Goal: Information Seeking & Learning: Check status

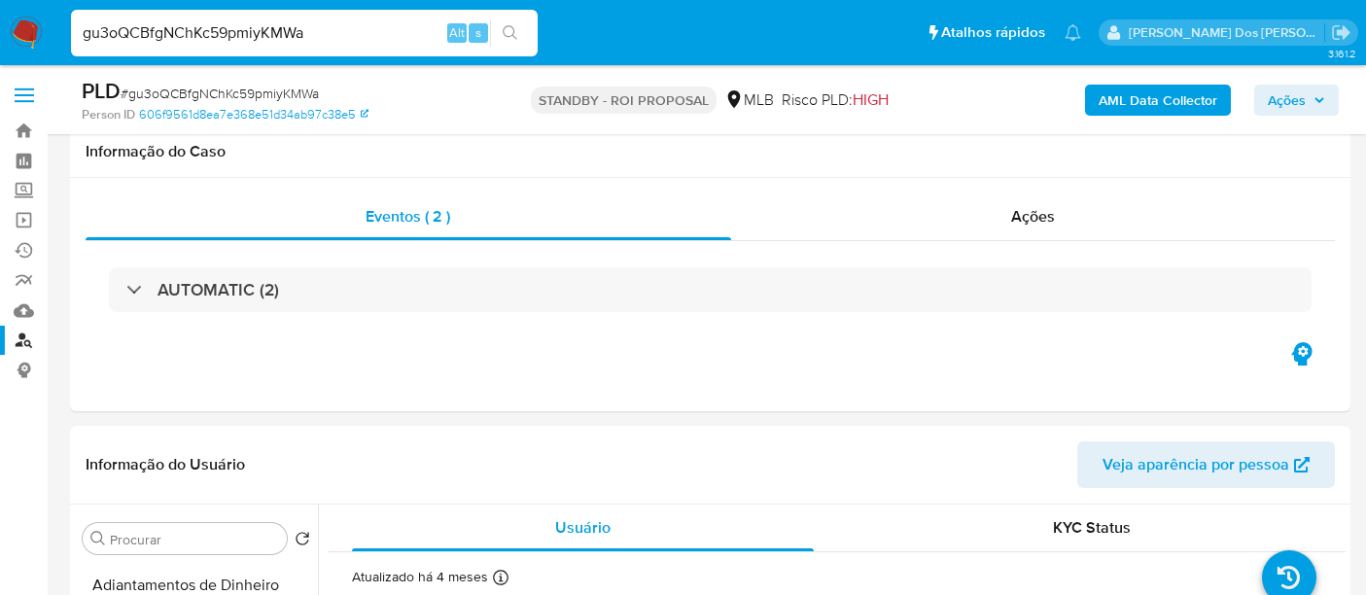
select select "10"
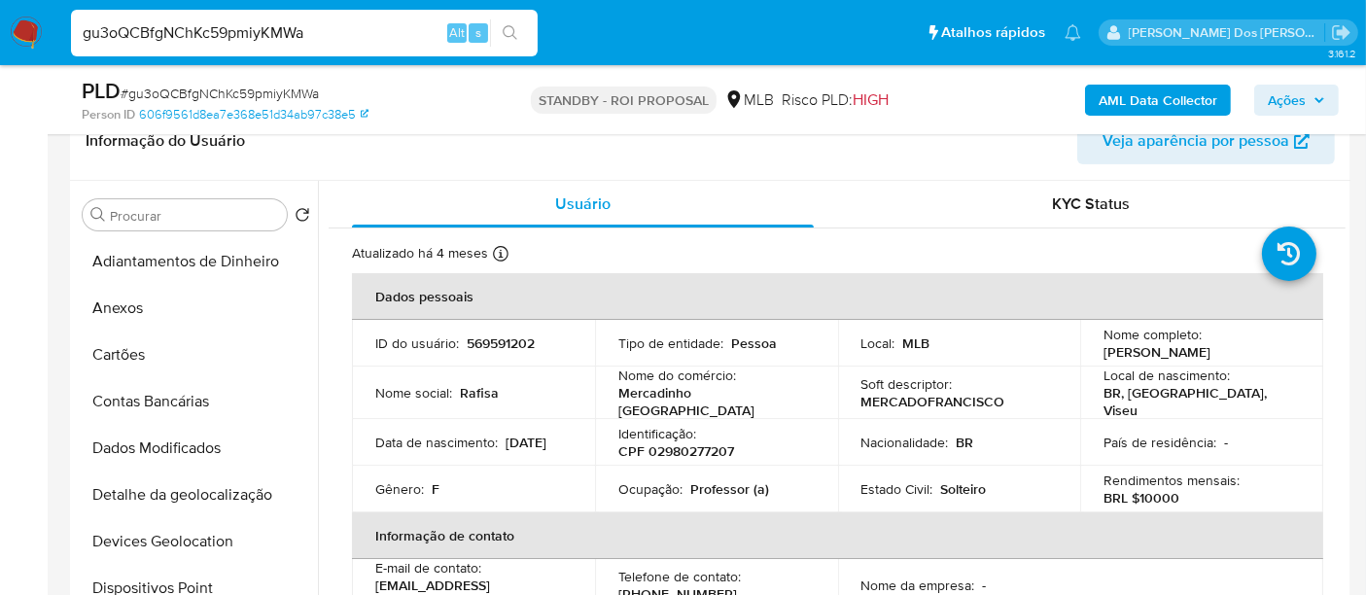
scroll to position [755, 0]
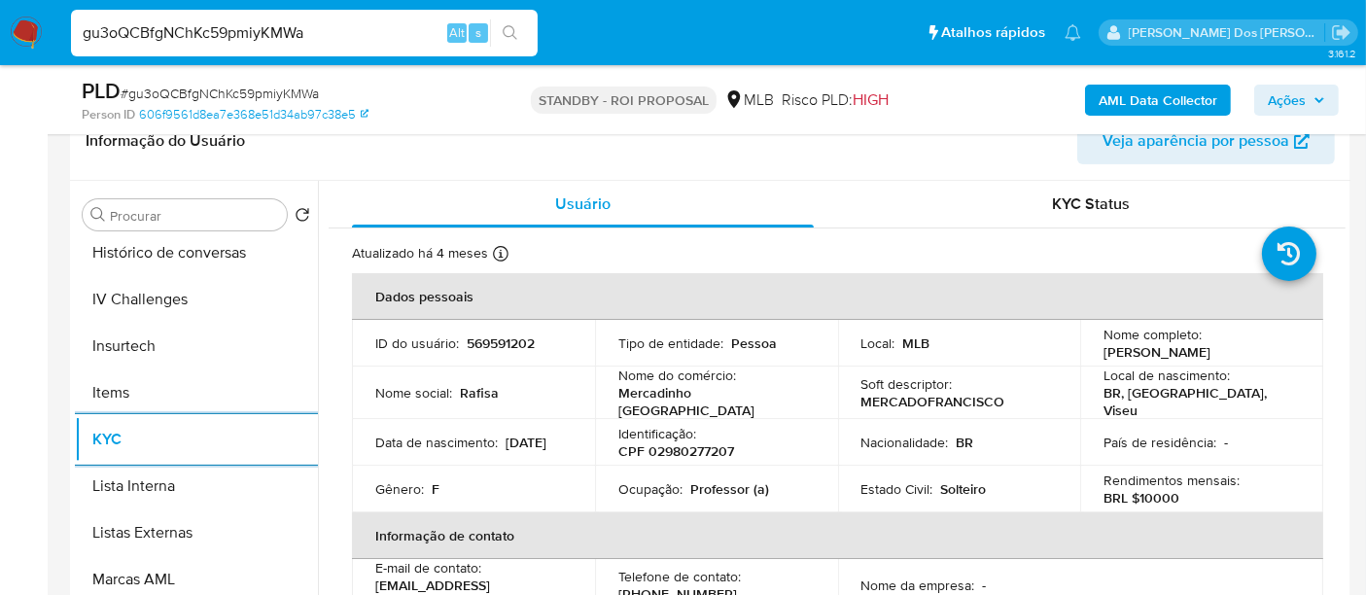
click at [286, 39] on input "gu3oQCBfgNChKc59pmiyKMWa" at bounding box center [304, 32] width 467 height 25
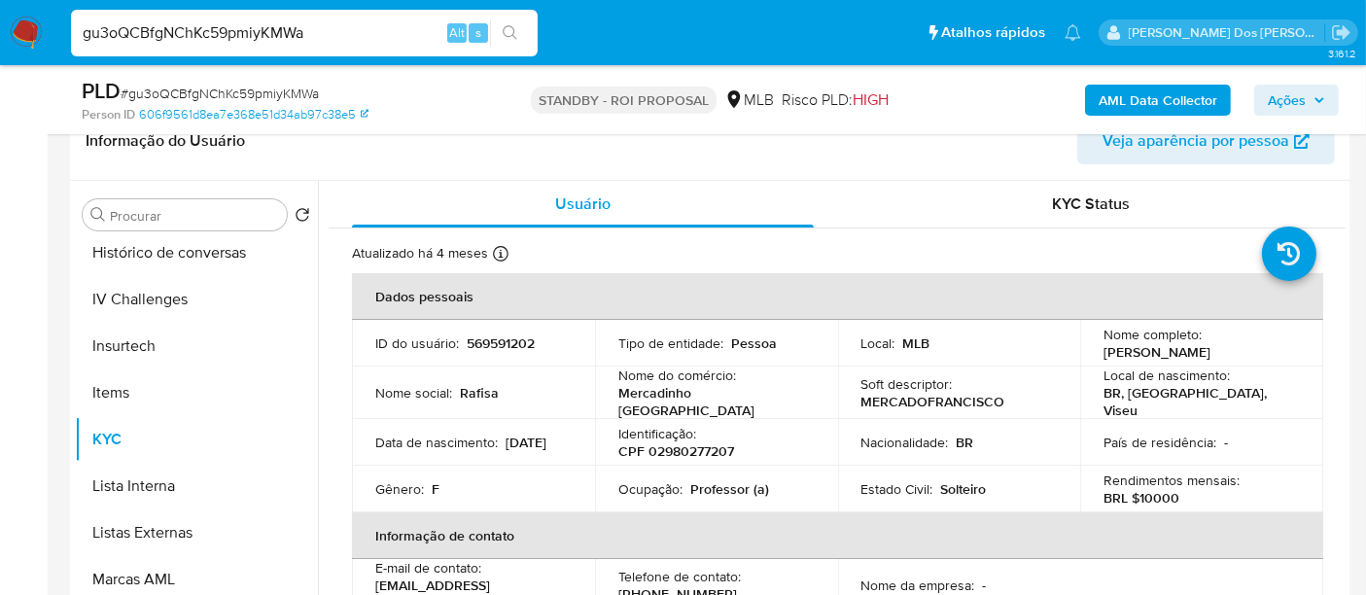
click at [286, 39] on input "gu3oQCBfgNChKc59pmiyKMWa" at bounding box center [304, 32] width 467 height 25
paste input "He7s6RNQ3gZocRDzOSjwMgdh"
type input "He7s6RNQ3gZocRDzOSjwMgdh"
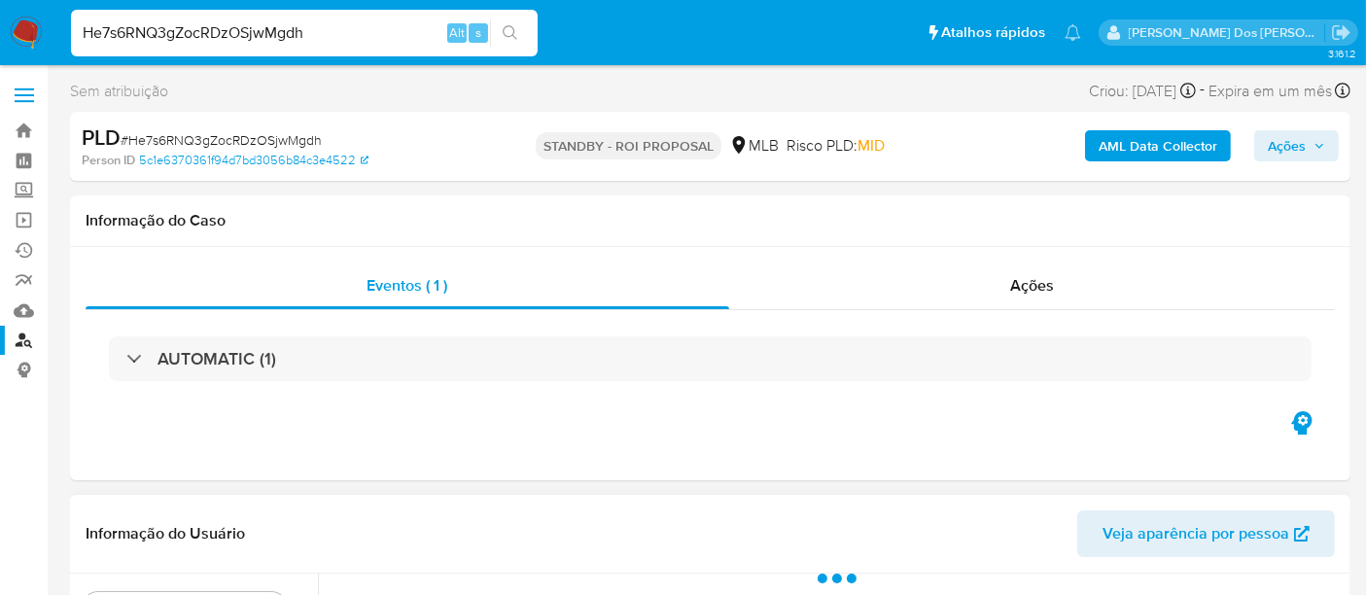
select select "10"
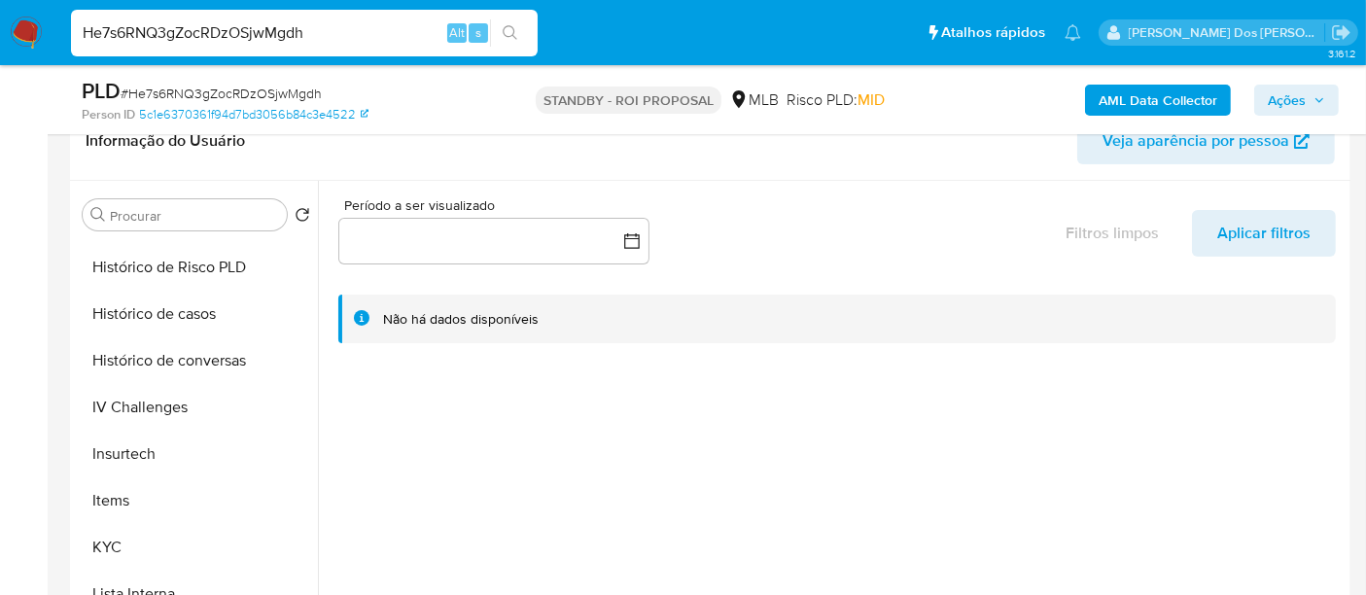
scroll to position [863, 0]
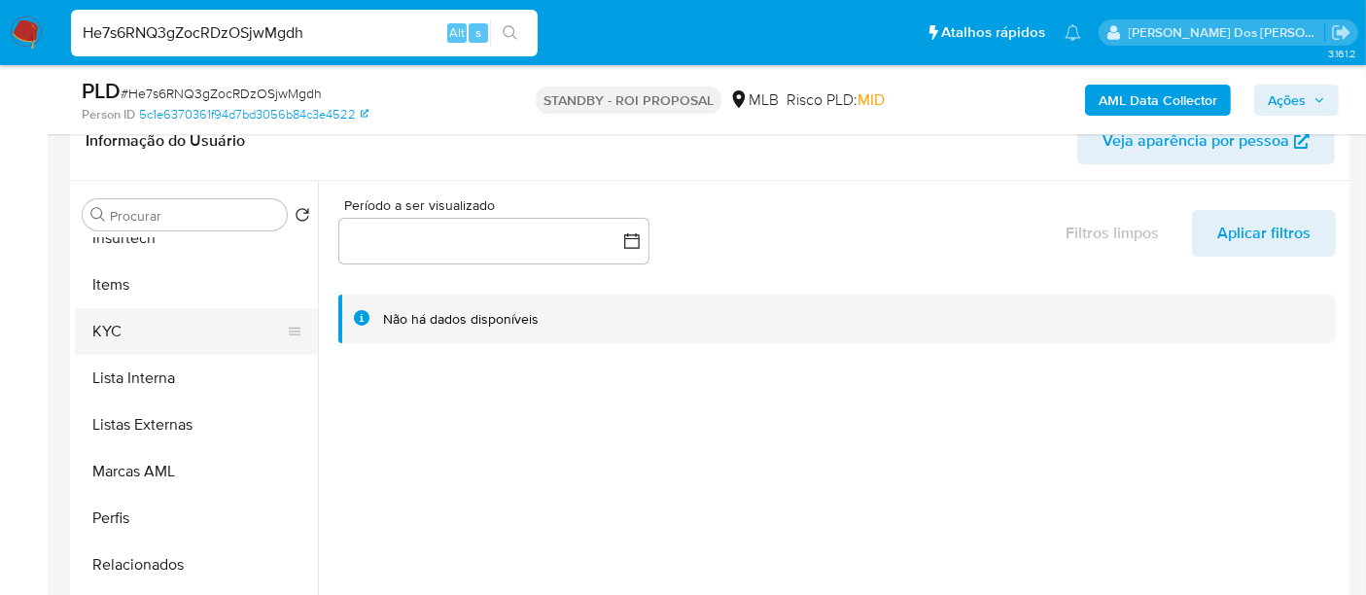
click at [100, 334] on button "KYC" at bounding box center [188, 331] width 227 height 47
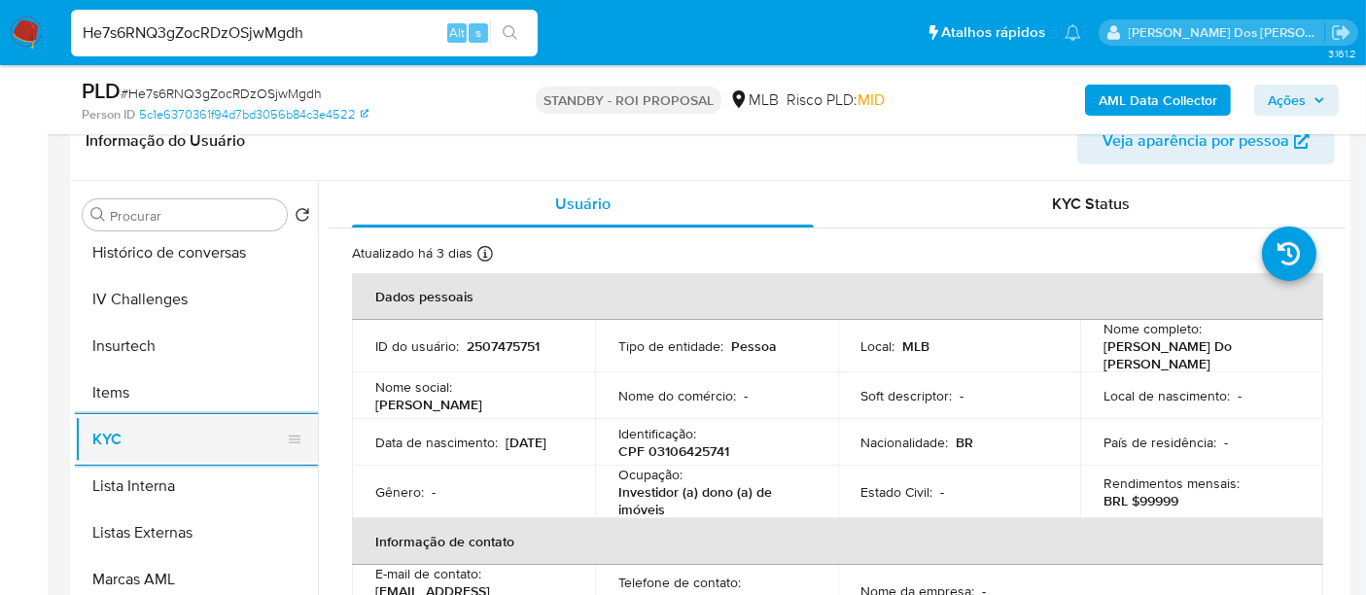
scroll to position [647, 0]
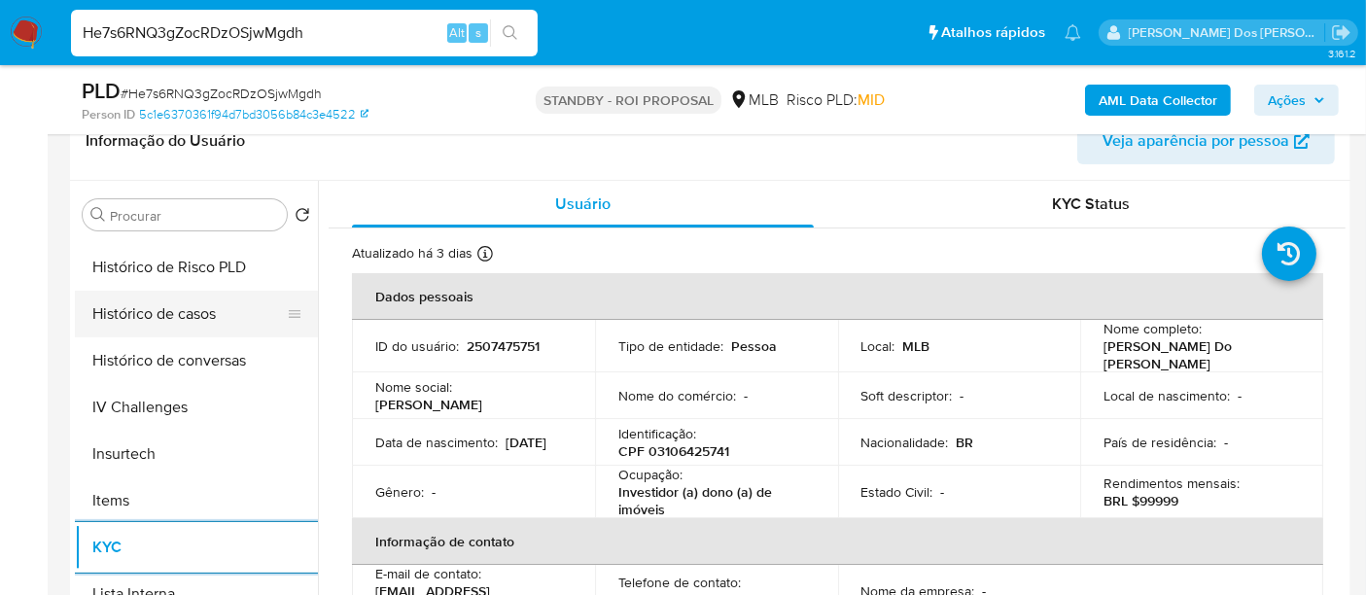
click at [168, 313] on button "Histórico de casos" at bounding box center [188, 314] width 227 height 47
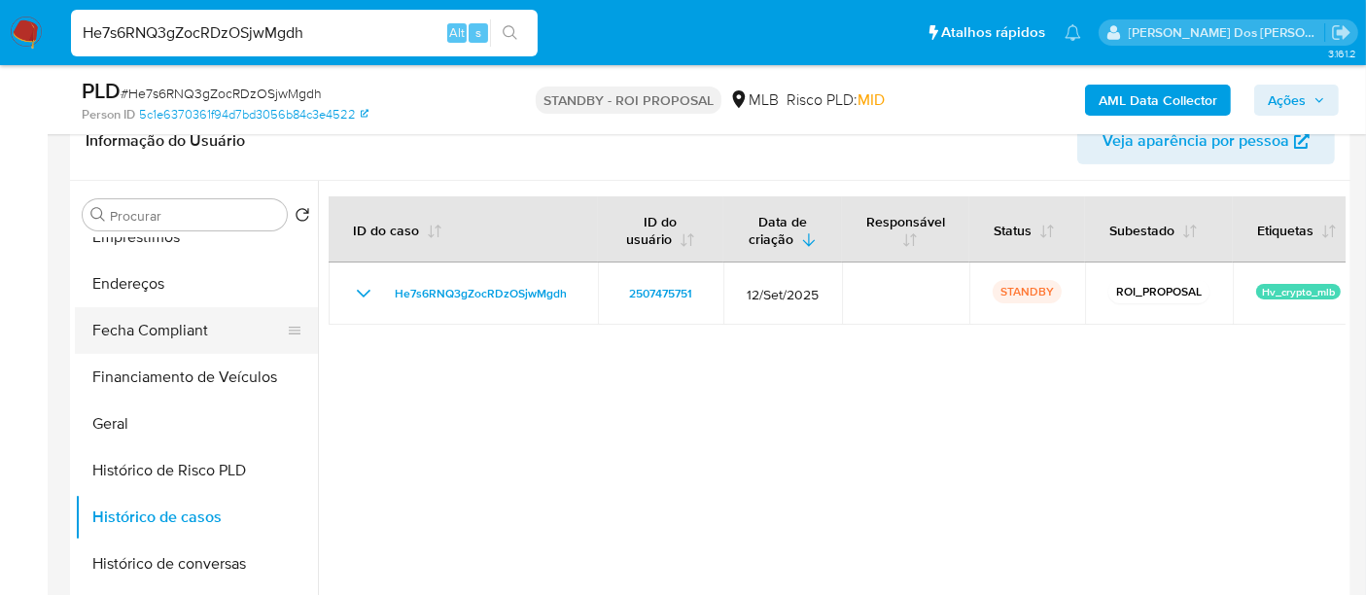
scroll to position [324, 0]
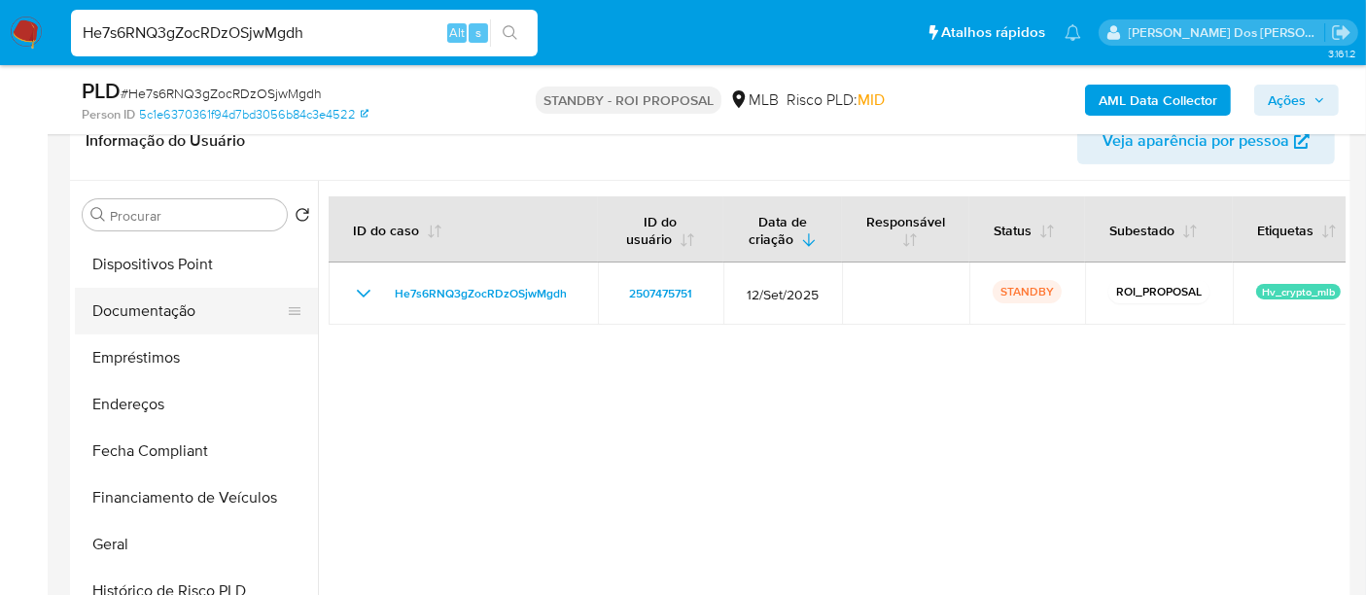
click at [169, 316] on button "Documentação" at bounding box center [188, 311] width 227 height 47
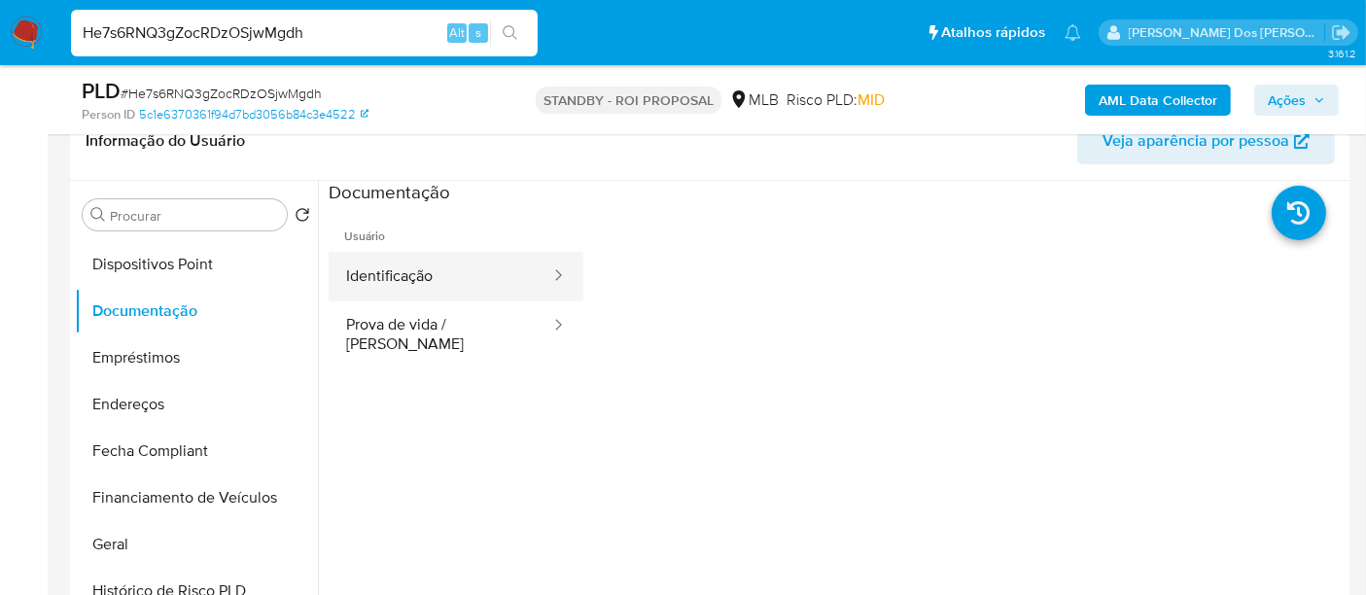
drag, startPoint x: 416, startPoint y: 279, endPoint x: 455, endPoint y: 285, distance: 39.3
click at [416, 278] on button "Identificação" at bounding box center [441, 277] width 224 height 50
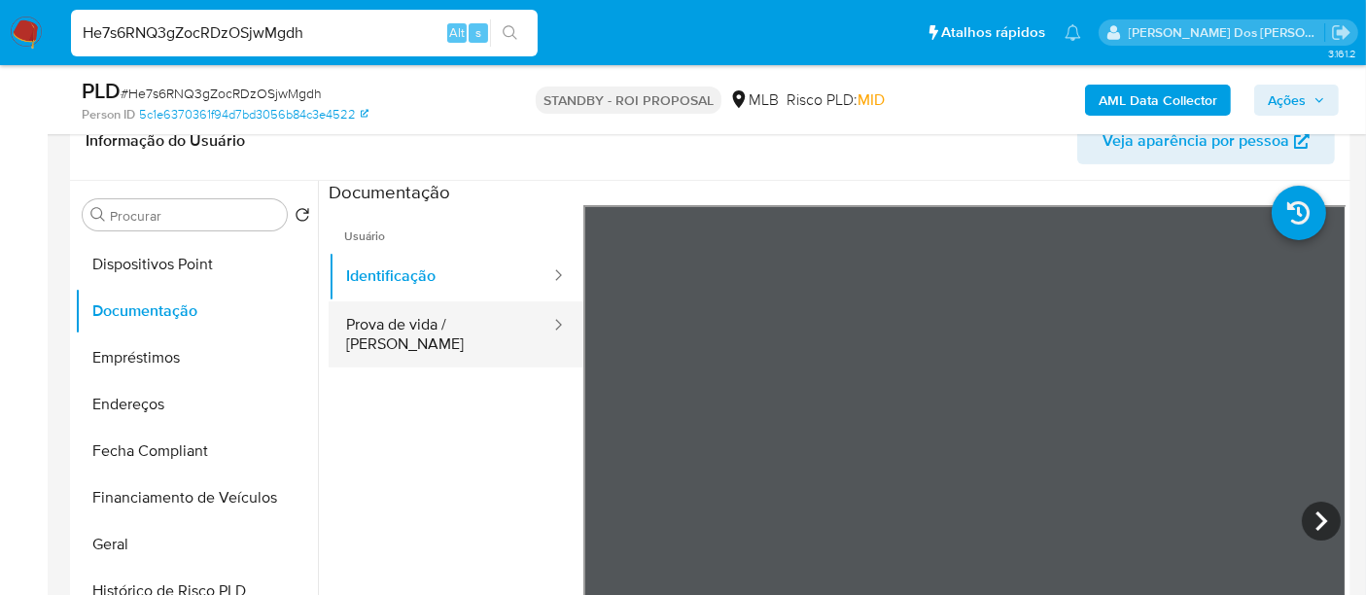
click at [460, 331] on button "Prova de vida / [PERSON_NAME]" at bounding box center [441, 334] width 224 height 66
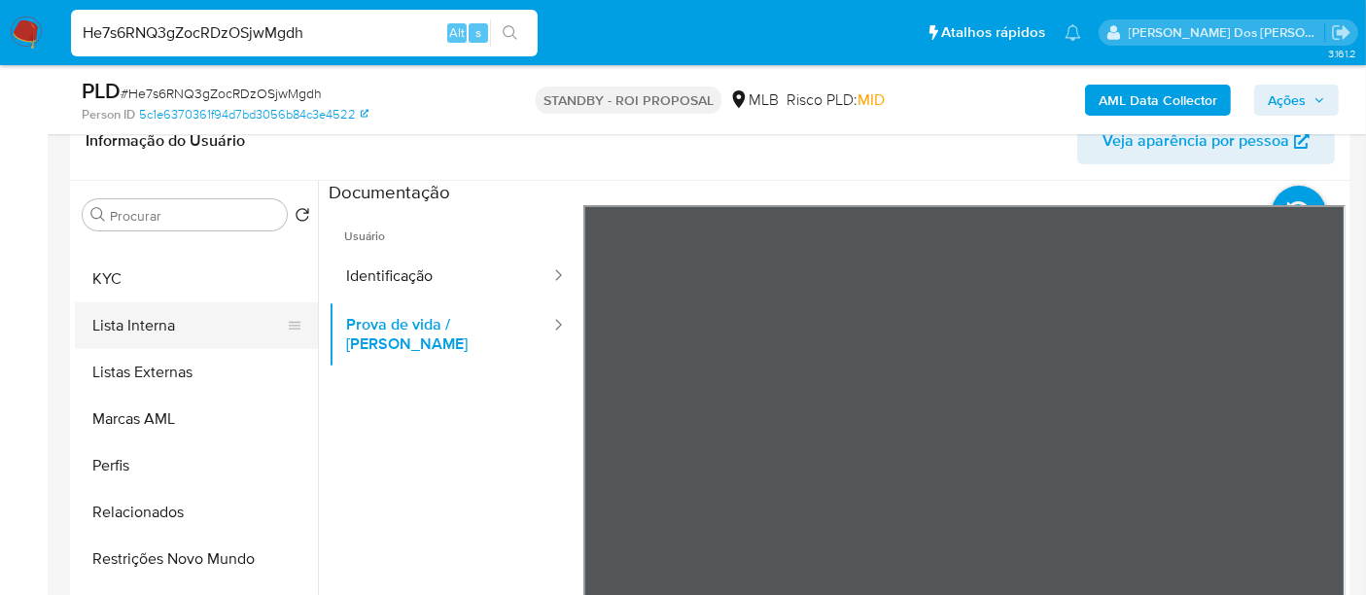
scroll to position [1007, 0]
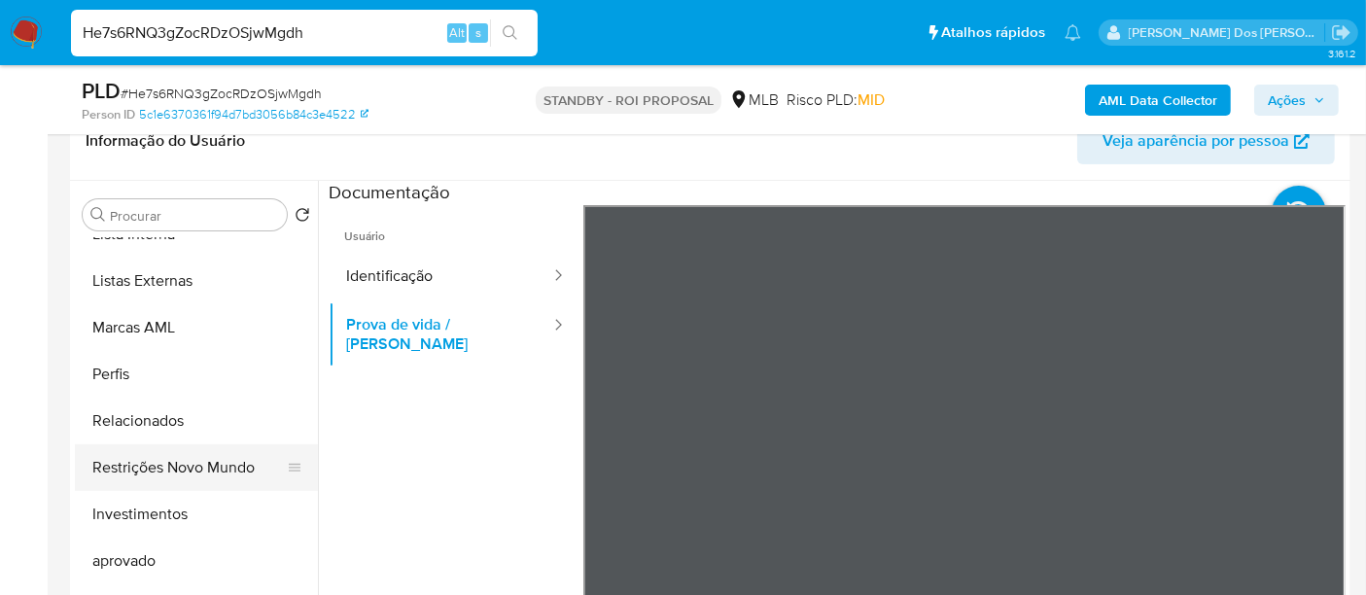
click at [184, 467] on button "Restrições Novo Mundo" at bounding box center [188, 467] width 227 height 47
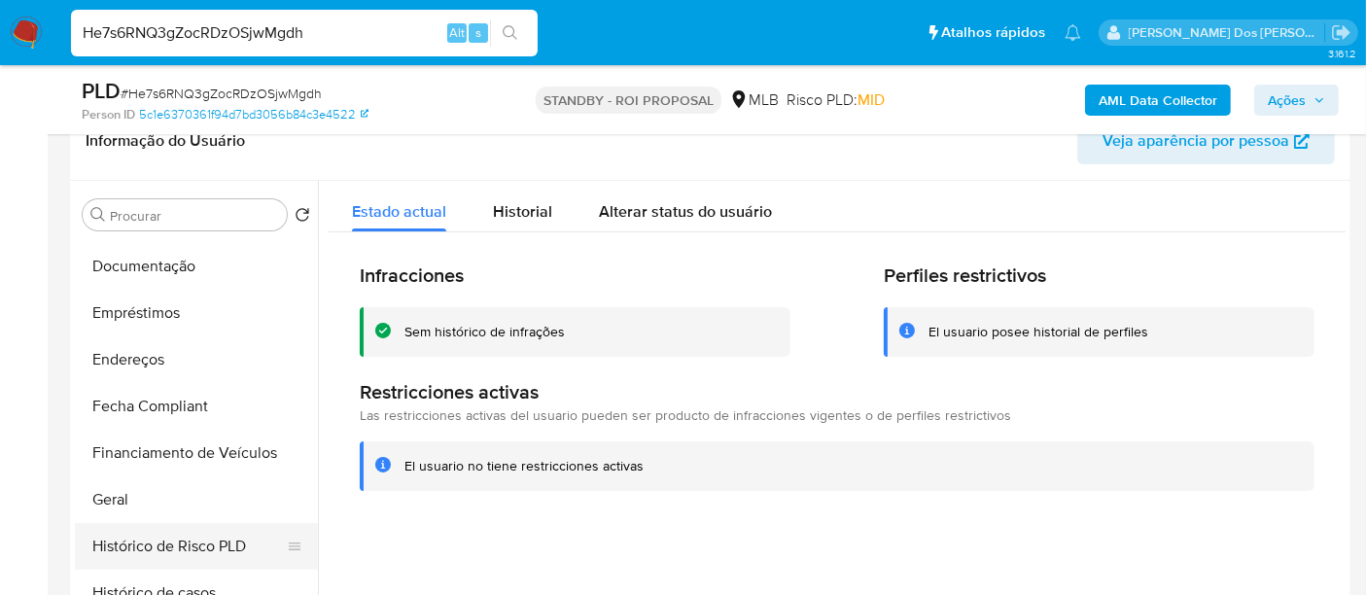
scroll to position [467, 0]
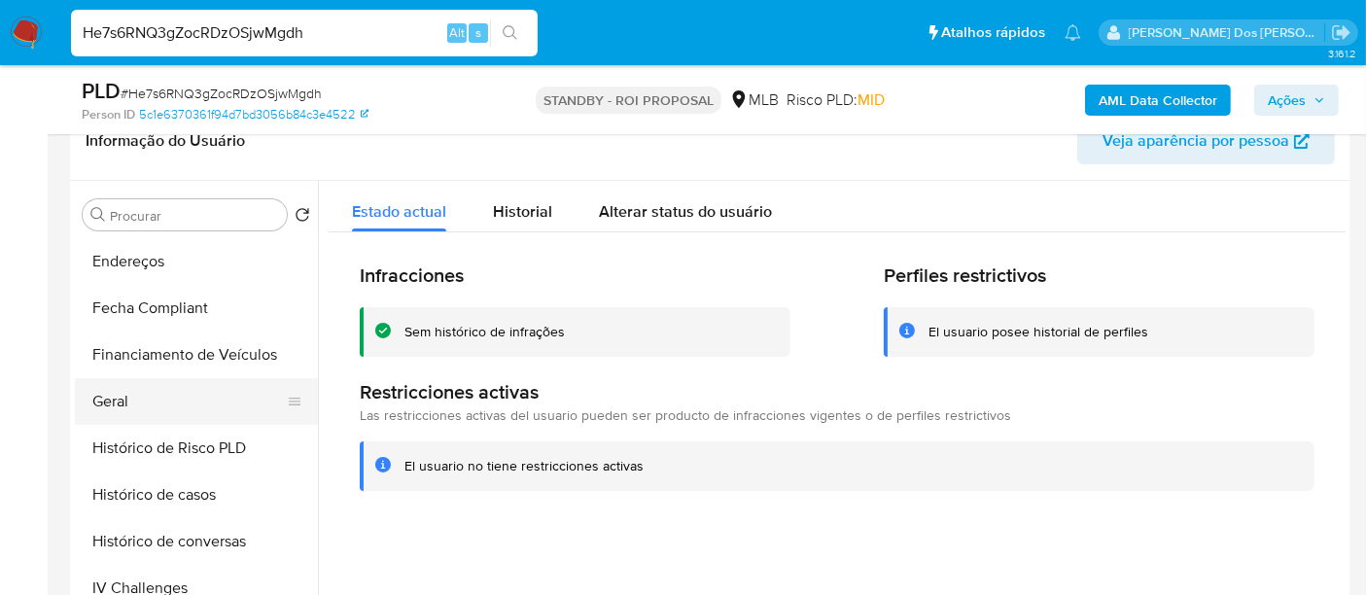
click at [114, 407] on button "Geral" at bounding box center [188, 401] width 227 height 47
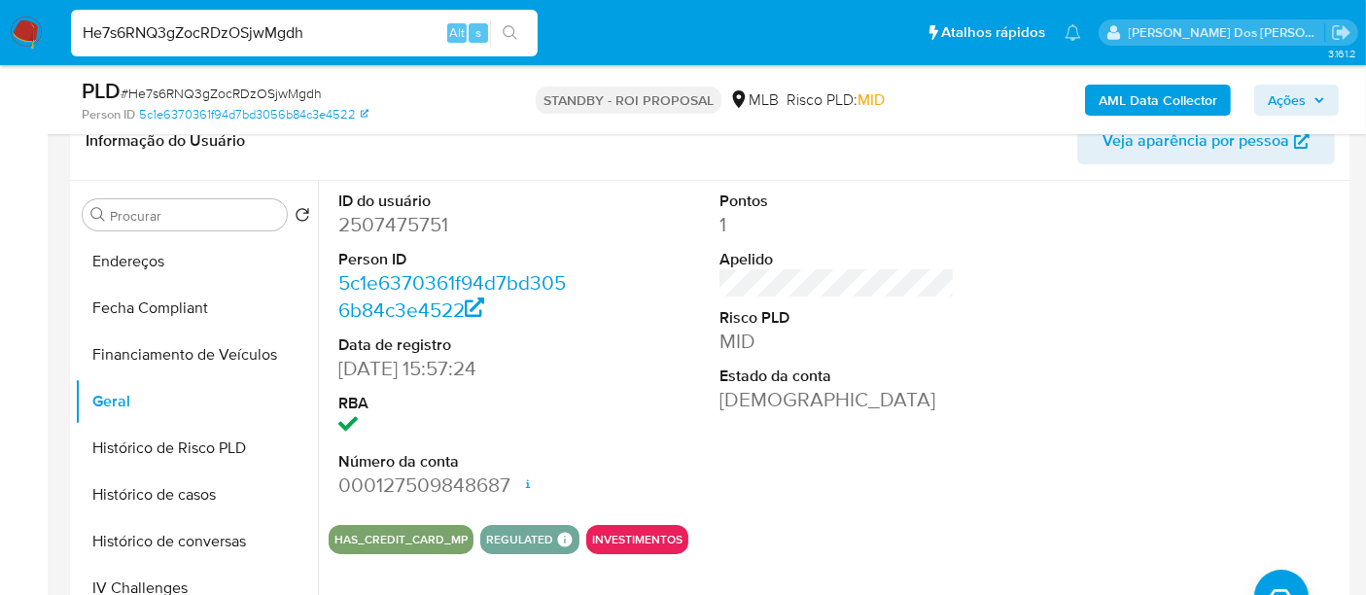
click at [302, 21] on input "He7s6RNQ3gZocRDzOSjwMgdh" at bounding box center [304, 32] width 467 height 25
paste input "9Tvea42abxvQCrsxnkJq8Tcc"
type input "9Tvea42abxvQCrsxnkJq8Tcc"
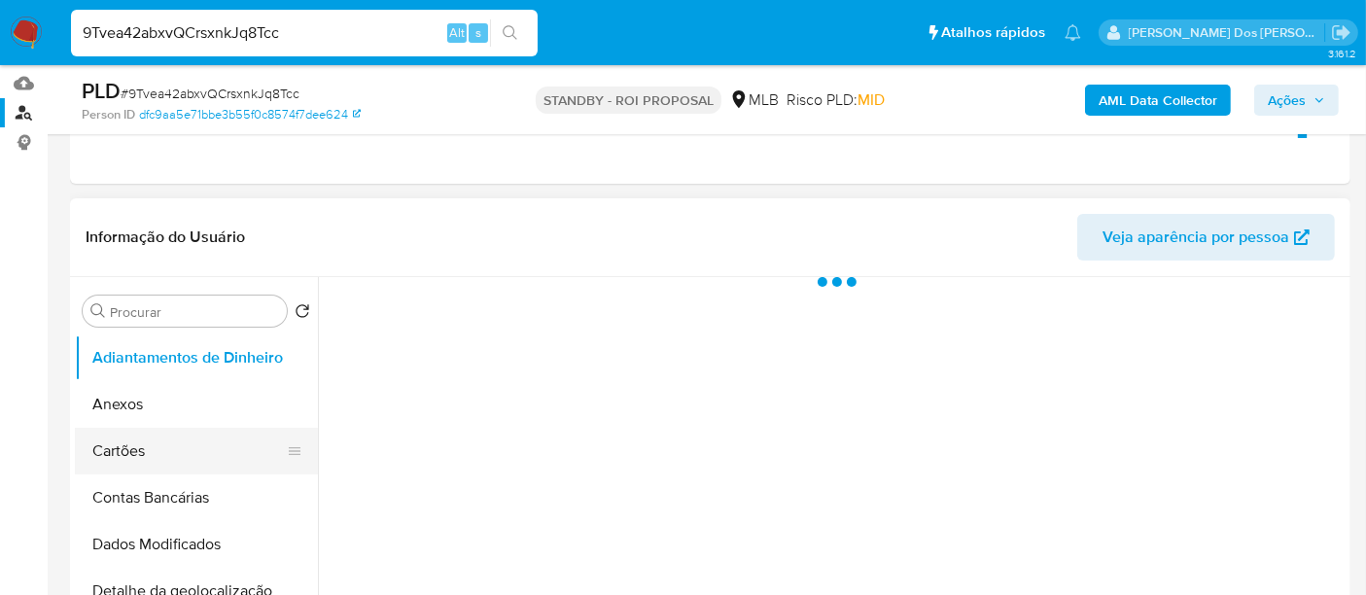
scroll to position [324, 0]
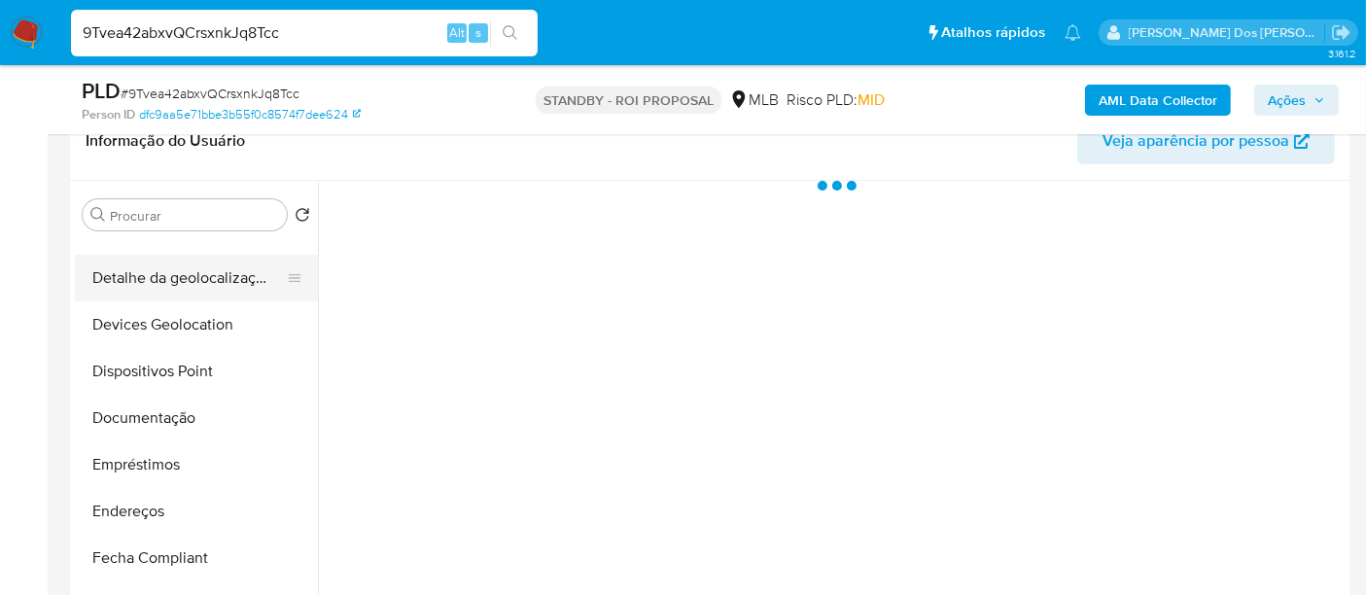
select select "10"
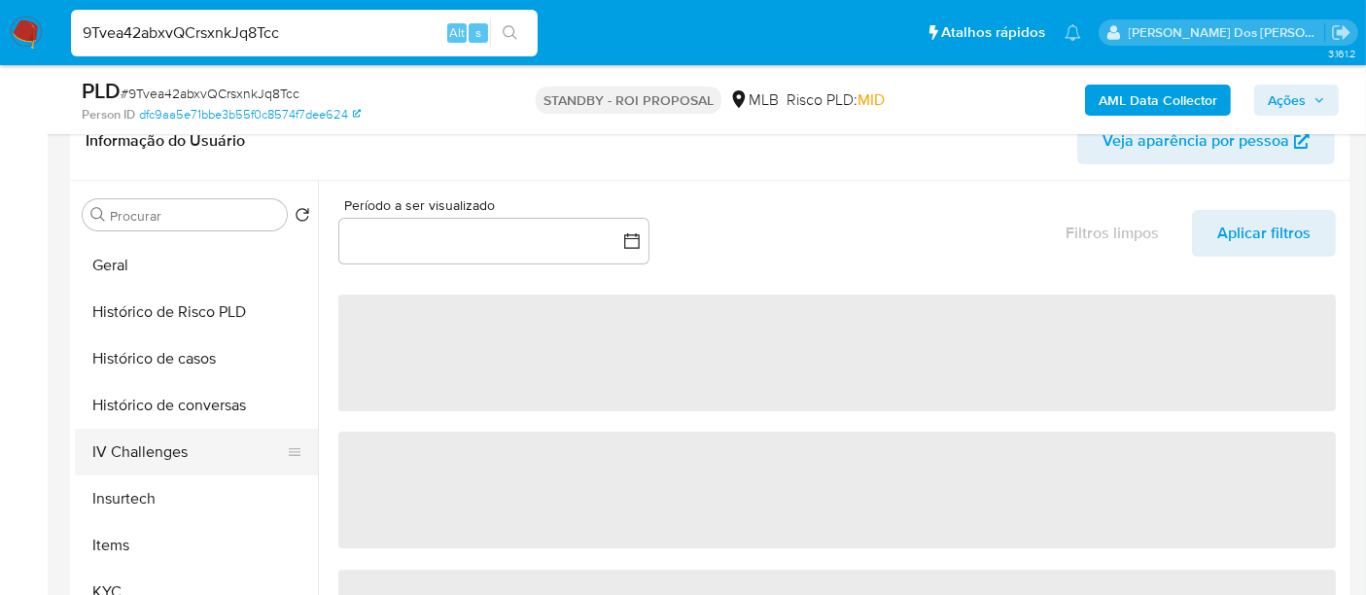
scroll to position [647, 0]
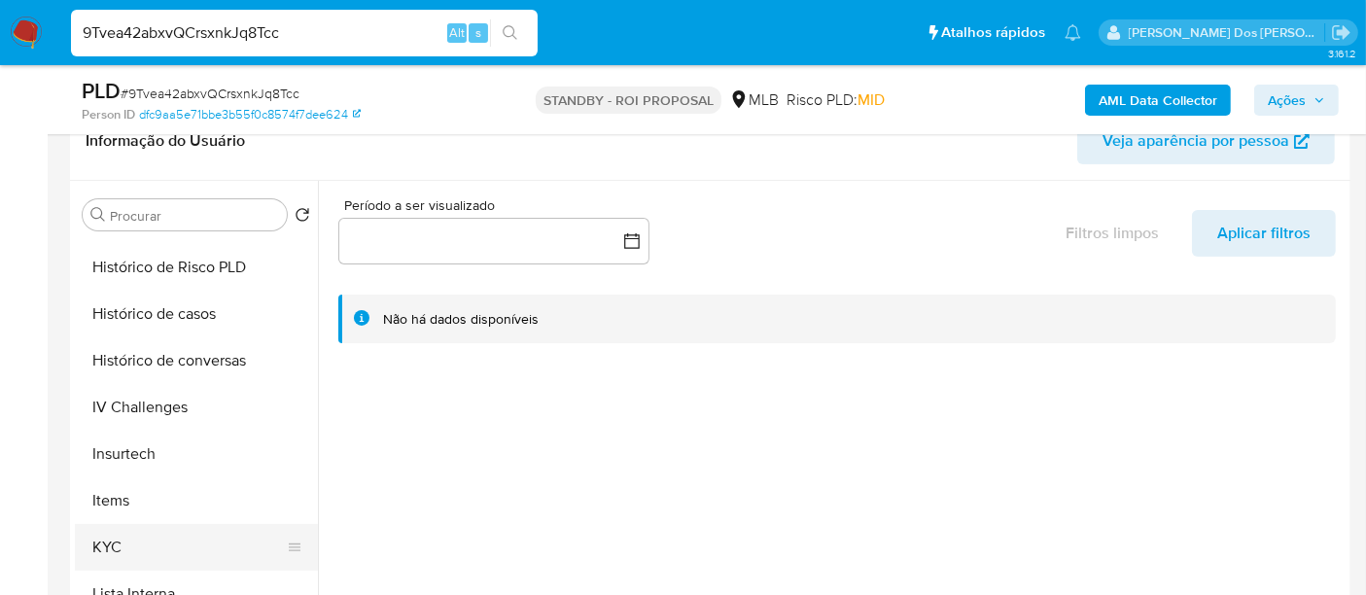
click at [107, 529] on button "KYC" at bounding box center [188, 547] width 227 height 47
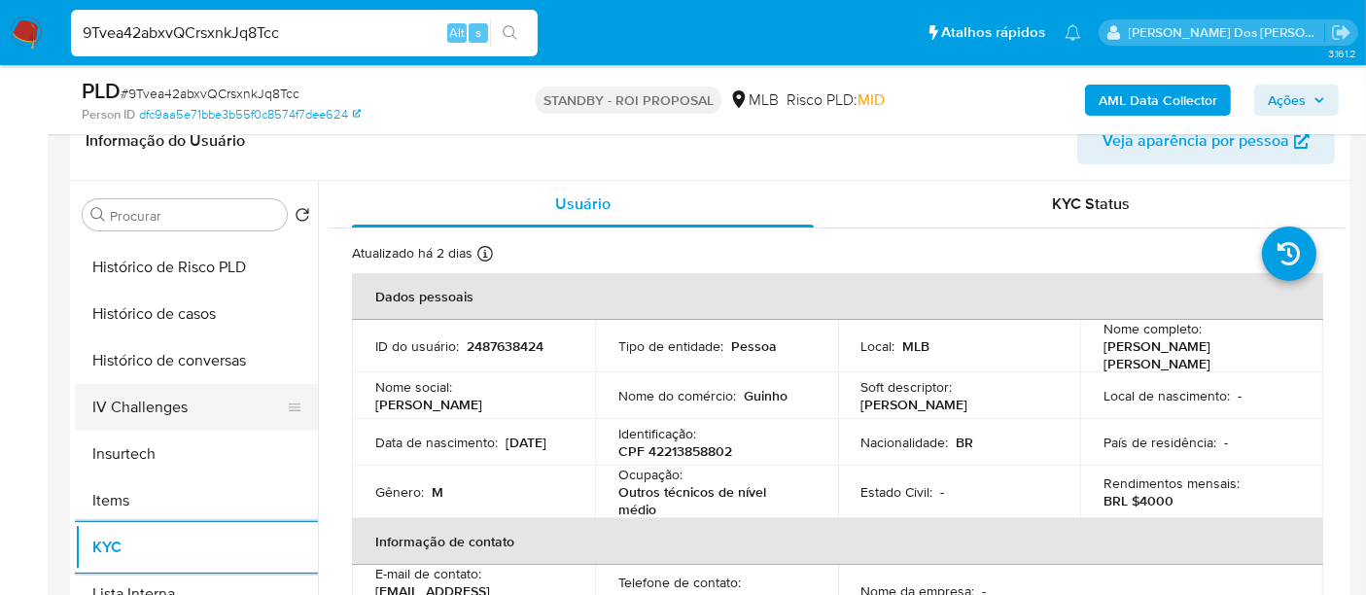
scroll to position [539, 0]
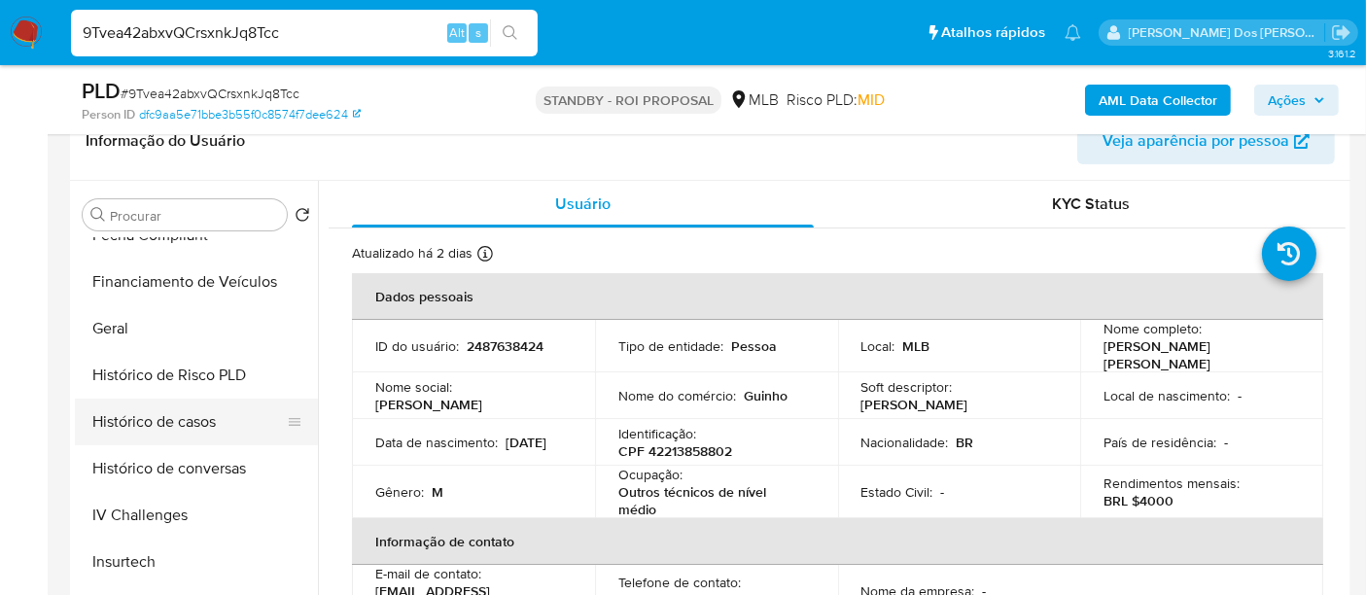
click at [169, 423] on button "Histórico de casos" at bounding box center [188, 421] width 227 height 47
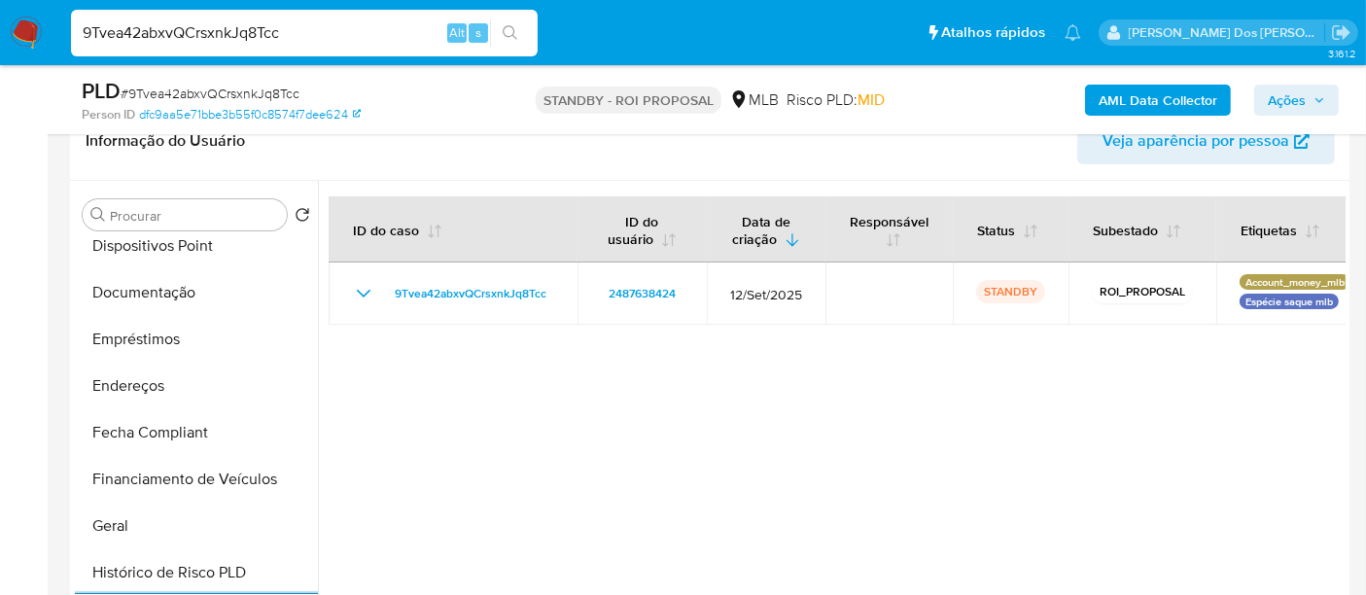
scroll to position [324, 0]
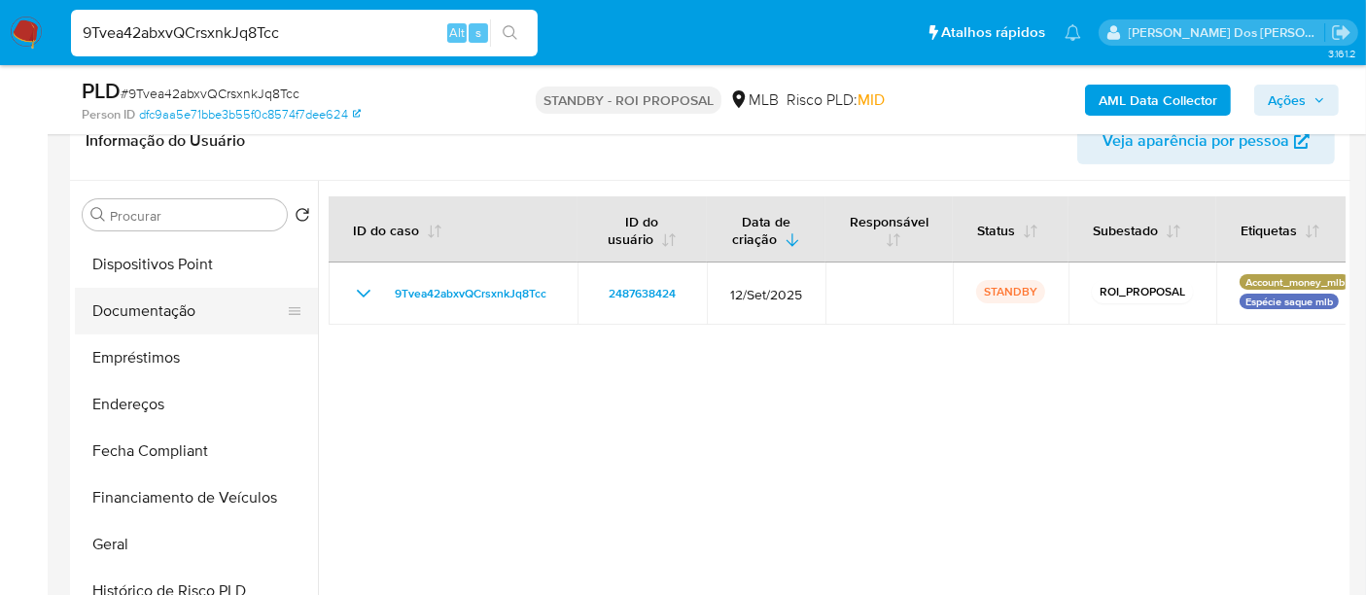
click at [166, 315] on button "Documentação" at bounding box center [188, 311] width 227 height 47
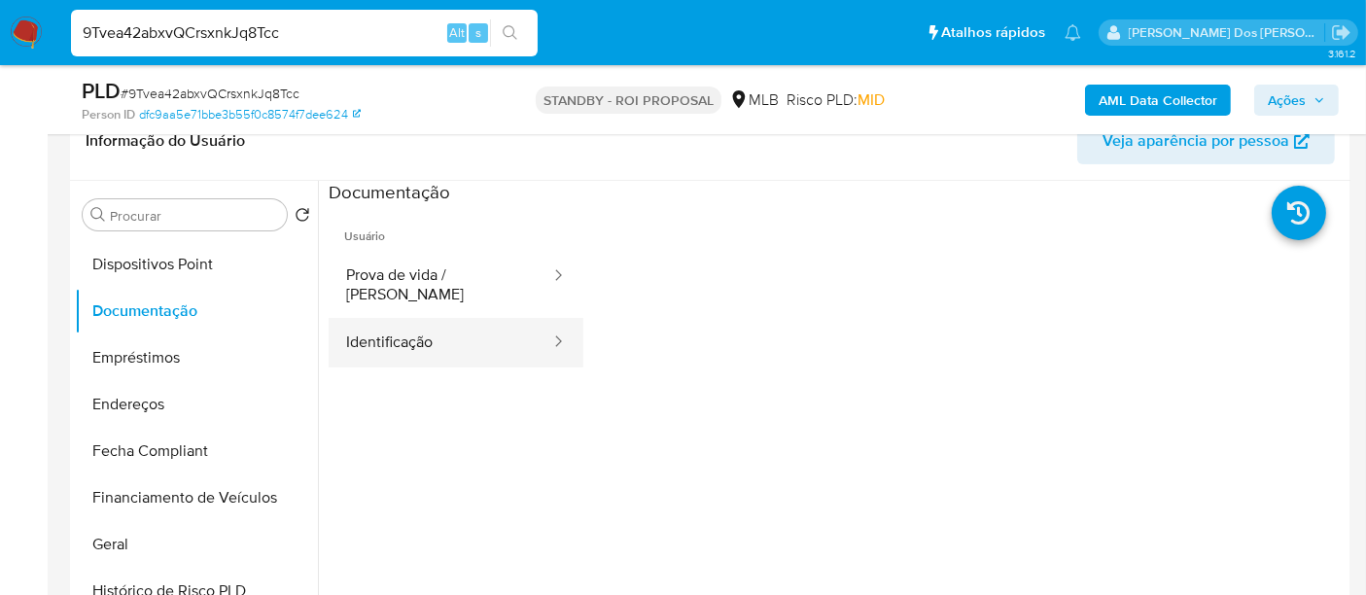
click at [414, 329] on button "Identificação" at bounding box center [441, 343] width 224 height 50
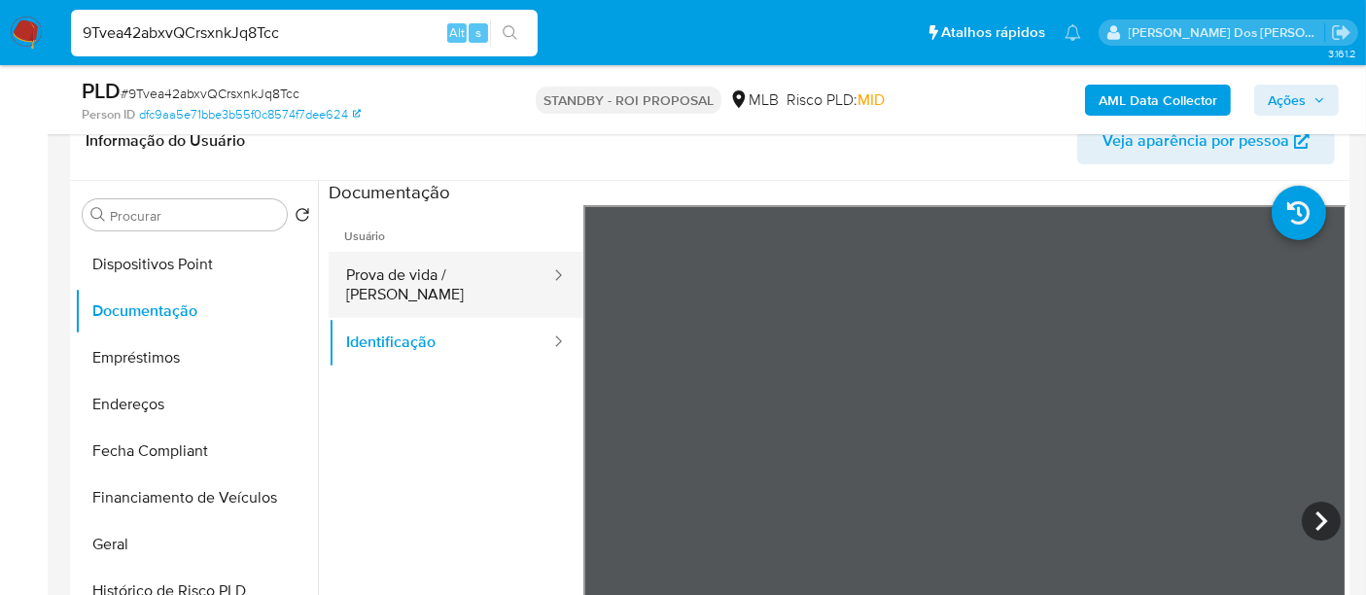
click at [436, 276] on button "Prova de vida / [PERSON_NAME]" at bounding box center [441, 285] width 224 height 66
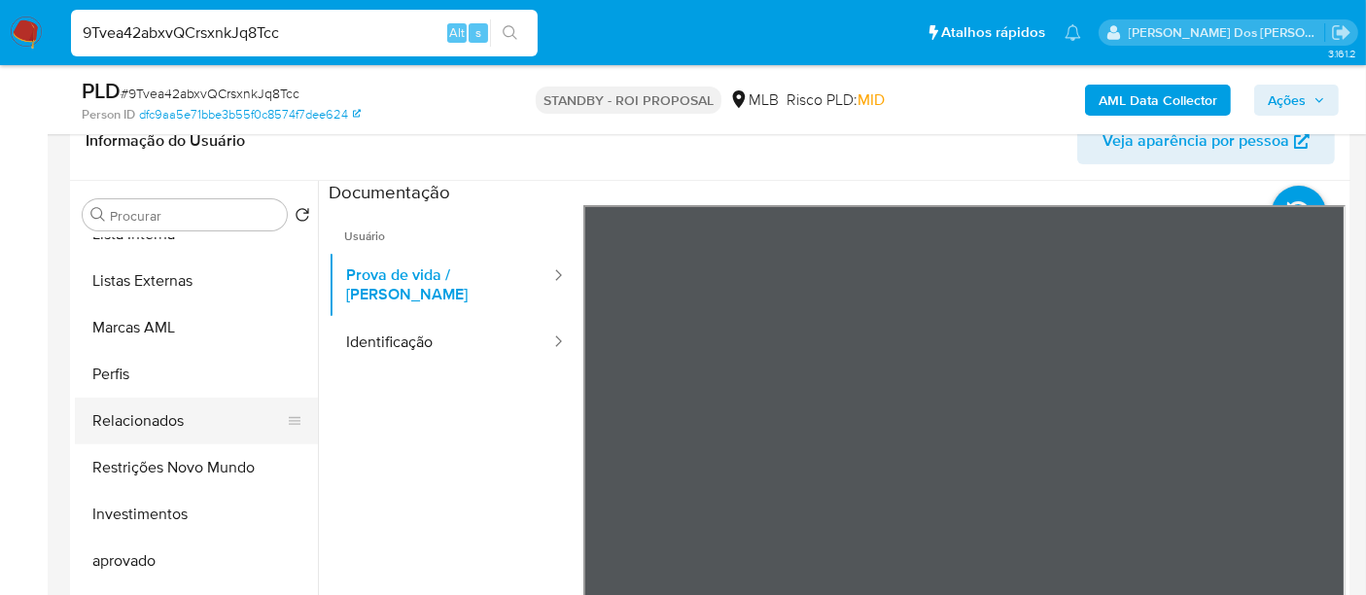
scroll to position [1006, 0]
click at [209, 466] on button "Restrições Novo Mundo" at bounding box center [188, 468] width 227 height 47
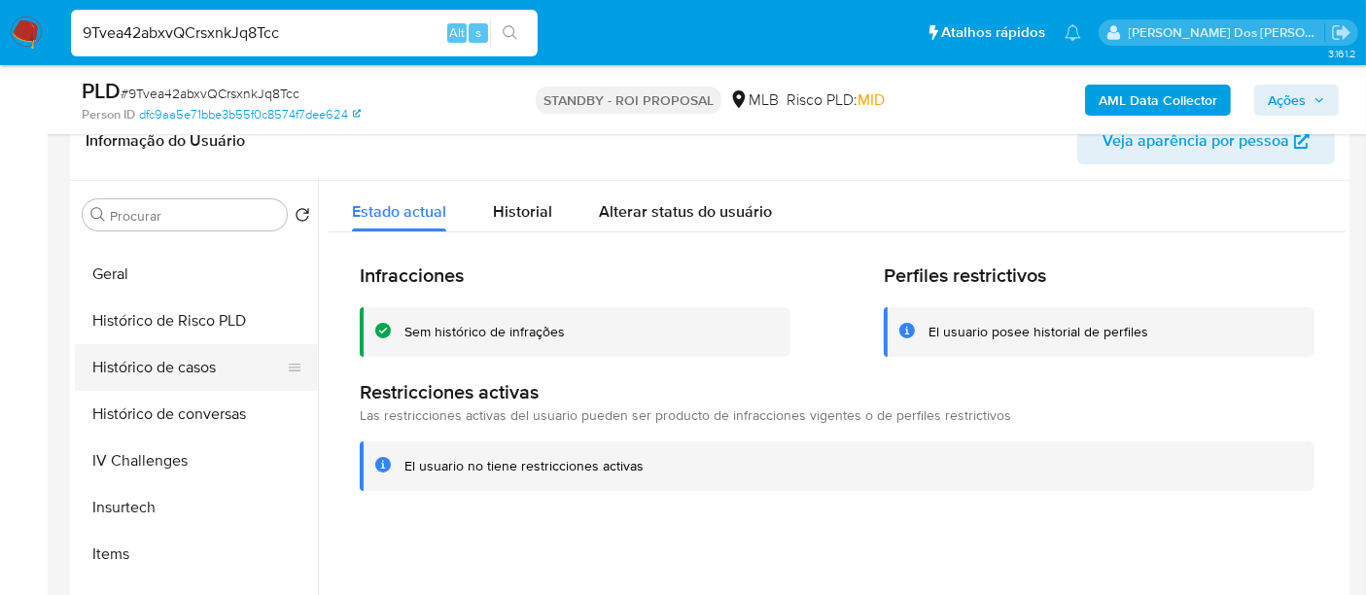
scroll to position [574, 0]
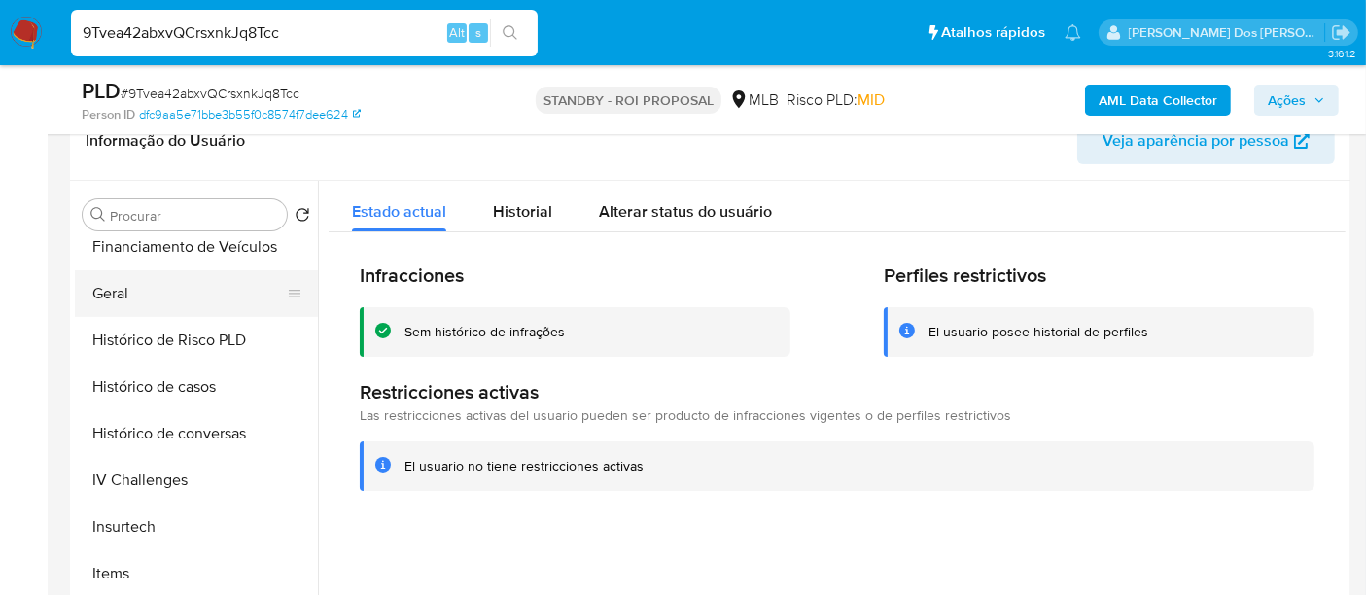
click at [111, 295] on button "Geral" at bounding box center [188, 293] width 227 height 47
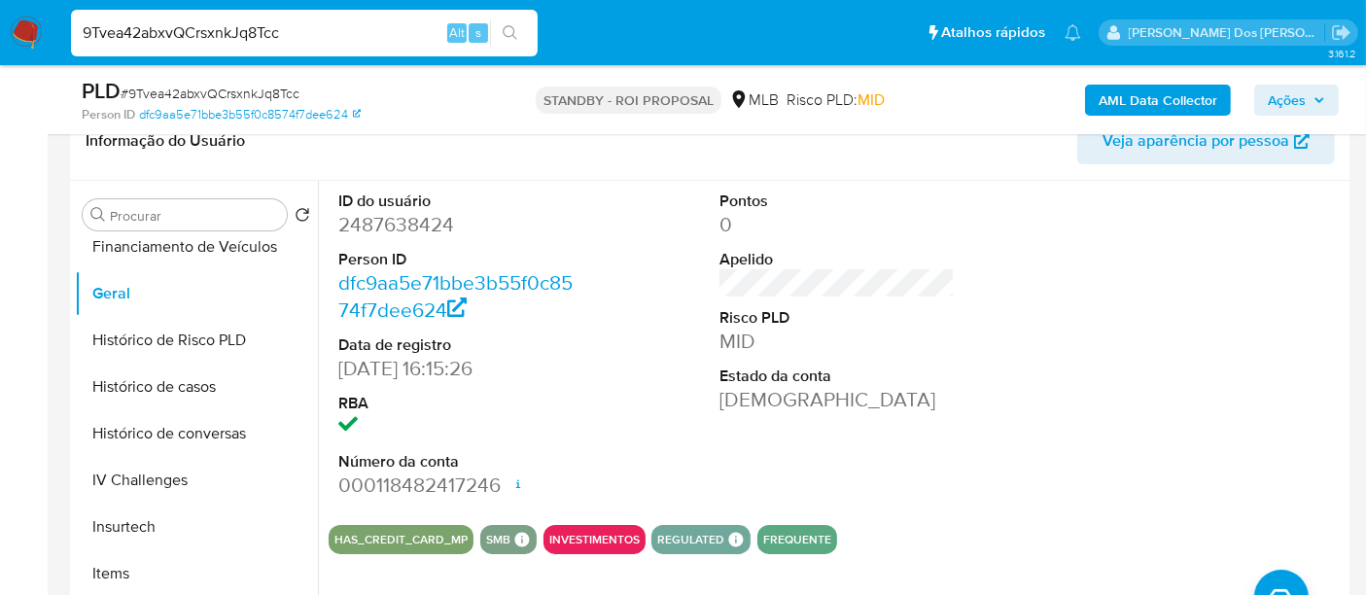
click at [194, 34] on input "9Tvea42abxvQCrsxnkJq8Tcc" at bounding box center [304, 32] width 467 height 25
paste input "TOnpo08YXBRrp6ky6ucBhYga"
type input "TOnpo08YXBRrp6ky6ucBhYga"
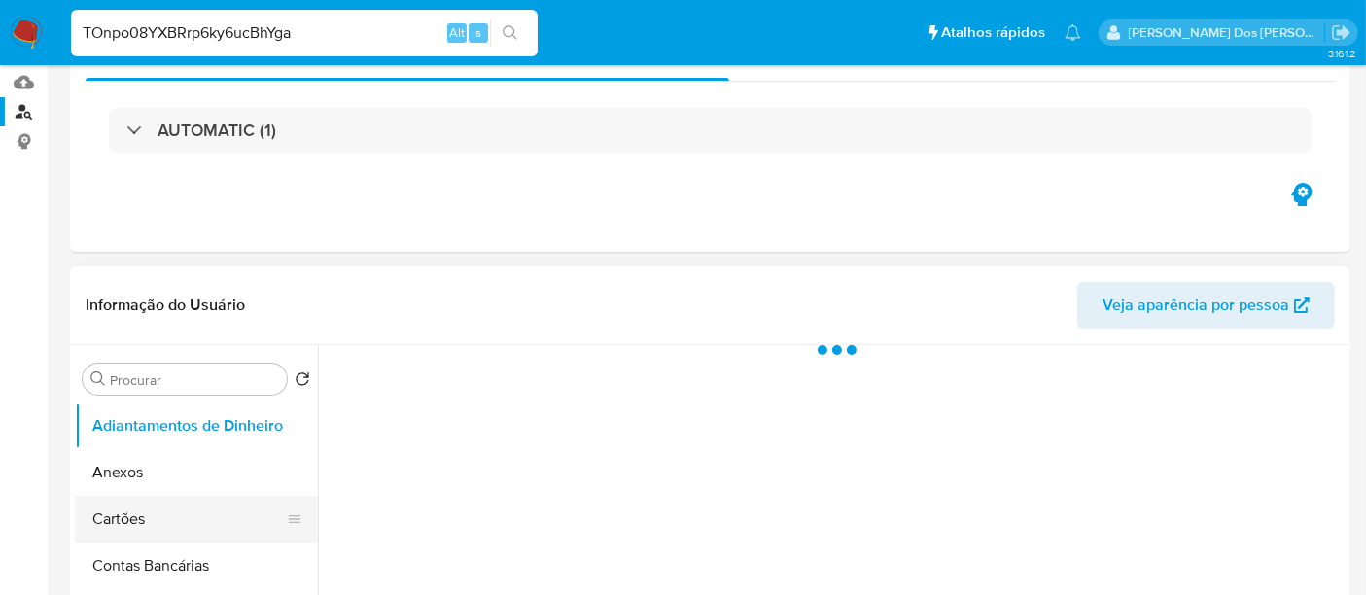
scroll to position [324, 0]
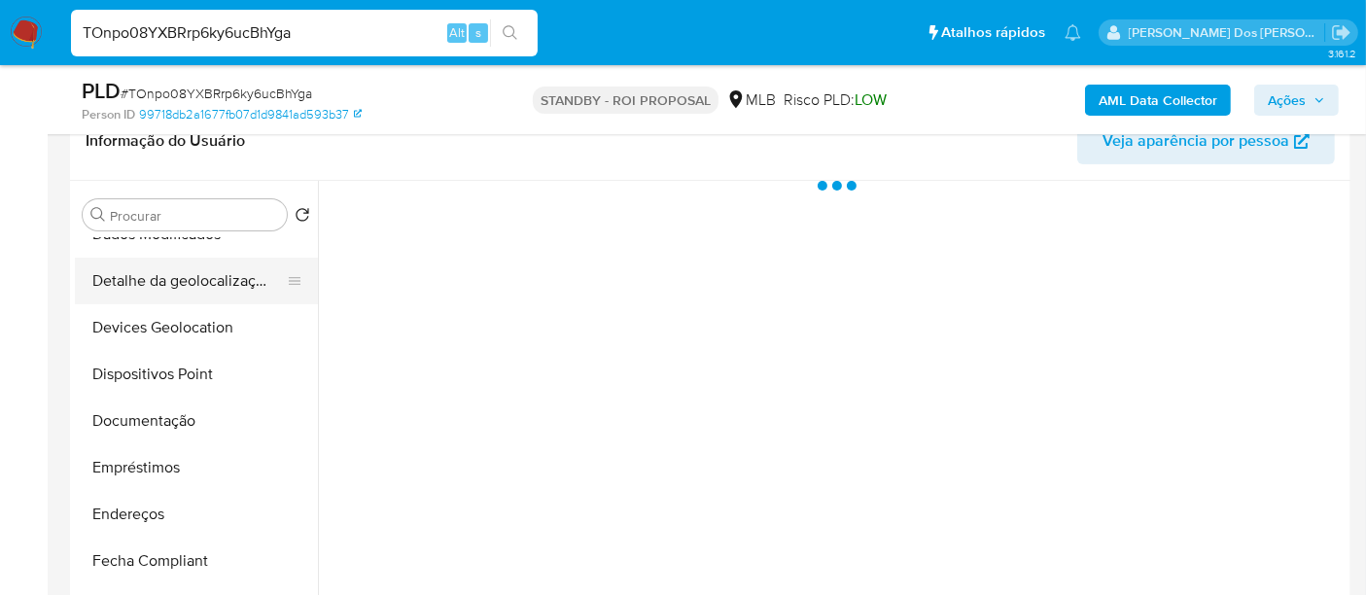
select select "10"
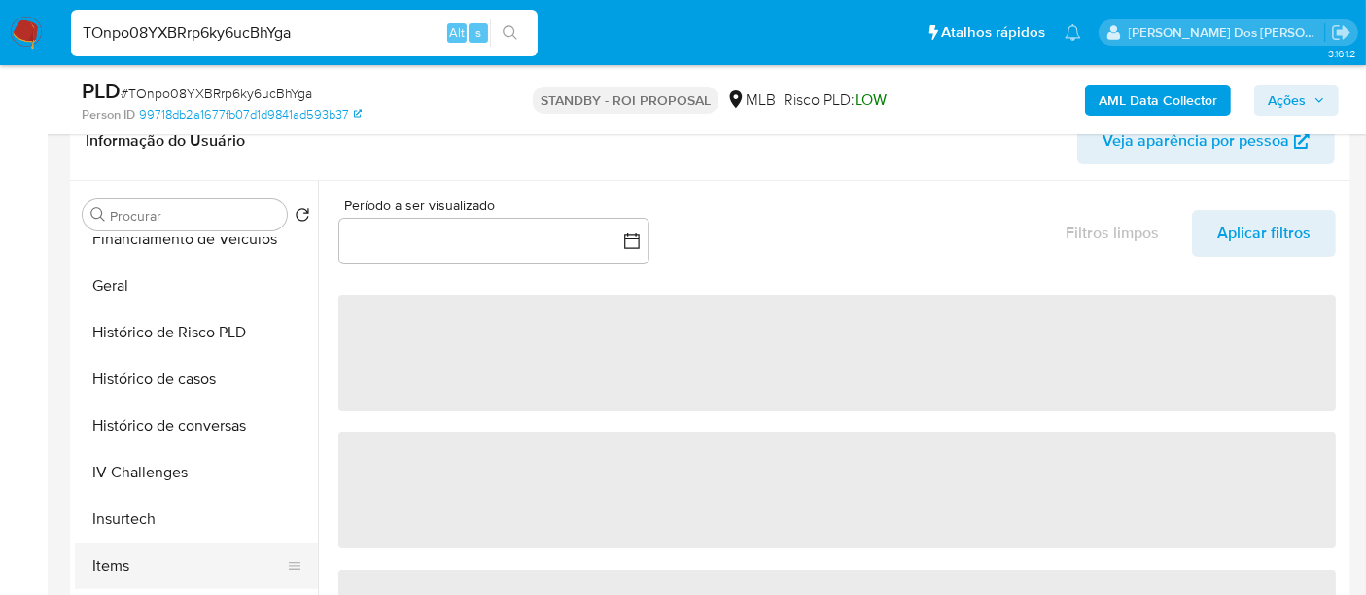
scroll to position [755, 0]
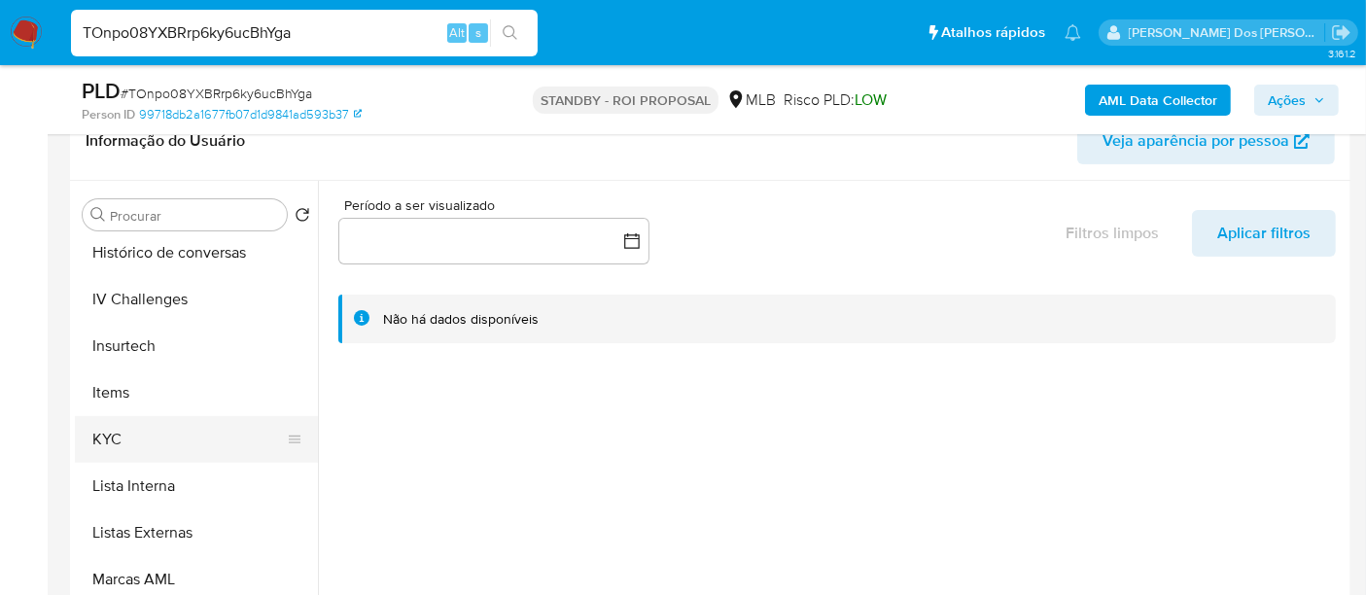
click at [114, 437] on button "KYC" at bounding box center [188, 439] width 227 height 47
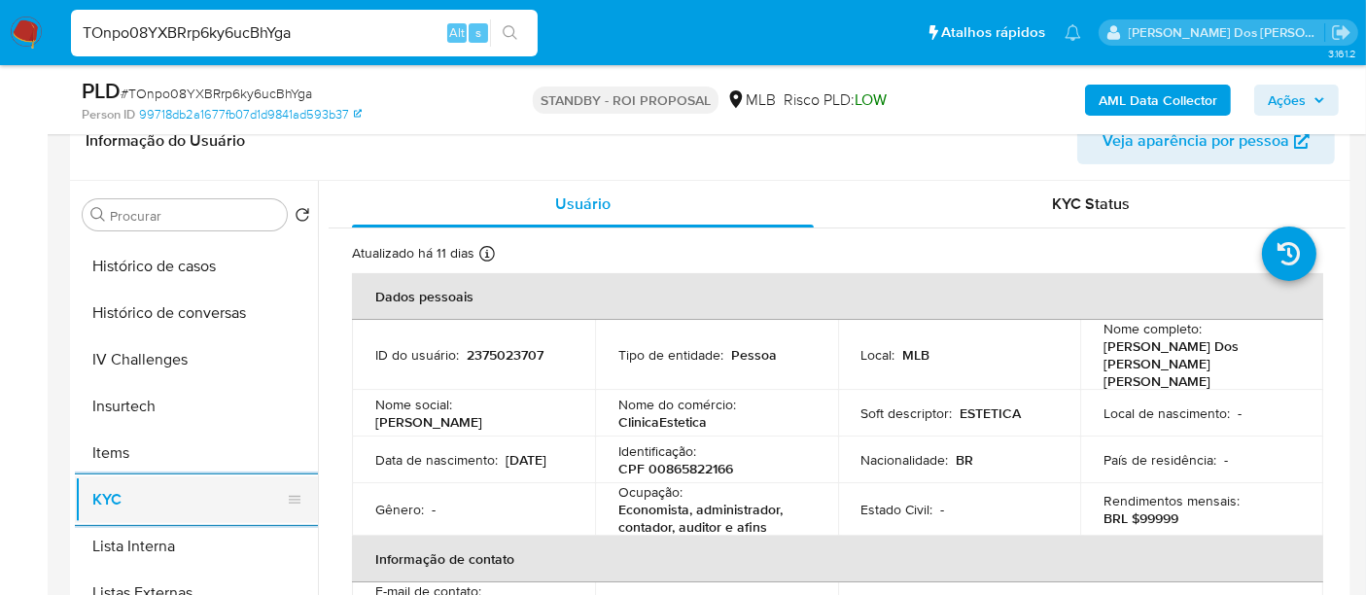
scroll to position [539, 0]
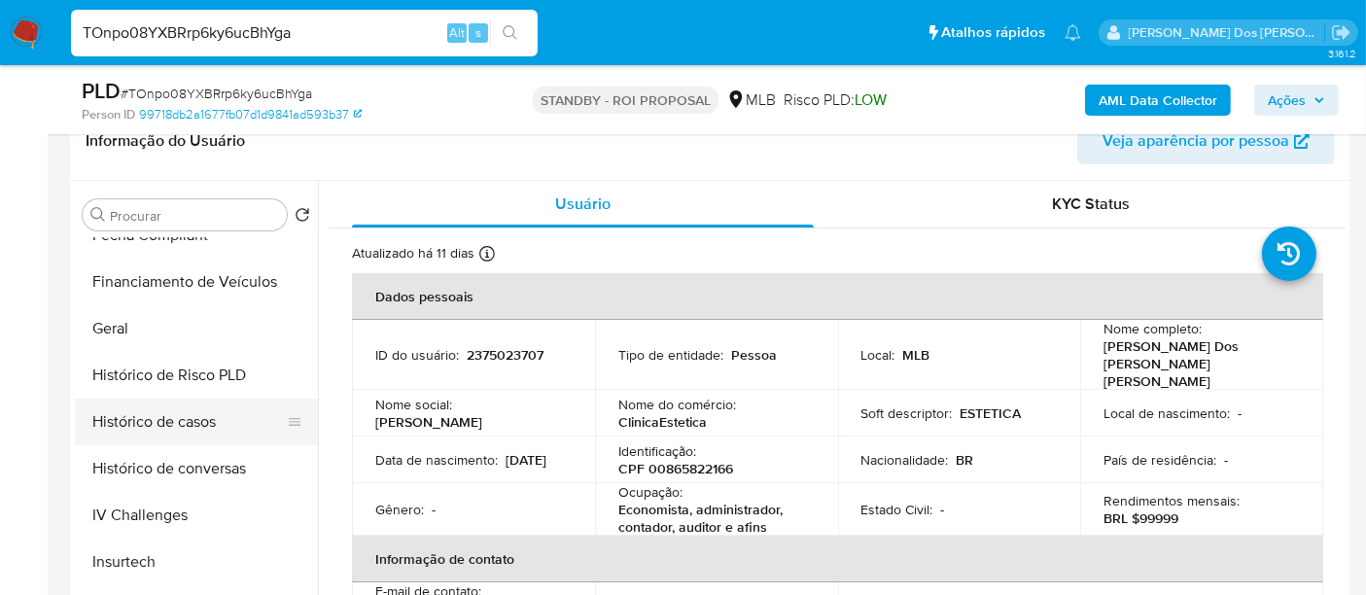
click at [171, 430] on button "Histórico de casos" at bounding box center [188, 421] width 227 height 47
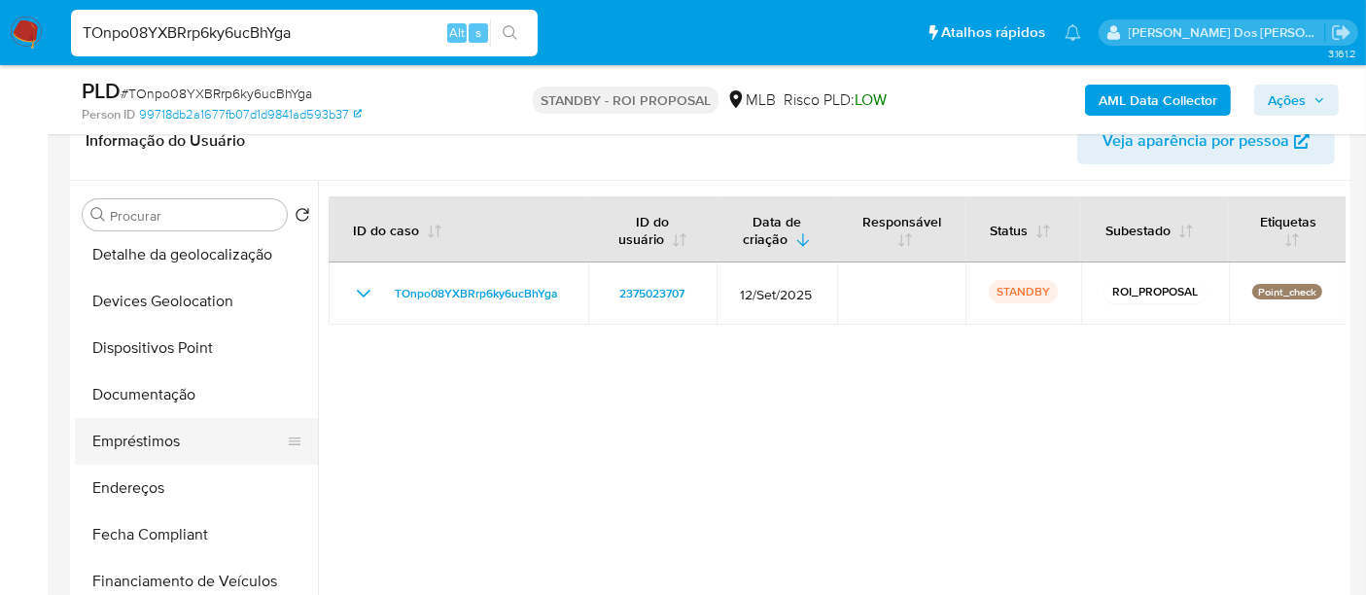
scroll to position [216, 0]
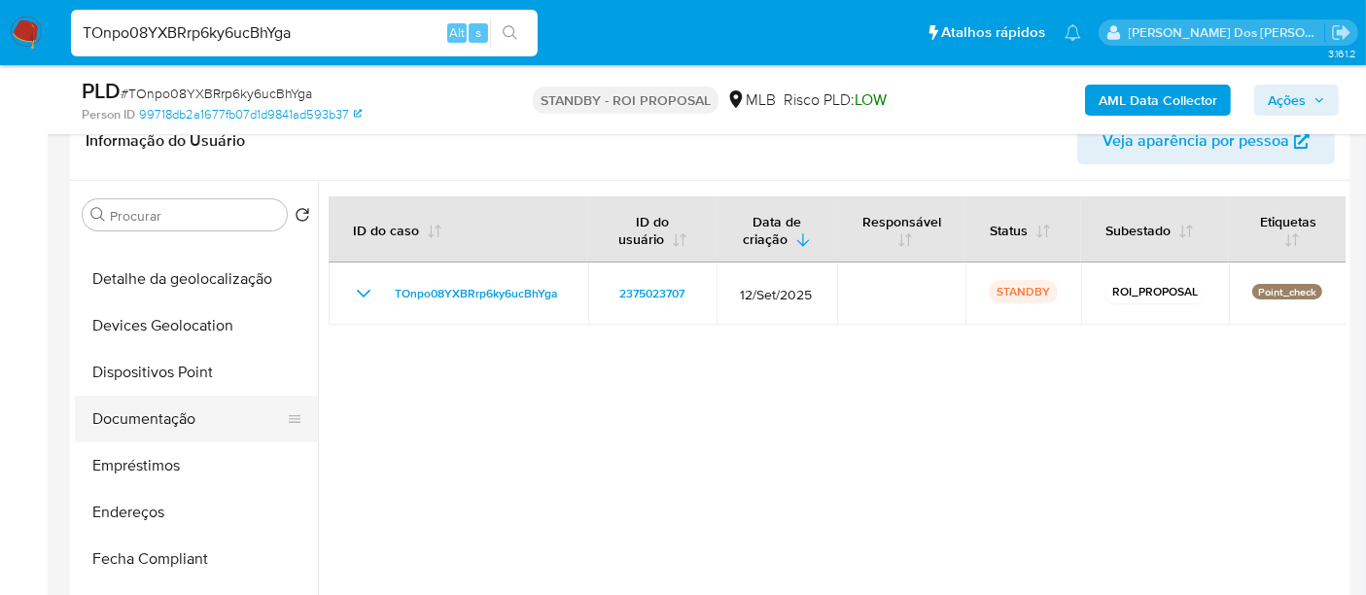
click at [157, 410] on button "Documentação" at bounding box center [188, 419] width 227 height 47
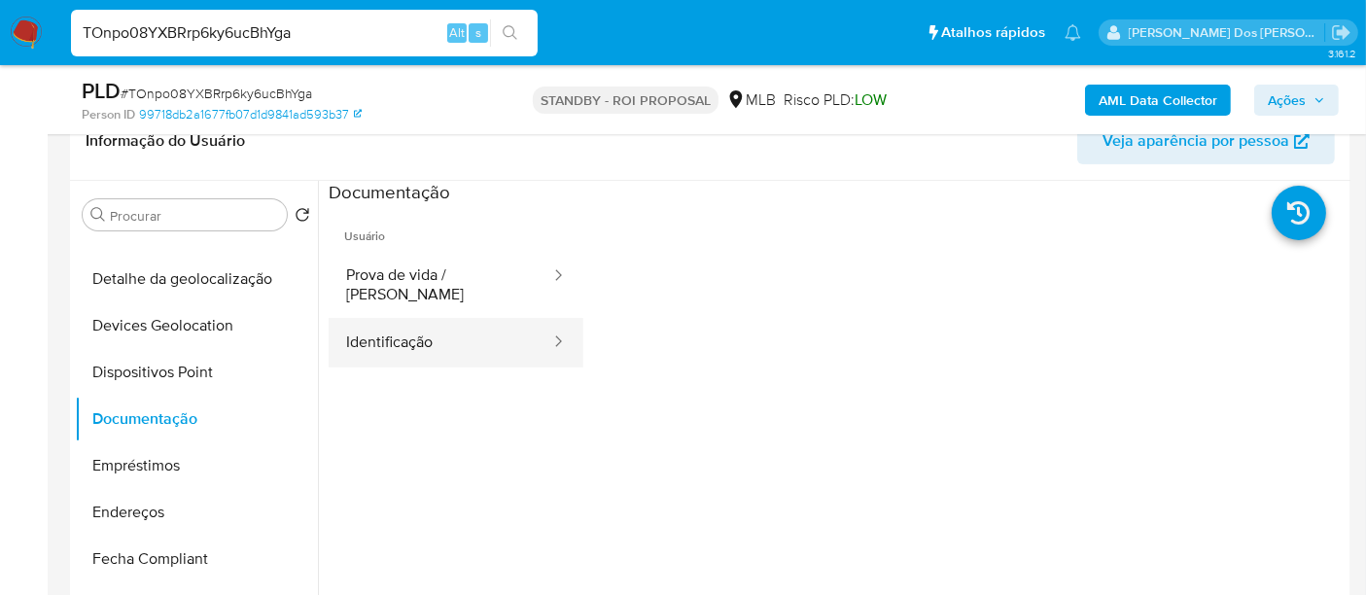
click at [406, 329] on button "Identificação" at bounding box center [441, 343] width 224 height 50
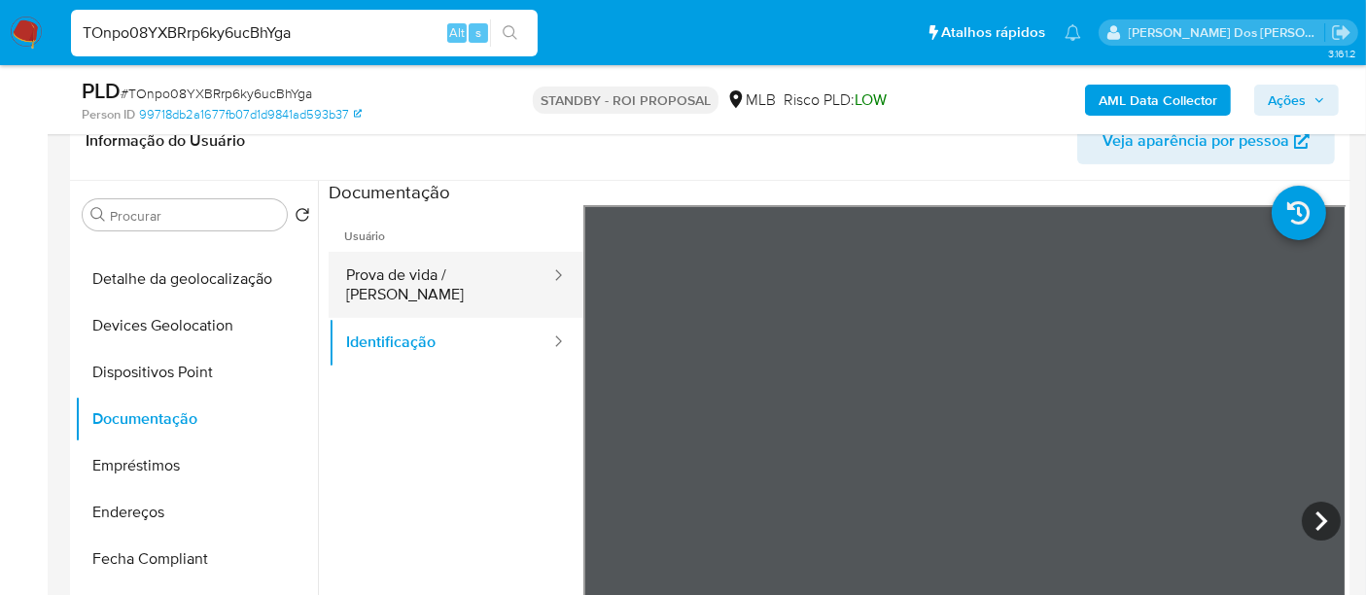
click at [446, 284] on button "Prova de vida / Selfie" at bounding box center [441, 285] width 224 height 66
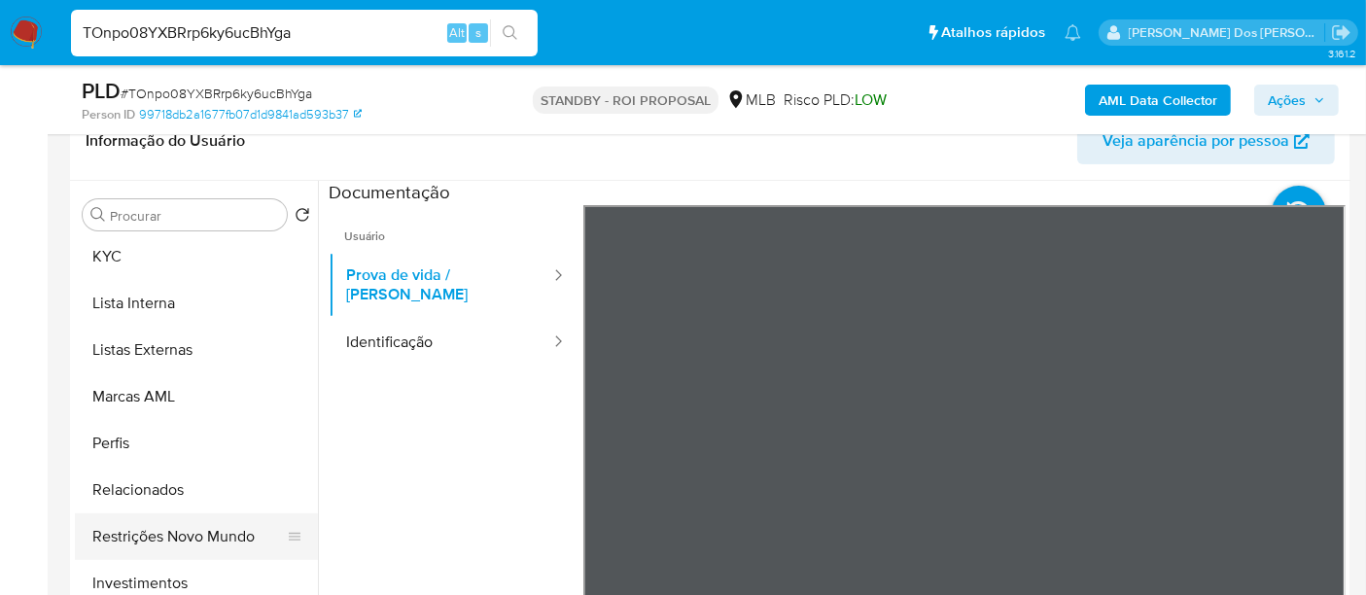
scroll to position [972, 0]
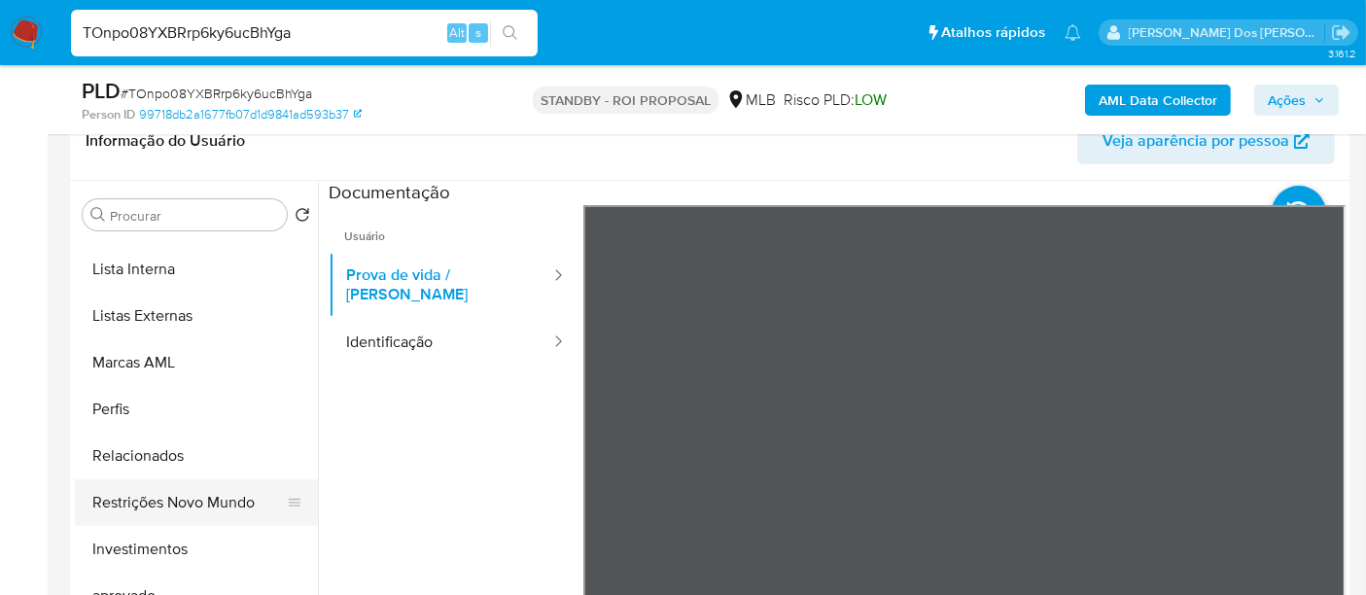
click at [216, 498] on button "Restrições Novo Mundo" at bounding box center [188, 502] width 227 height 47
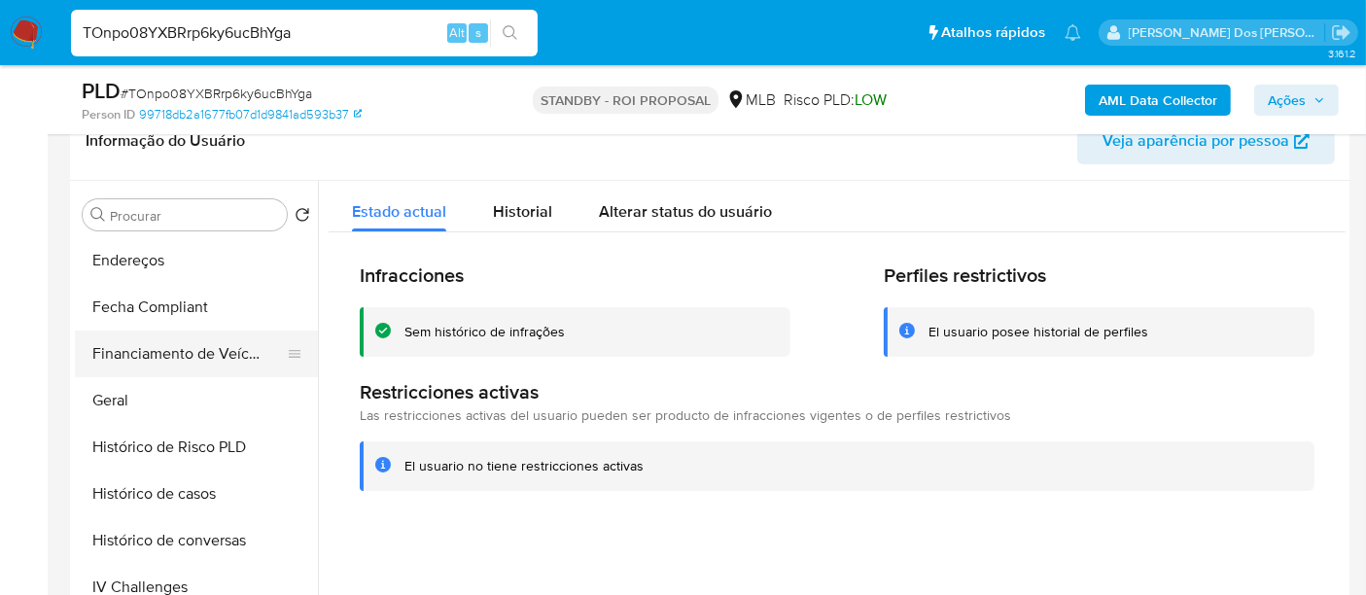
scroll to position [432, 0]
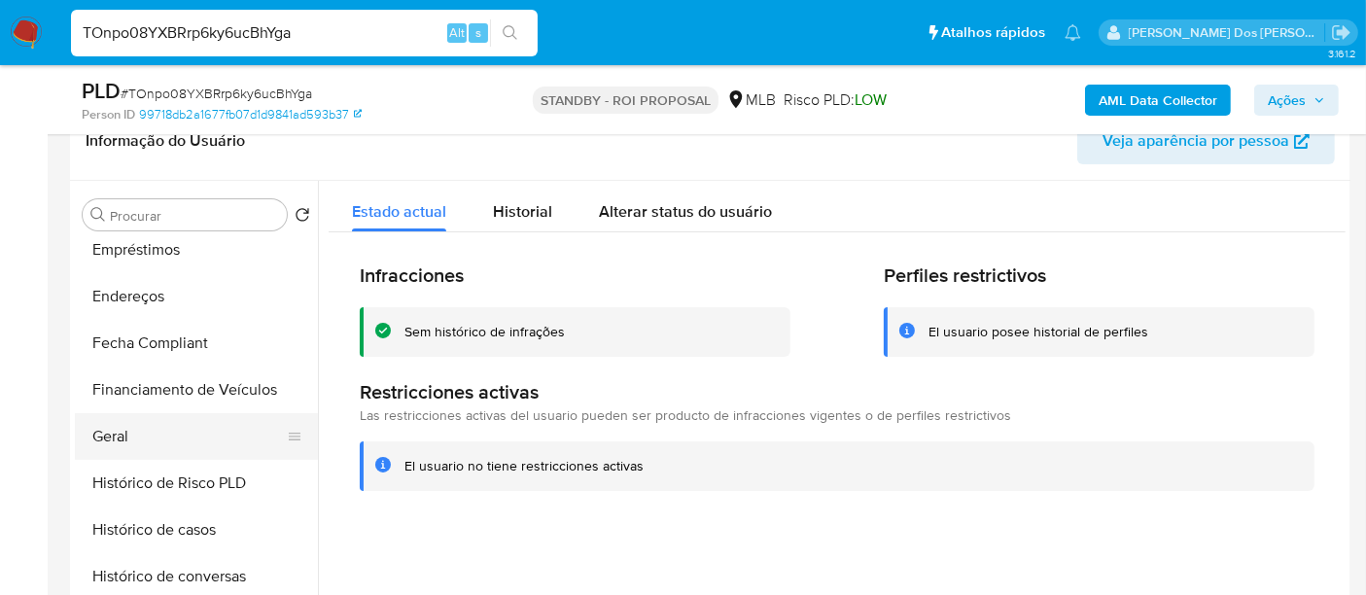
click at [102, 426] on button "Geral" at bounding box center [188, 436] width 227 height 47
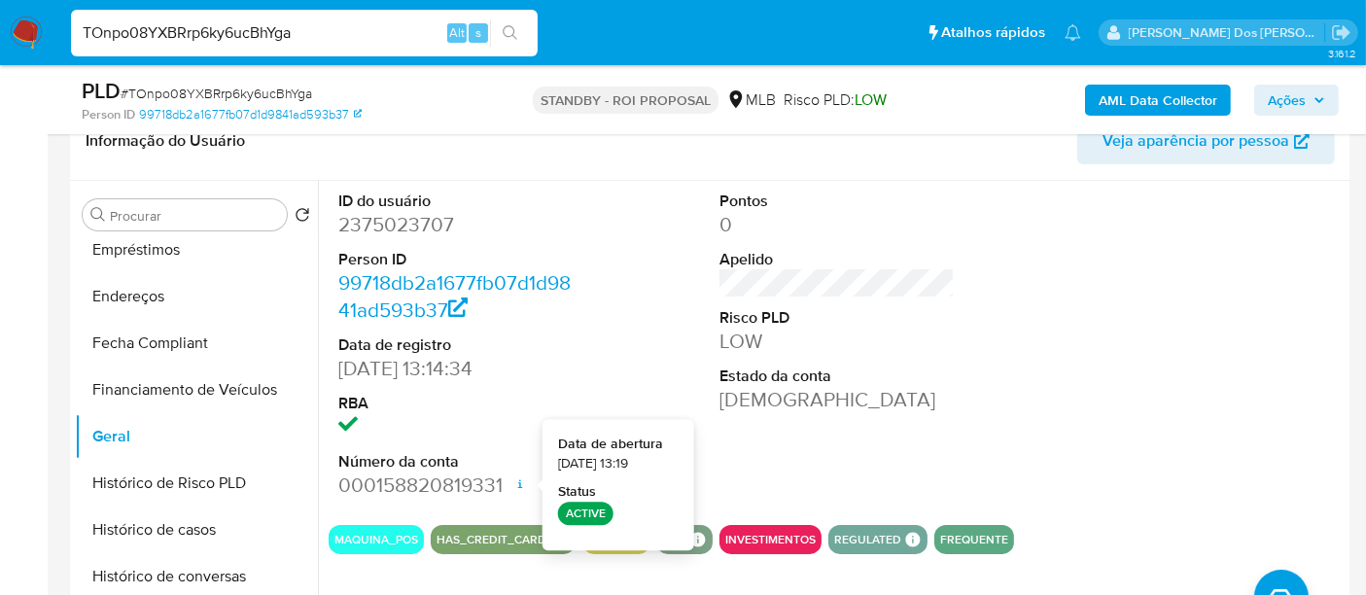
click at [330, 31] on input "TOnpo08YXBRrp6ky6ucBhYga" at bounding box center [304, 32] width 467 height 25
paste input "gu3oQCBfgNChKc59pmiyKMW"
type input "gu3oQCBfgNChKc59pmiyKMWa"
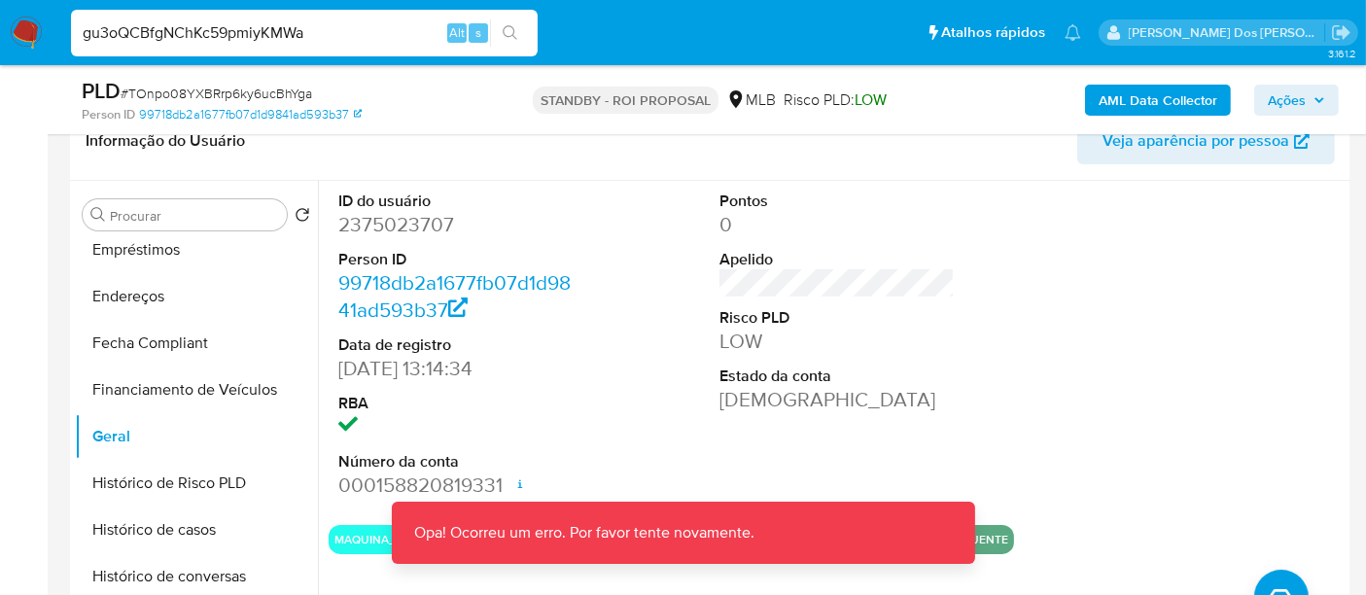
click at [27, 34] on img at bounding box center [26, 33] width 33 height 33
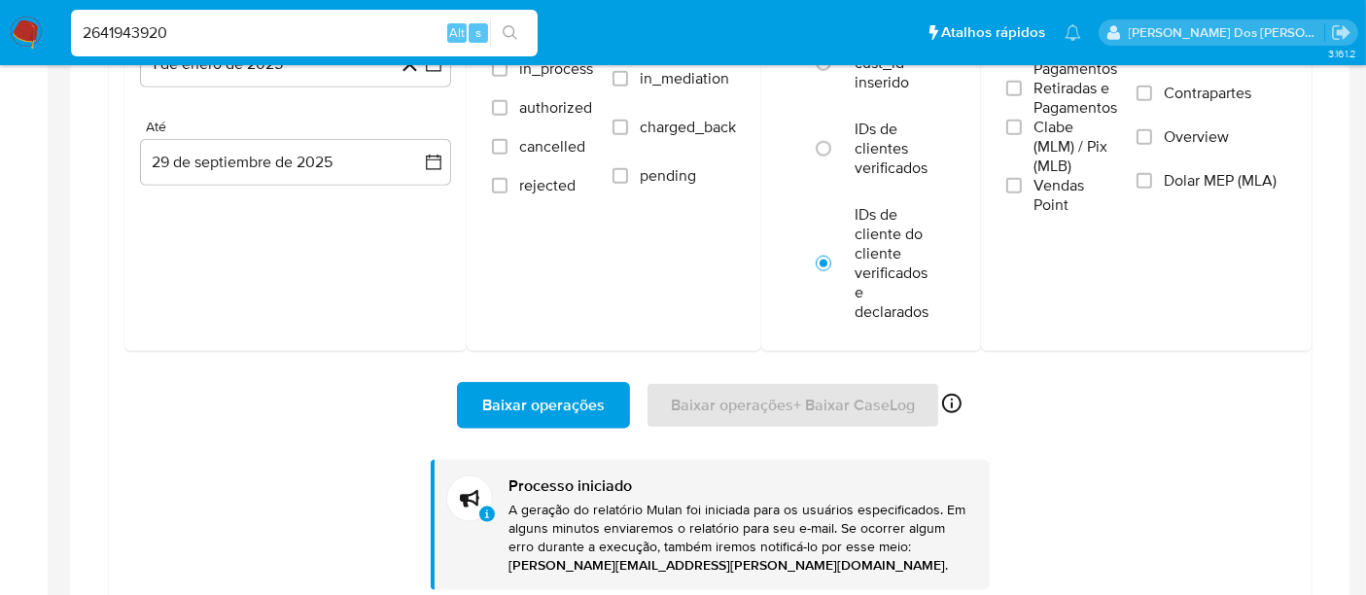
scroll to position [432, 0]
type input "2641943920"
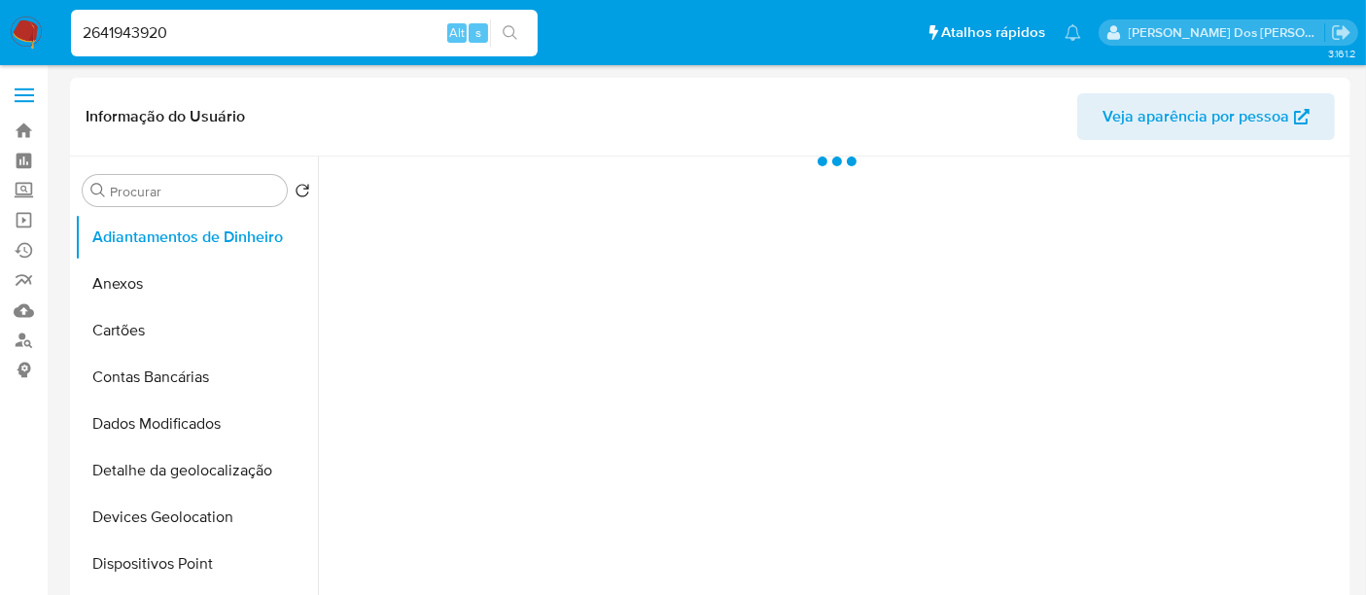
select select "10"
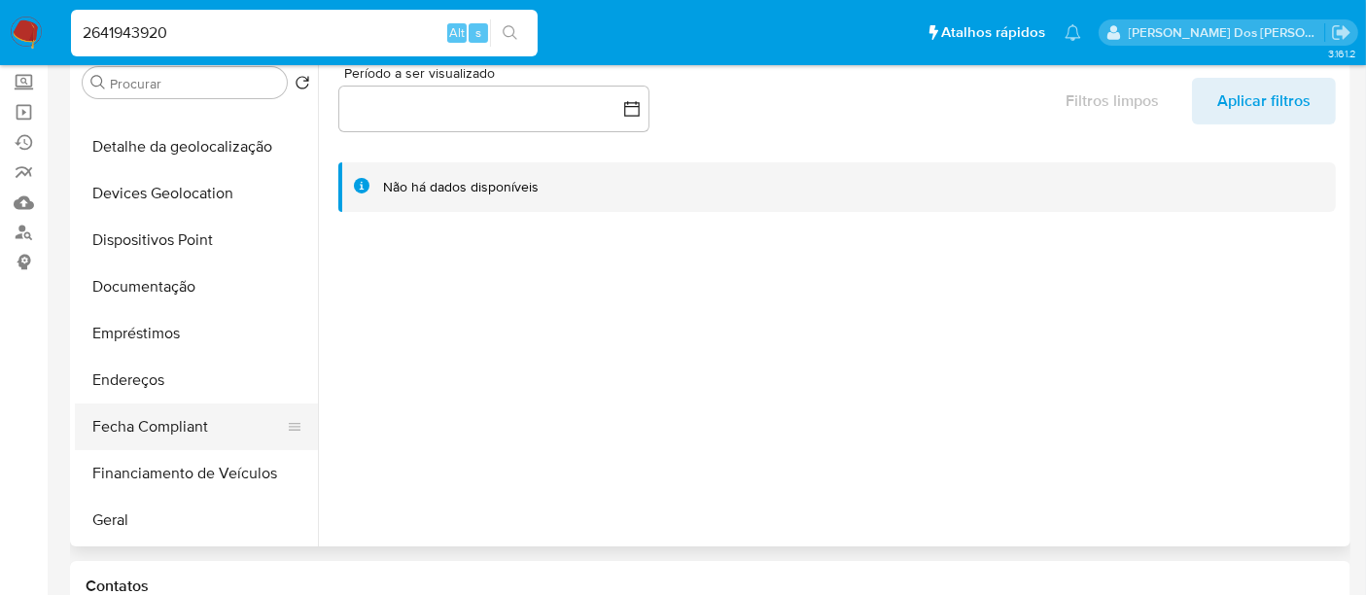
scroll to position [432, 0]
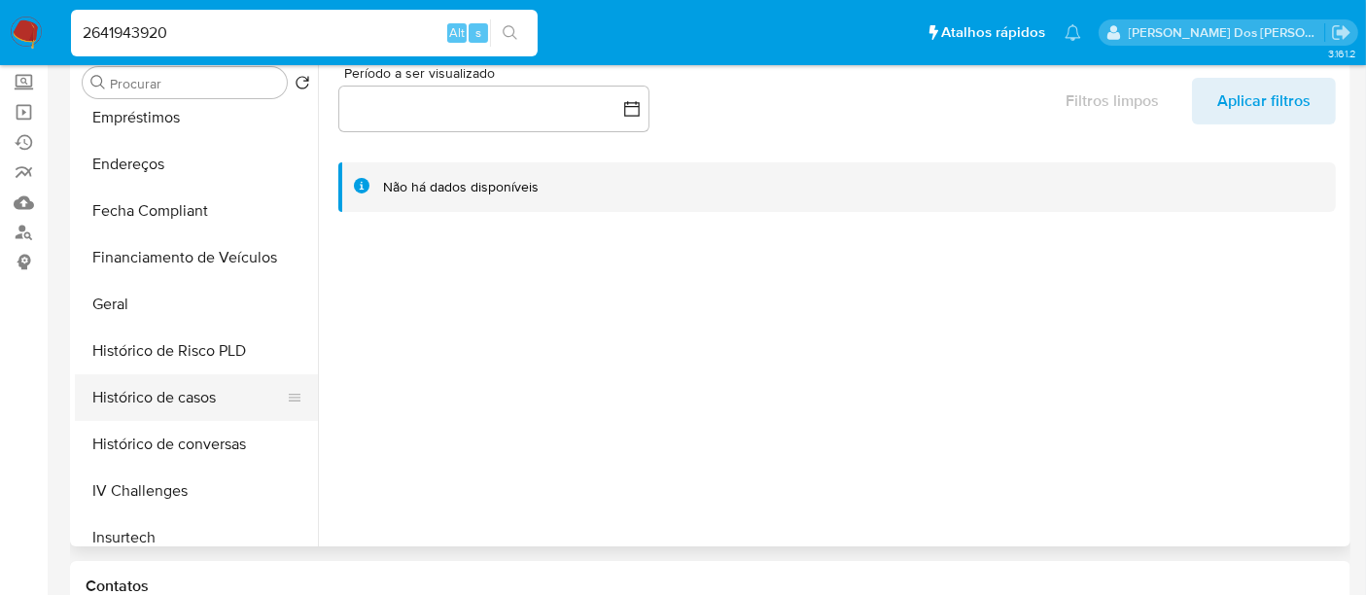
click at [159, 398] on button "Histórico de casos" at bounding box center [188, 397] width 227 height 47
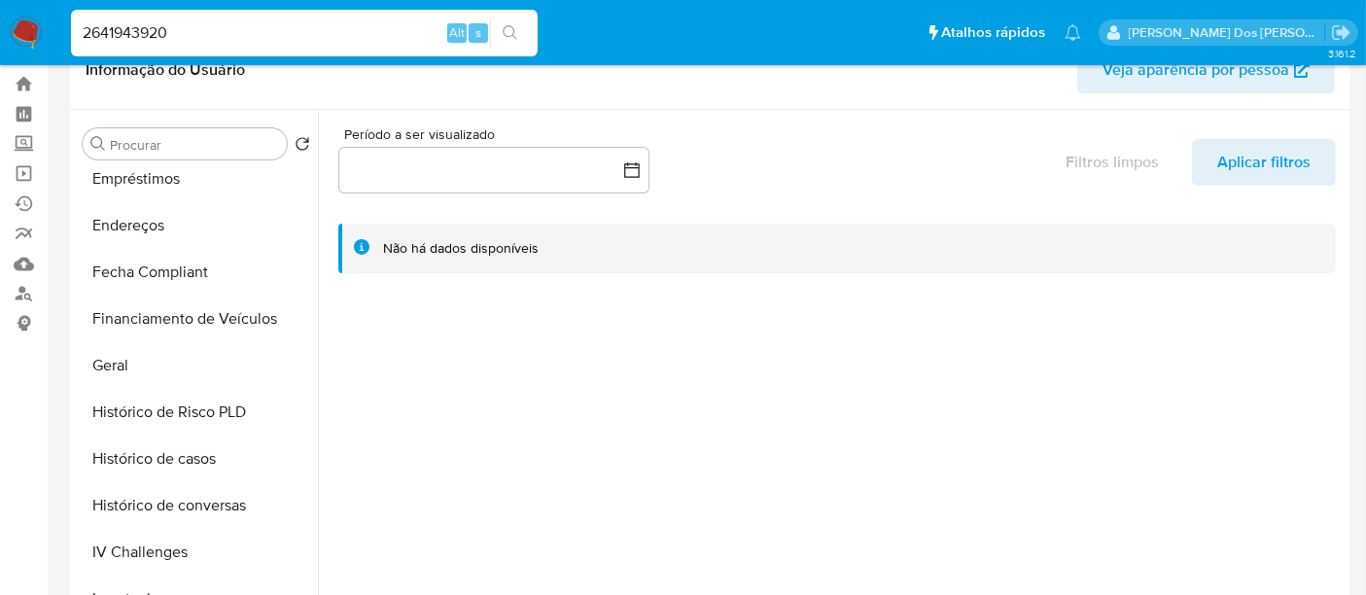
scroll to position [0, 0]
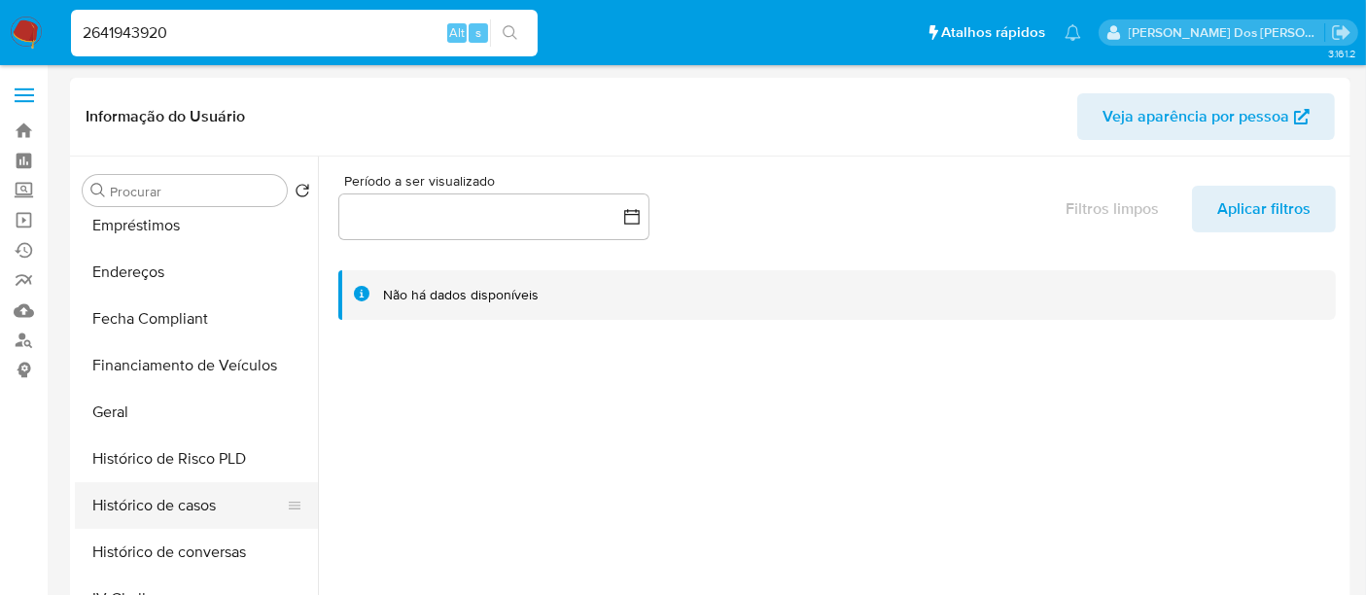
click at [202, 498] on button "Histórico de casos" at bounding box center [188, 505] width 227 height 47
click at [201, 501] on button "Histórico de casos" at bounding box center [188, 505] width 227 height 47
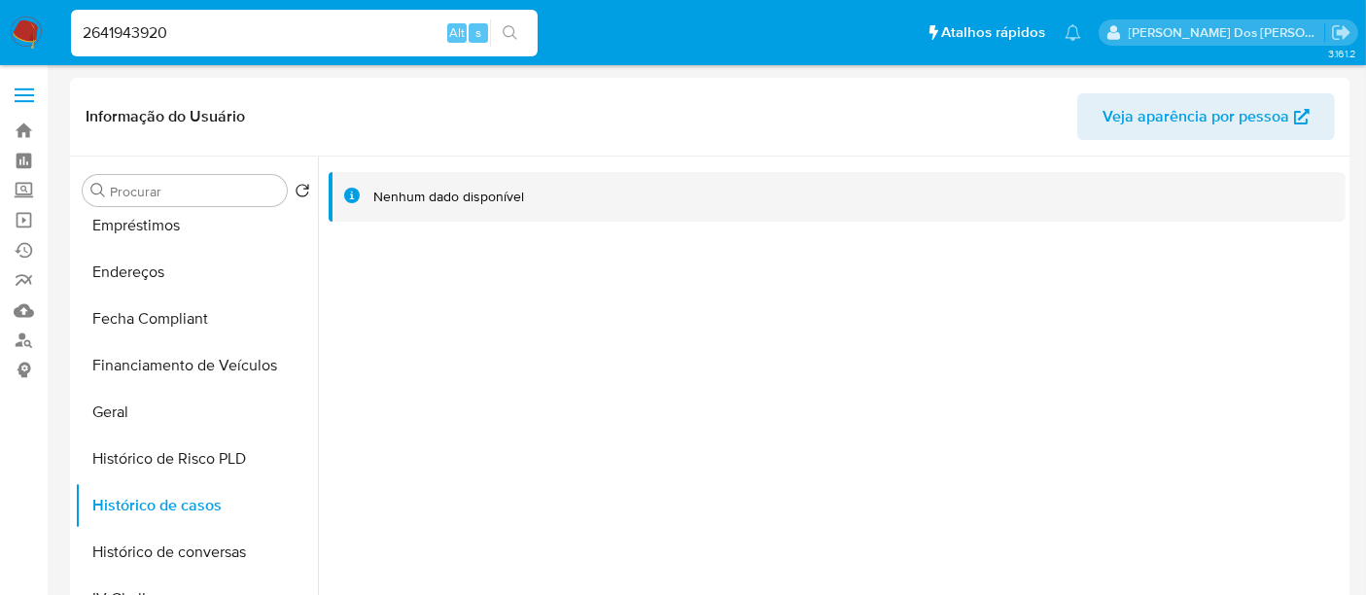
click at [308, 35] on input "2641943920" at bounding box center [304, 32] width 467 height 25
paste input "498223831"
type input "2498223831"
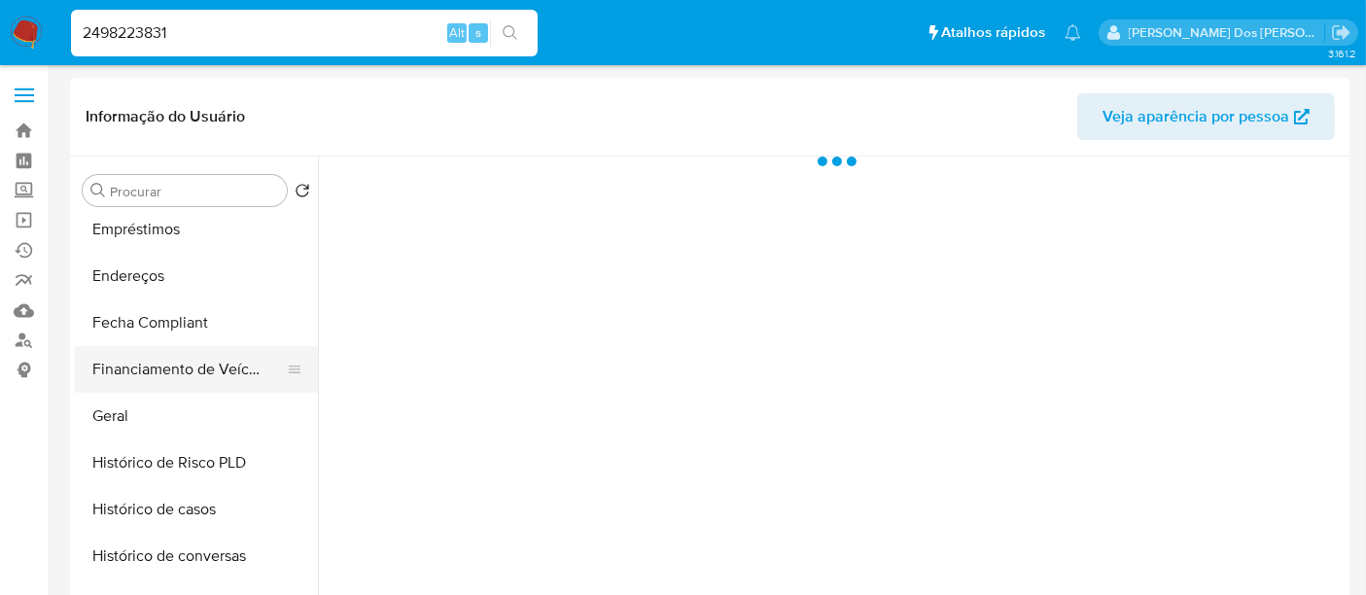
select select "10"
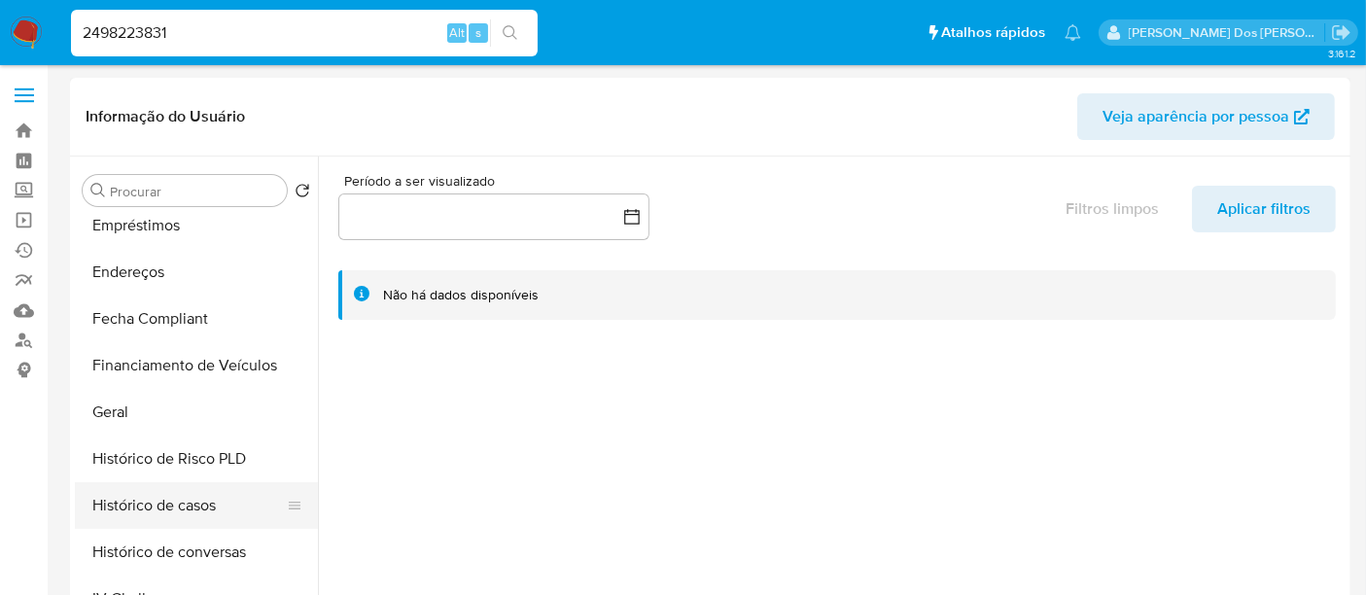
click at [184, 512] on button "Histórico de casos" at bounding box center [188, 505] width 227 height 47
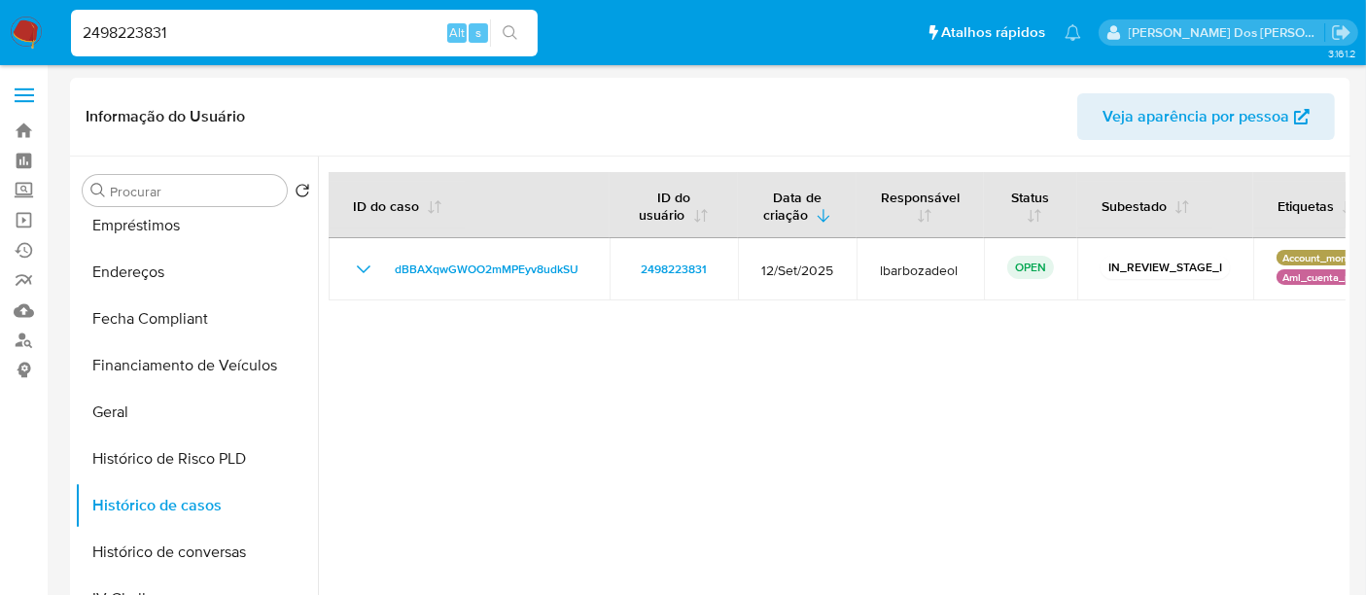
click at [296, 22] on input "2498223831" at bounding box center [304, 32] width 467 height 25
paste input "15257650"
type input "1525765031"
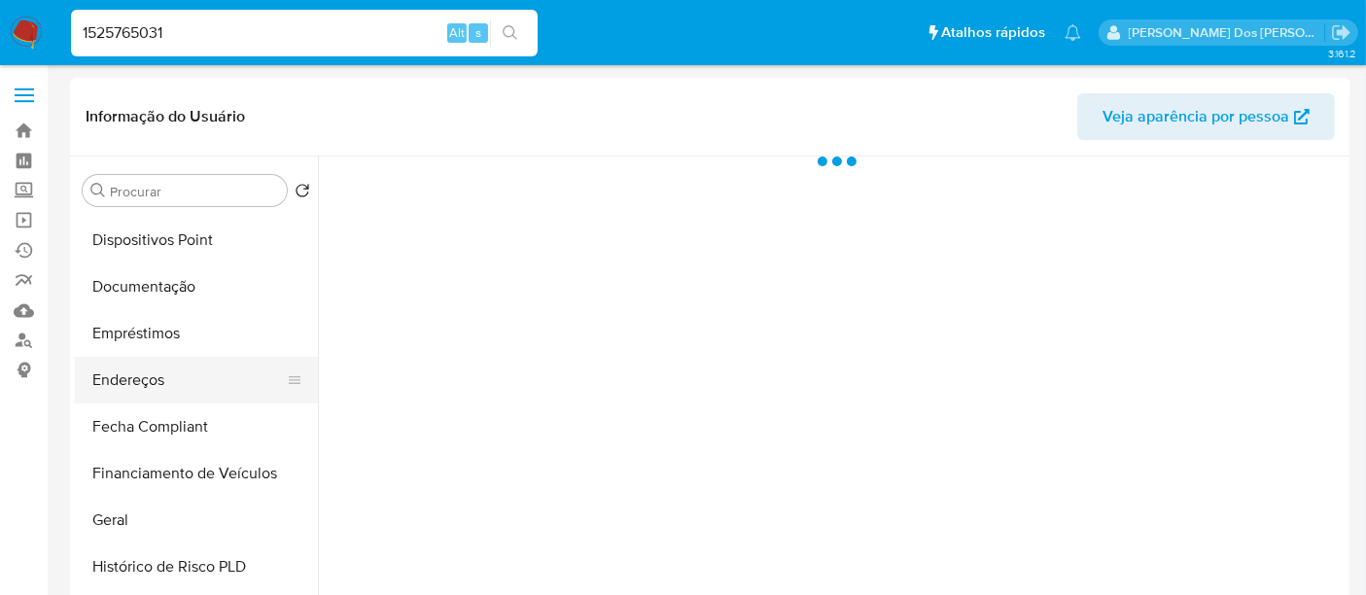
scroll to position [432, 0]
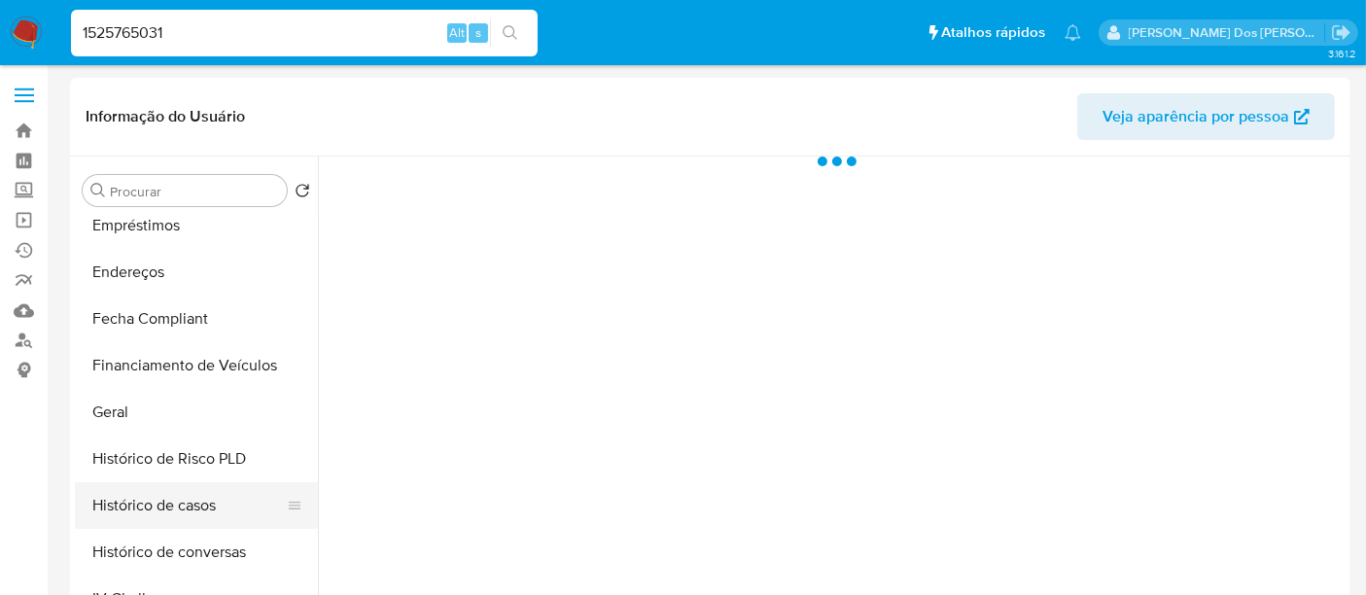
select select "10"
click at [195, 509] on button "Histórico de casos" at bounding box center [188, 505] width 227 height 47
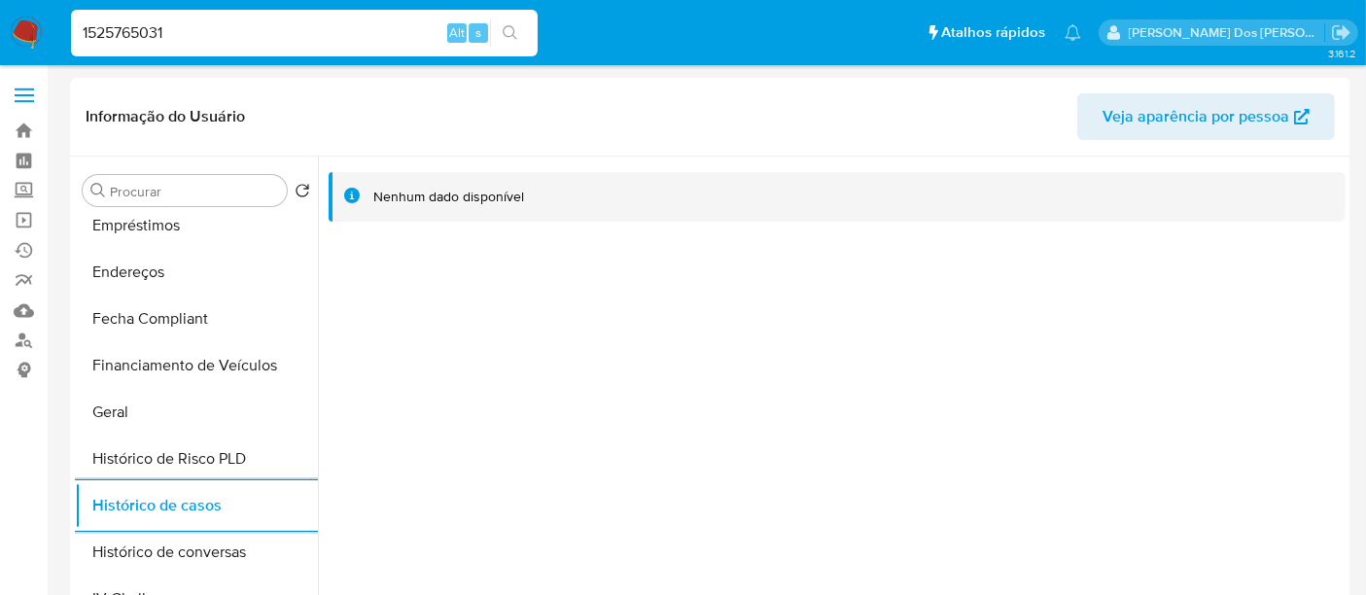
click at [298, 39] on input "1525765031" at bounding box center [304, 32] width 467 height 25
paste input "2641943920"
type input "2641943920"
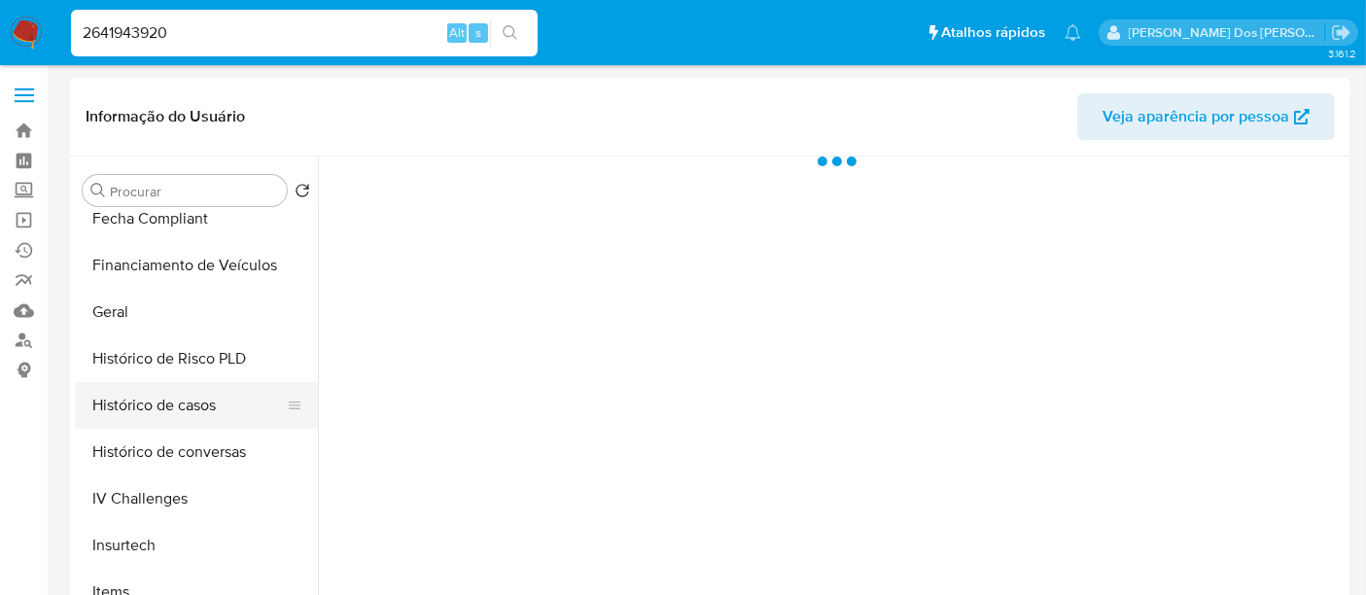
select select "10"
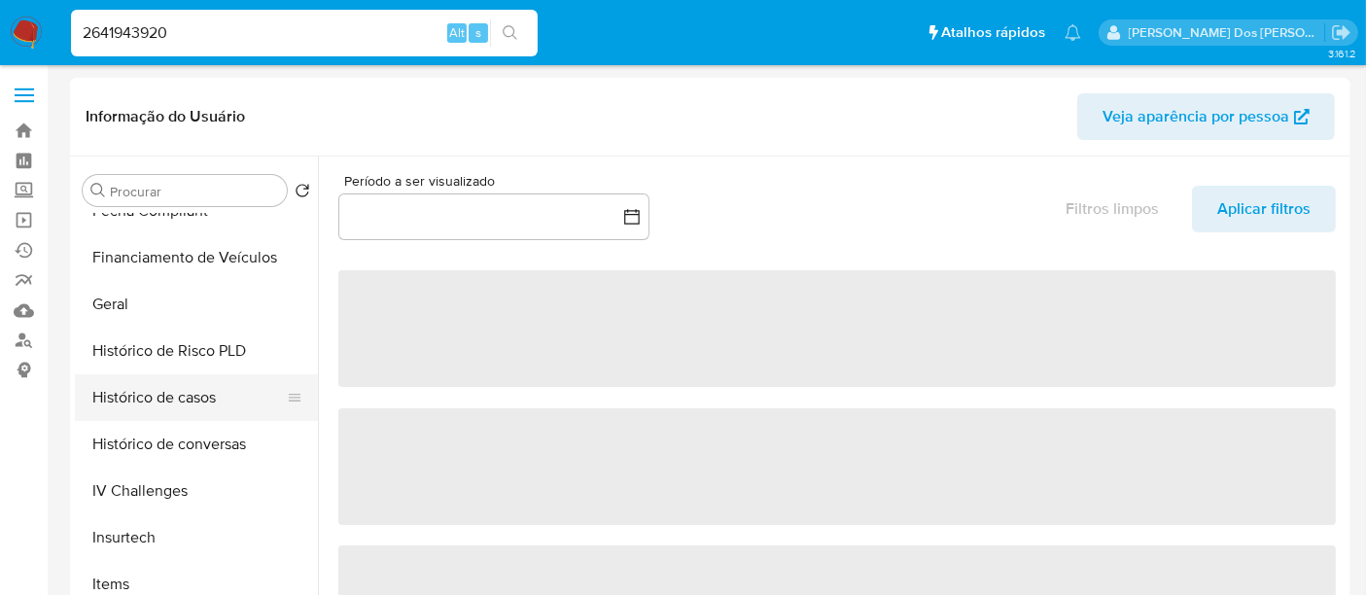
click at [199, 399] on button "Histórico de casos" at bounding box center [188, 397] width 227 height 47
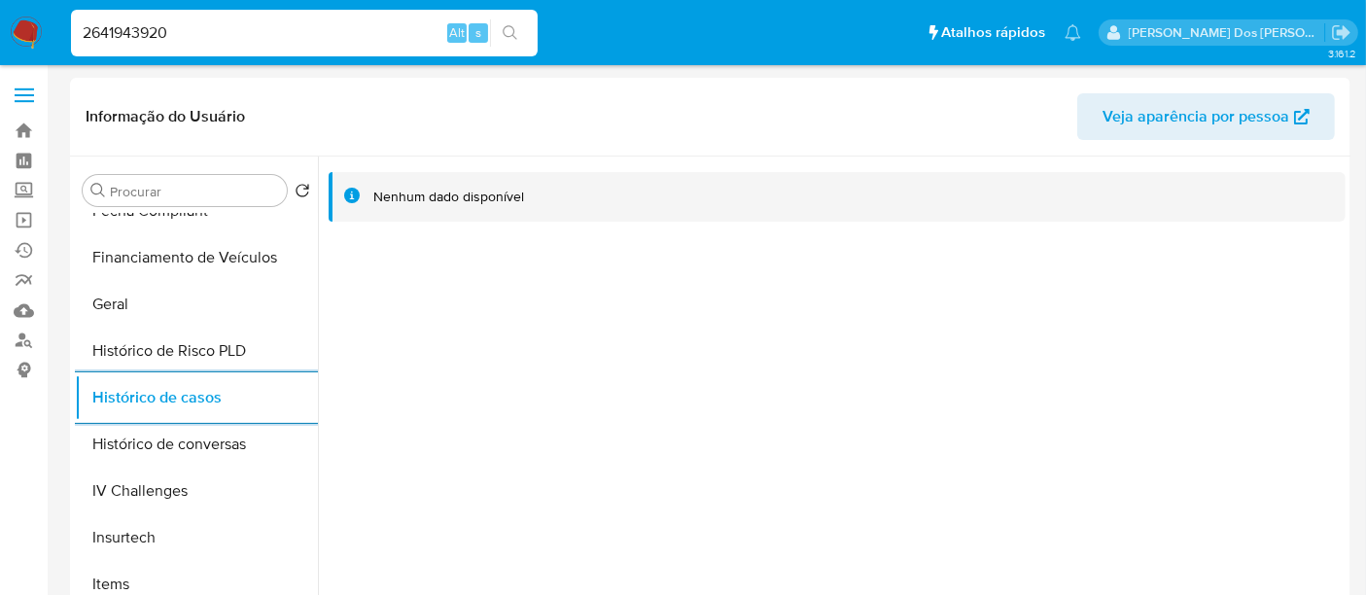
click at [215, 39] on input "2641943920" at bounding box center [304, 32] width 467 height 25
click at [214, 38] on input "2641943920" at bounding box center [304, 32] width 467 height 25
paste input "1525774277"
type input "1525774277"
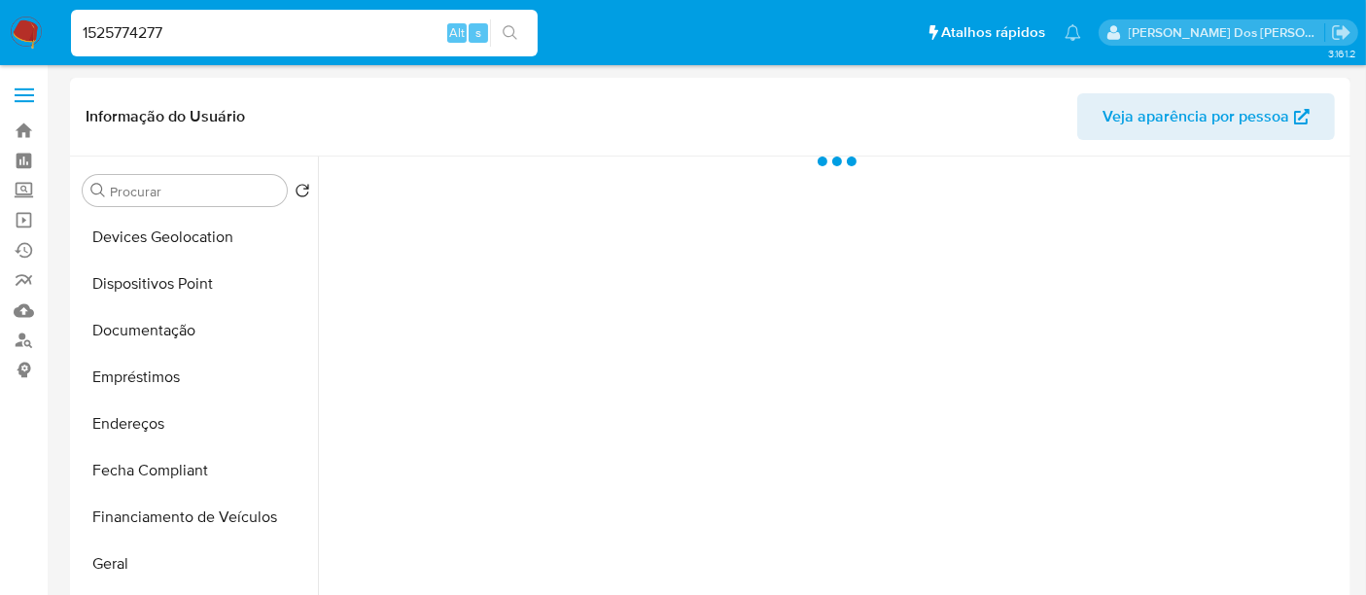
select select "10"
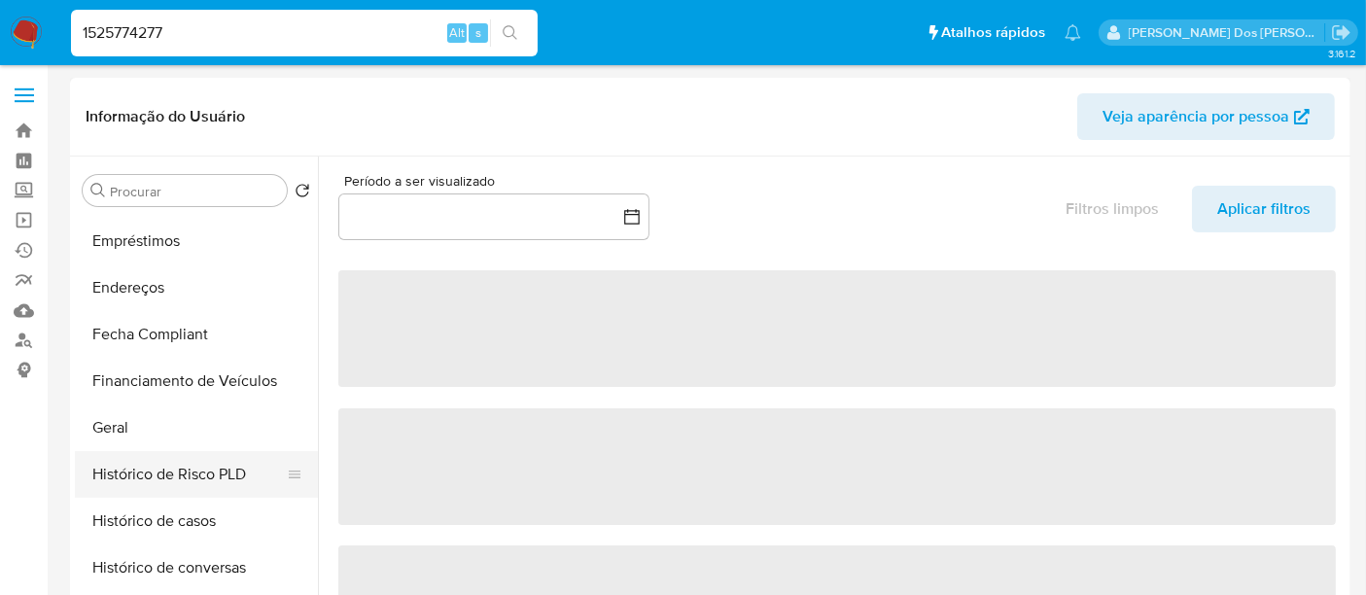
scroll to position [432, 0]
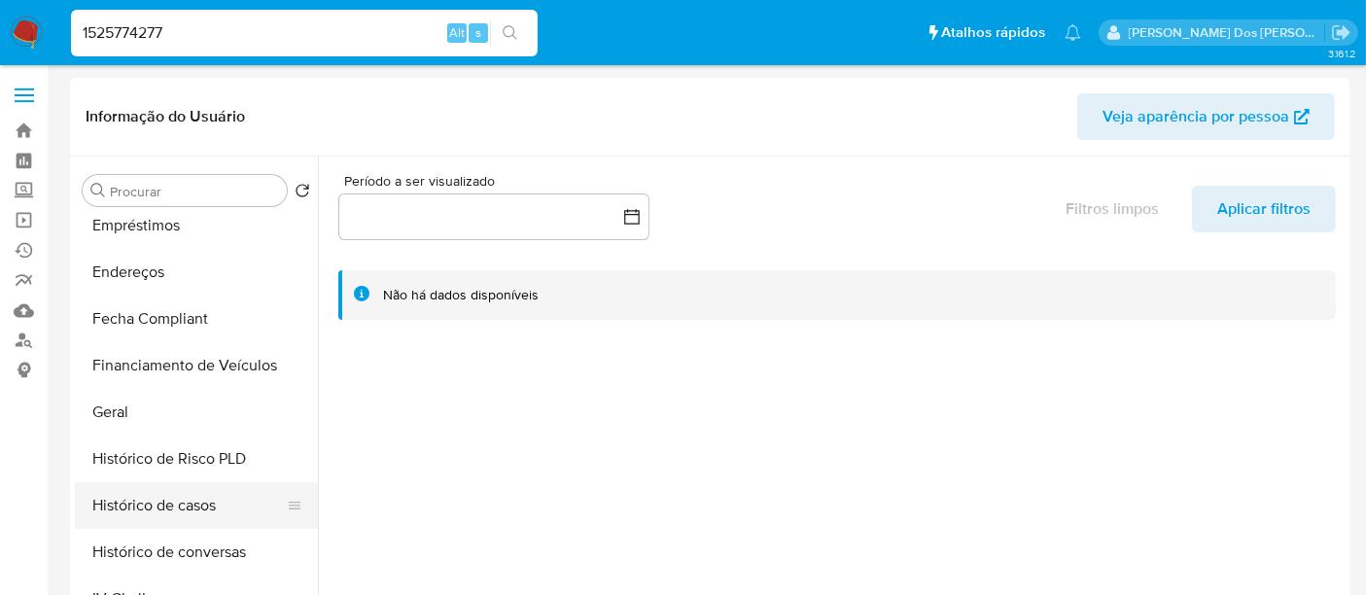
click at [177, 510] on button "Histórico de casos" at bounding box center [188, 505] width 227 height 47
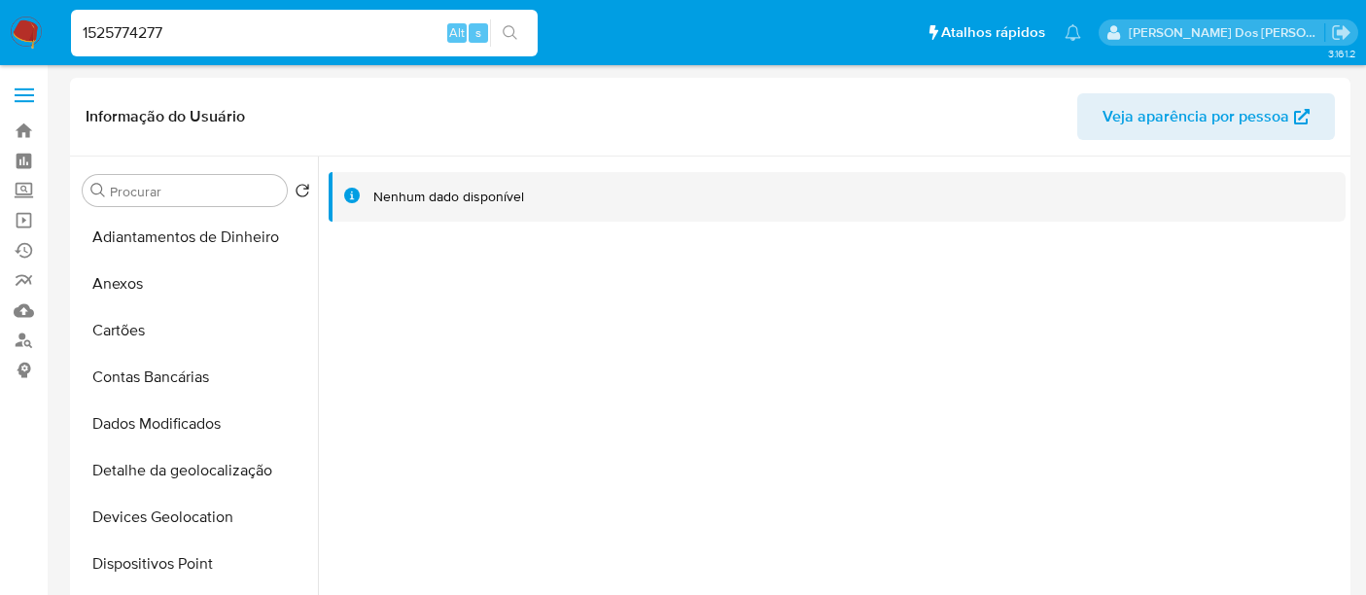
select select "10"
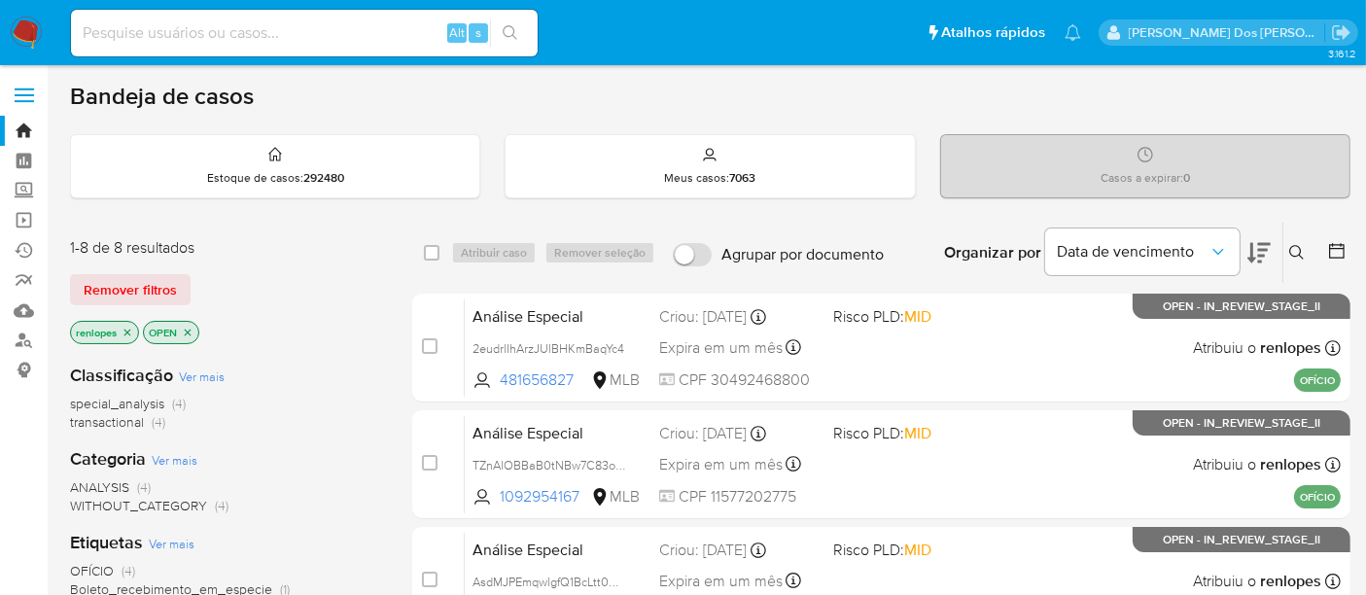
click at [355, 38] on input at bounding box center [304, 32] width 467 height 25
paste input "gu3oQCBfgNChKc59pmiyKMWa"
type input "gu3oQCBfgNChKc59pmiyKMWa"
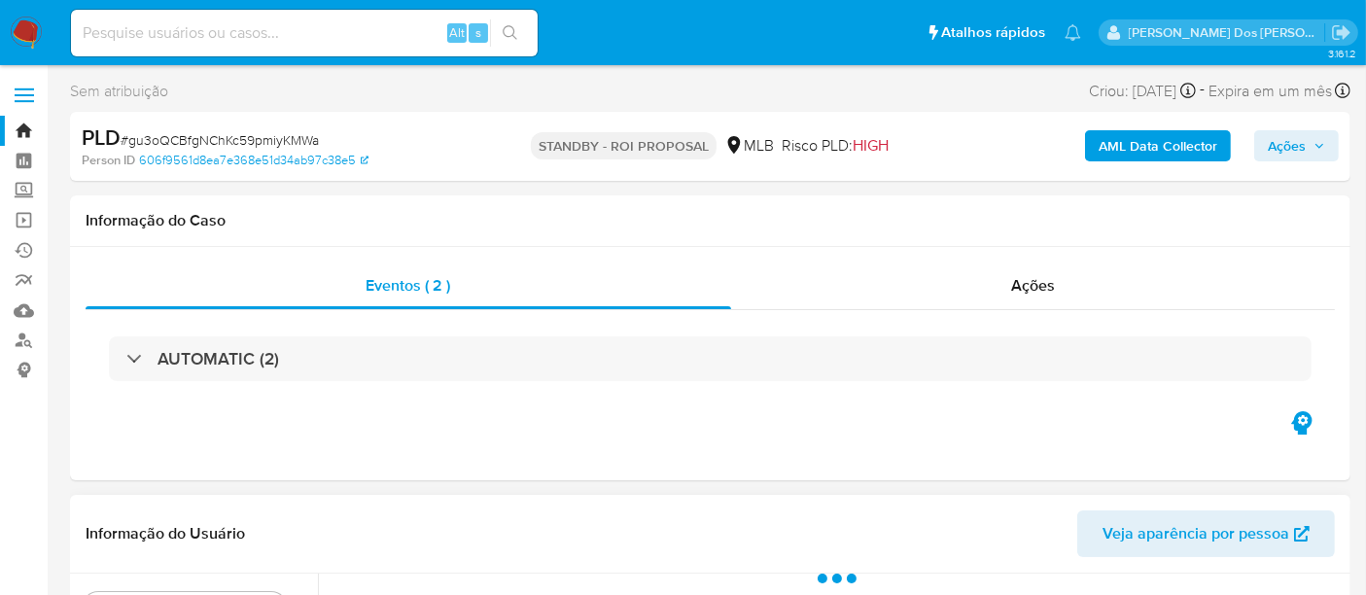
scroll to position [324, 0]
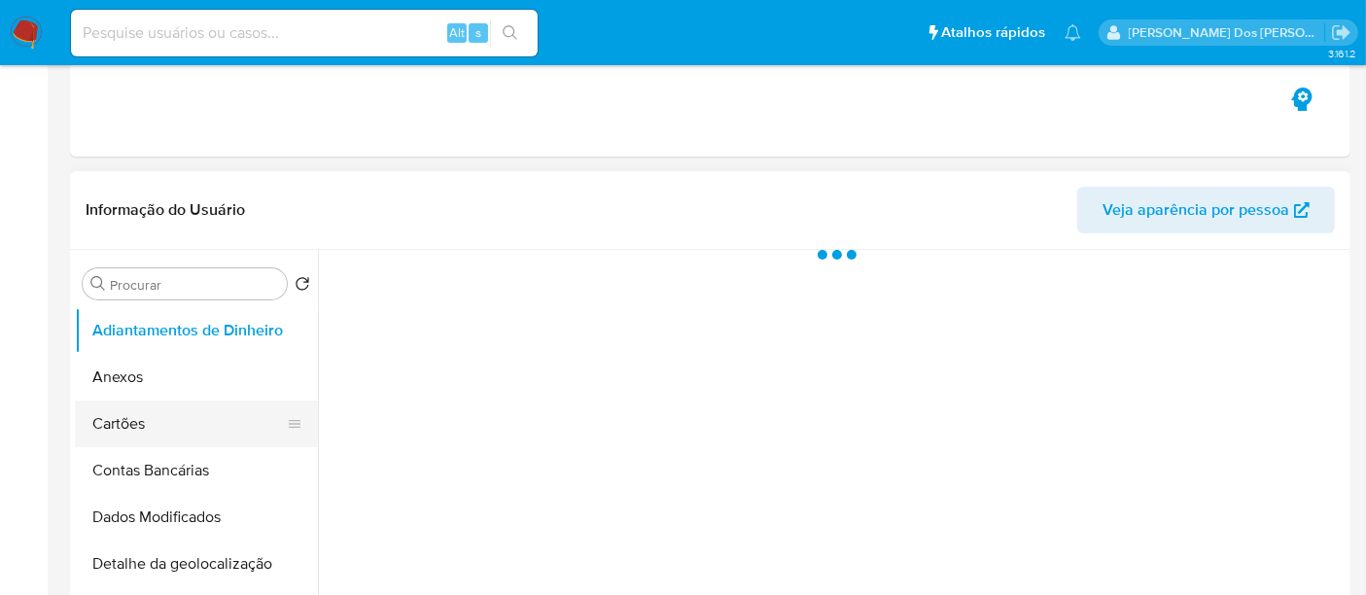
select select "10"
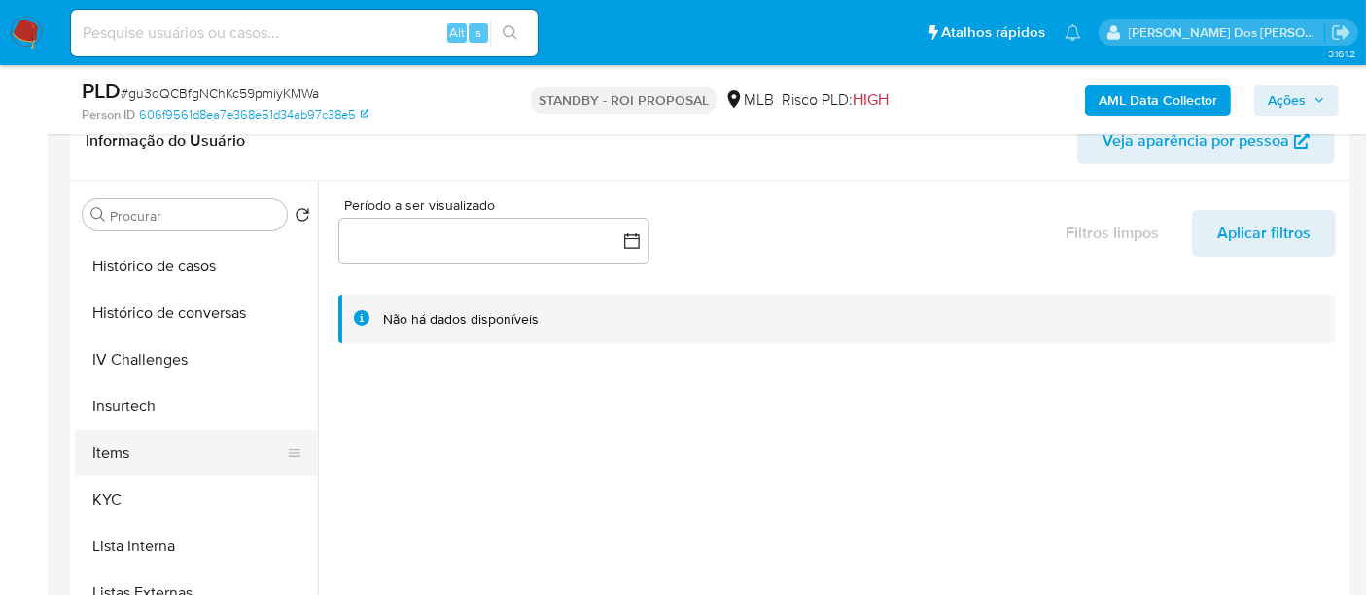
scroll to position [755, 0]
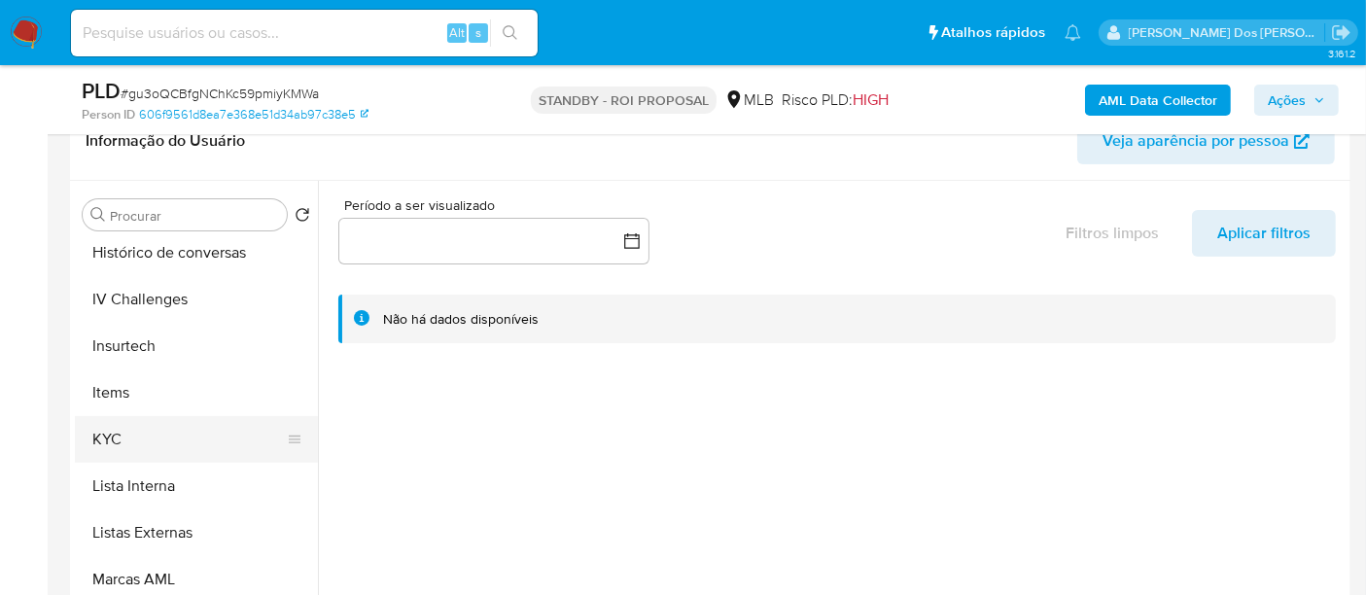
click at [117, 437] on button "KYC" at bounding box center [188, 439] width 227 height 47
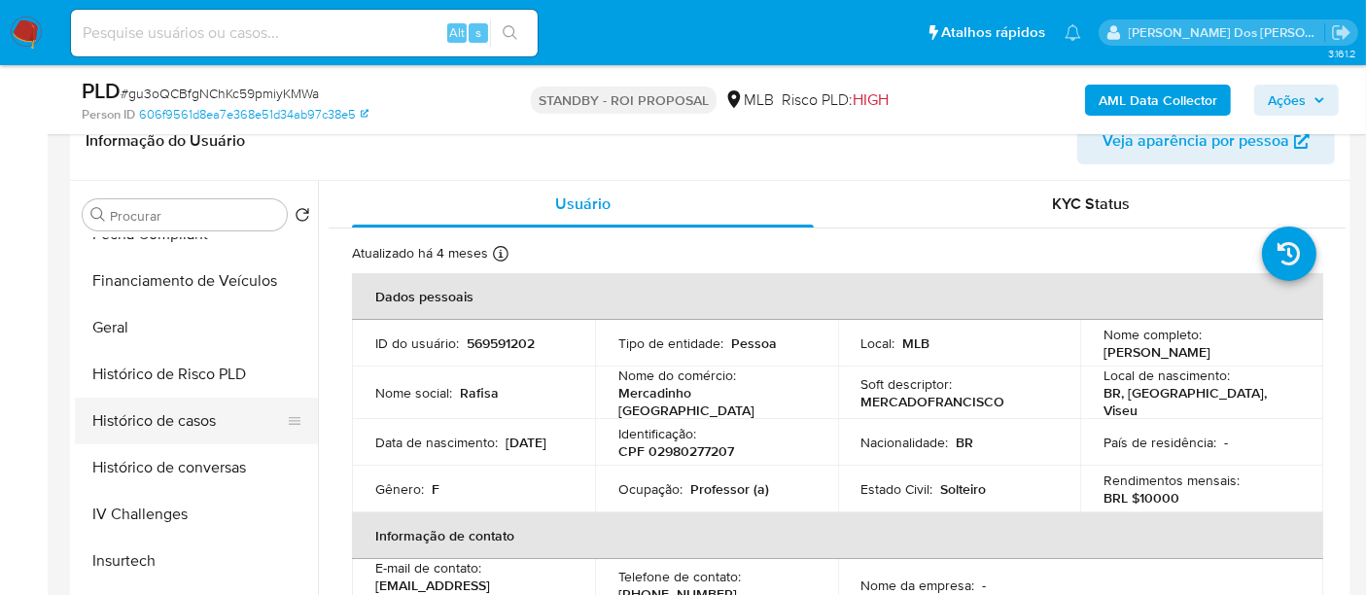
scroll to position [538, 0]
click at [197, 413] on button "Histórico de casos" at bounding box center [188, 422] width 227 height 47
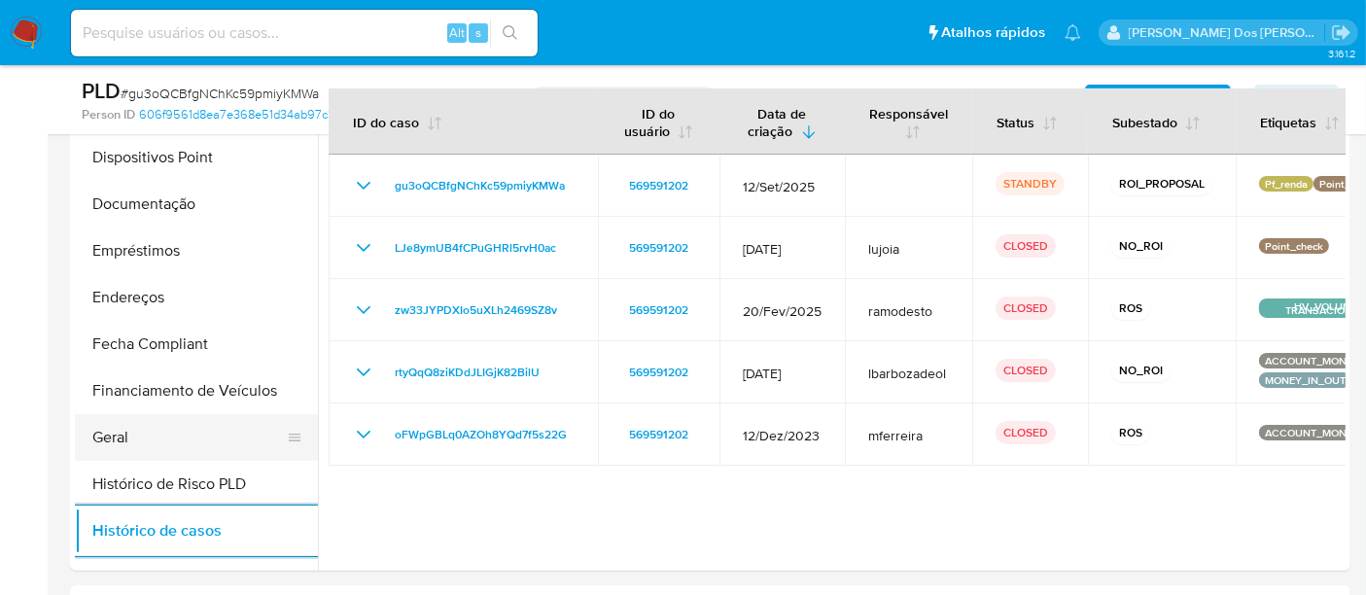
scroll to position [215, 0]
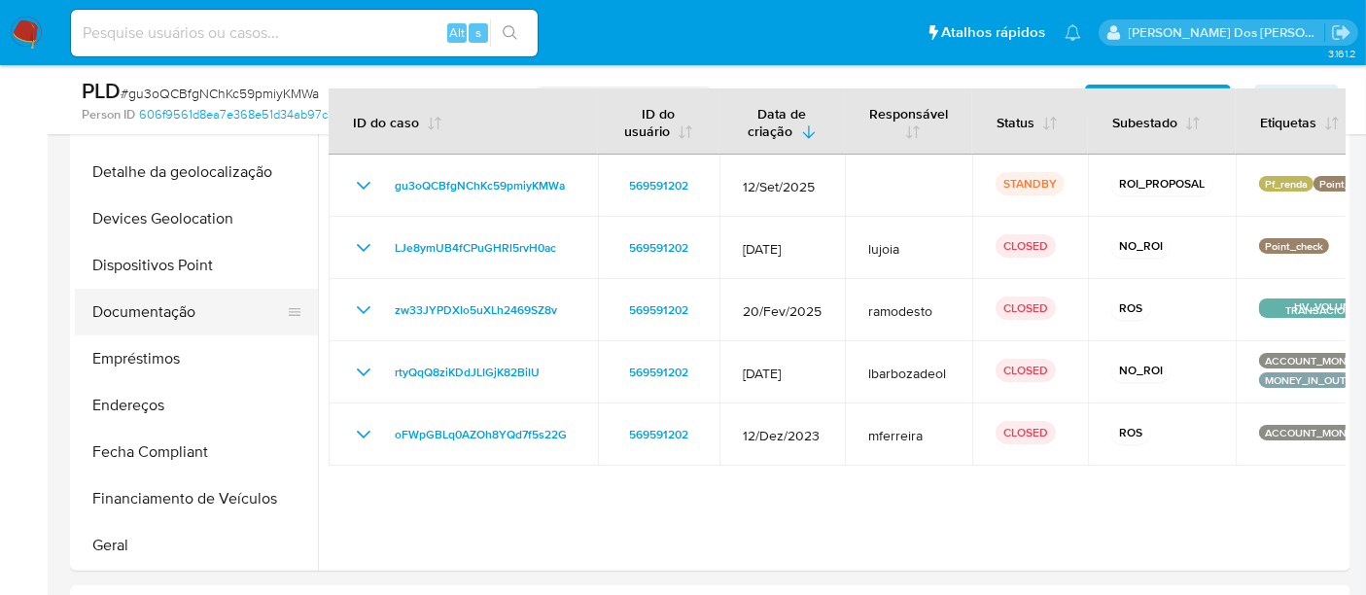
click at [168, 315] on button "Documentação" at bounding box center [188, 312] width 227 height 47
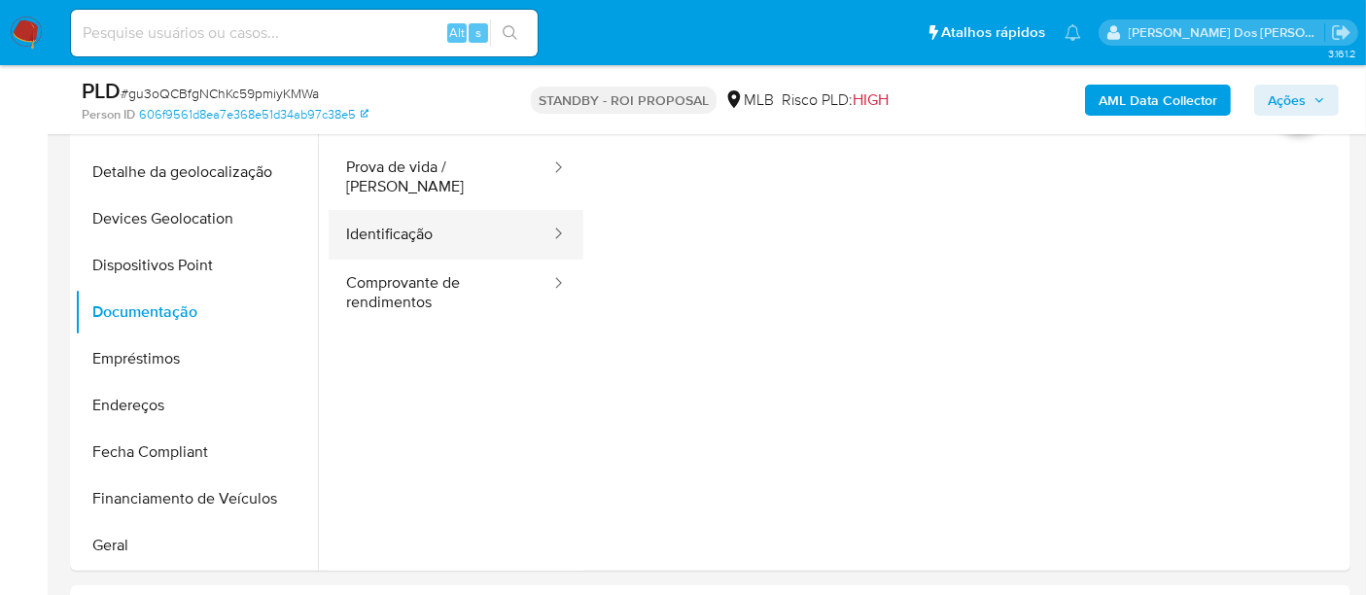
click at [381, 215] on button "Identificação" at bounding box center [441, 235] width 224 height 50
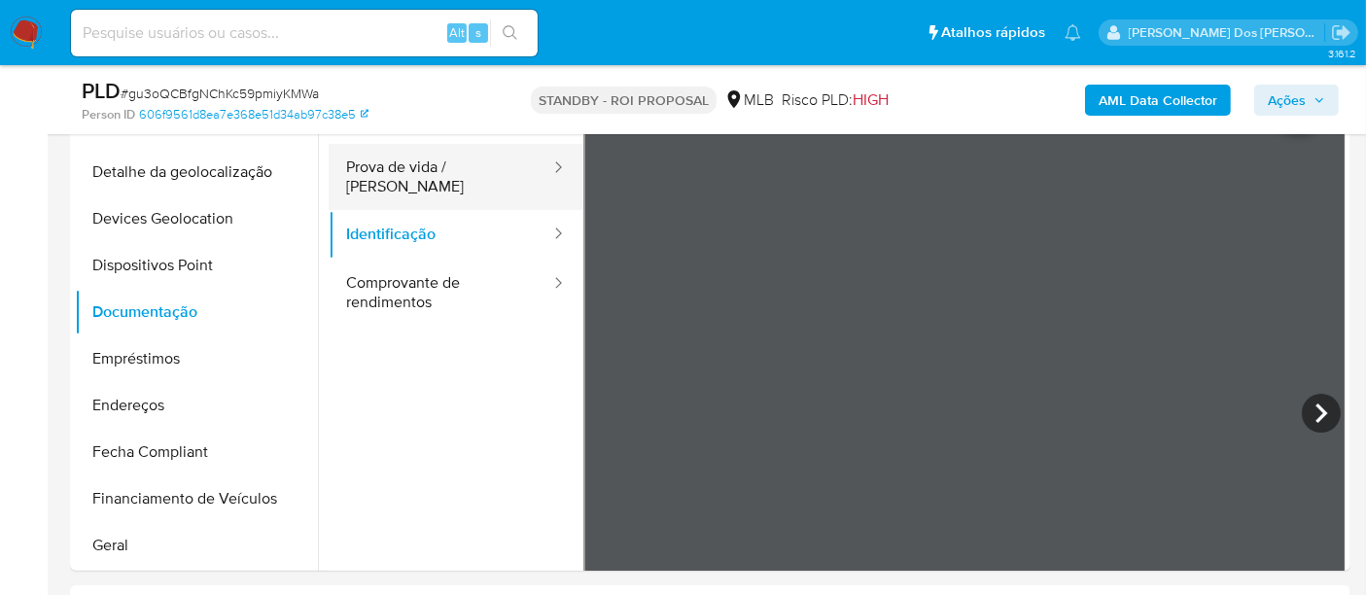
click at [439, 161] on button "Prova de vida / [PERSON_NAME]" at bounding box center [441, 177] width 224 height 66
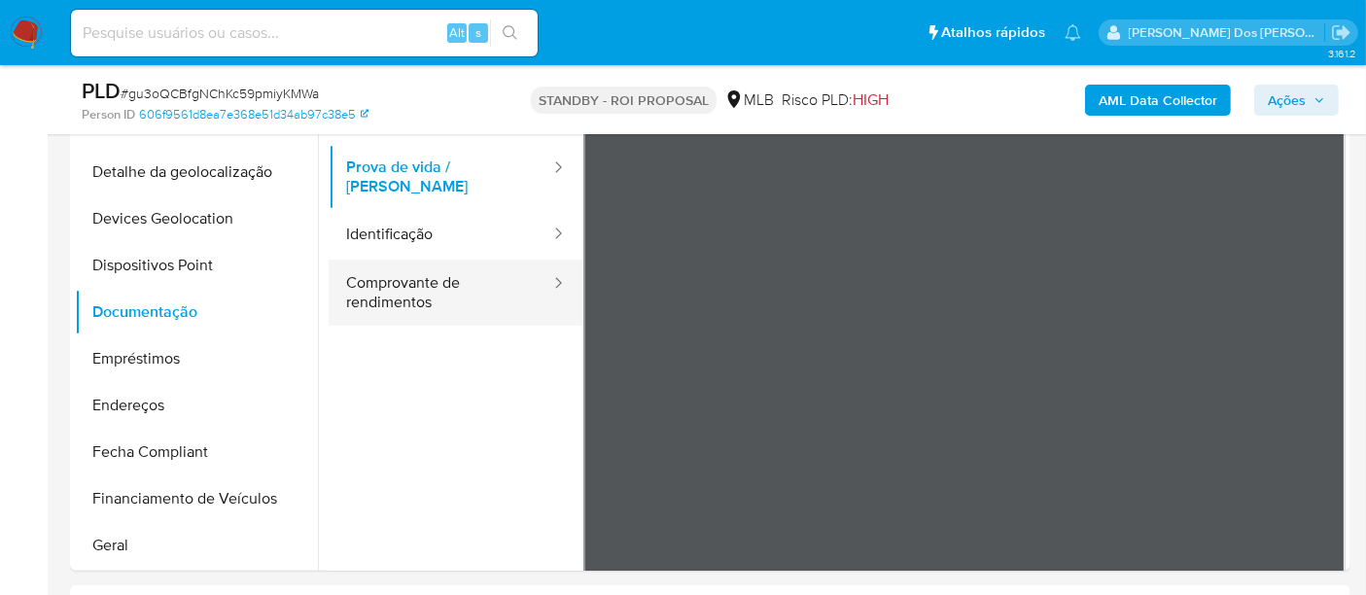
click at [391, 266] on button "Comprovante de rendimentos" at bounding box center [441, 293] width 224 height 66
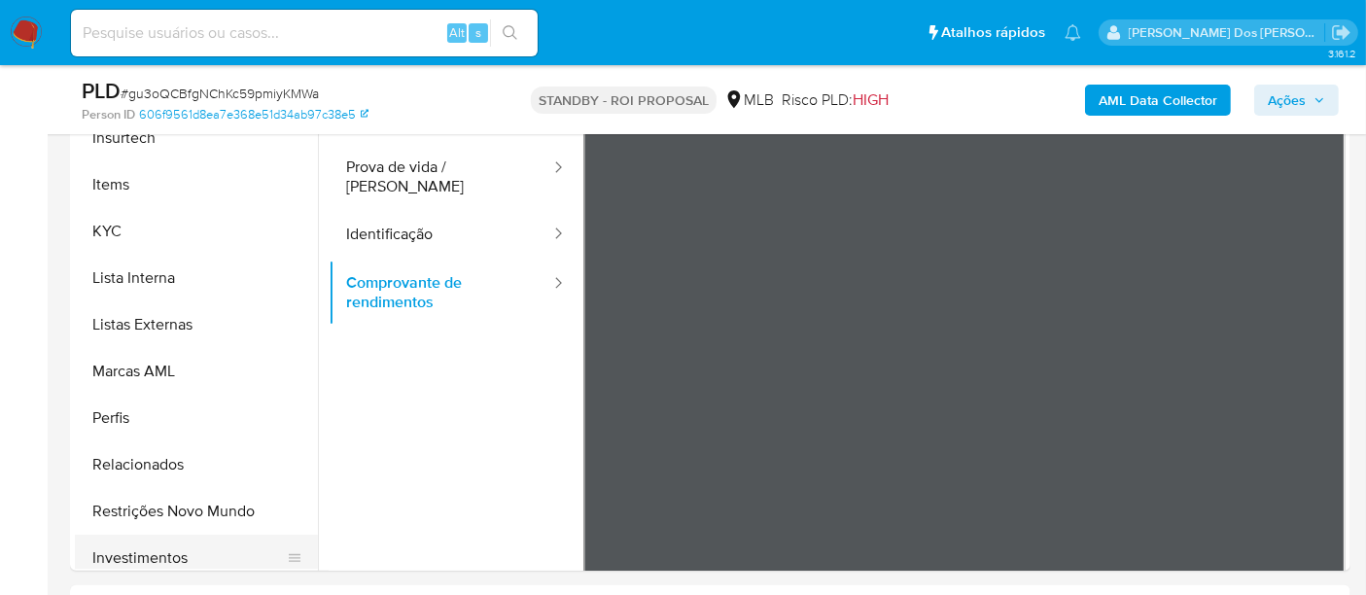
scroll to position [971, 0]
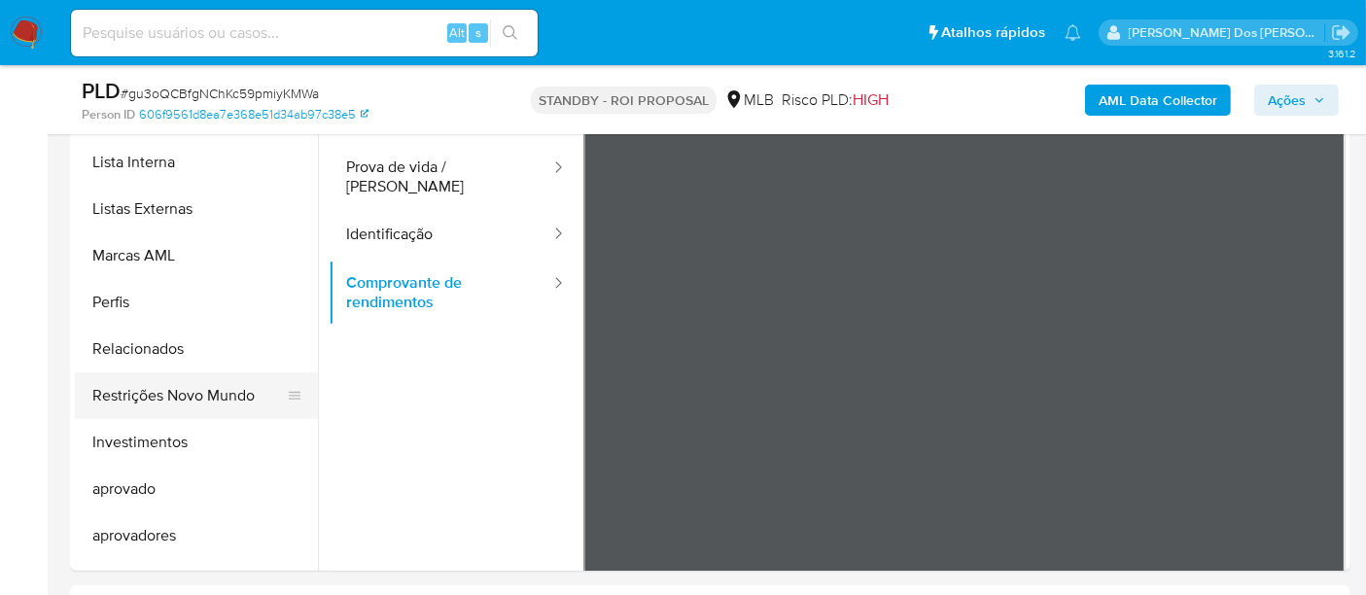
click at [212, 387] on button "Restrições Novo Mundo" at bounding box center [188, 395] width 227 height 47
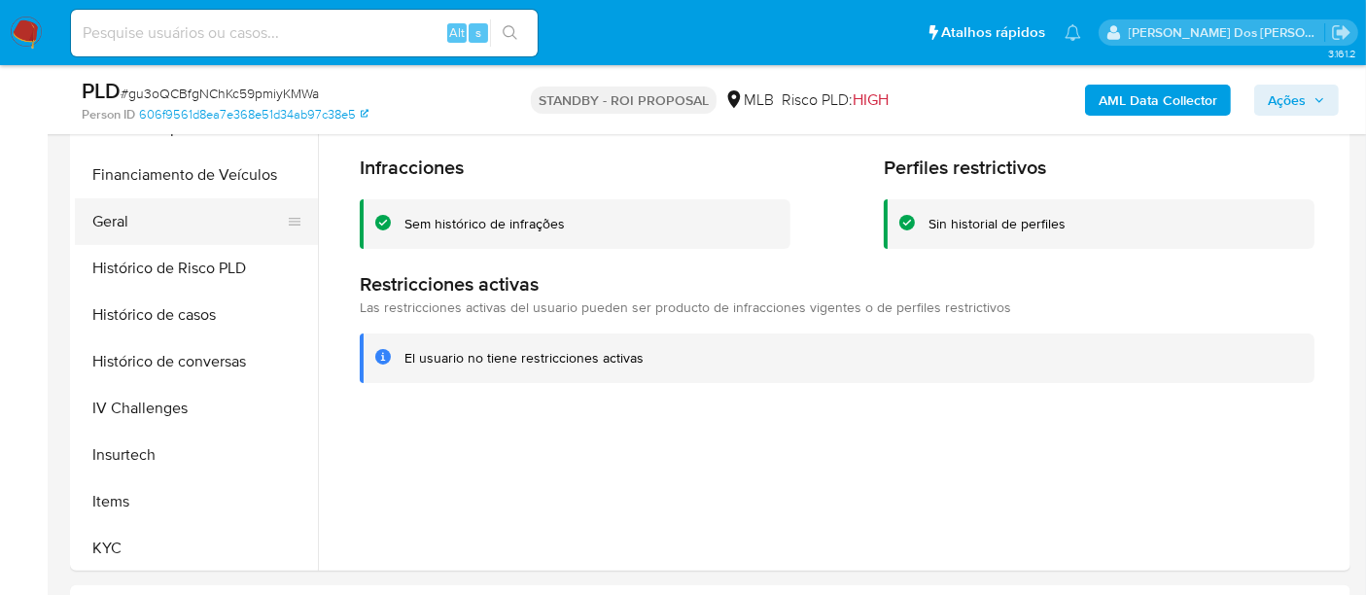
scroll to position [431, 0]
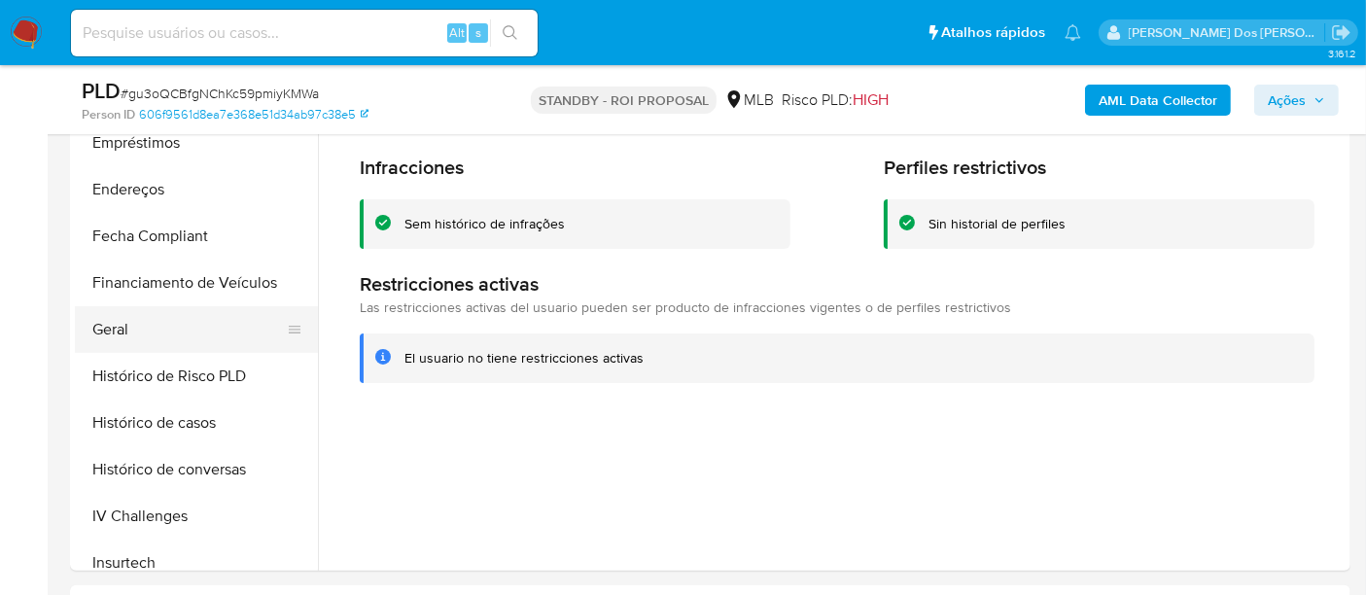
click at [131, 335] on button "Geral" at bounding box center [188, 329] width 227 height 47
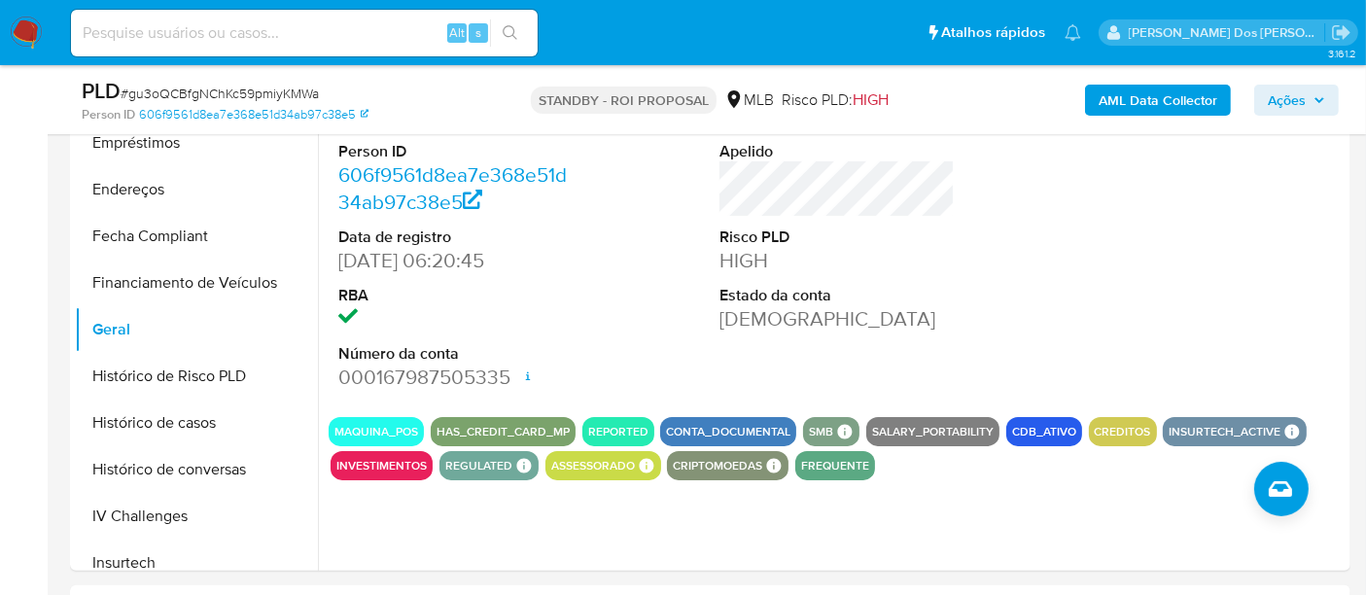
click at [318, 35] on input at bounding box center [304, 32] width 467 height 25
paste input "56aIMc5muDOs3juvjdDtOcoY"
type input "56aIMc5muDOs3juvjdDtOcoY"
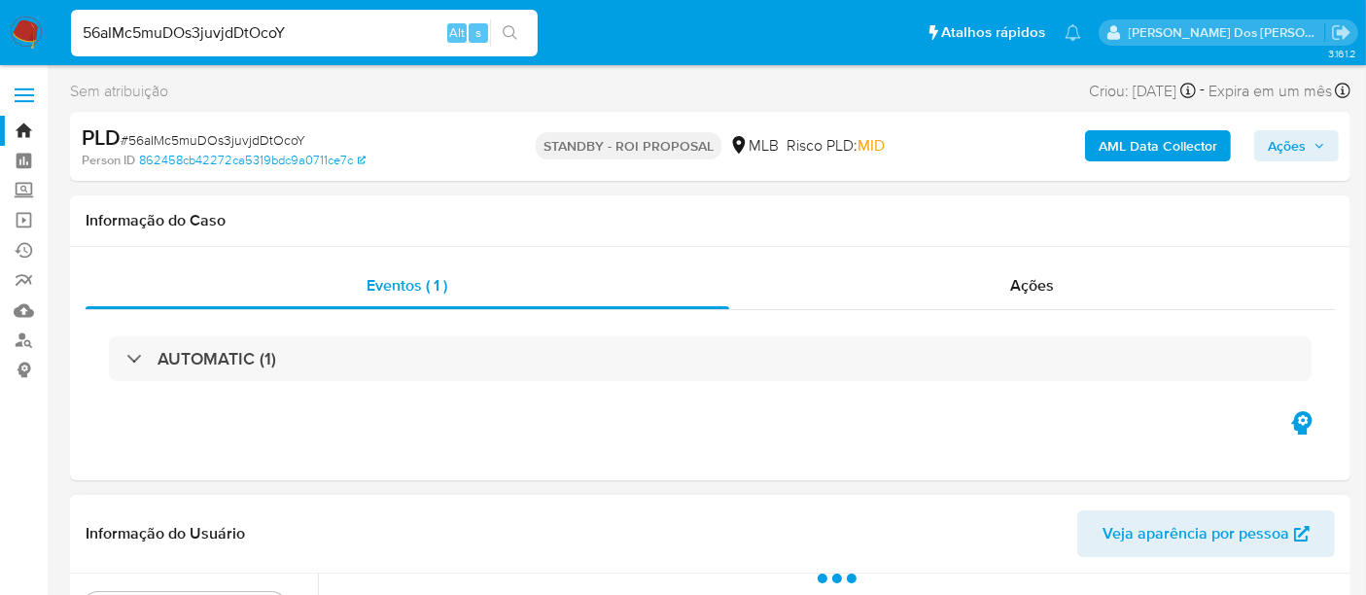
select select "10"
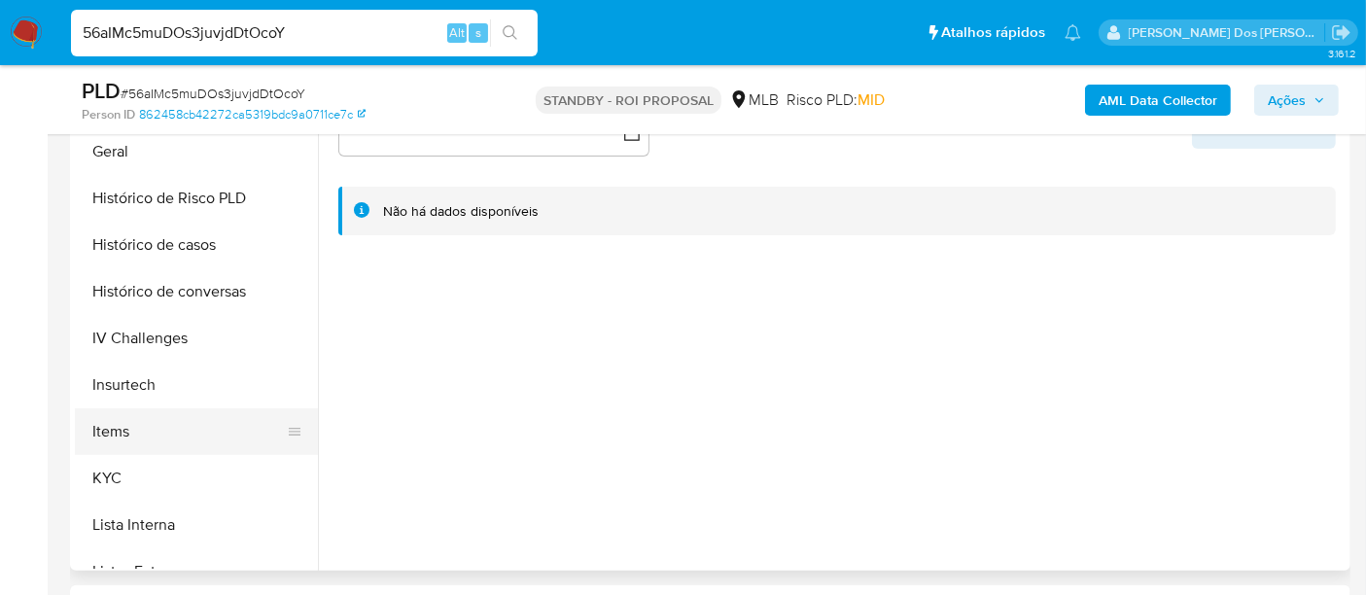
scroll to position [646, 0]
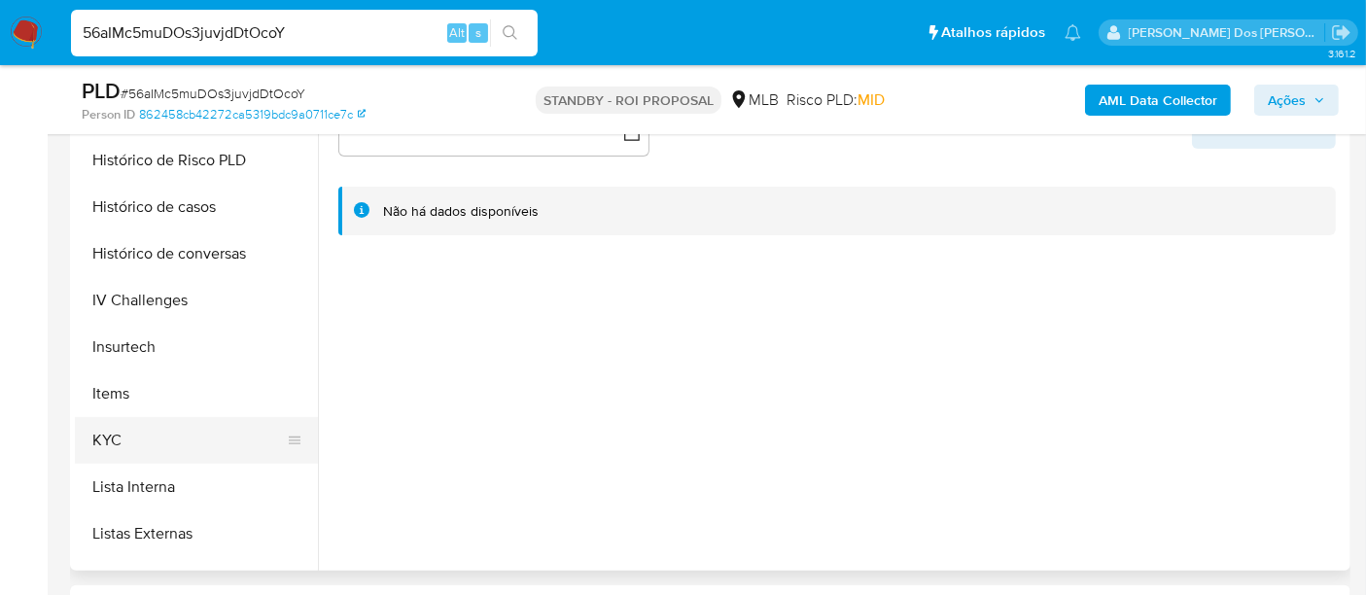
click at [116, 429] on button "KYC" at bounding box center [188, 440] width 227 height 47
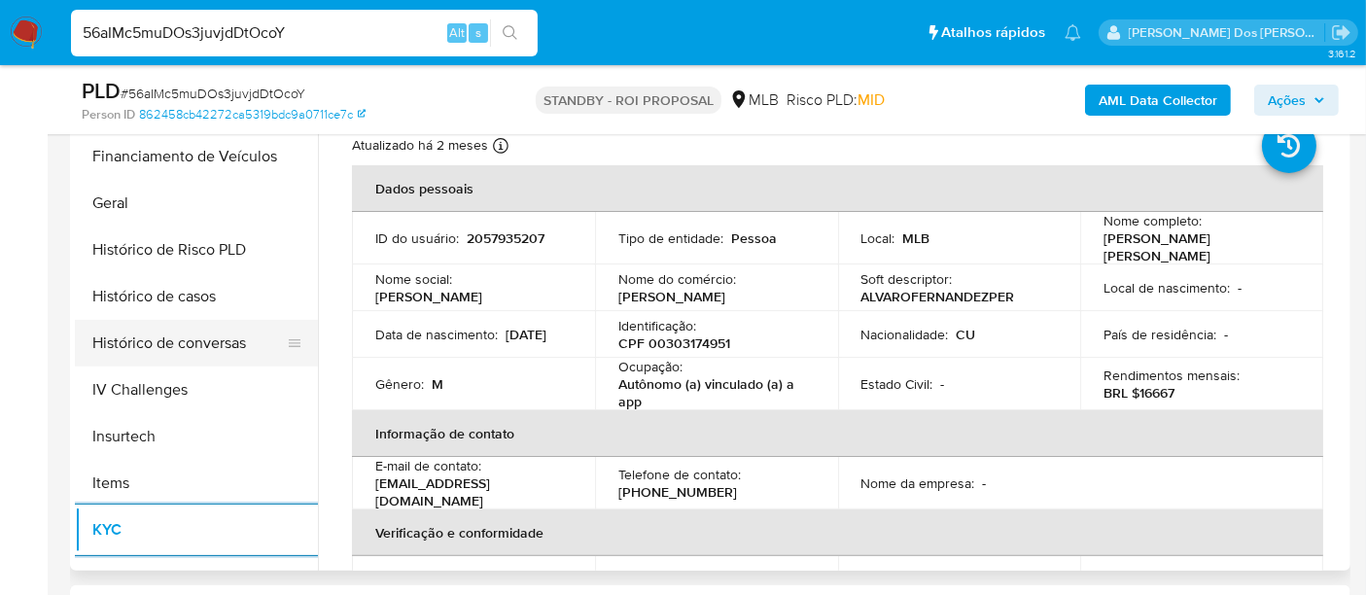
scroll to position [431, 0]
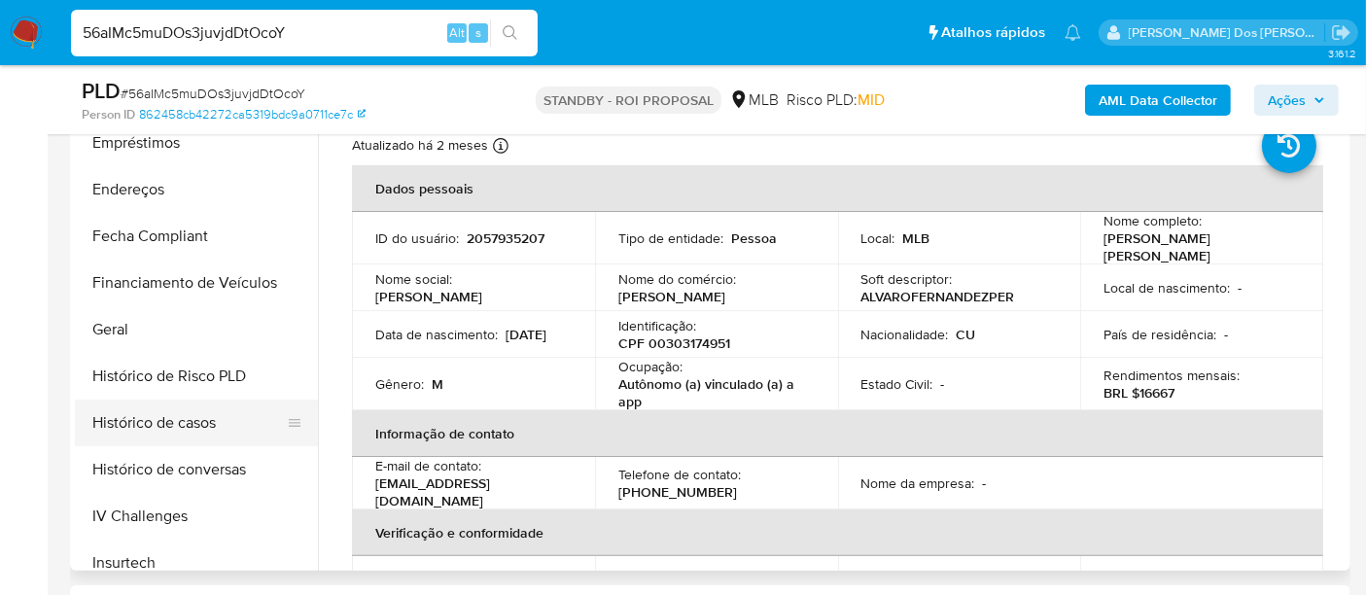
click at [216, 419] on button "Histórico de casos" at bounding box center [188, 422] width 227 height 47
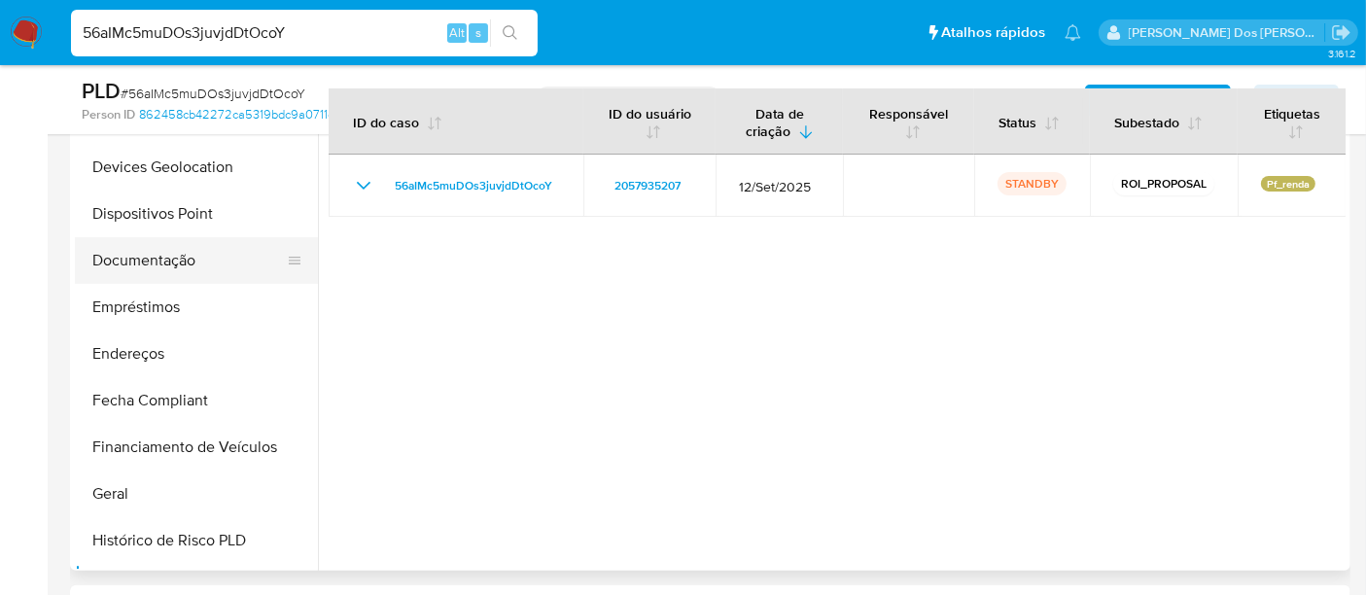
scroll to position [107, 0]
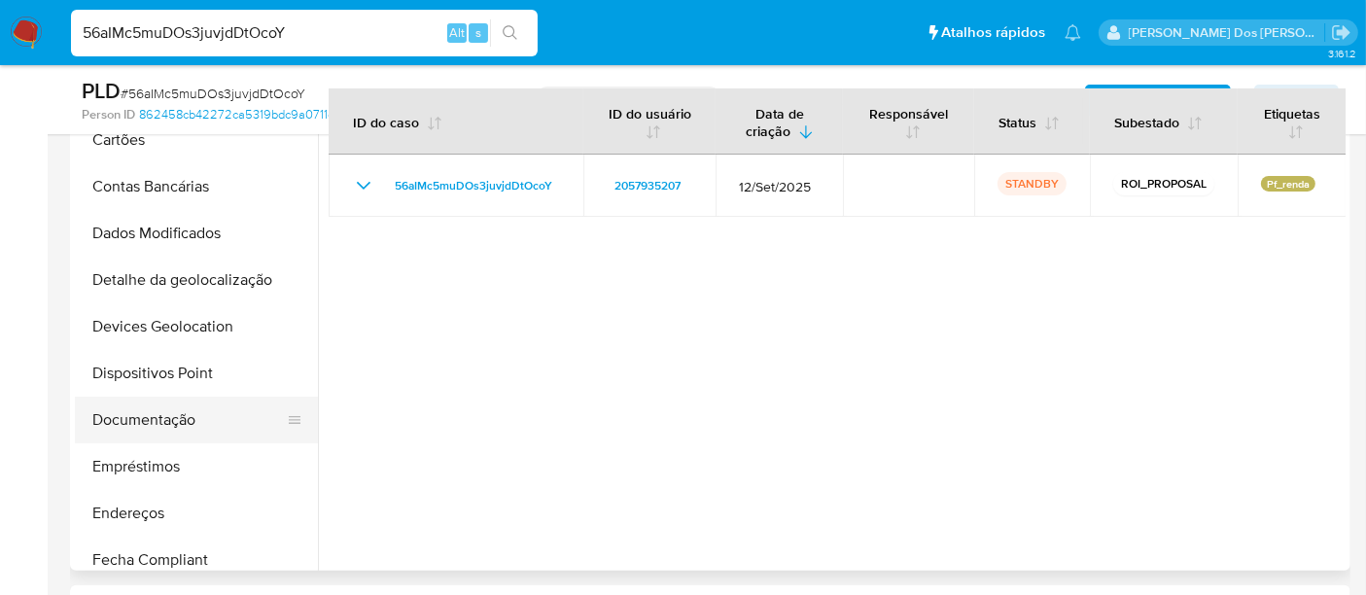
click at [156, 425] on button "Documentação" at bounding box center [188, 420] width 227 height 47
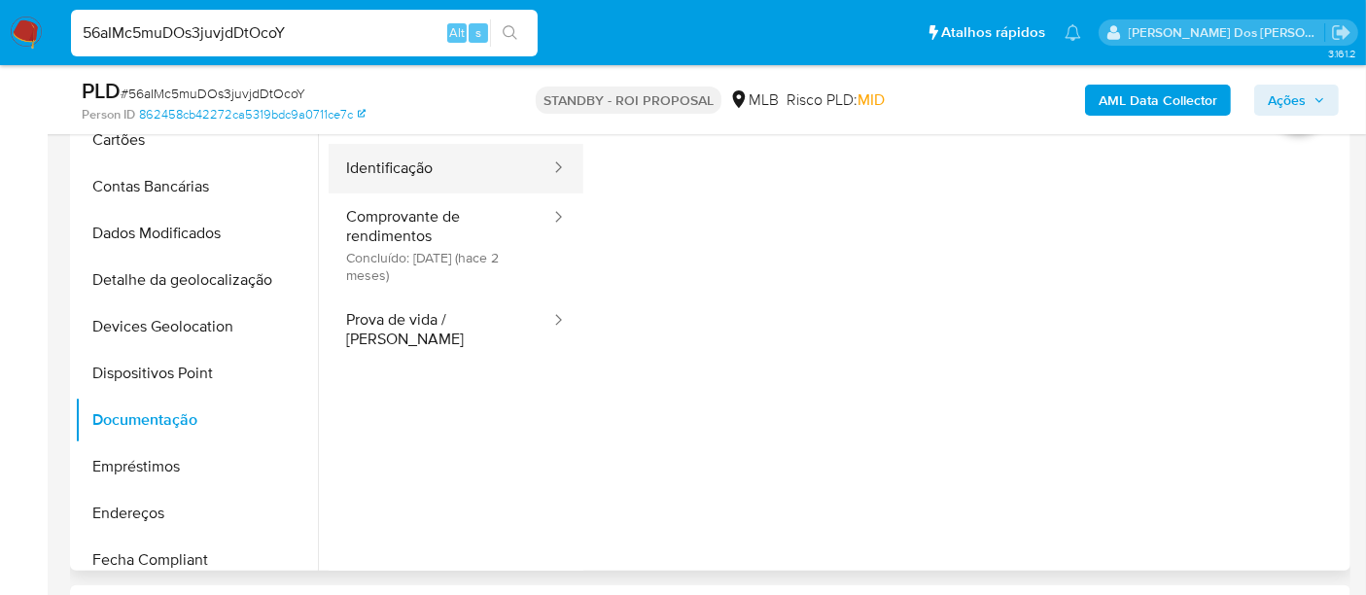
click at [380, 167] on button "Identificação" at bounding box center [441, 169] width 224 height 50
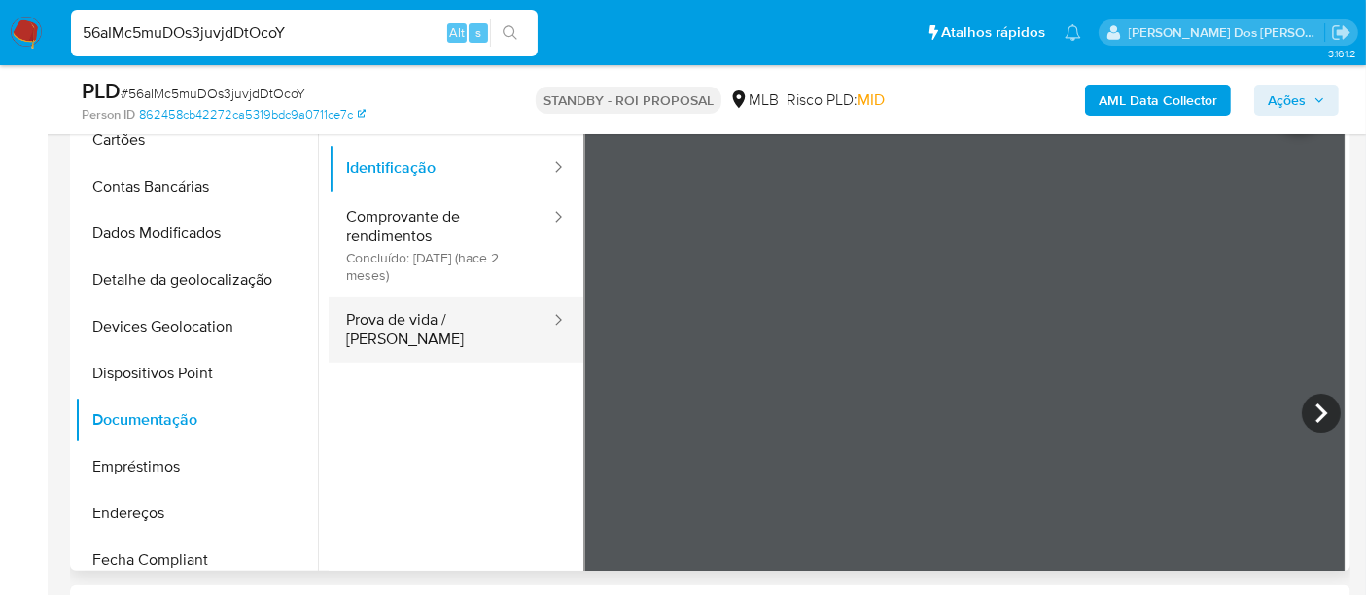
click at [467, 328] on button "Prova de vida / [PERSON_NAME]" at bounding box center [441, 329] width 224 height 66
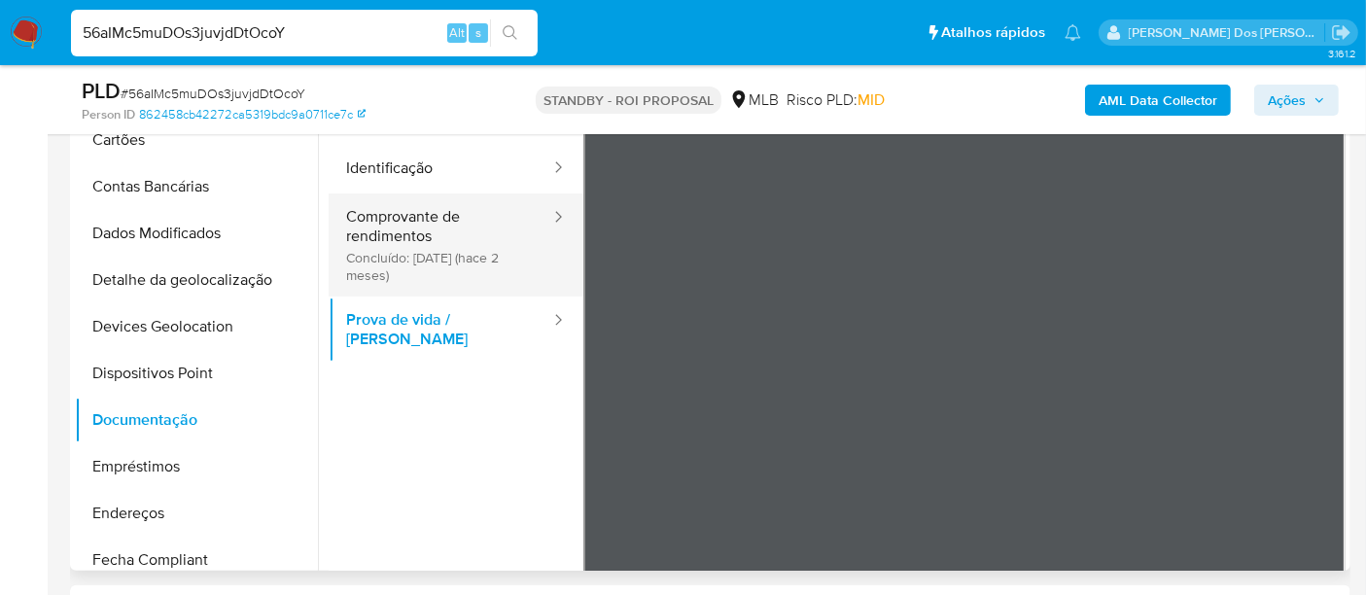
click at [361, 248] on button "Comprovante de rendimentos Concluído: 21/07/2025 (hace 2 meses)" at bounding box center [441, 244] width 224 height 103
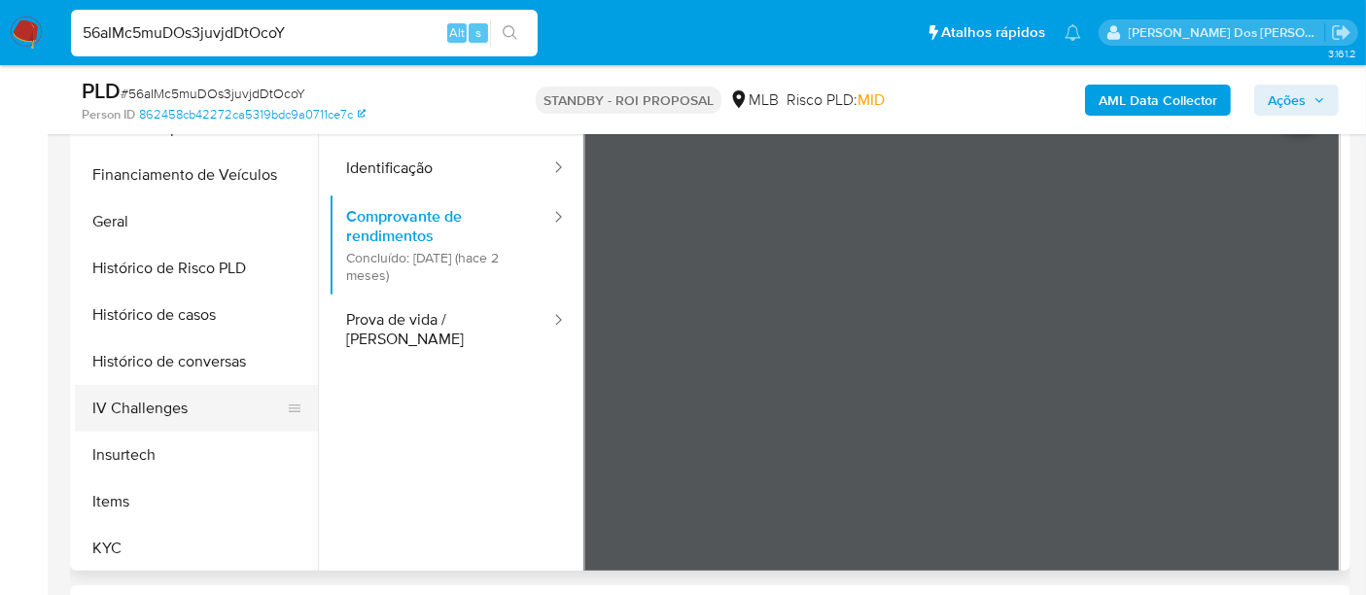
scroll to position [971, 0]
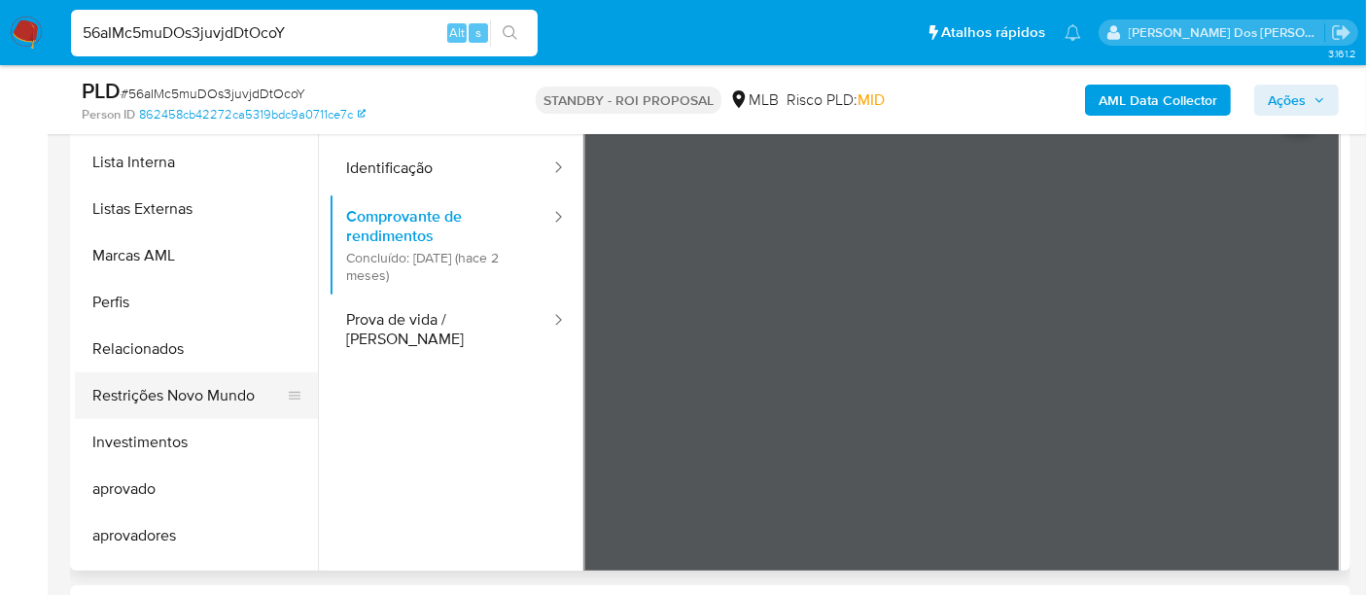
click at [173, 405] on button "Restrições Novo Mundo" at bounding box center [188, 395] width 227 height 47
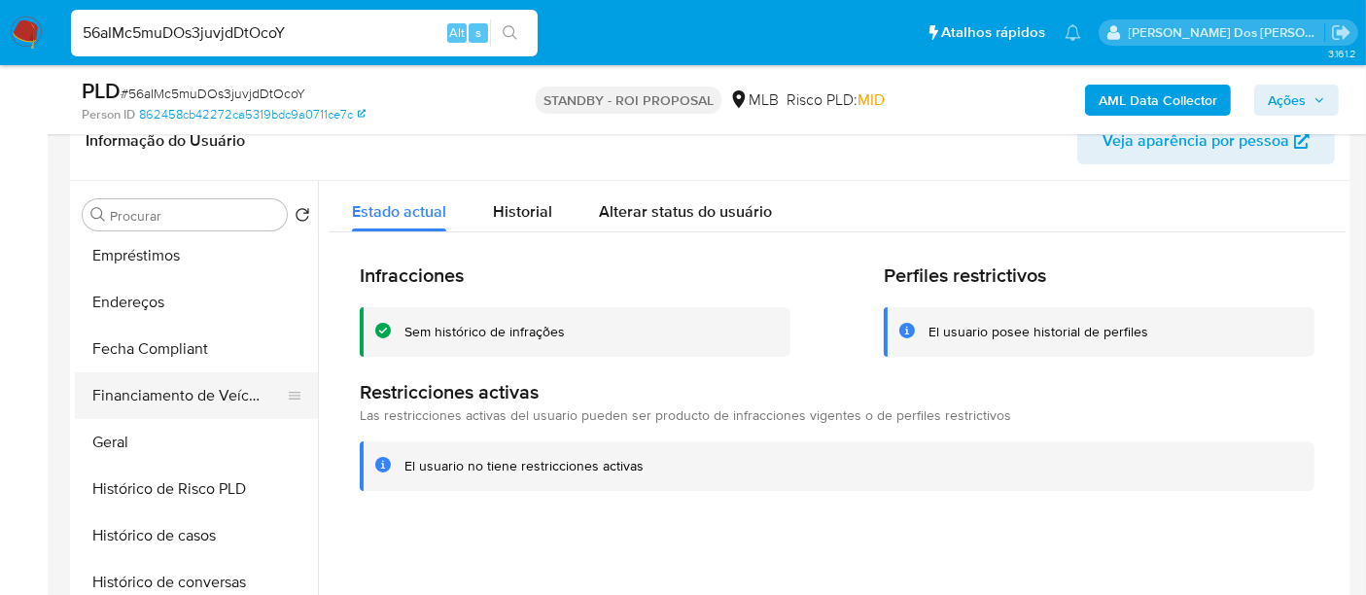
scroll to position [323, 0]
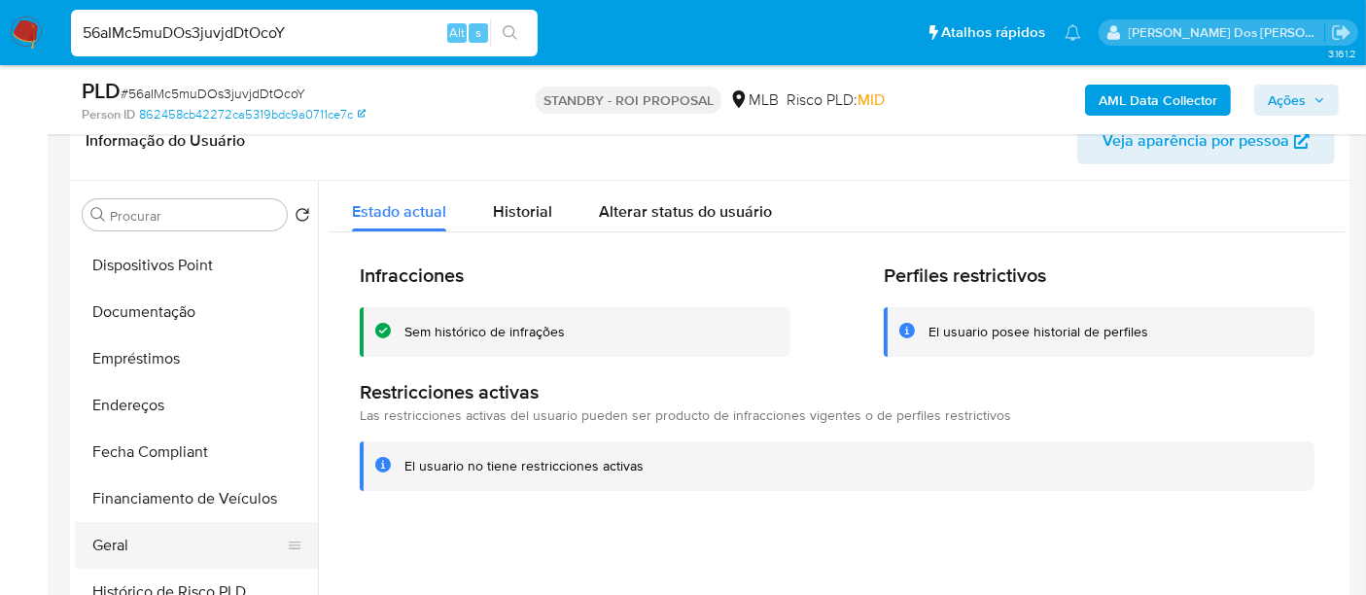
click at [103, 532] on button "Geral" at bounding box center [188, 545] width 227 height 47
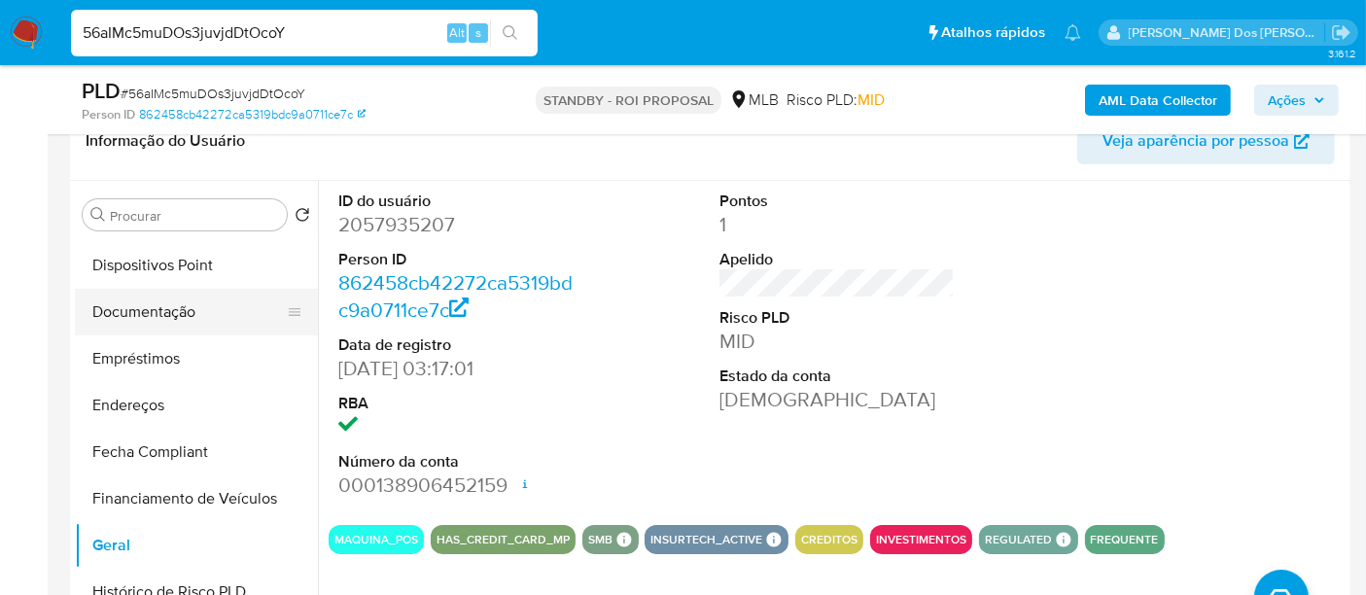
click at [171, 321] on button "Documentação" at bounding box center [188, 312] width 227 height 47
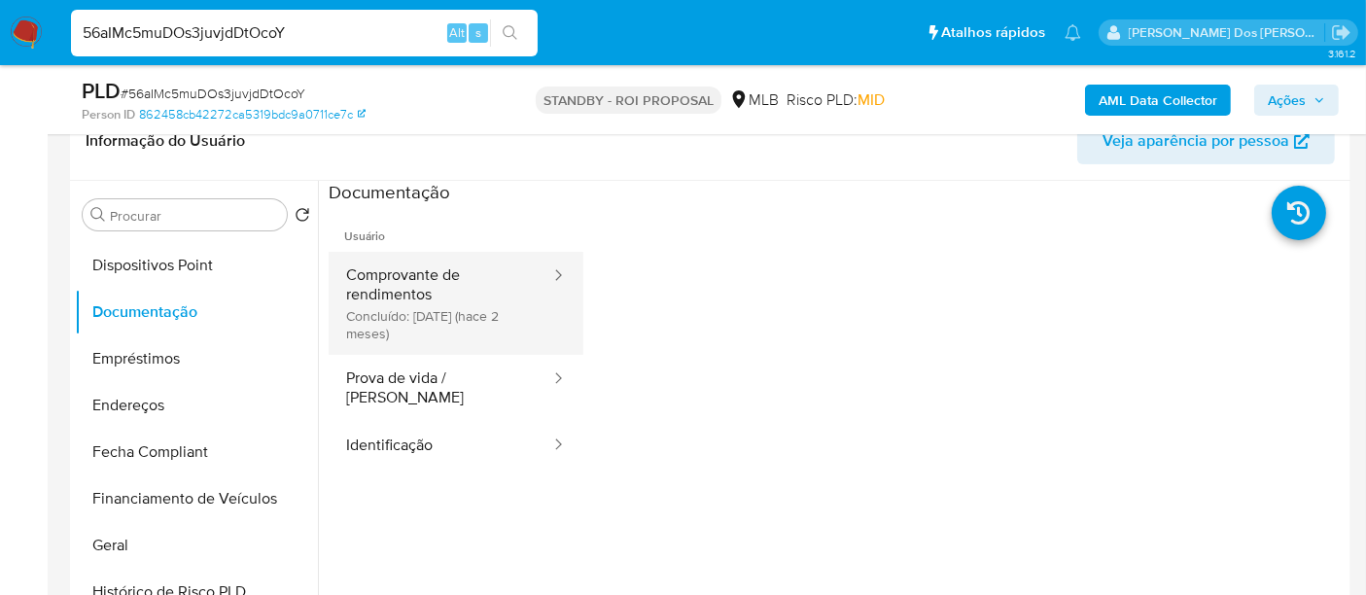
click at [428, 301] on button "Comprovante de rendimentos Concluído: 21/07/2025 (hace 2 meses)" at bounding box center [441, 303] width 224 height 103
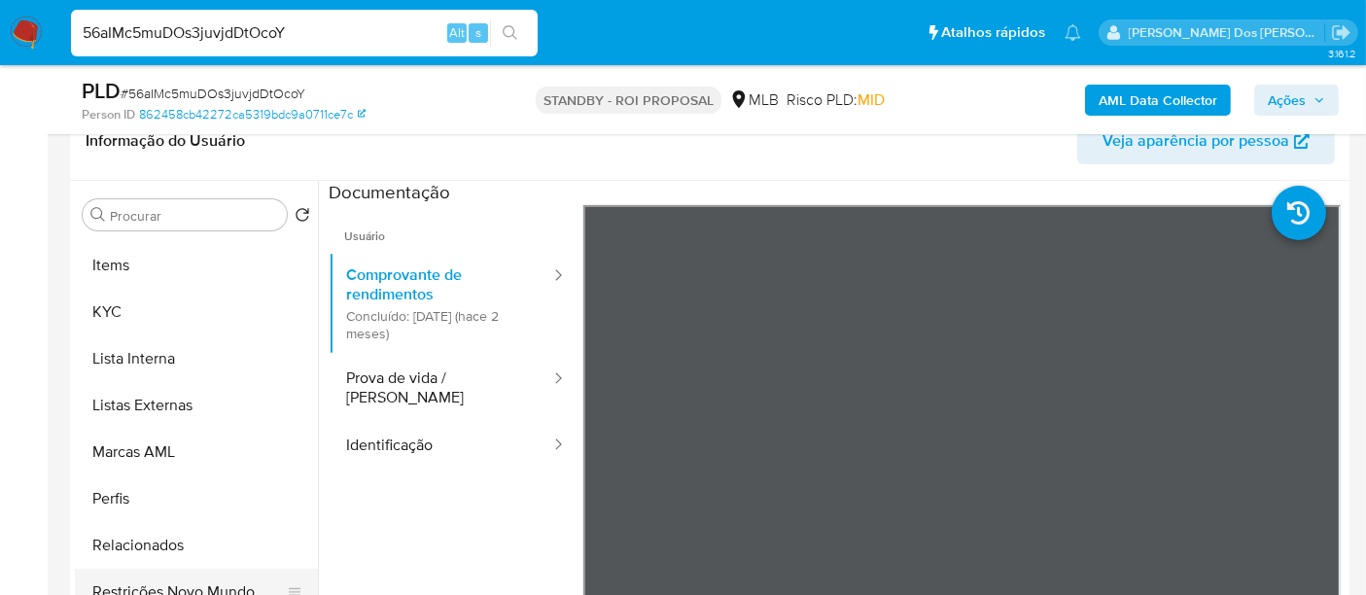
scroll to position [791, 0]
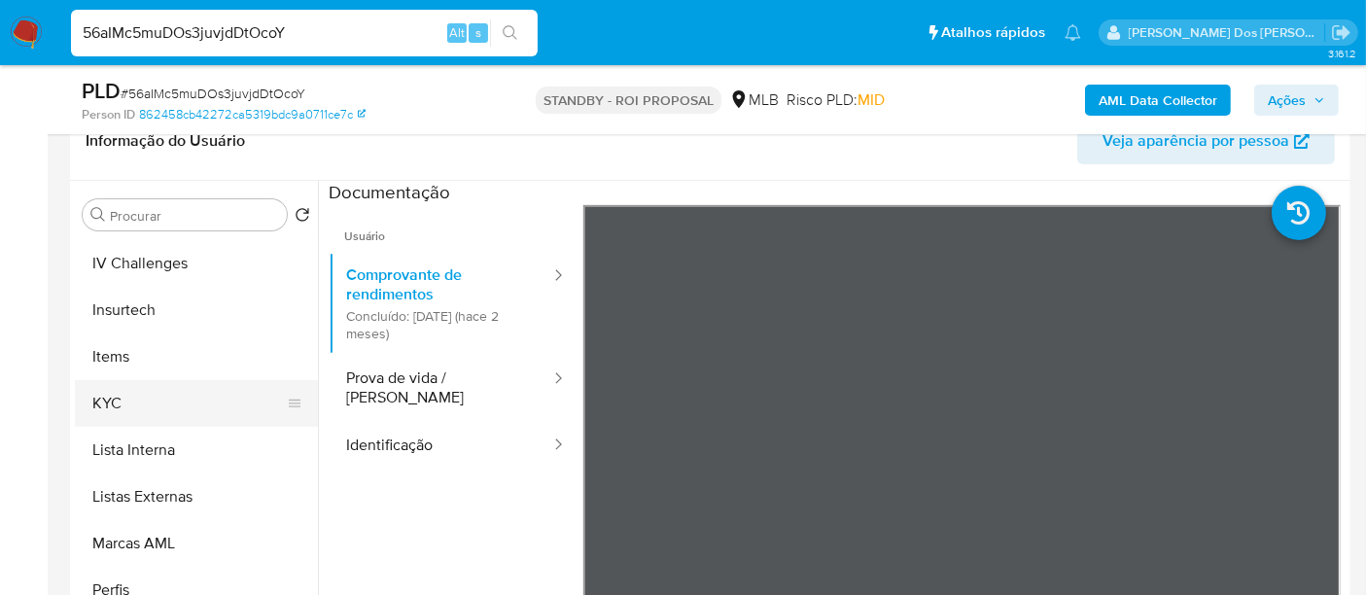
click at [107, 414] on button "KYC" at bounding box center [188, 403] width 227 height 47
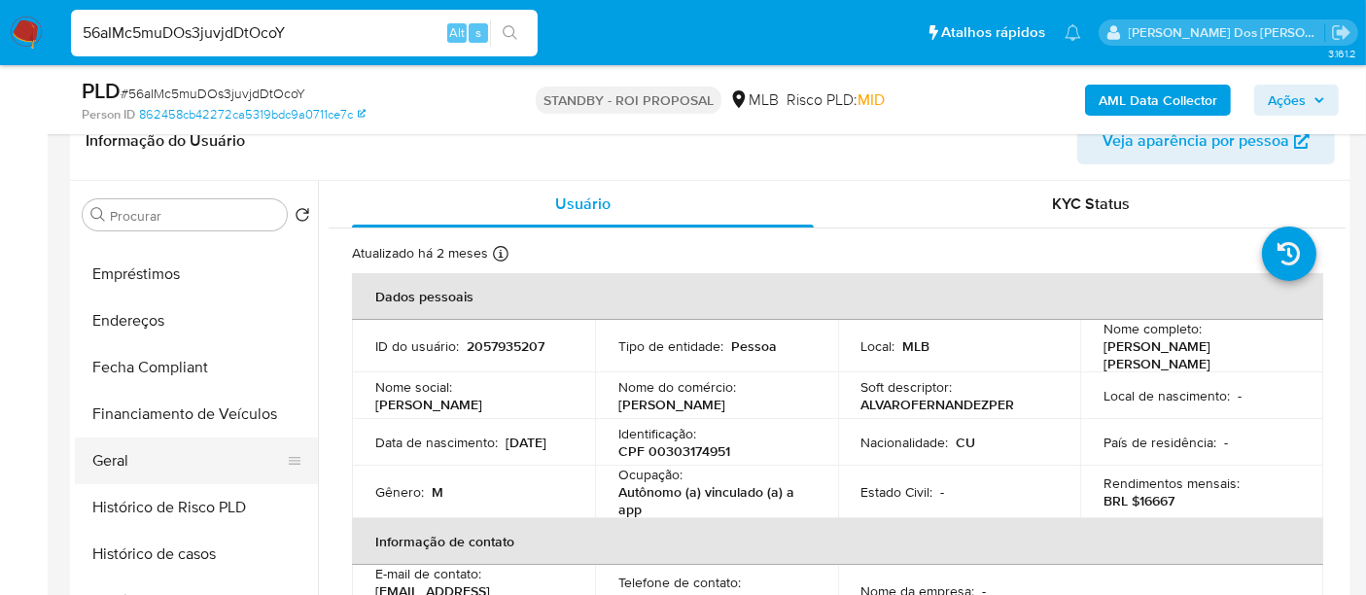
scroll to position [359, 0]
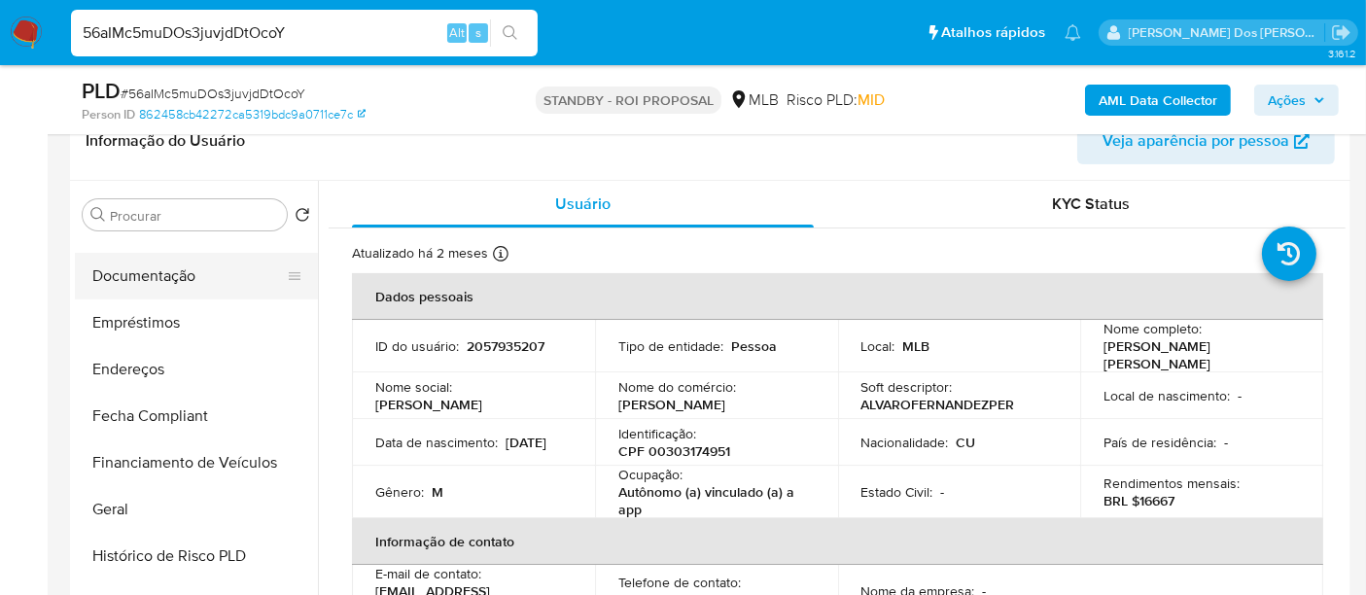
click at [133, 287] on button "Documentação" at bounding box center [188, 276] width 227 height 47
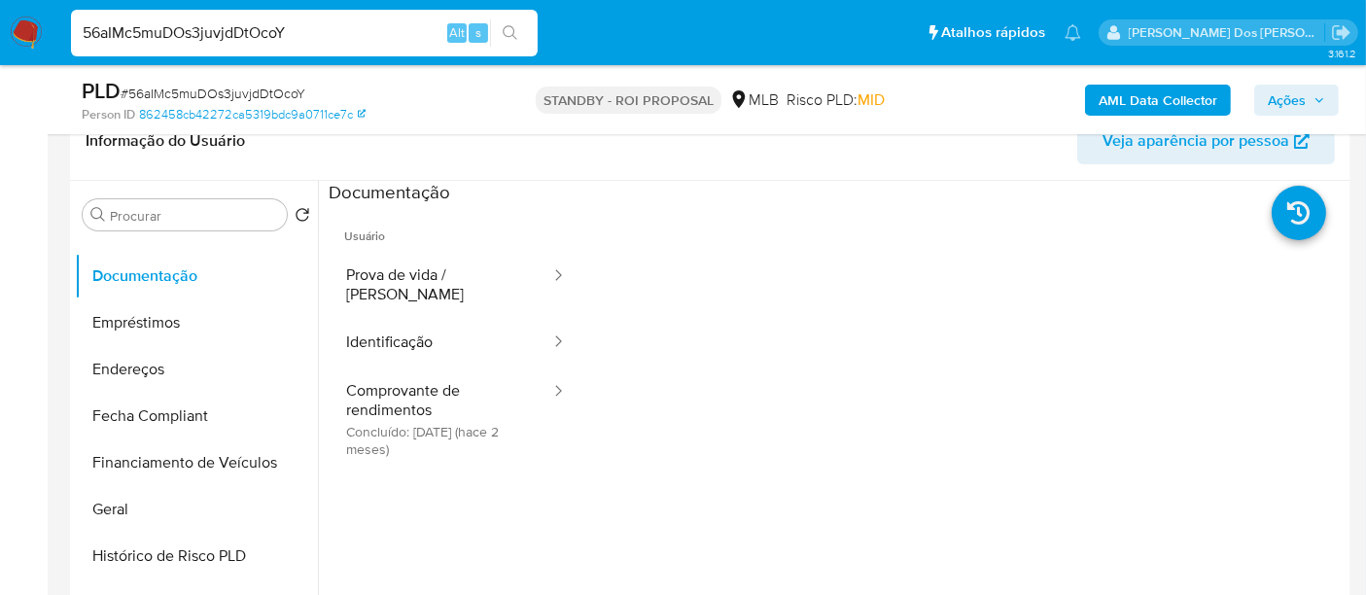
drag, startPoint x: 382, startPoint y: 384, endPoint x: 566, endPoint y: 384, distance: 183.7
click at [383, 384] on button "Comprovante de rendimentos Concluído: 21/07/2025 (hace 2 meses)" at bounding box center [441, 418] width 224 height 103
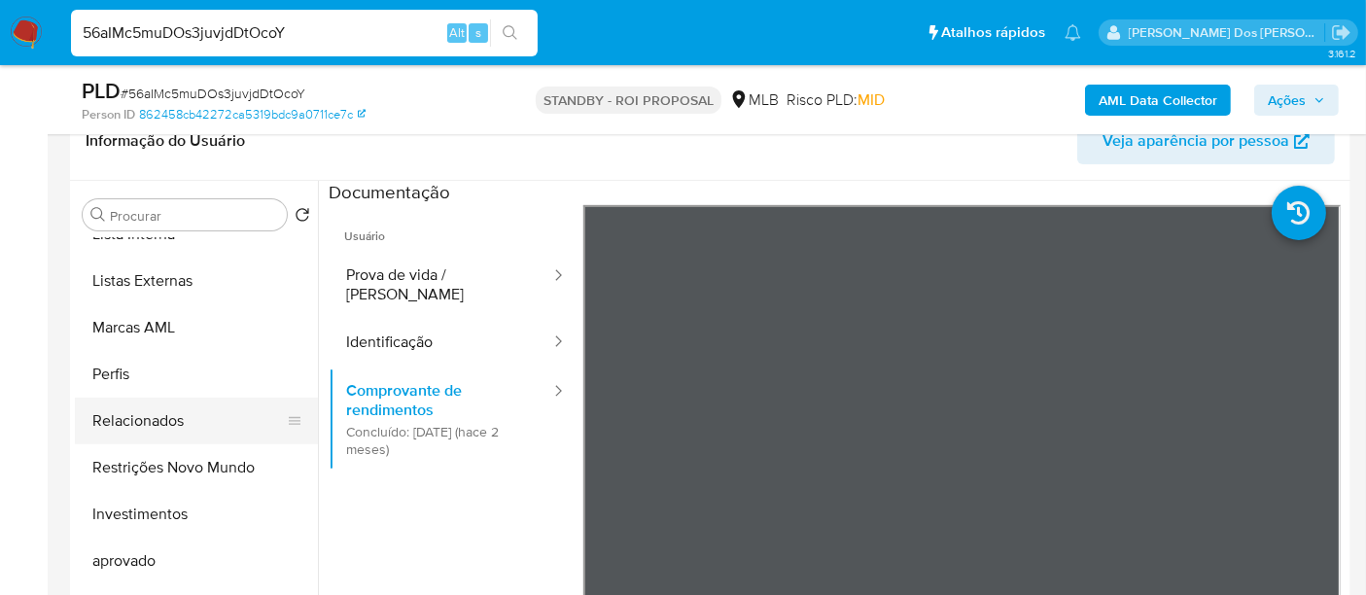
scroll to position [791, 0]
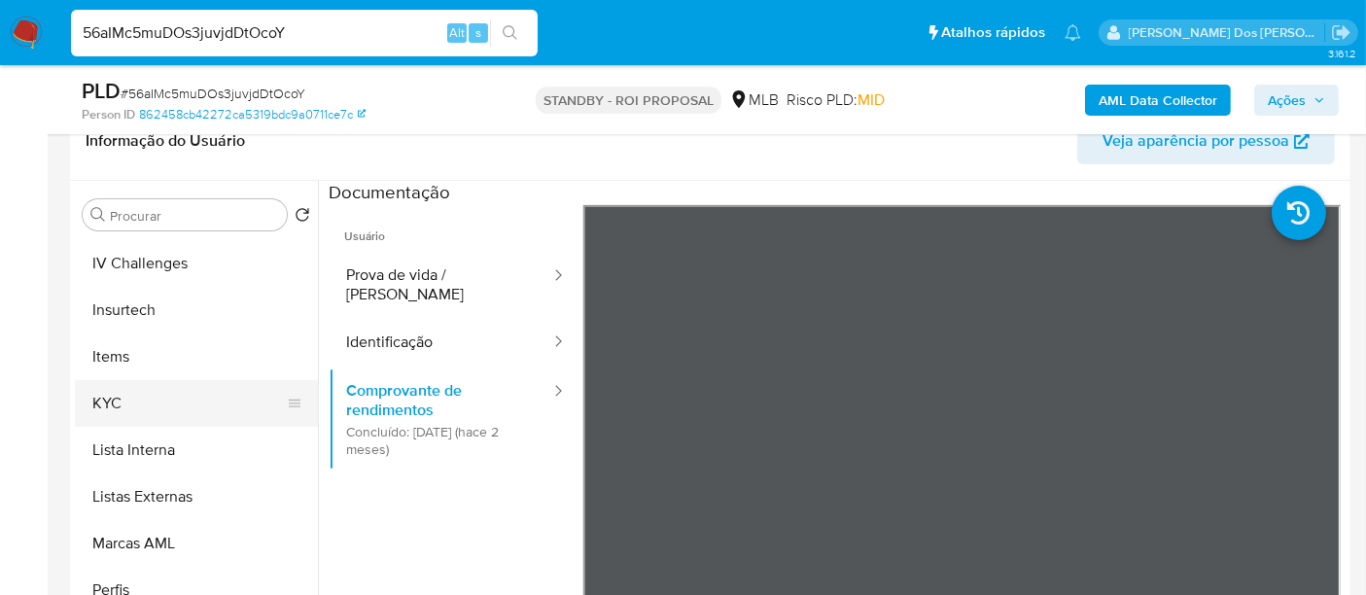
click at [114, 403] on button "KYC" at bounding box center [188, 403] width 227 height 47
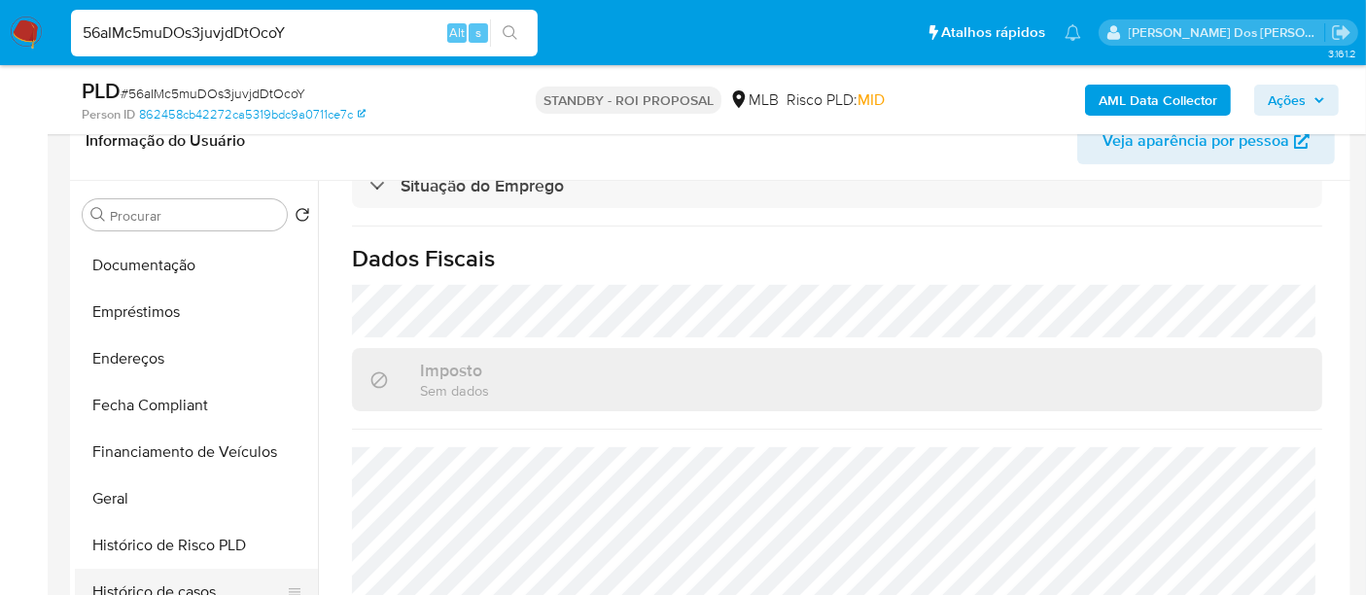
scroll to position [251, 0]
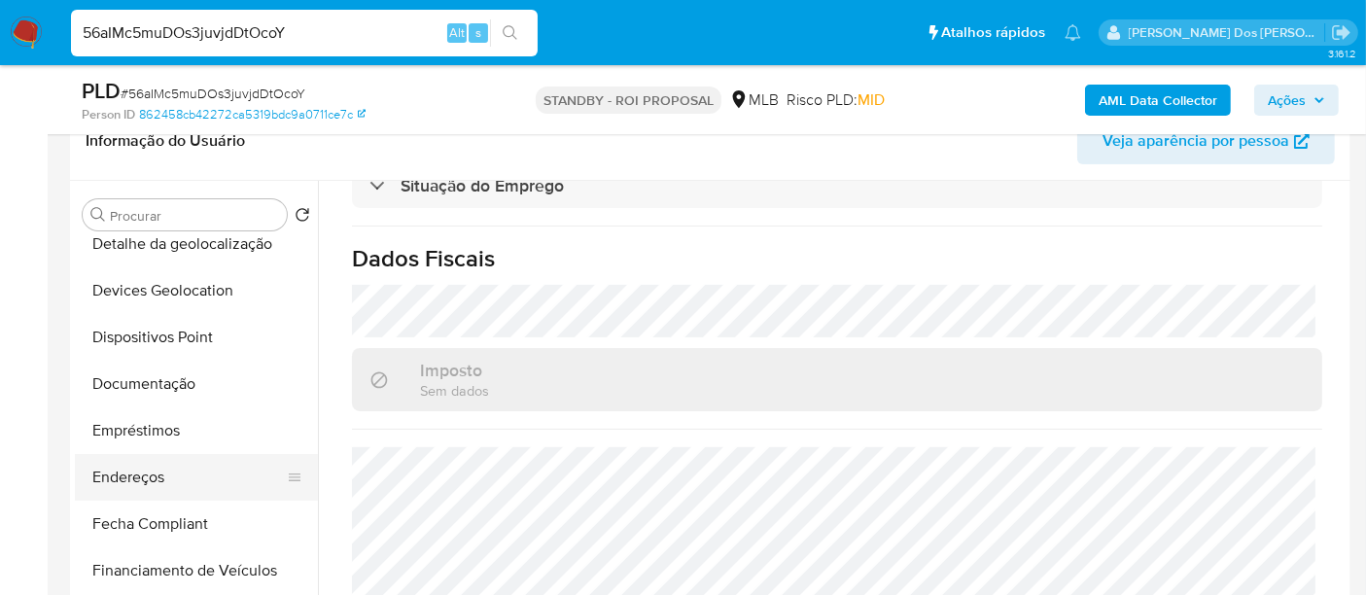
click at [152, 470] on button "Endereços" at bounding box center [188, 477] width 227 height 47
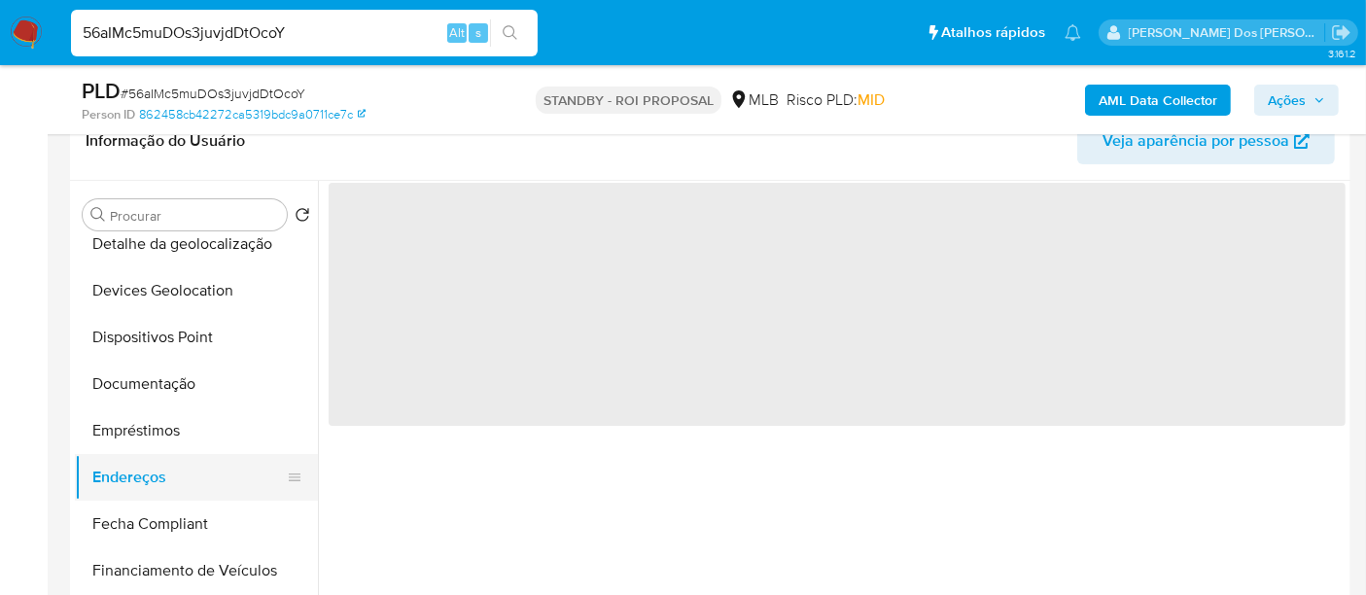
scroll to position [0, 0]
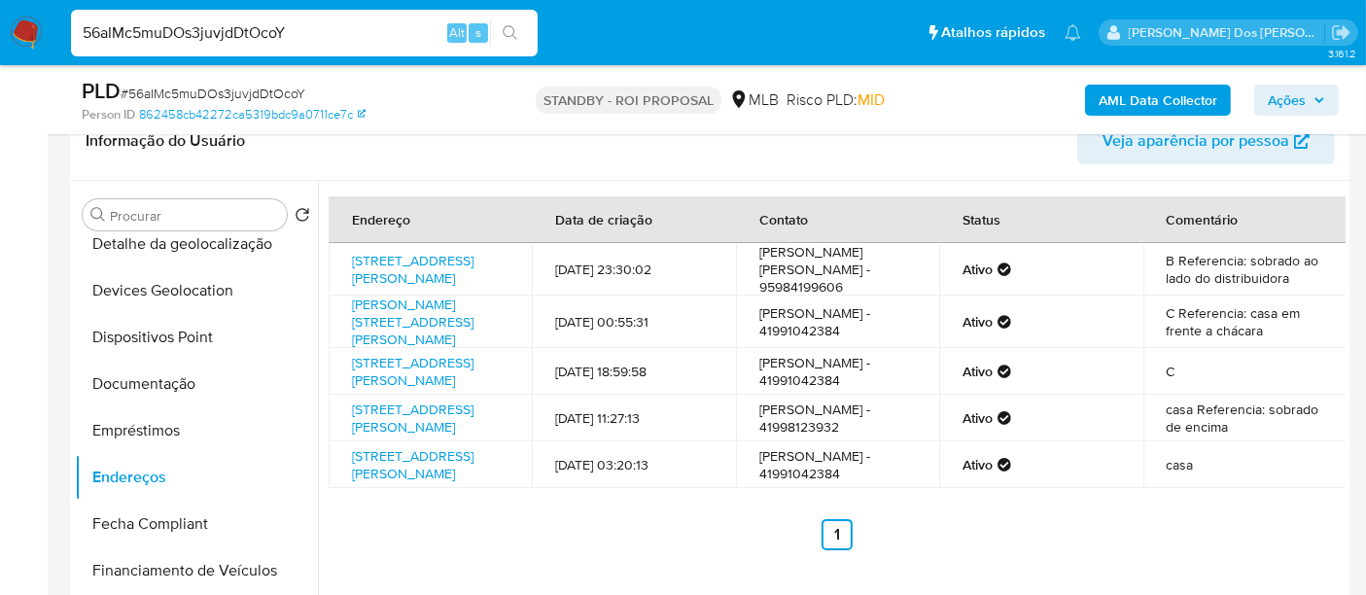
click at [260, 42] on input "56aIMc5muDOs3juvjdDtOcoY" at bounding box center [304, 32] width 467 height 25
click at [260, 40] on input "56aIMc5muDOs3juvjdDtOcoY" at bounding box center [304, 32] width 467 height 25
paste input "WAf8dZkNAceVDOZfSkNUD0Jr"
type input "WAf8dZkNAceVDOZfSkNUD0Jr"
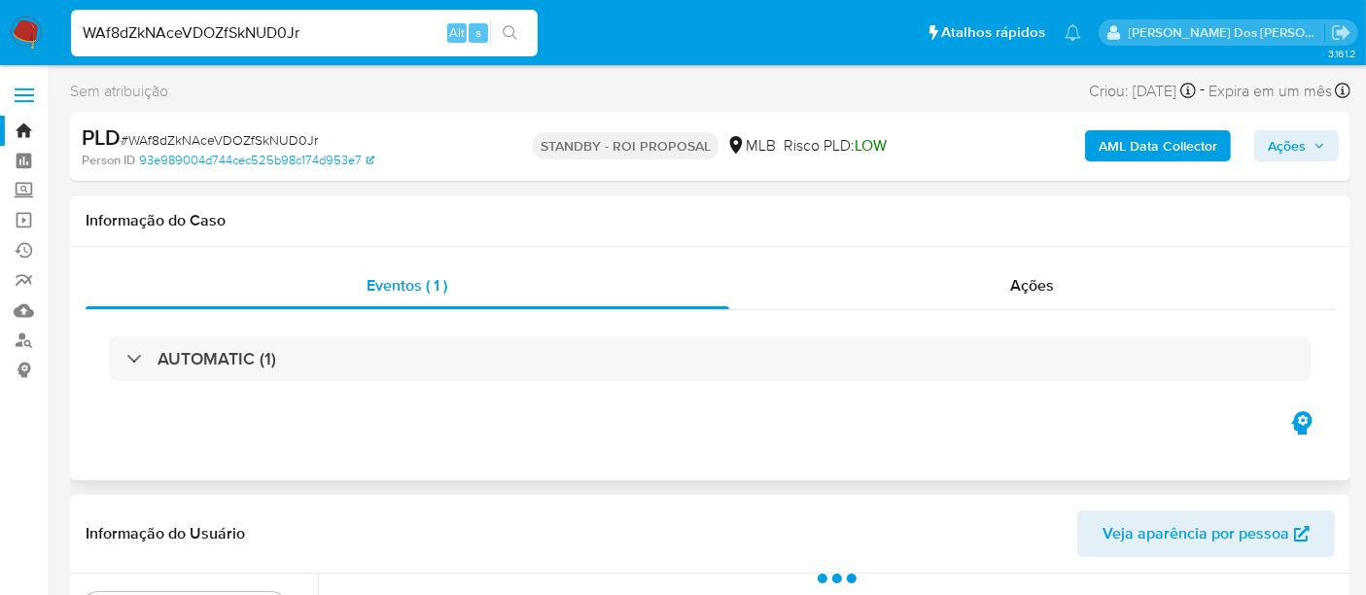
select select "10"
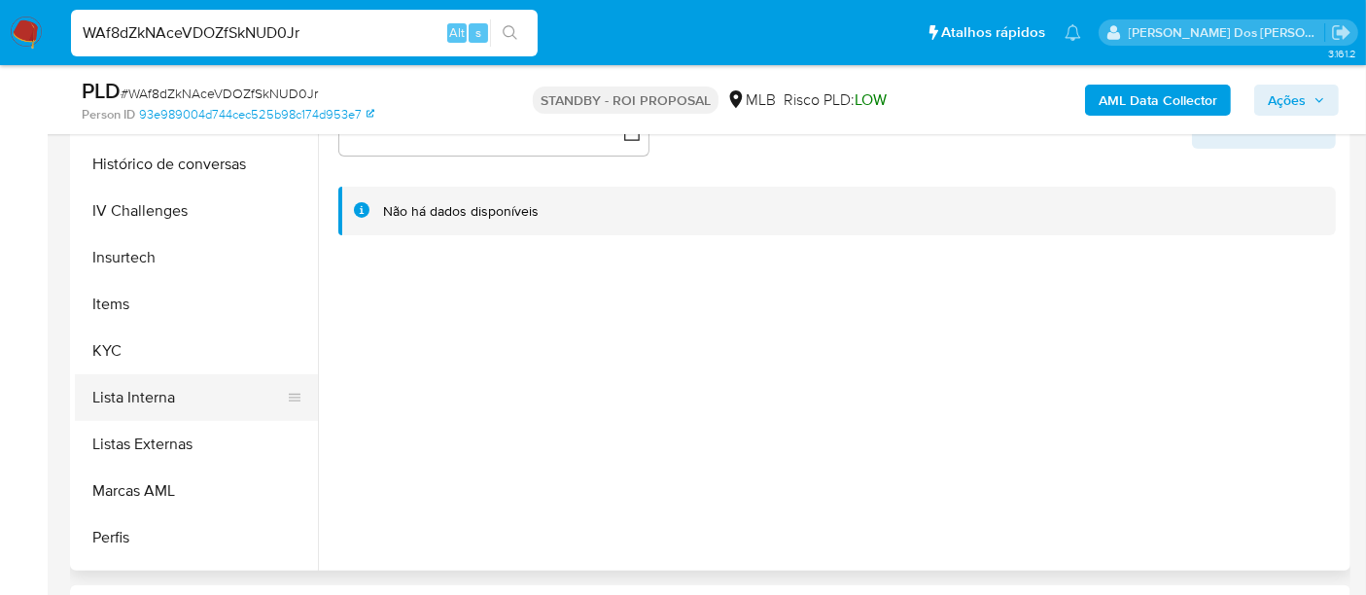
scroll to position [755, 0]
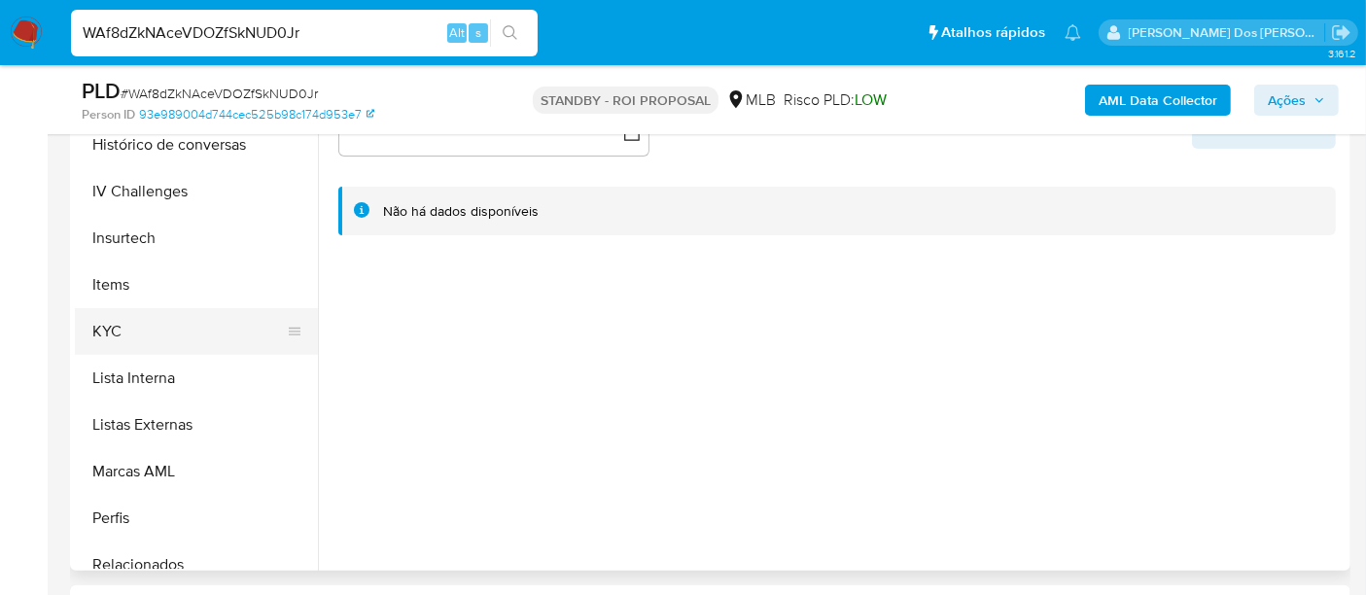
click at [106, 331] on button "KYC" at bounding box center [188, 331] width 227 height 47
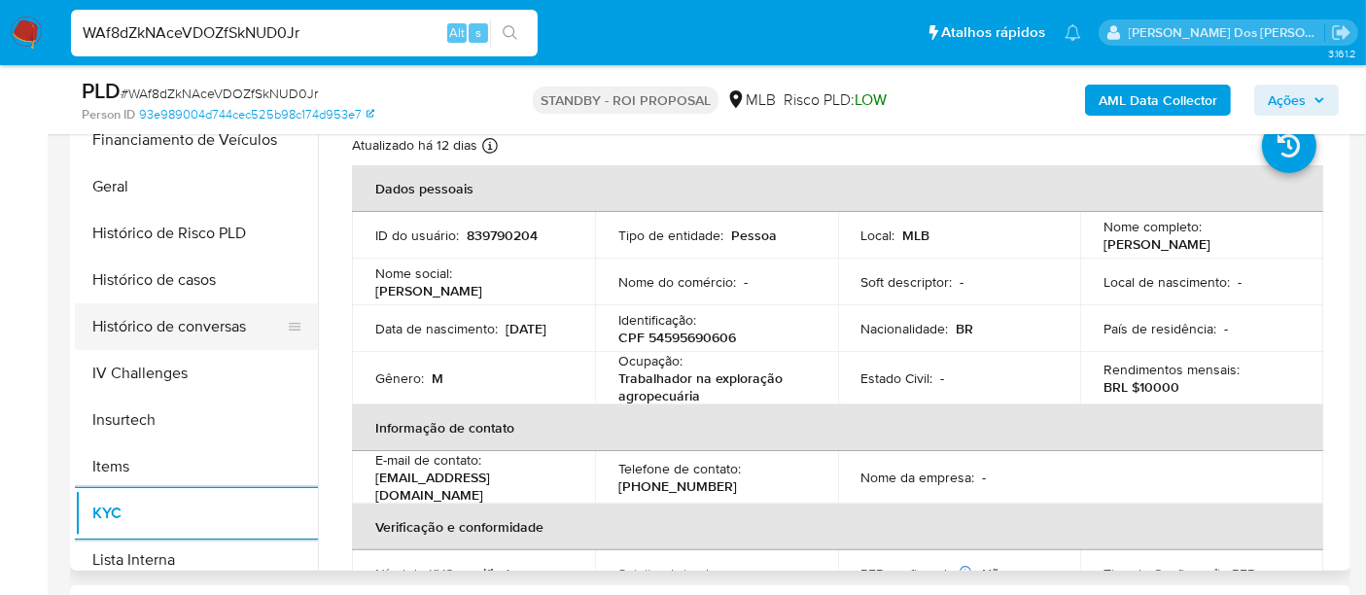
scroll to position [539, 0]
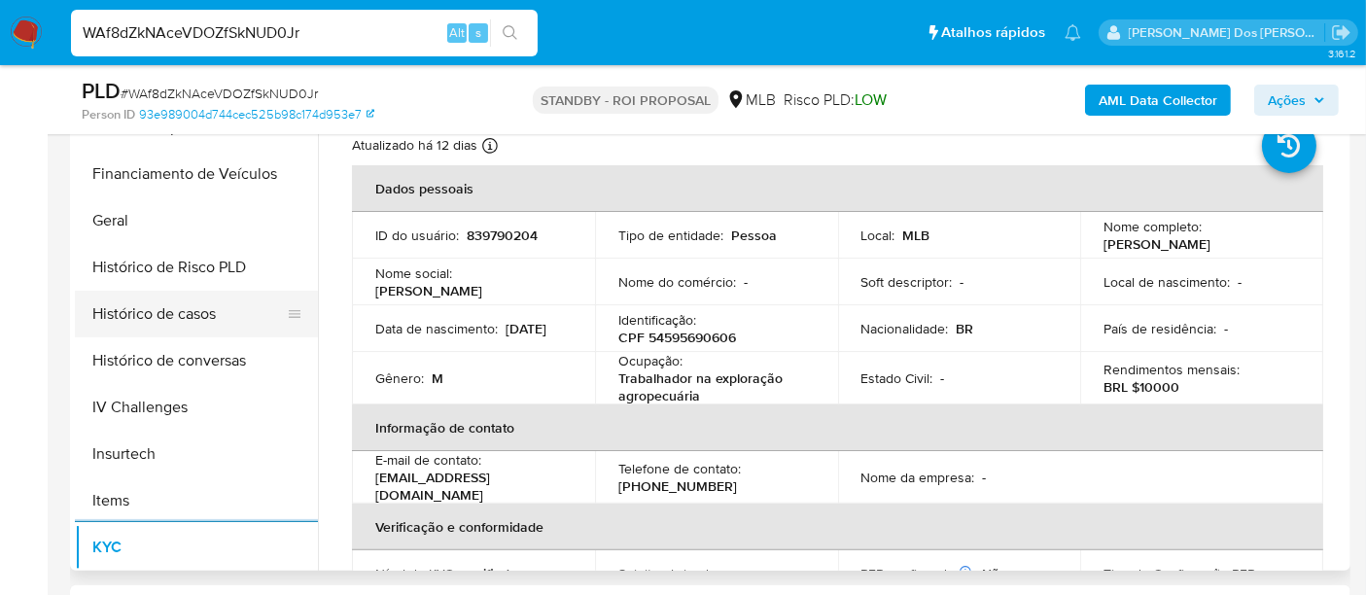
click at [139, 309] on button "Histórico de casos" at bounding box center [188, 314] width 227 height 47
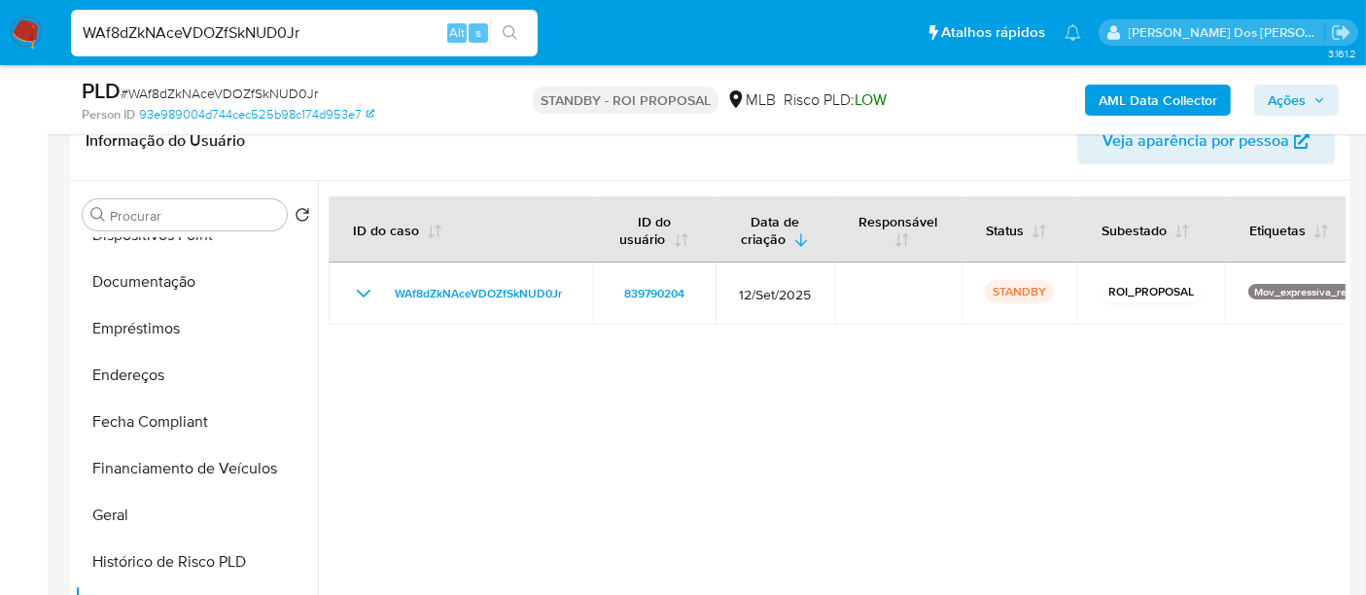
scroll to position [216, 0]
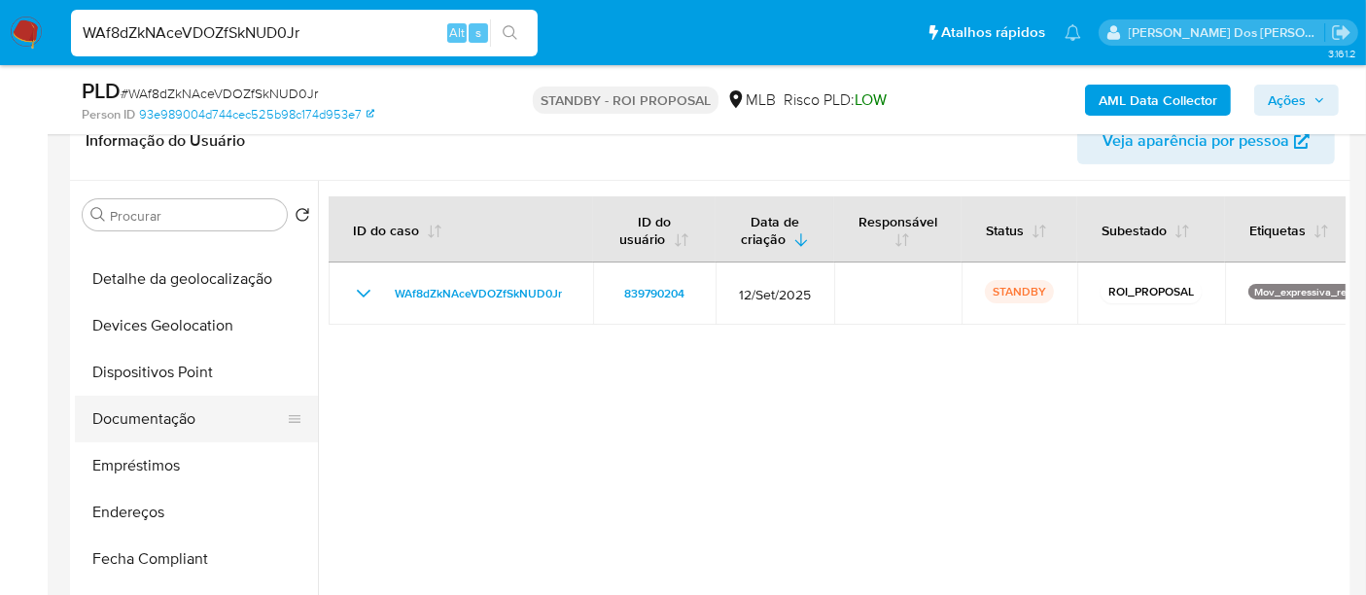
click at [157, 411] on button "Documentação" at bounding box center [188, 419] width 227 height 47
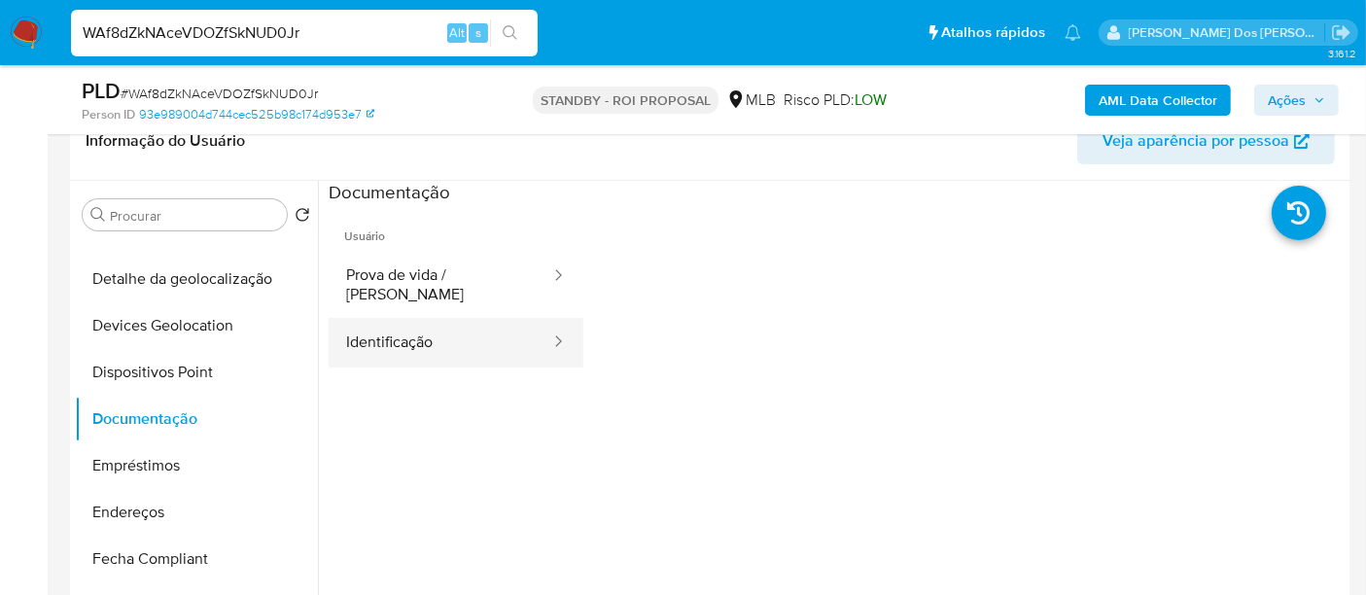
click at [414, 321] on button "Identificação" at bounding box center [441, 343] width 224 height 50
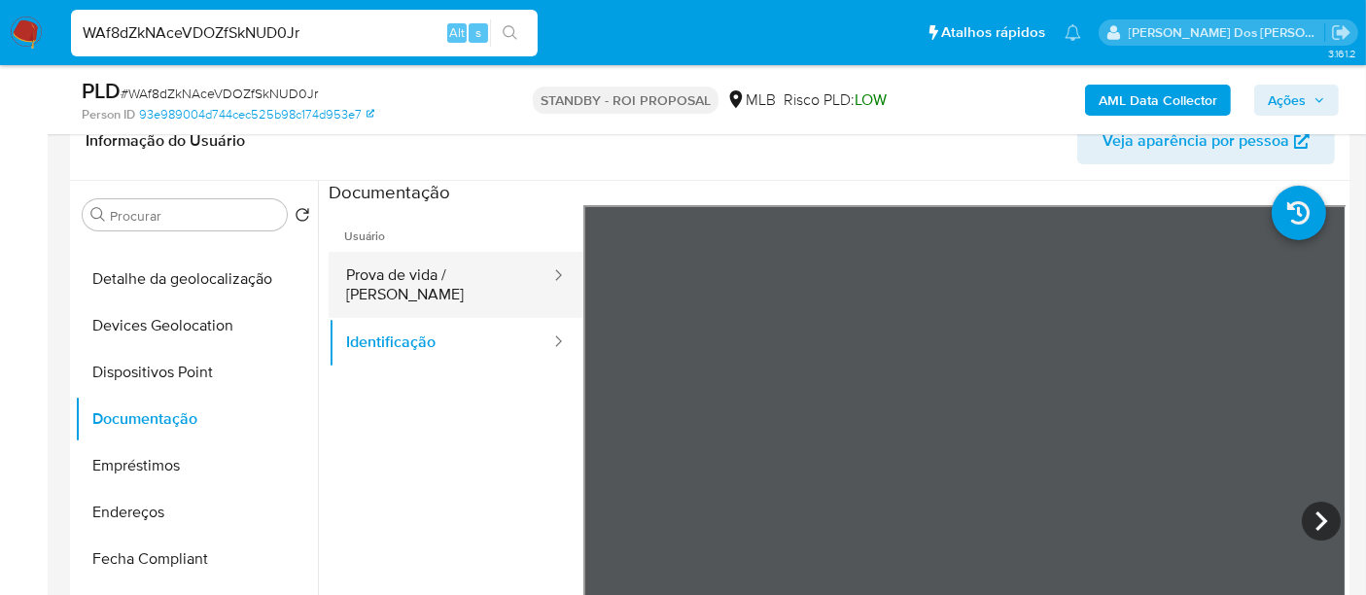
click at [480, 270] on button "Prova de vida / Selfie" at bounding box center [441, 285] width 224 height 66
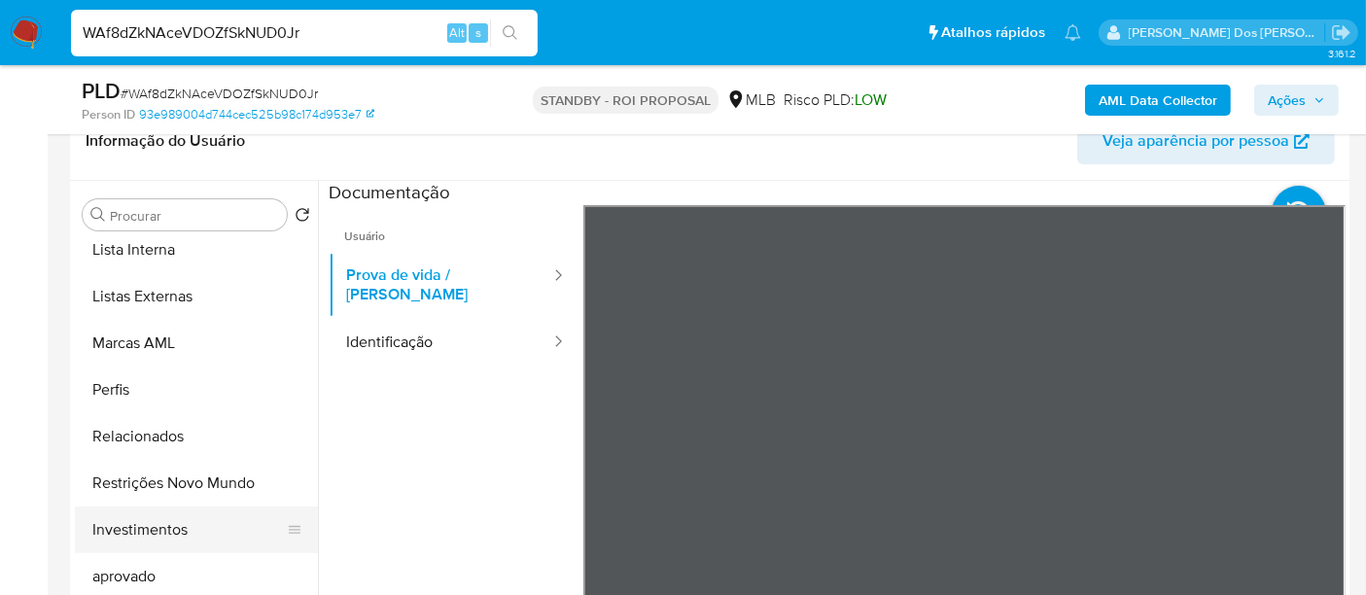
scroll to position [1007, 0]
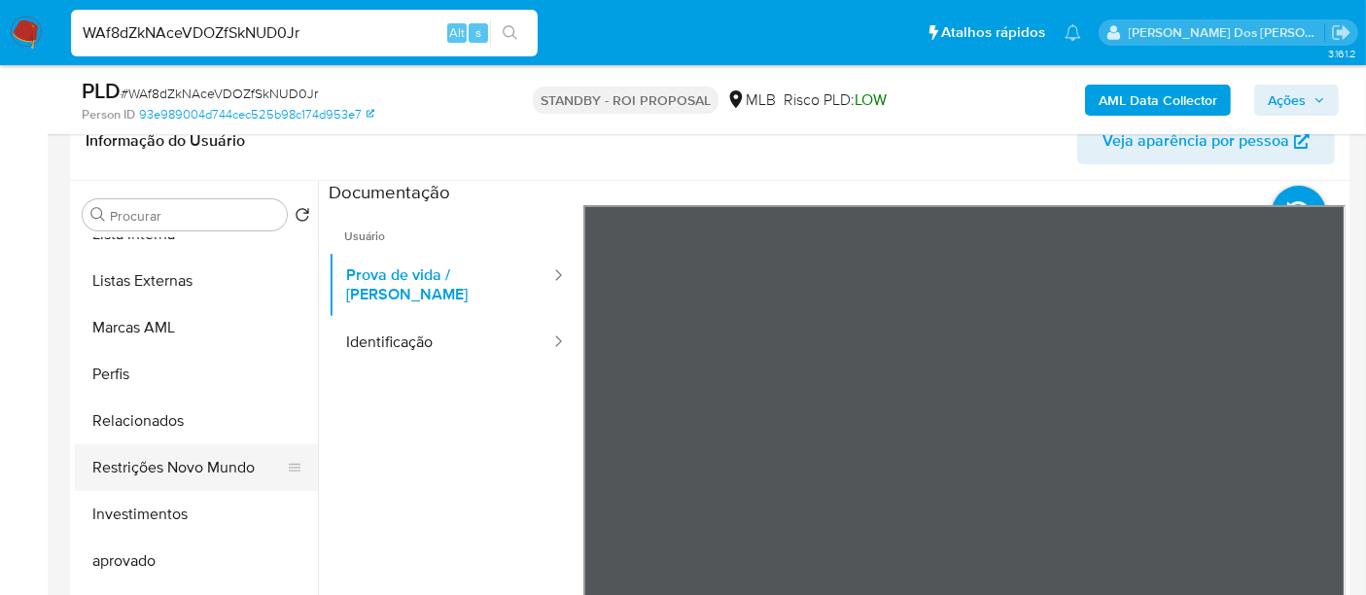
click at [170, 473] on button "Restrições Novo Mundo" at bounding box center [188, 467] width 227 height 47
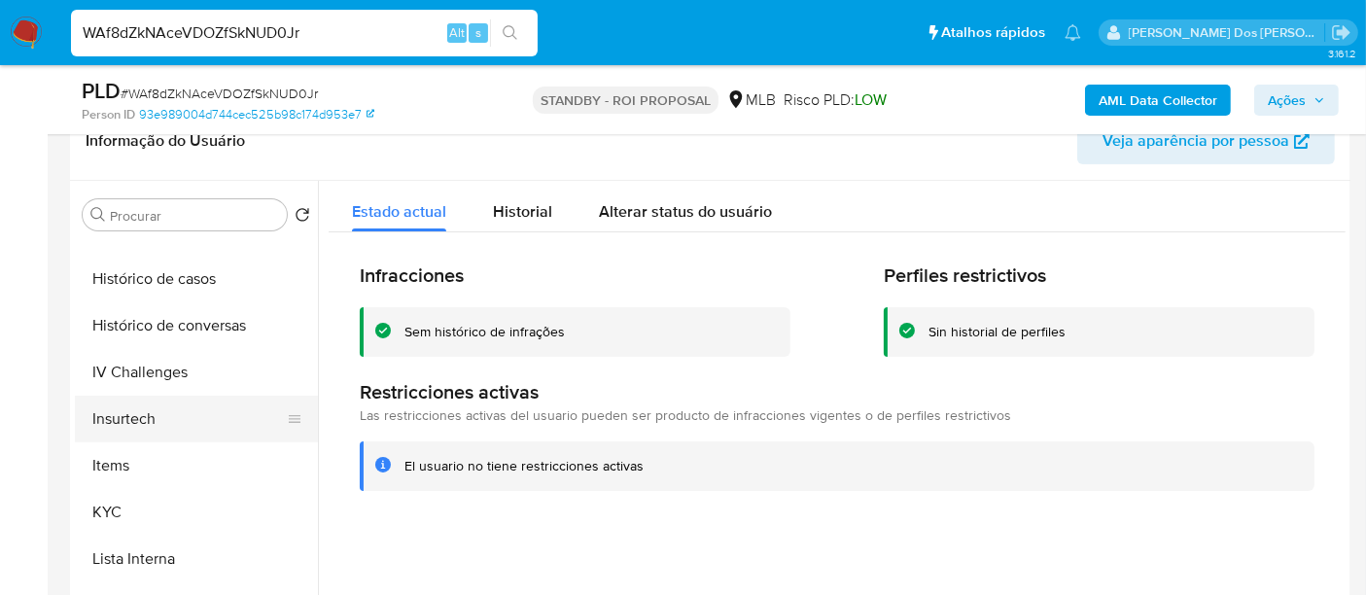
scroll to position [467, 0]
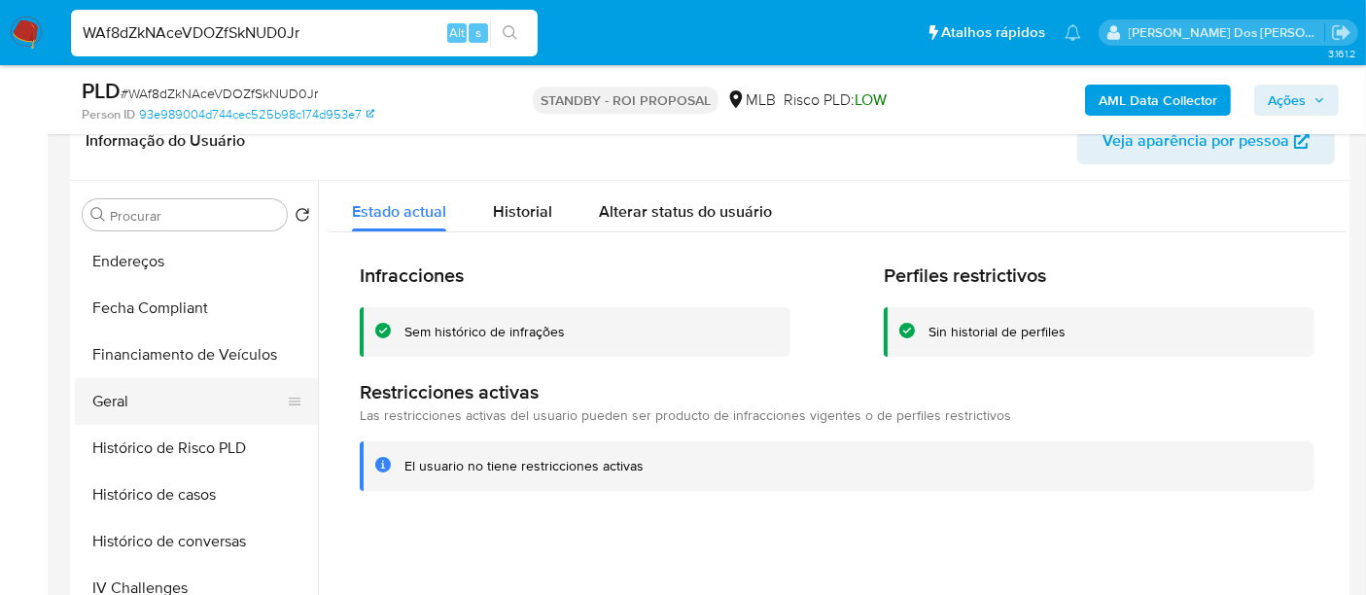
click at [121, 396] on button "Geral" at bounding box center [188, 401] width 227 height 47
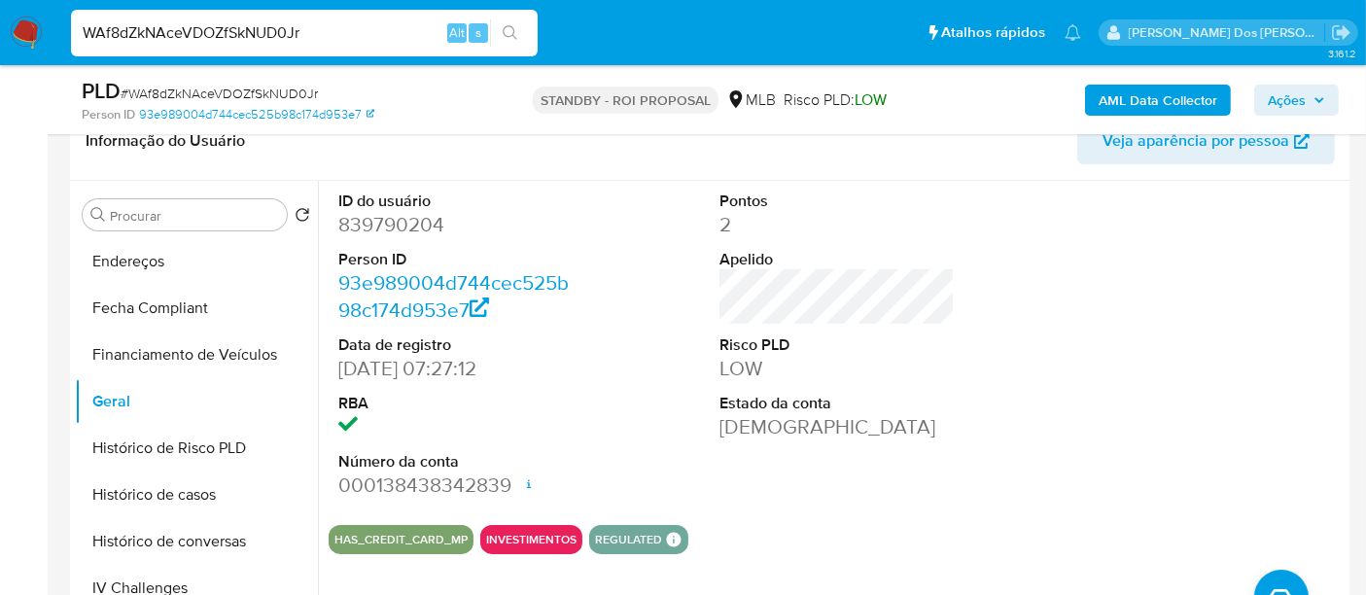
click at [311, 26] on input "WAf8dZkNAceVDOZfSkNUD0Jr" at bounding box center [304, 32] width 467 height 25
paste input "Y7QbMp5XMgapo4BRNbIXHHdz"
type input "Y7QbMp5XMgapo4BRNbIXHHdz"
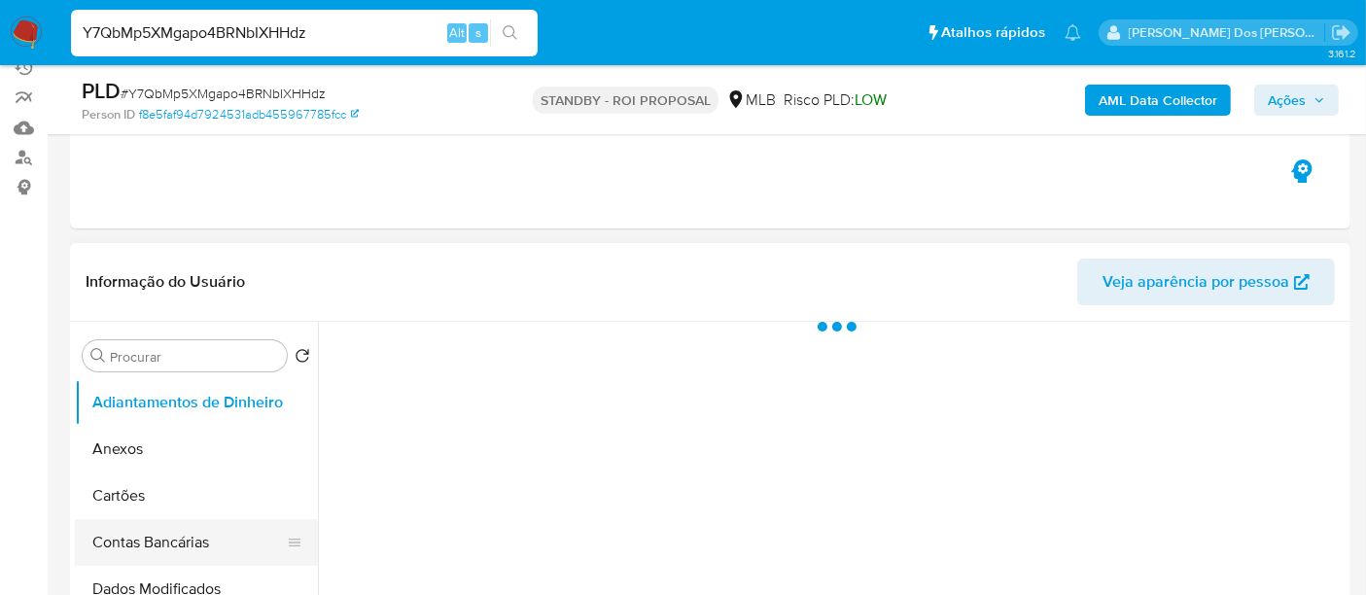
scroll to position [432, 0]
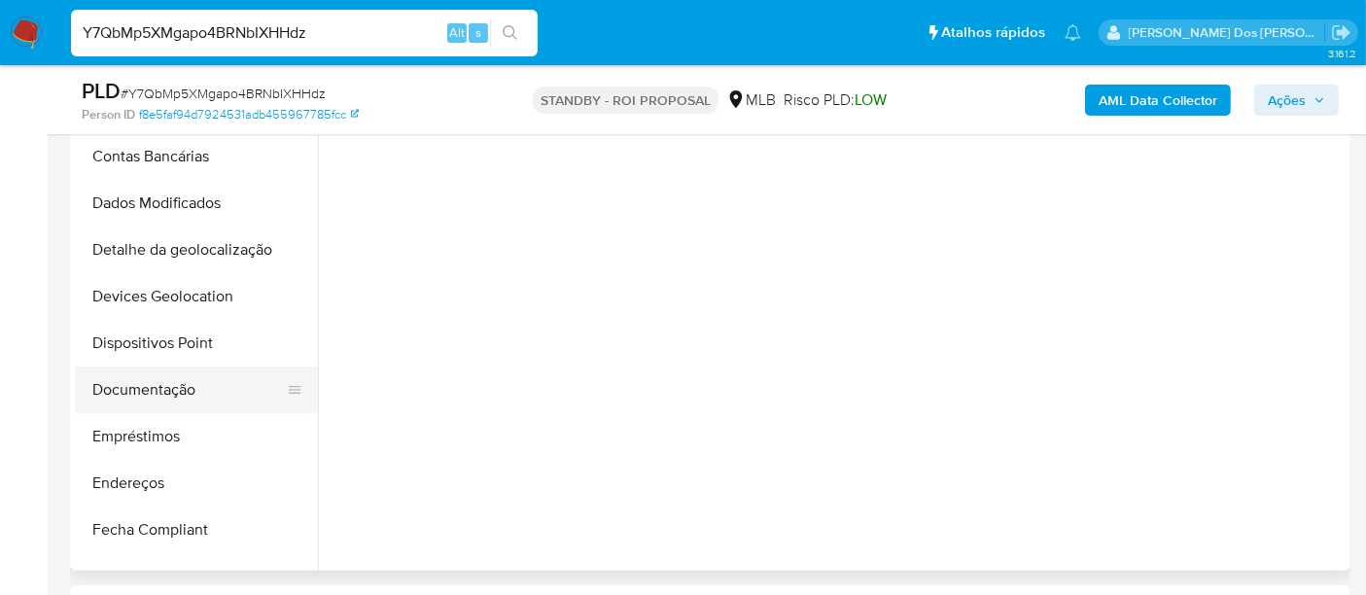
select select "10"
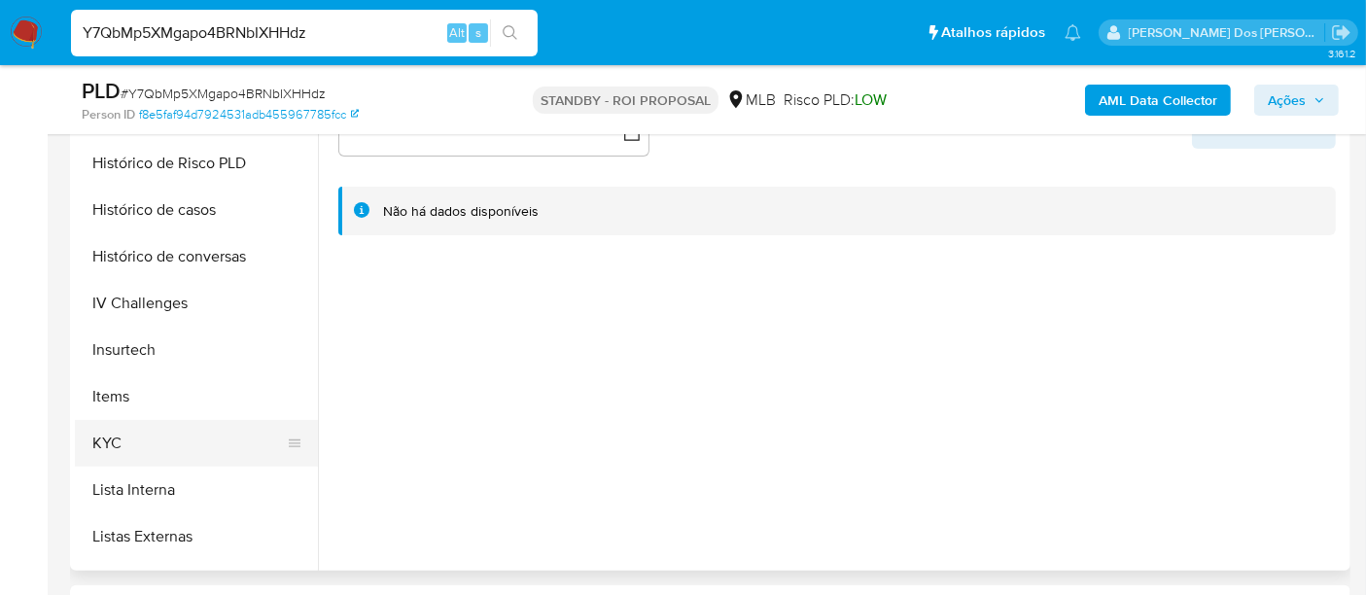
scroll to position [647, 0]
click at [127, 442] on button "KYC" at bounding box center [188, 439] width 227 height 47
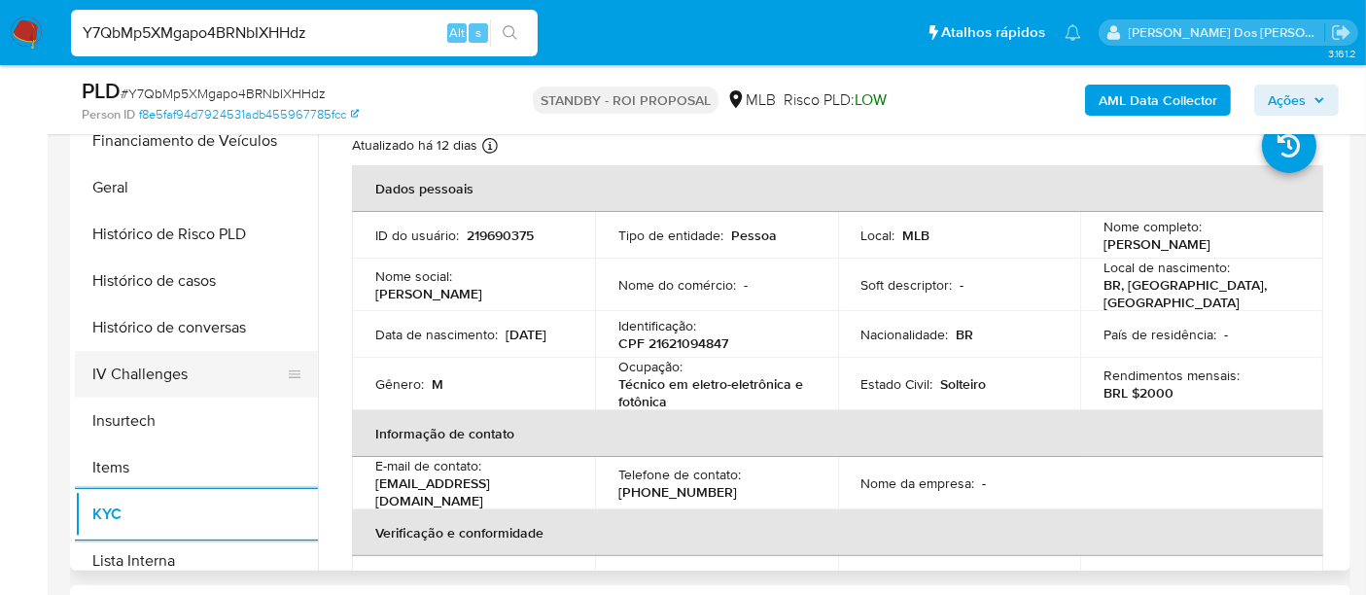
scroll to position [539, 0]
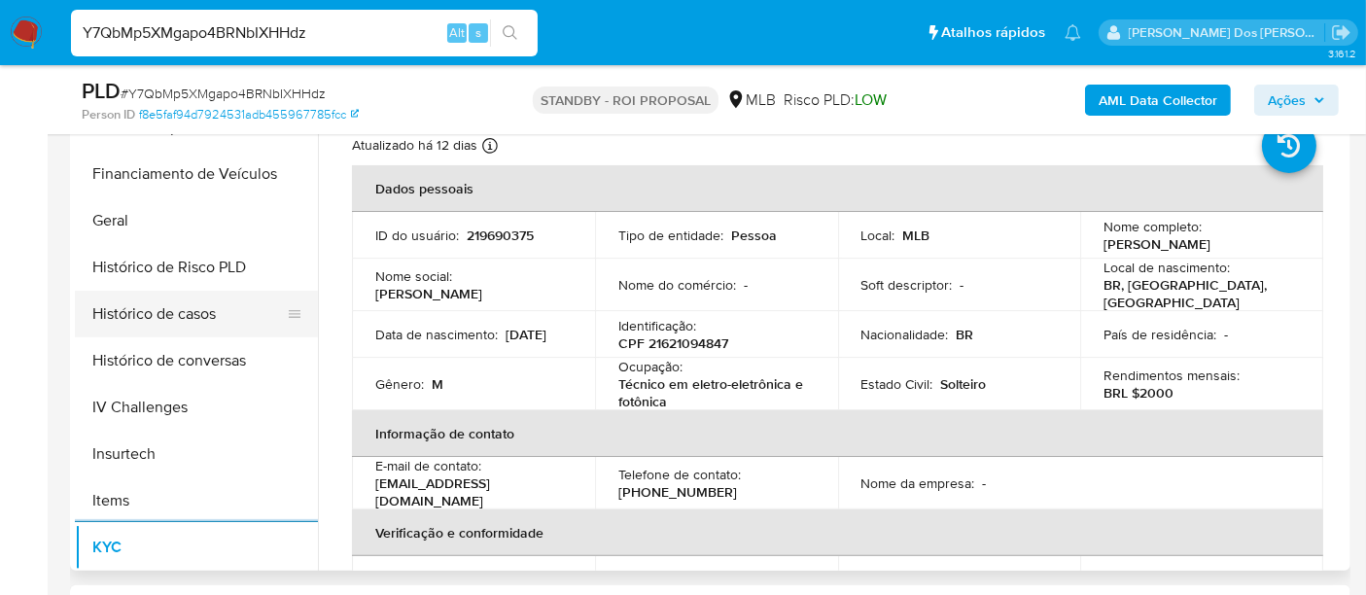
click at [194, 323] on button "Histórico de casos" at bounding box center [188, 314] width 227 height 47
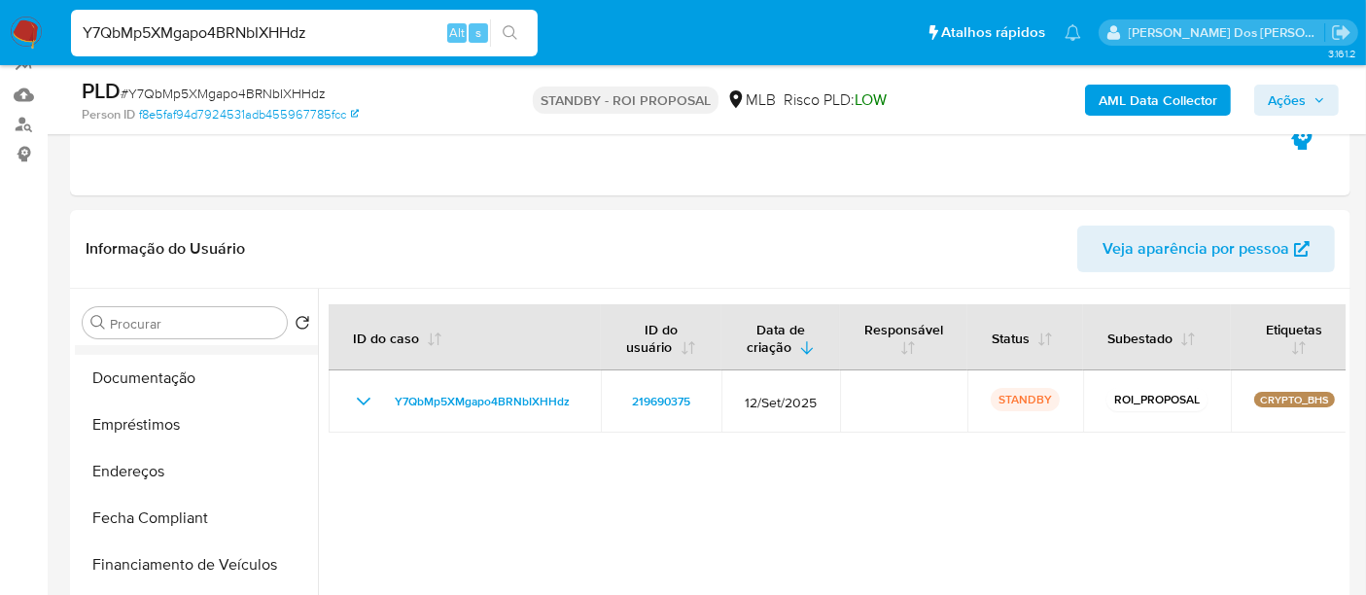
scroll to position [216, 0]
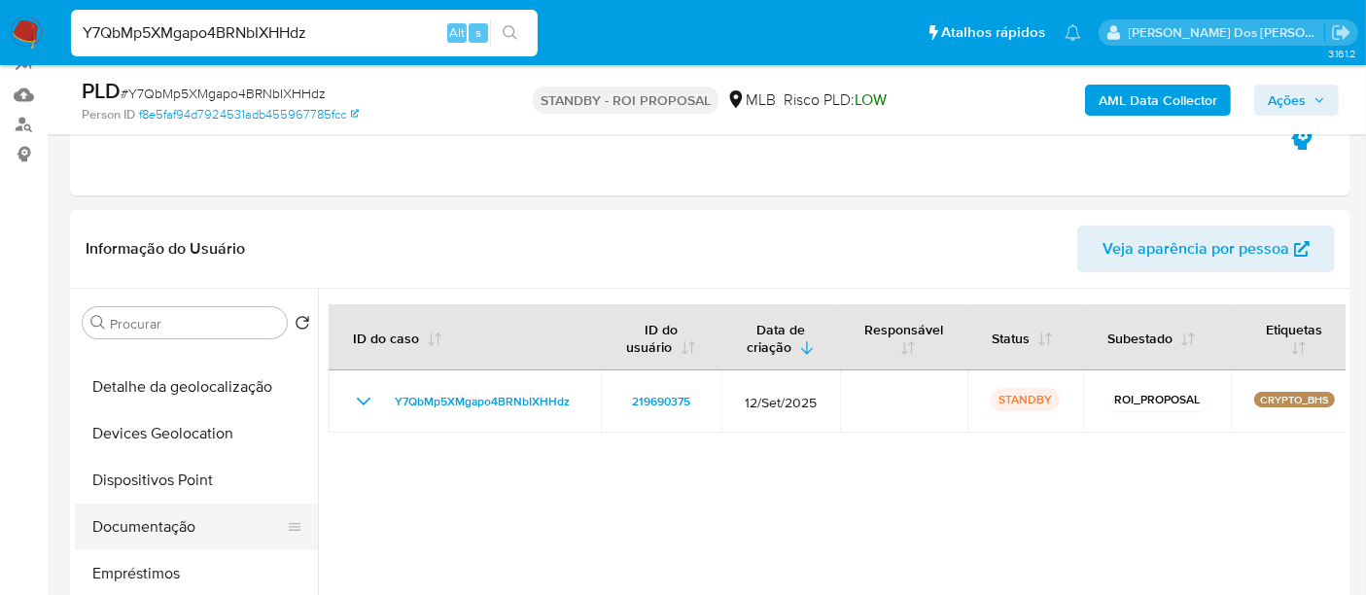
click at [159, 517] on button "Documentação" at bounding box center [188, 526] width 227 height 47
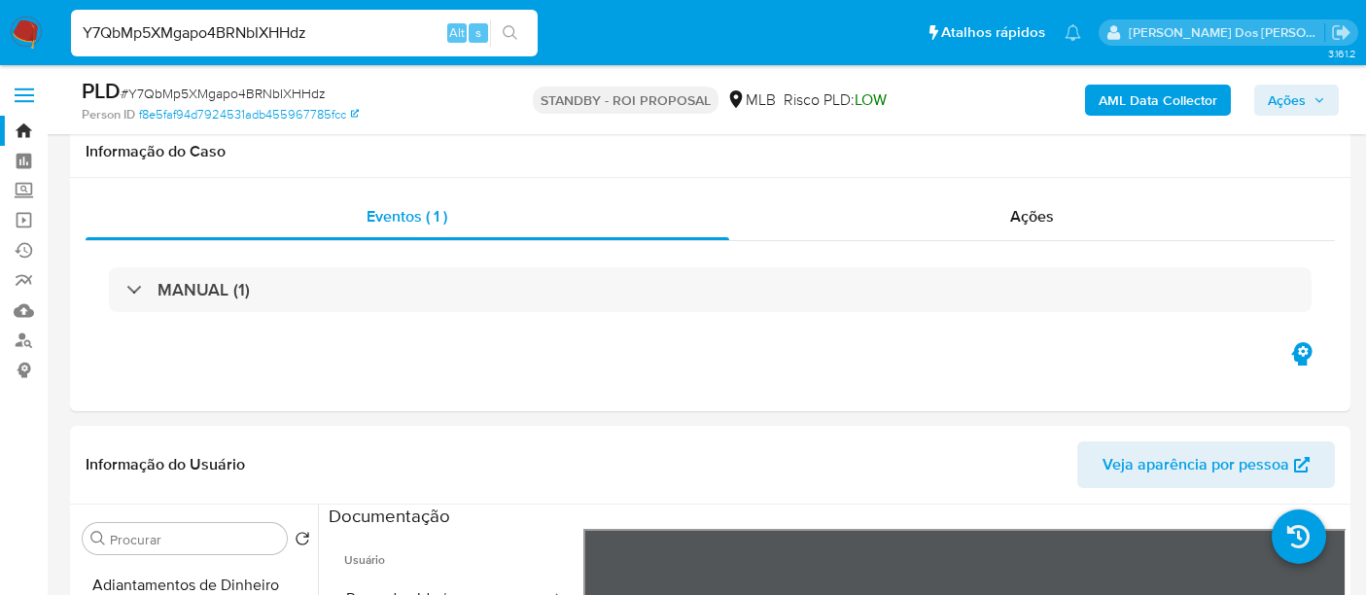
select select "10"
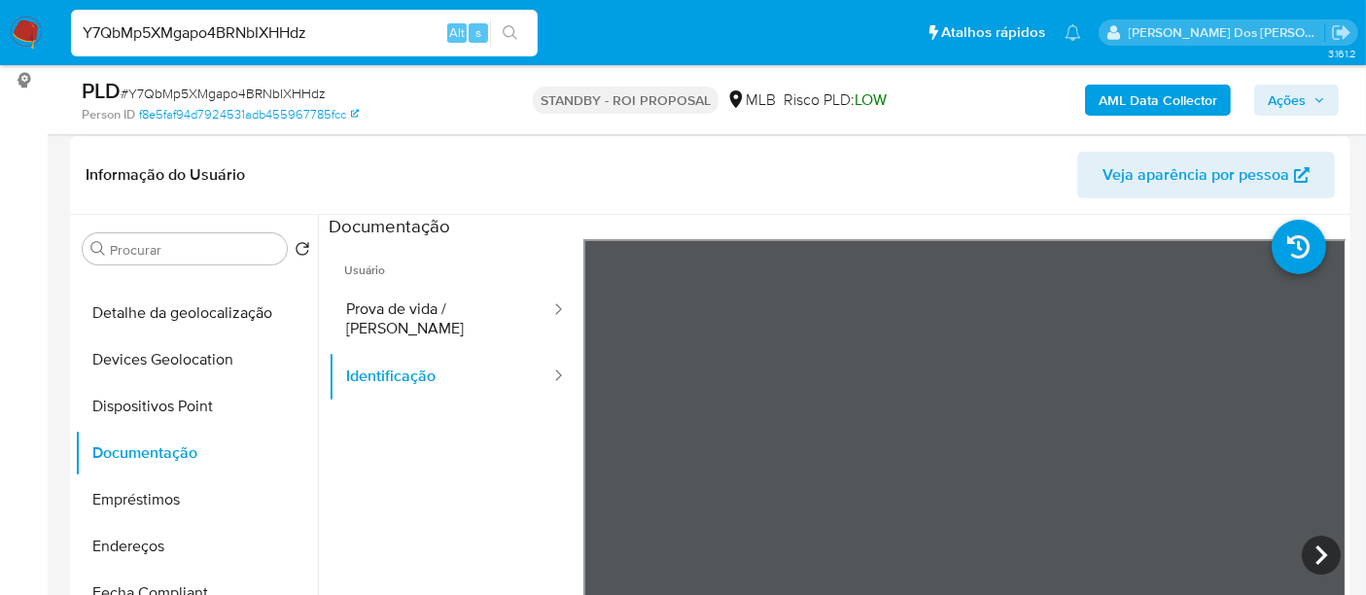
scroll to position [324, 0]
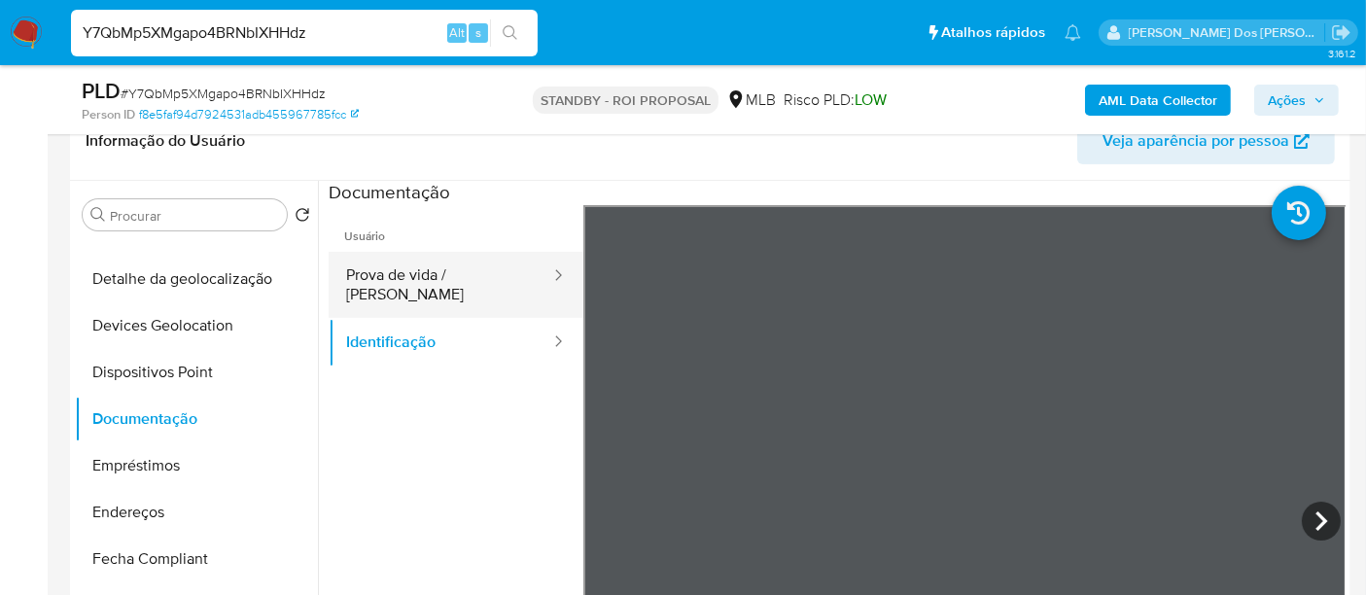
click at [428, 273] on button "Prova de vida / [PERSON_NAME]" at bounding box center [441, 285] width 224 height 66
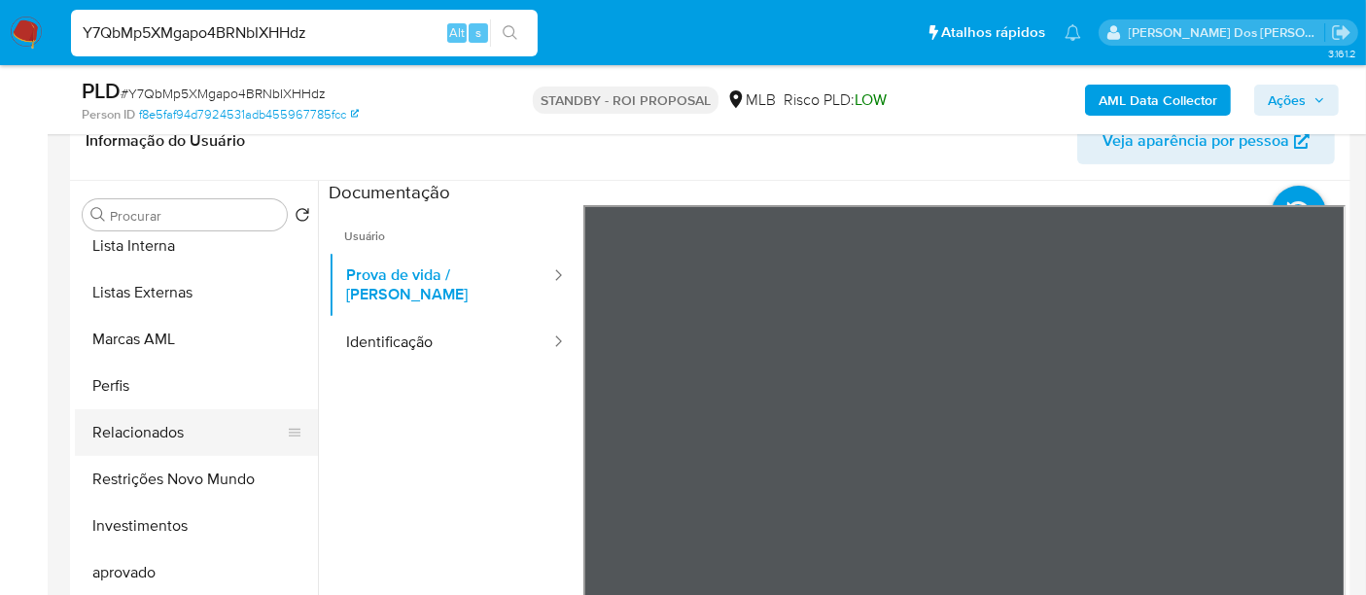
scroll to position [1007, 0]
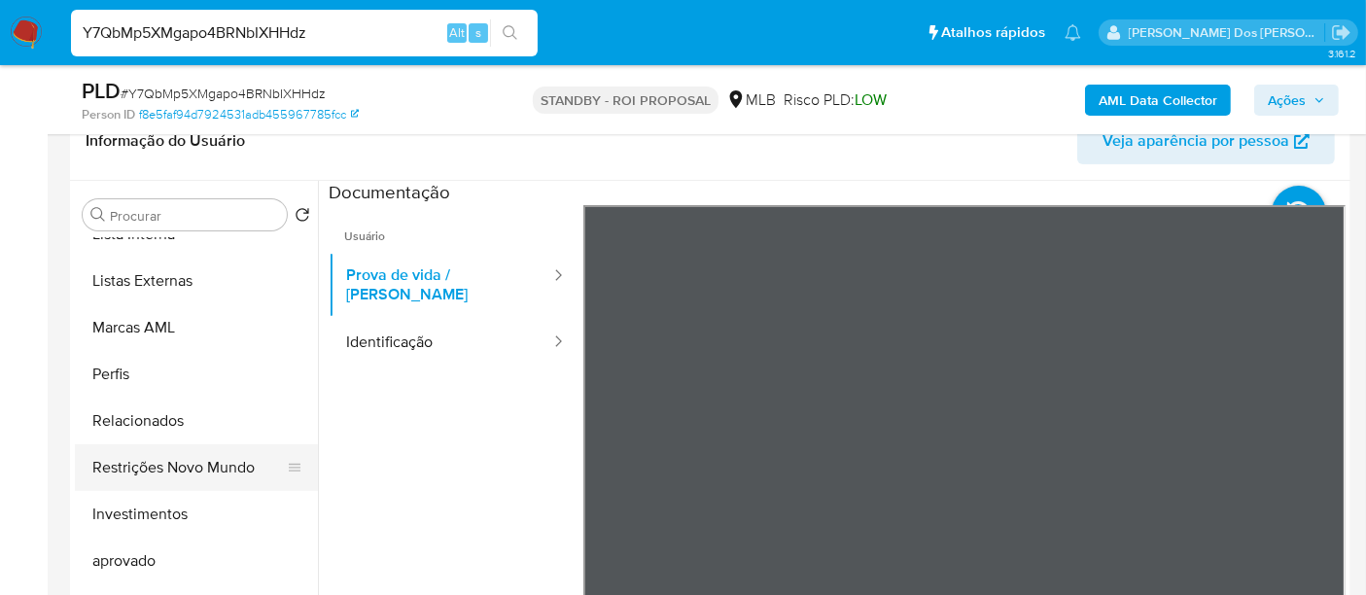
click at [200, 461] on button "Restrições Novo Mundo" at bounding box center [188, 467] width 227 height 47
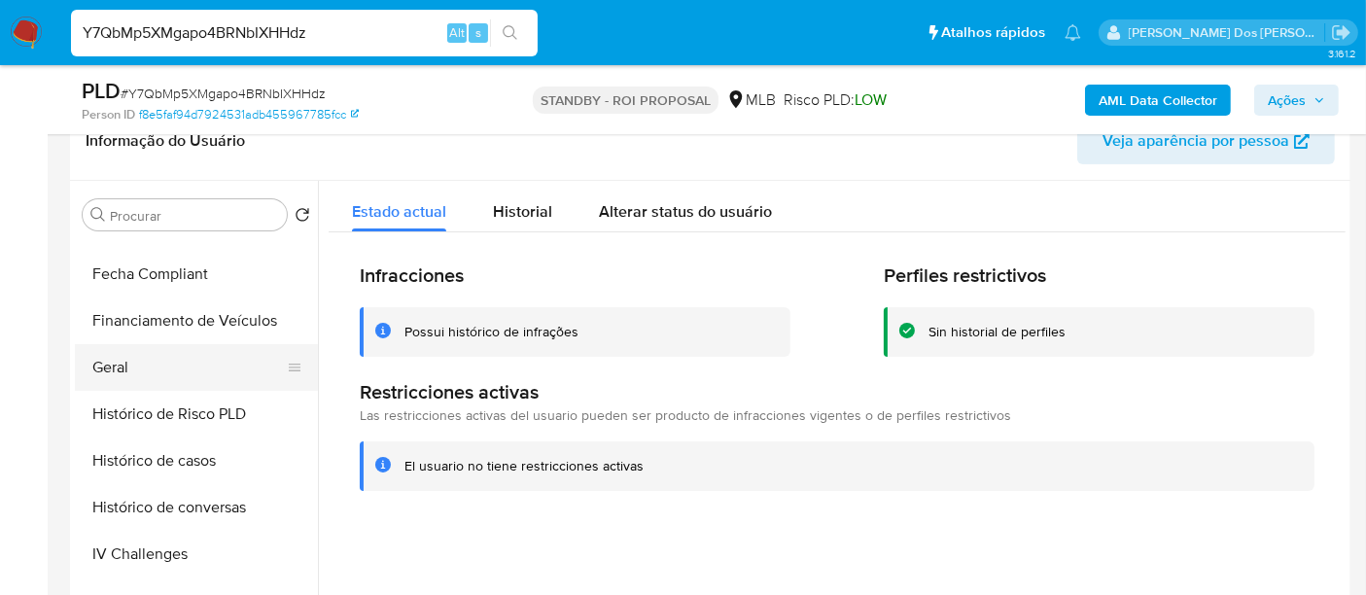
scroll to position [467, 0]
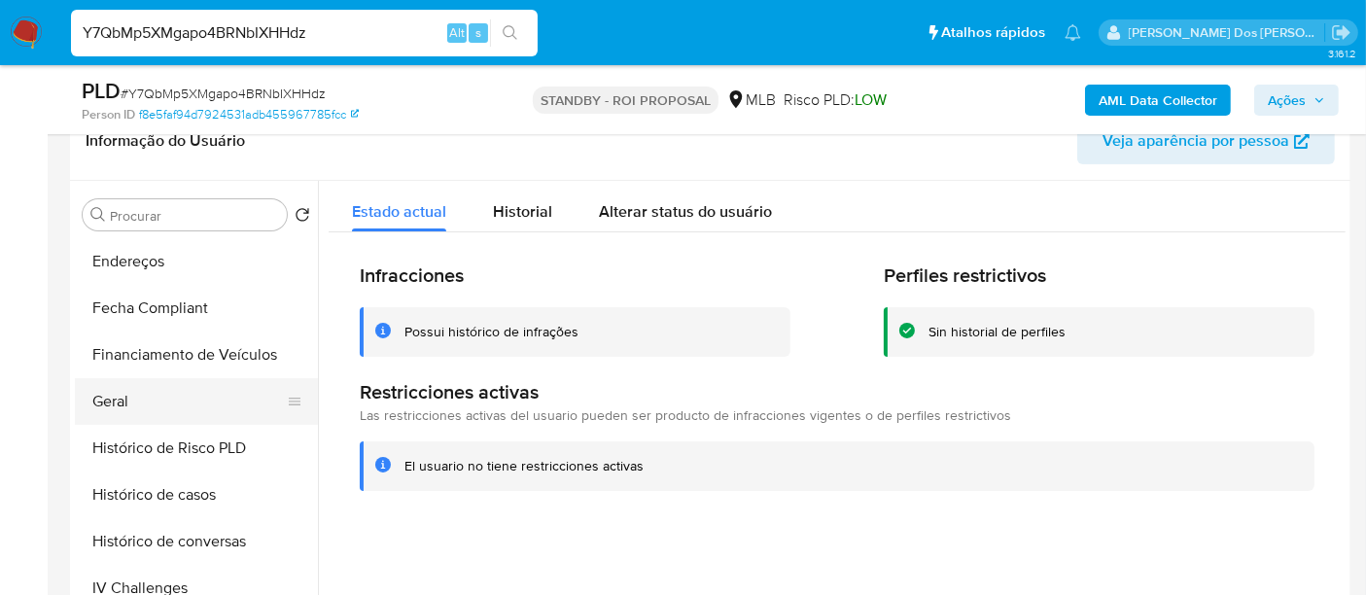
click at [108, 397] on button "Geral" at bounding box center [188, 401] width 227 height 47
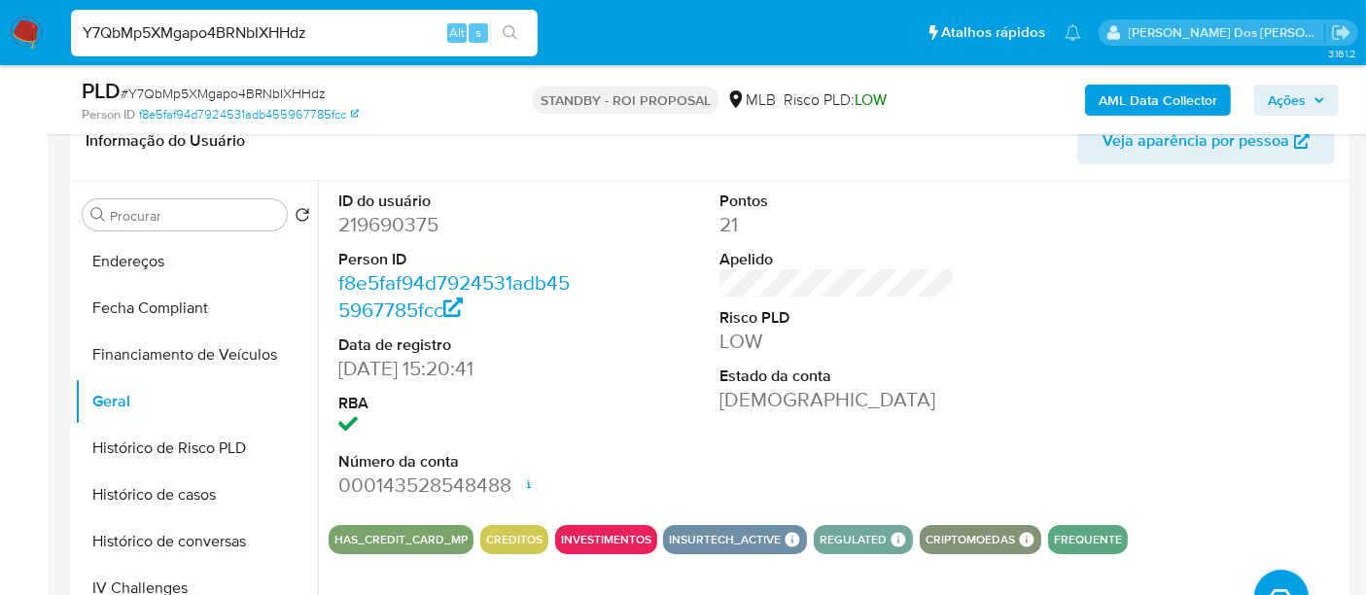
click at [272, 40] on input "Y7QbMp5XMgapo4BRNbIXHHdz" at bounding box center [304, 32] width 467 height 25
paste input "12xx3F8UlYsBLjTpJ81sSkJp"
type input "12xx3F8UlYsBLjTpJ81sSkJp"
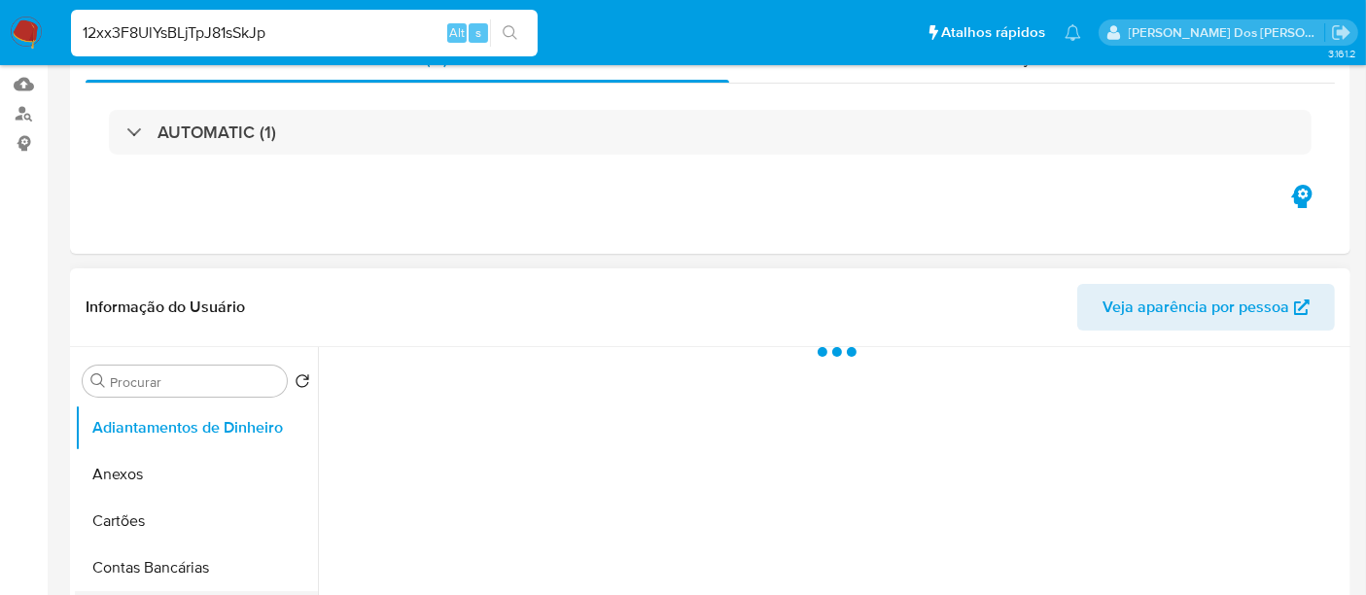
select select "10"
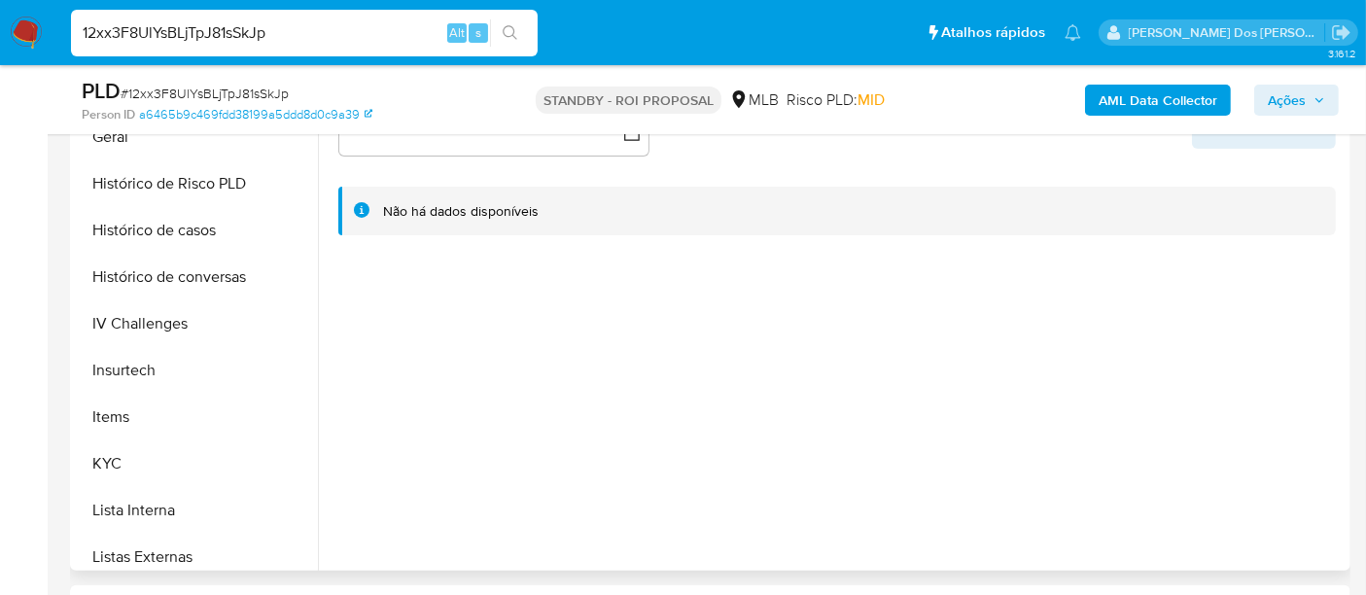
scroll to position [863, 0]
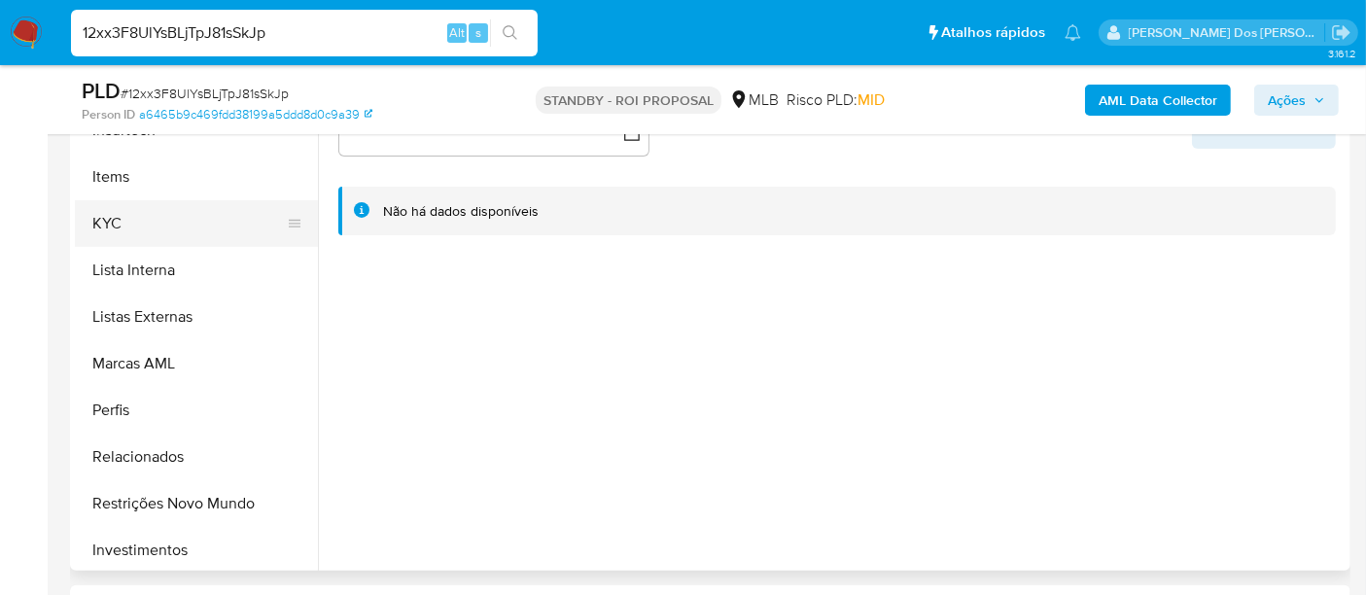
click at [121, 225] on button "KYC" at bounding box center [188, 223] width 227 height 47
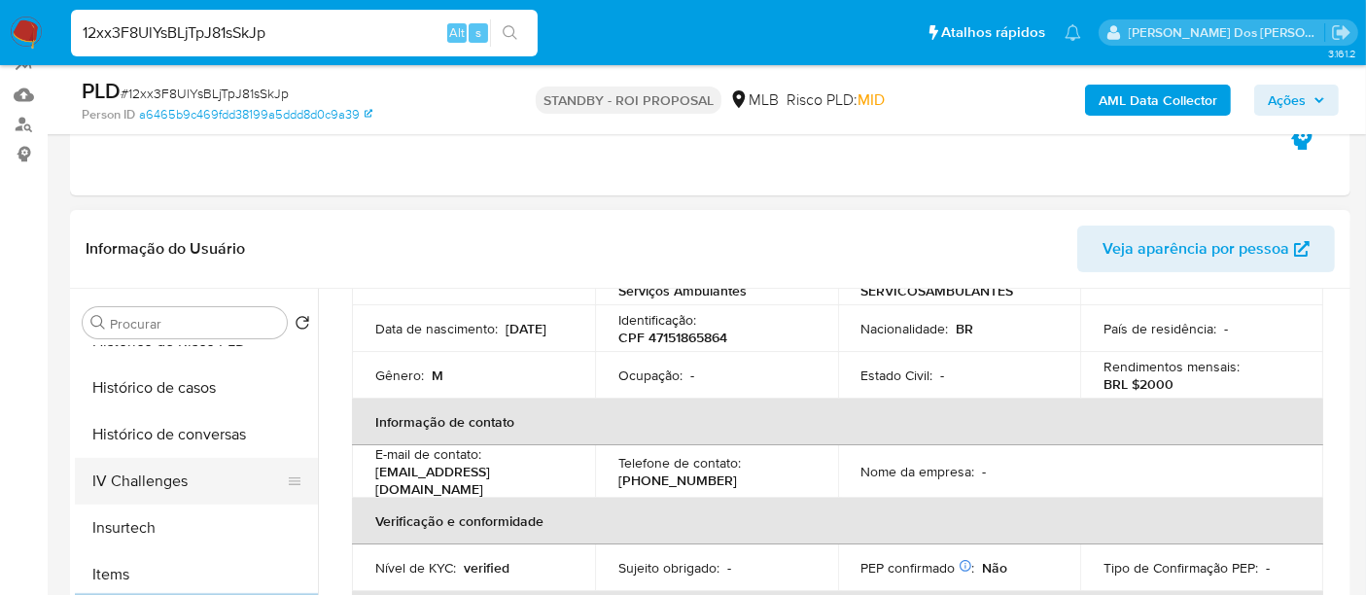
scroll to position [647, 0]
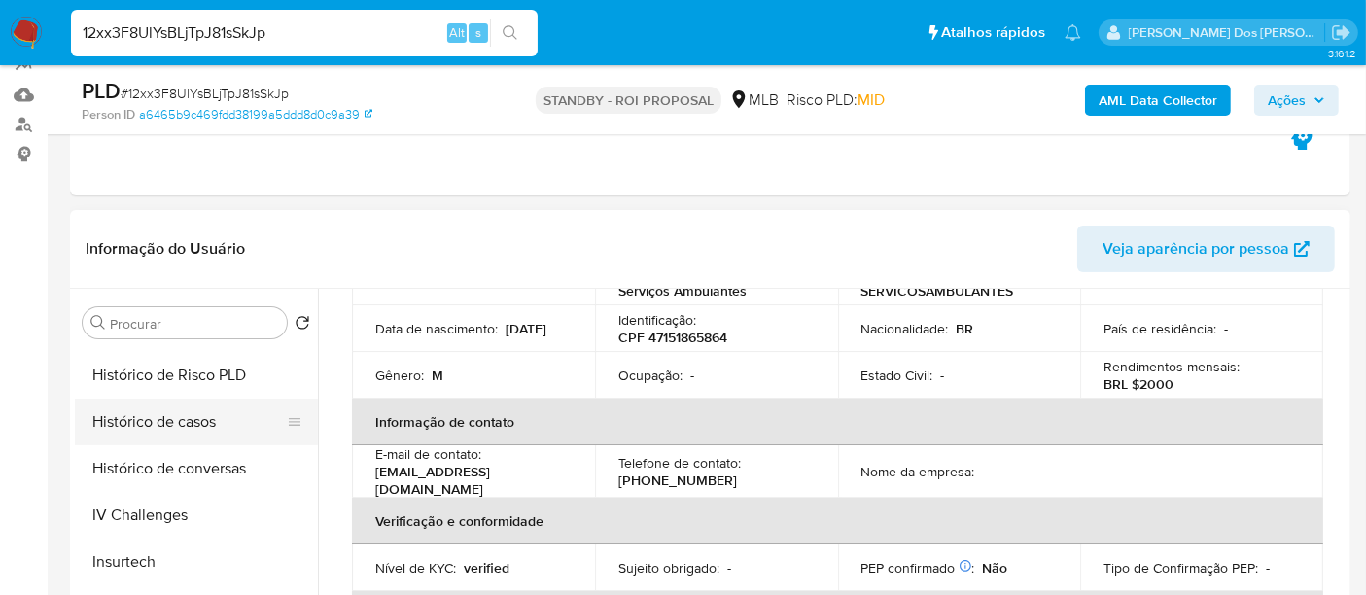
click at [191, 429] on button "Histórico de casos" at bounding box center [188, 421] width 227 height 47
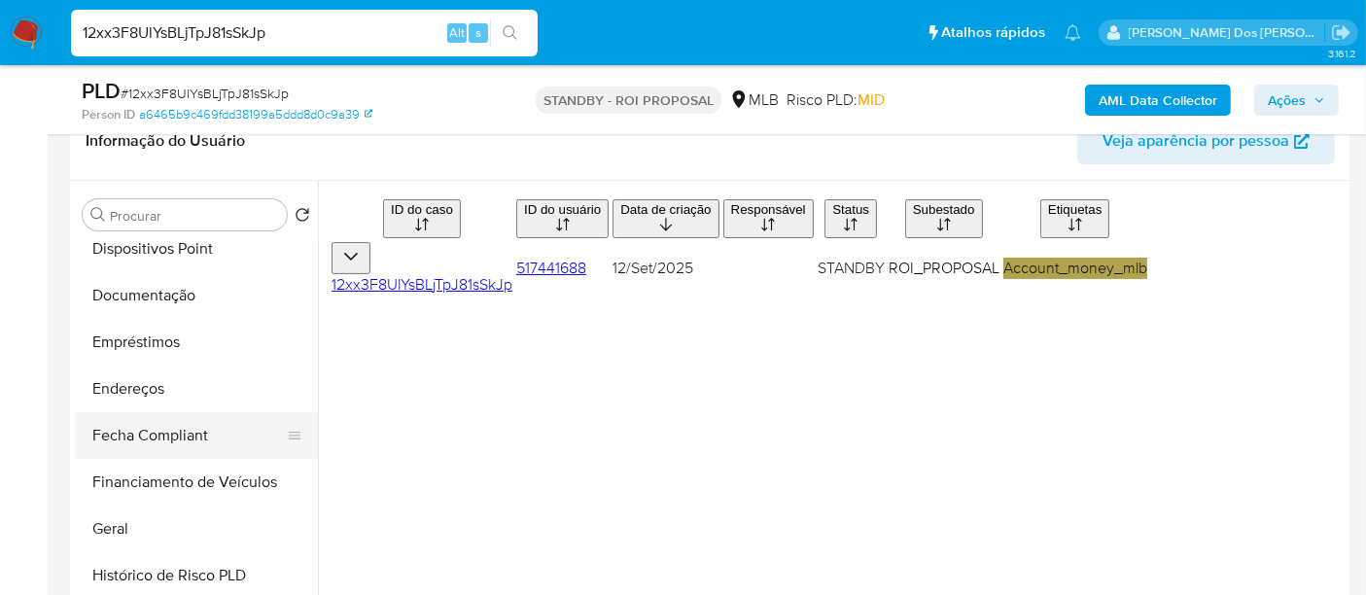
scroll to position [324, 0]
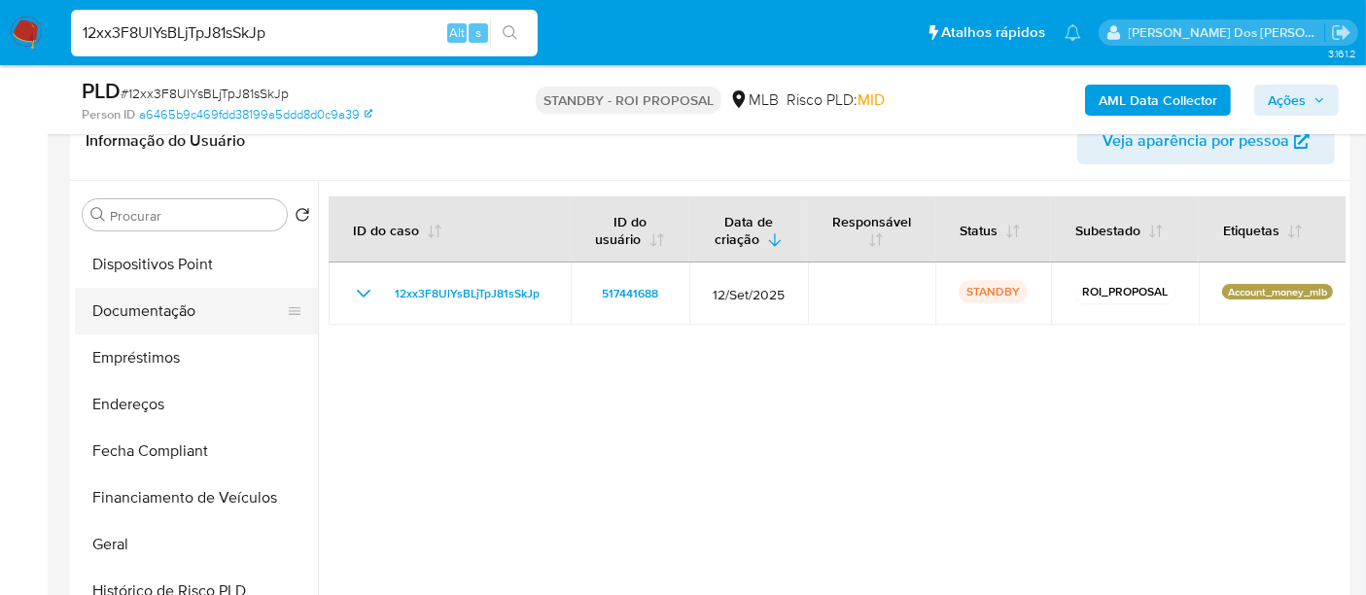
click at [163, 320] on button "Documentação" at bounding box center [188, 311] width 227 height 47
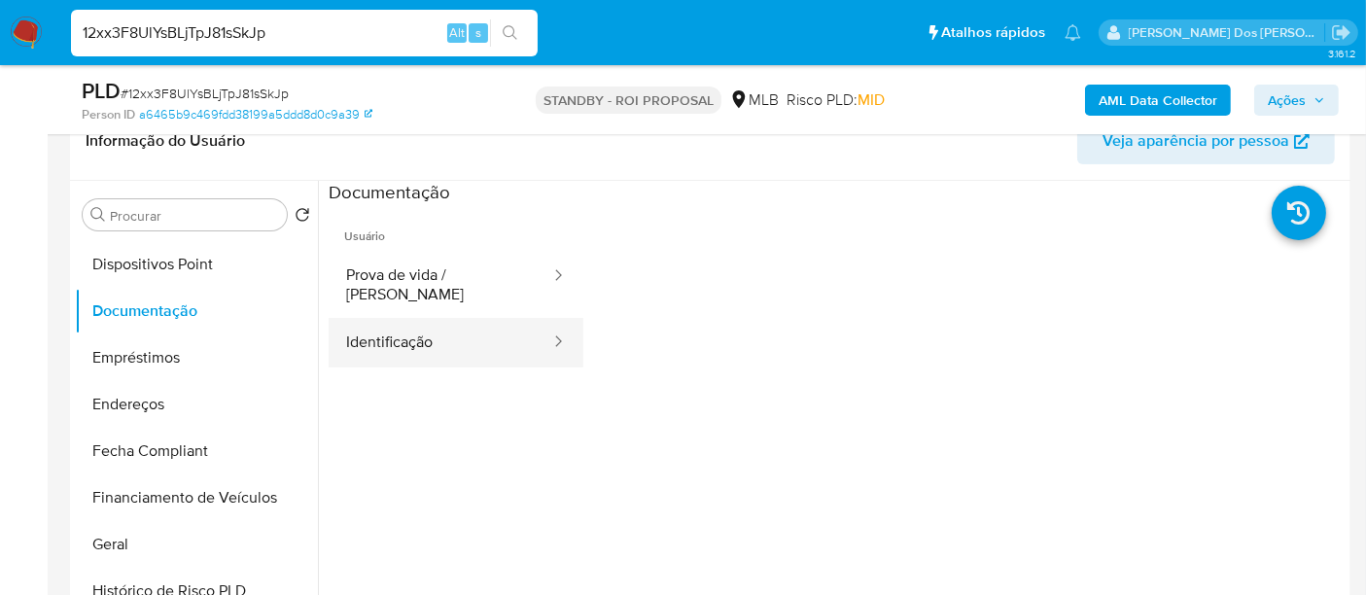
click at [388, 328] on button "Identificação" at bounding box center [441, 343] width 224 height 50
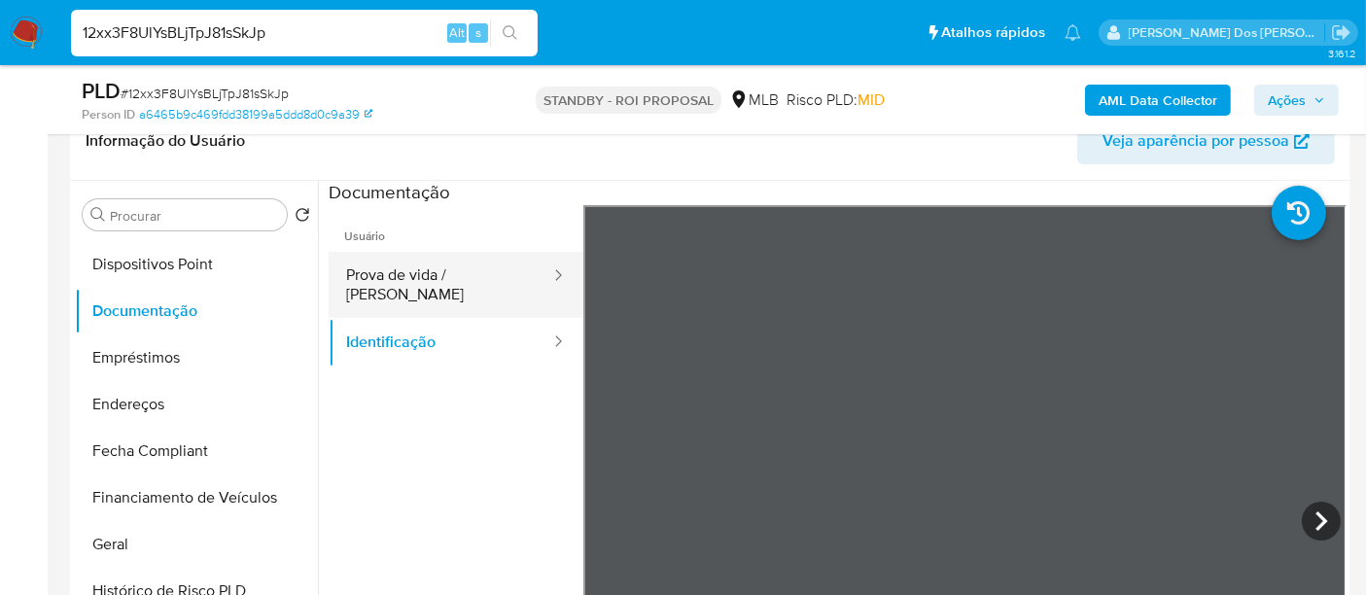
click at [409, 293] on button "Prova de vida / [PERSON_NAME]" at bounding box center [441, 285] width 224 height 66
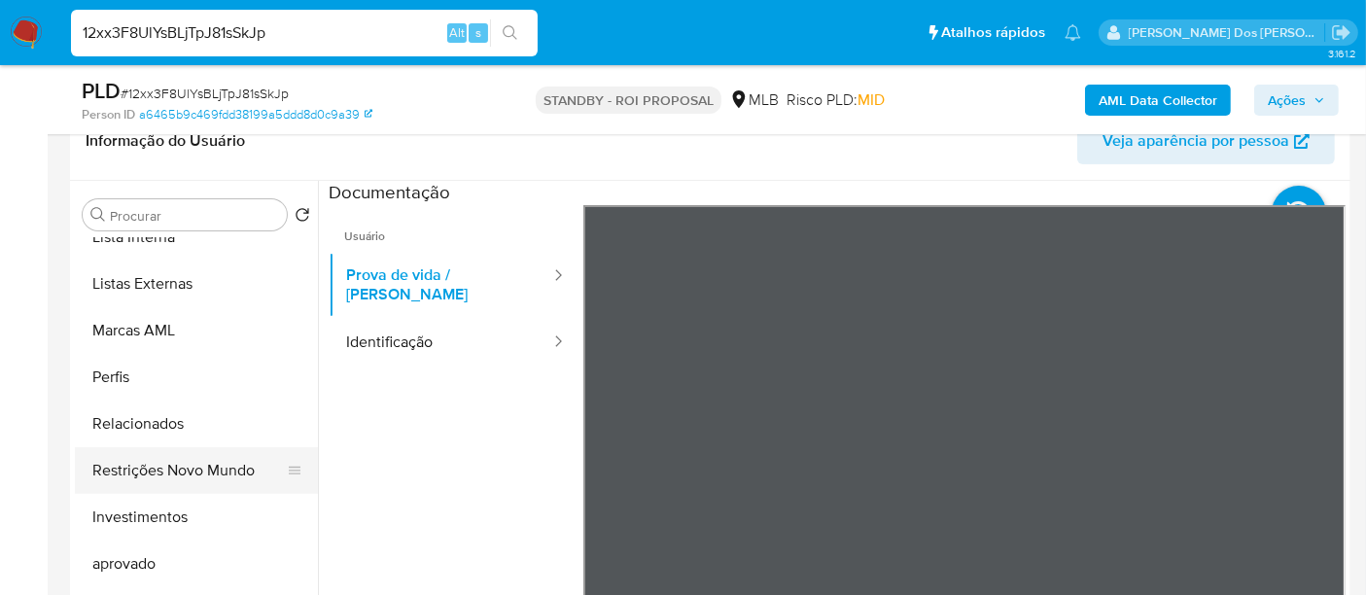
scroll to position [1007, 0]
click at [172, 462] on button "Restrições Novo Mundo" at bounding box center [188, 467] width 227 height 47
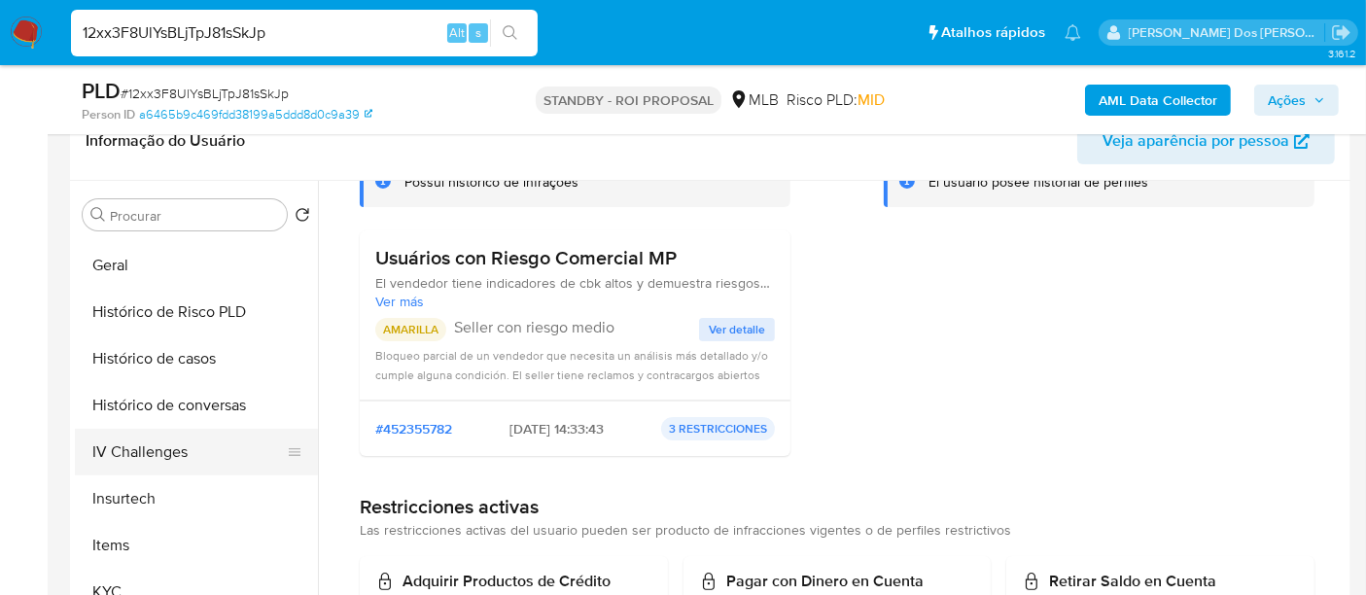
scroll to position [574, 0]
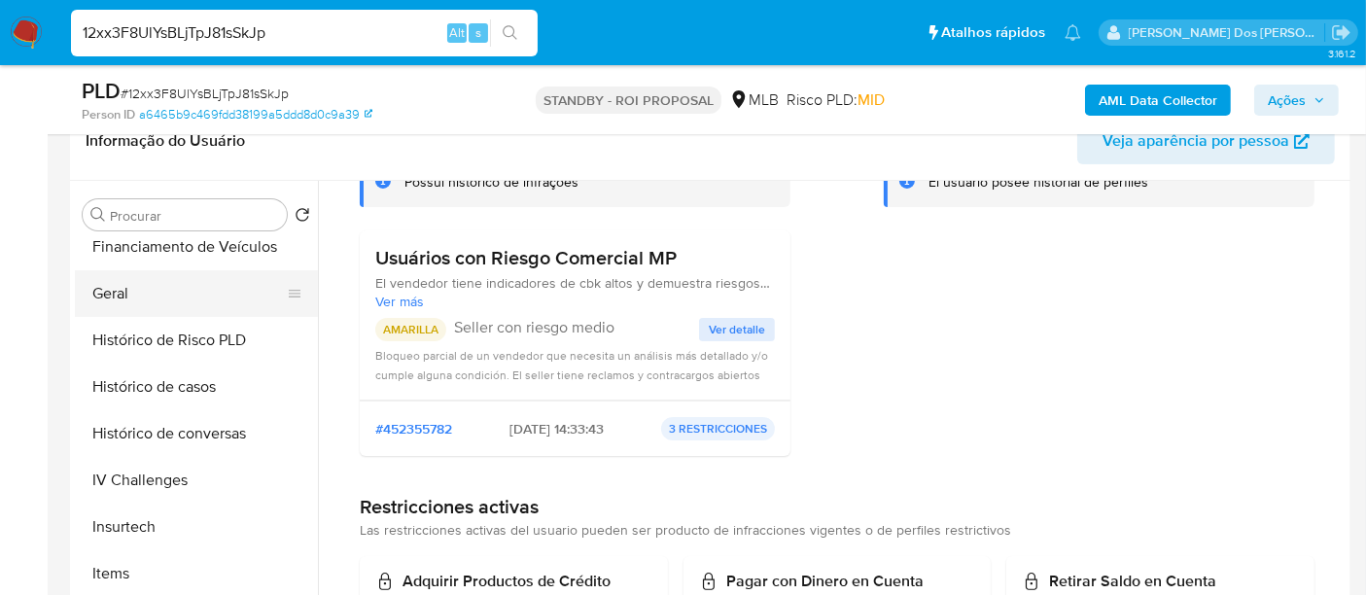
click at [125, 294] on button "Geral" at bounding box center [188, 293] width 227 height 47
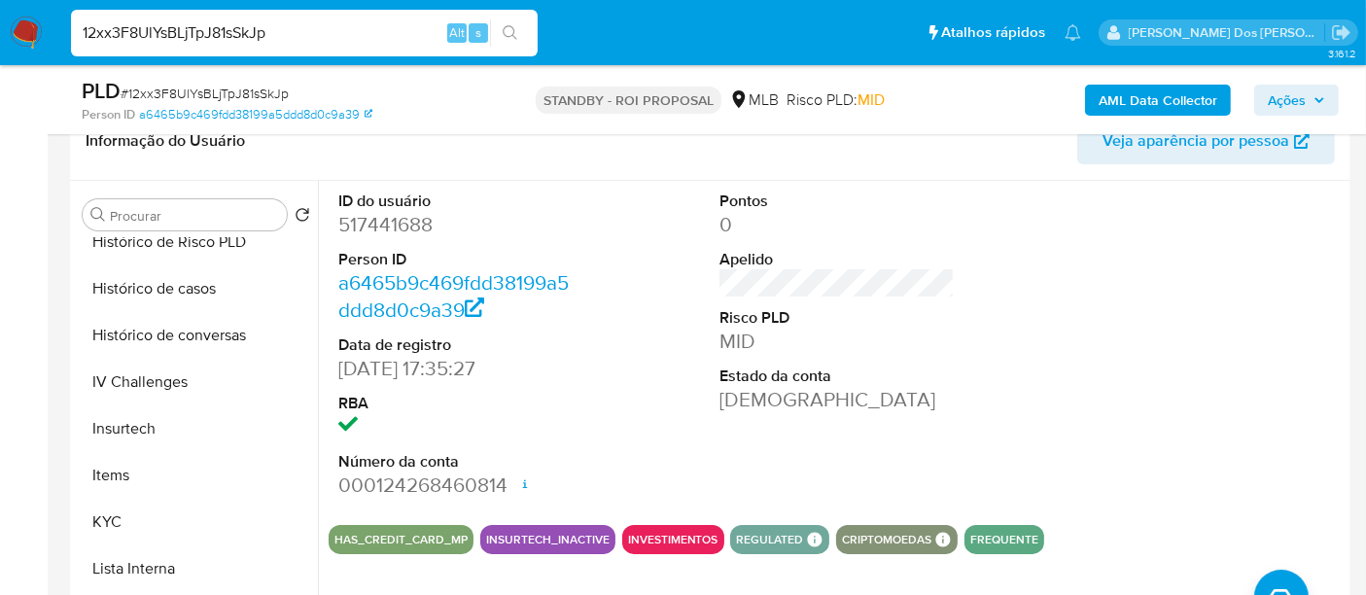
scroll to position [899, 0]
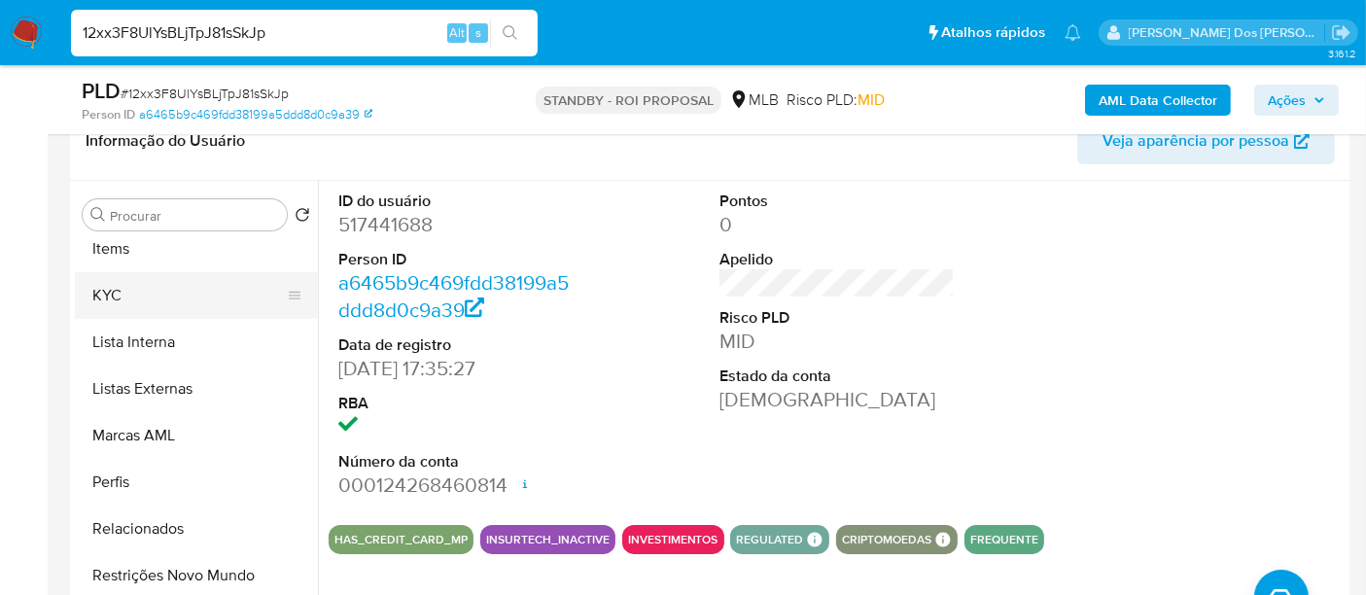
click at [114, 294] on button "KYC" at bounding box center [188, 295] width 227 height 47
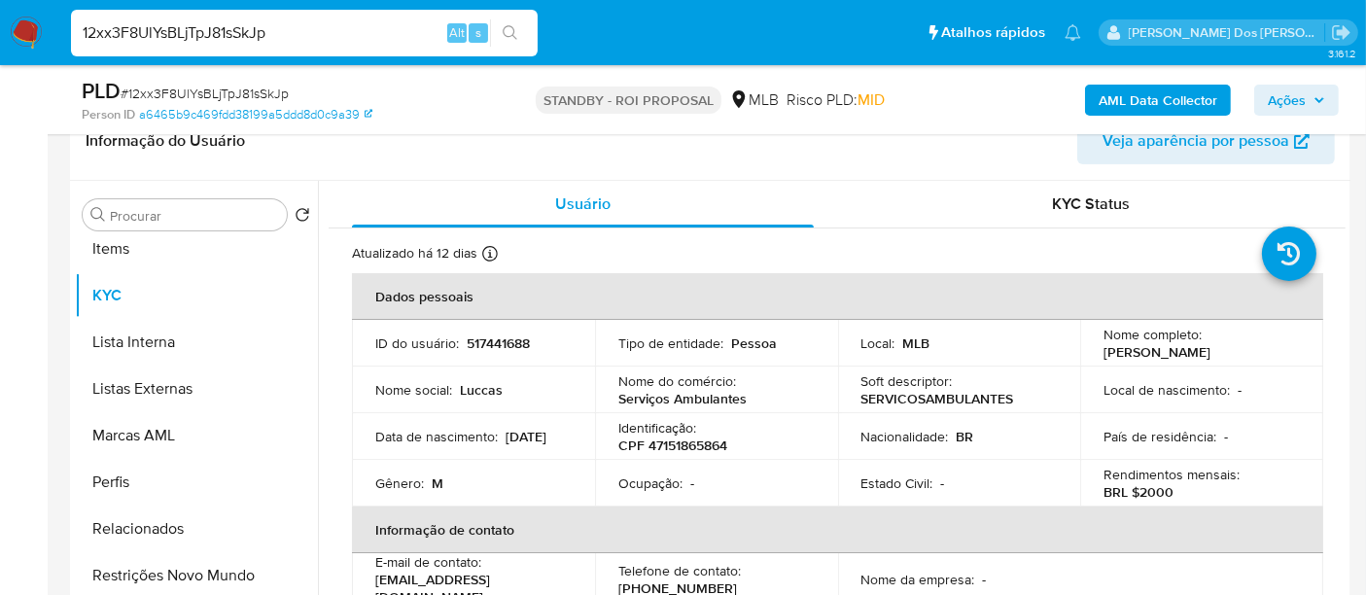
click at [216, 32] on input "12xx3F8UlYsBLjTpJ81sSkJp" at bounding box center [304, 32] width 467 height 25
paste input "ZrSRZwdfFLqbx7KK4DKBlJ0E"
type input "ZrSRZwdfFLqbx7KK4DKBlJ0E"
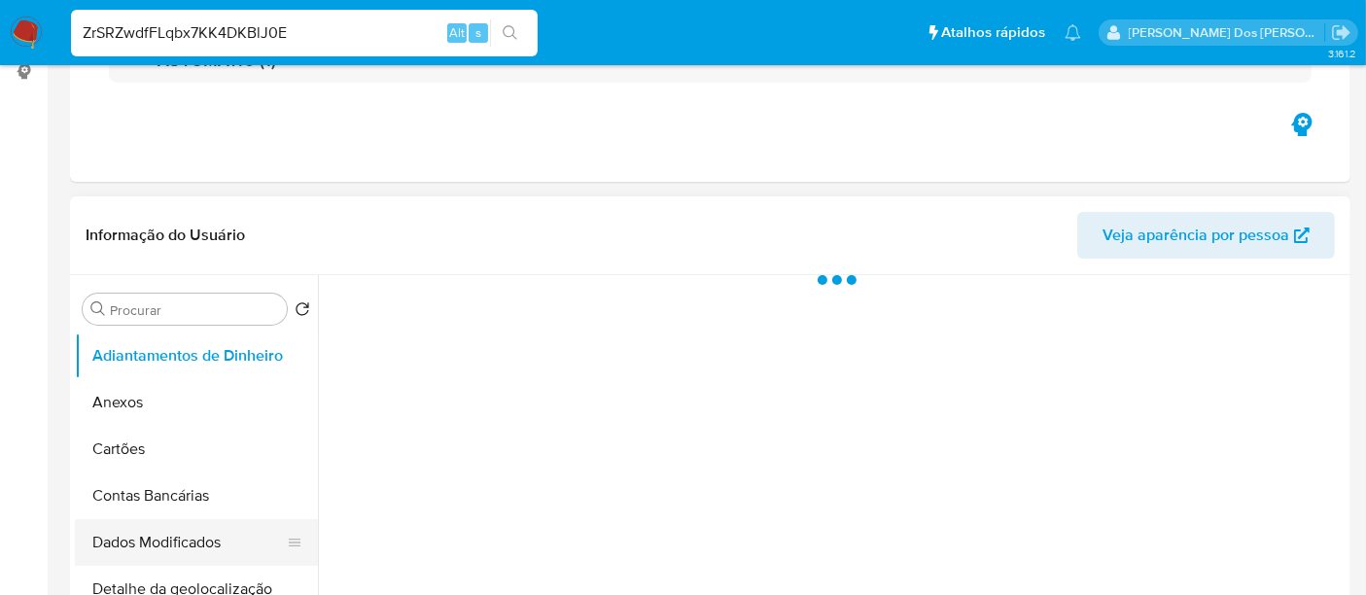
scroll to position [432, 0]
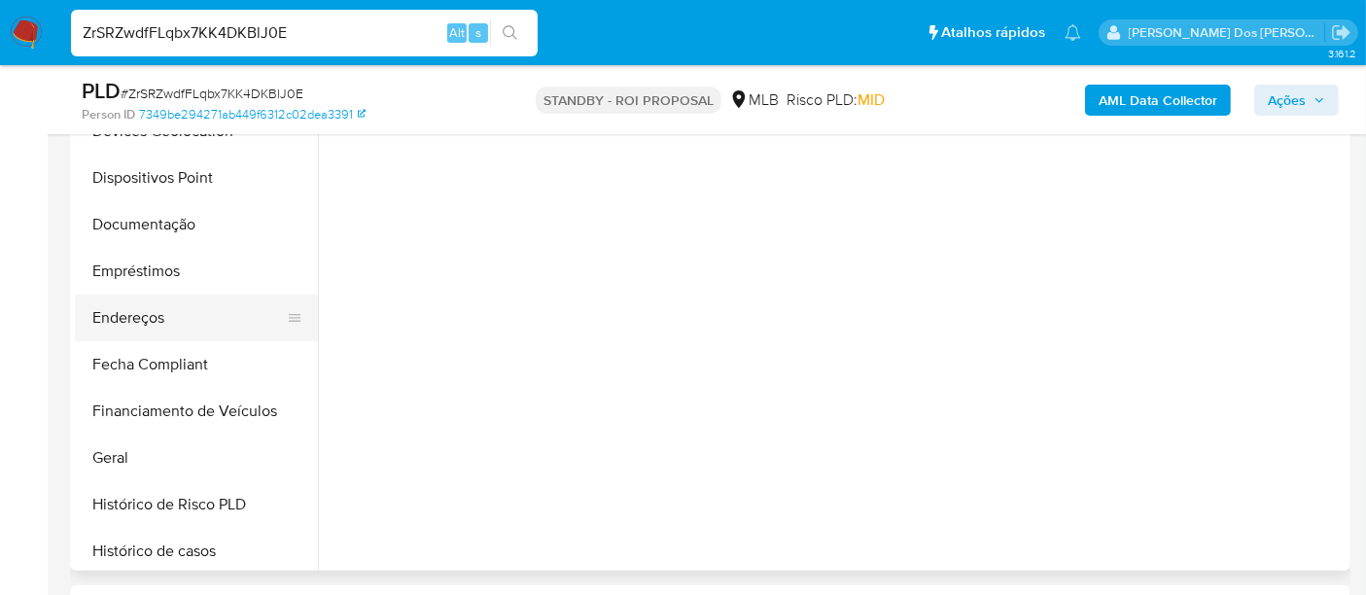
select select "10"
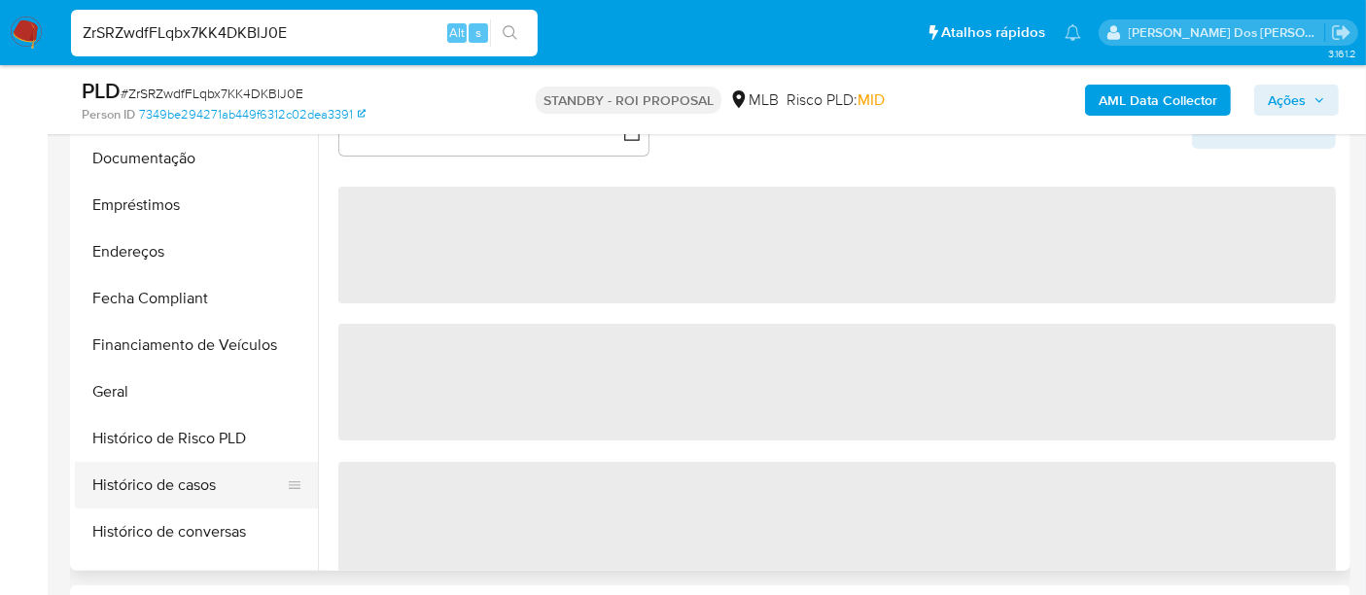
scroll to position [539, 0]
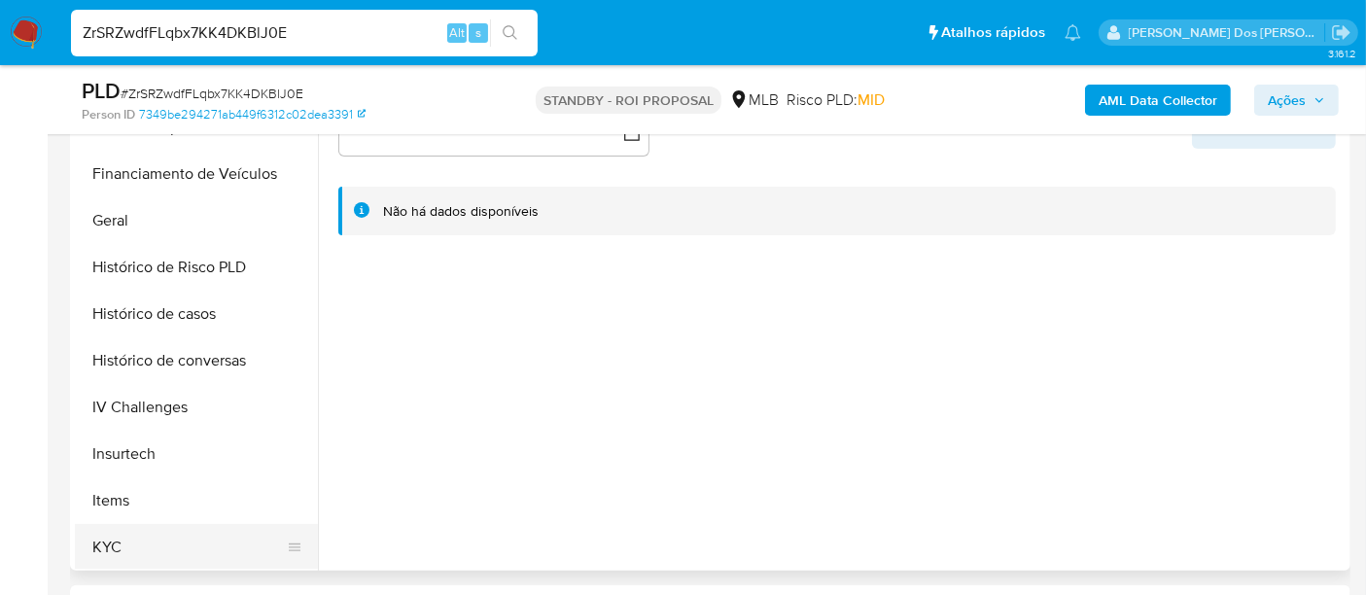
click at [102, 533] on button "KYC" at bounding box center [188, 547] width 227 height 47
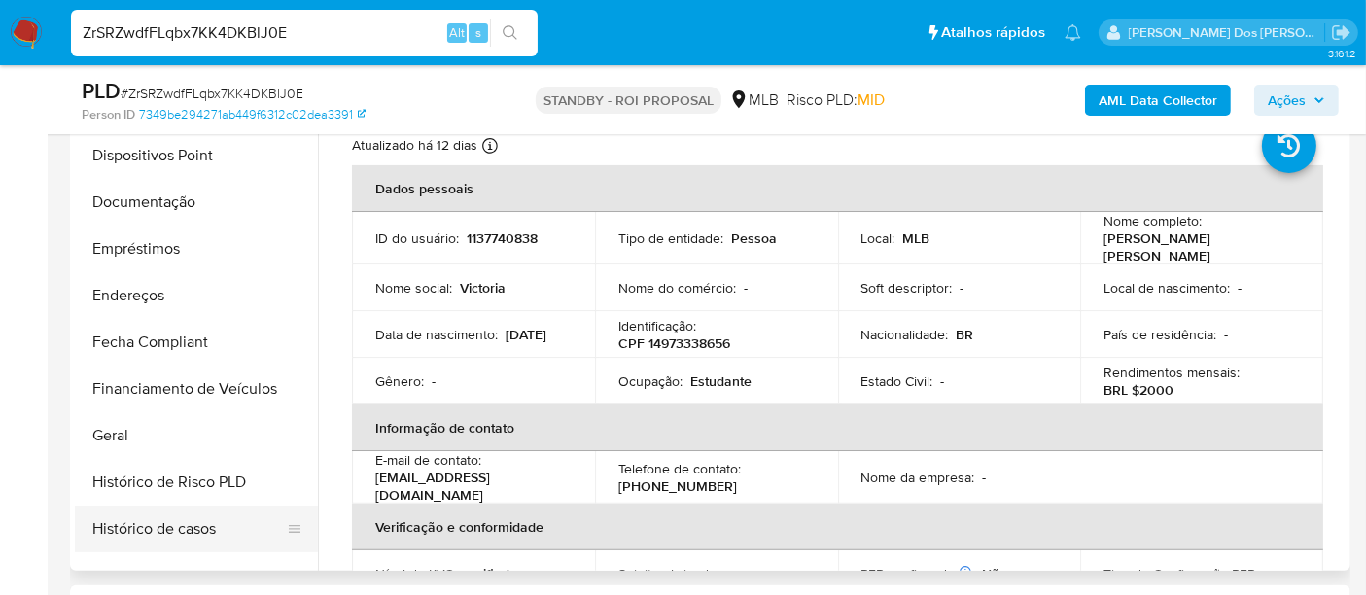
scroll to position [324, 0]
click at [204, 537] on button "Histórico de casos" at bounding box center [188, 529] width 227 height 47
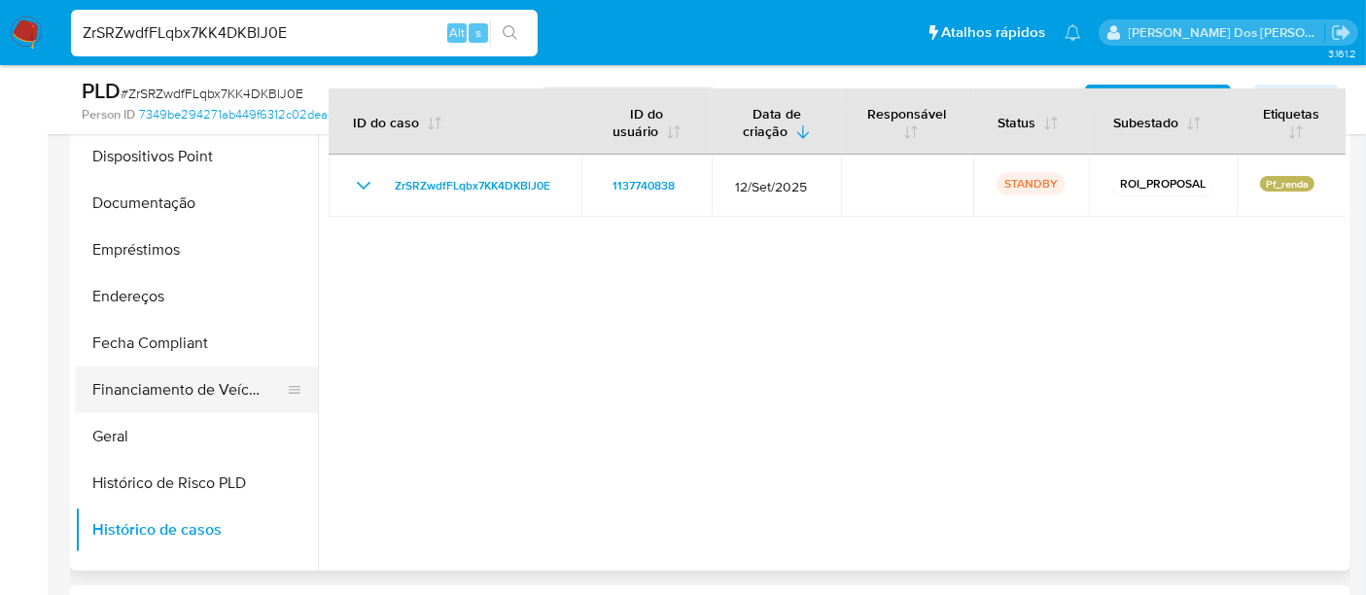
scroll to position [0, 0]
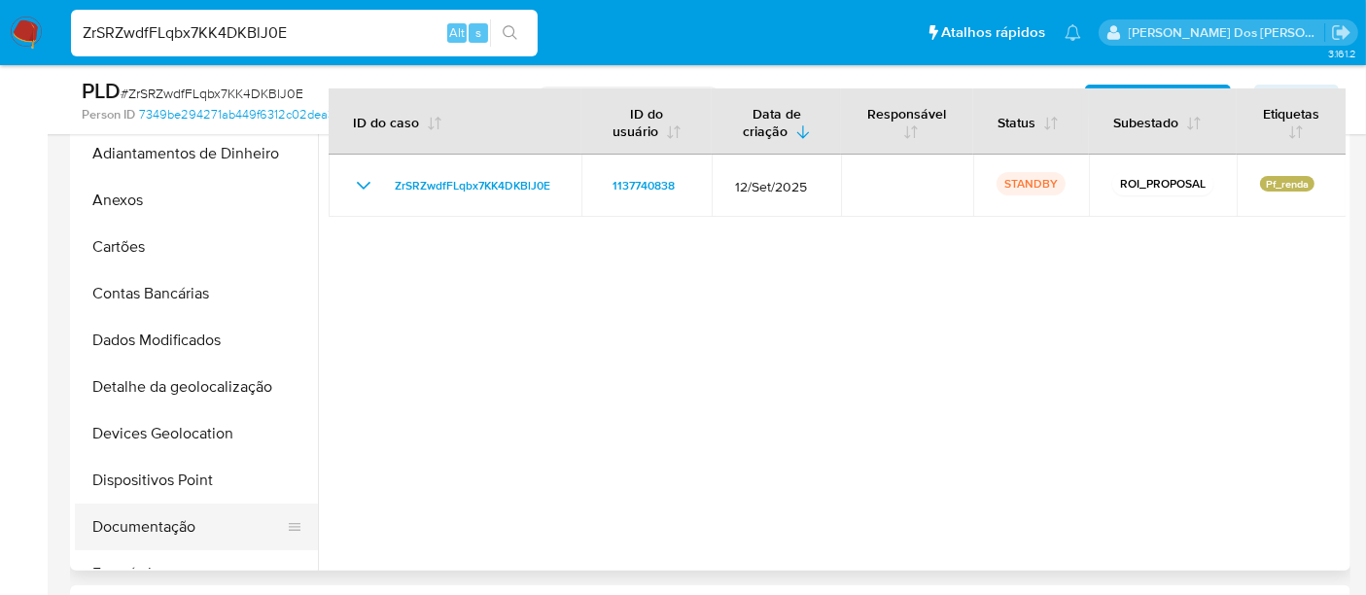
click at [148, 523] on button "Documentação" at bounding box center [188, 526] width 227 height 47
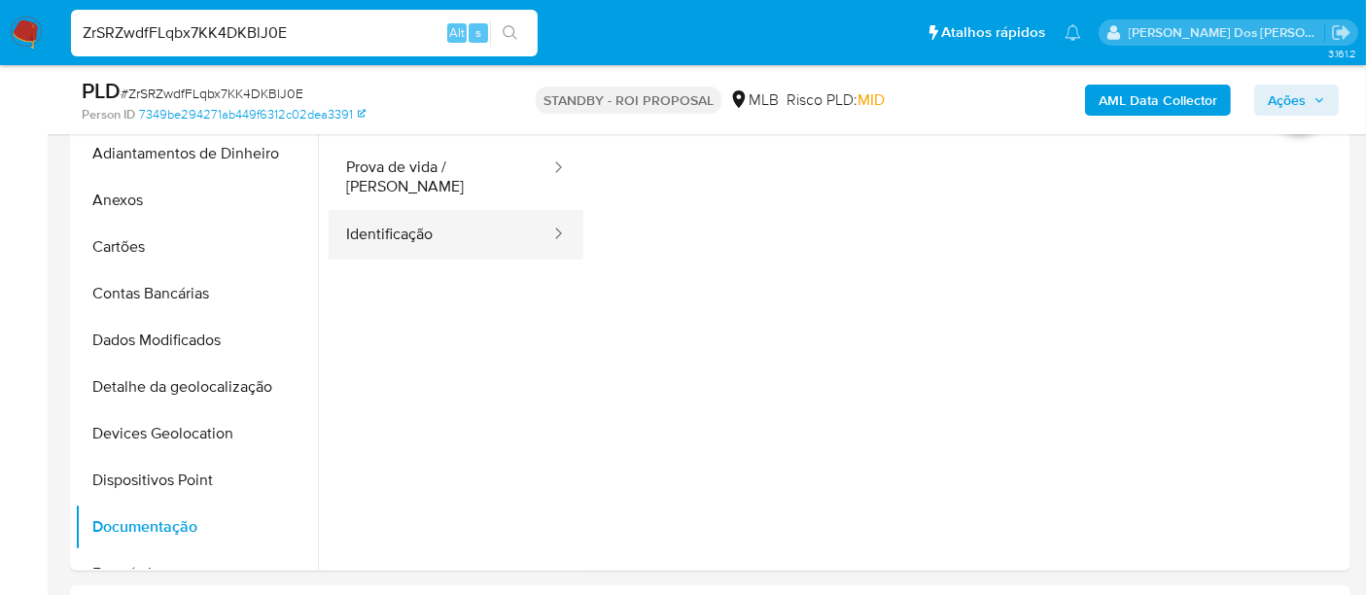
click at [431, 234] on button "Identificação" at bounding box center [441, 235] width 224 height 50
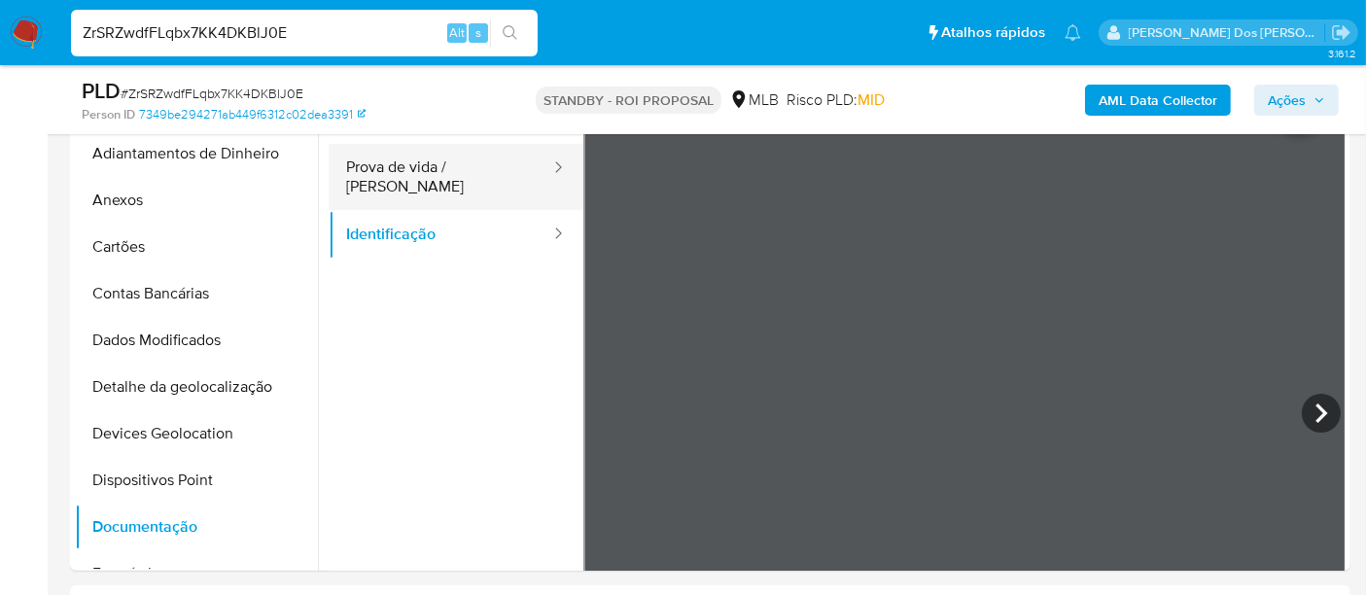
click at [441, 176] on button "Prova de vida / [PERSON_NAME]" at bounding box center [441, 177] width 224 height 66
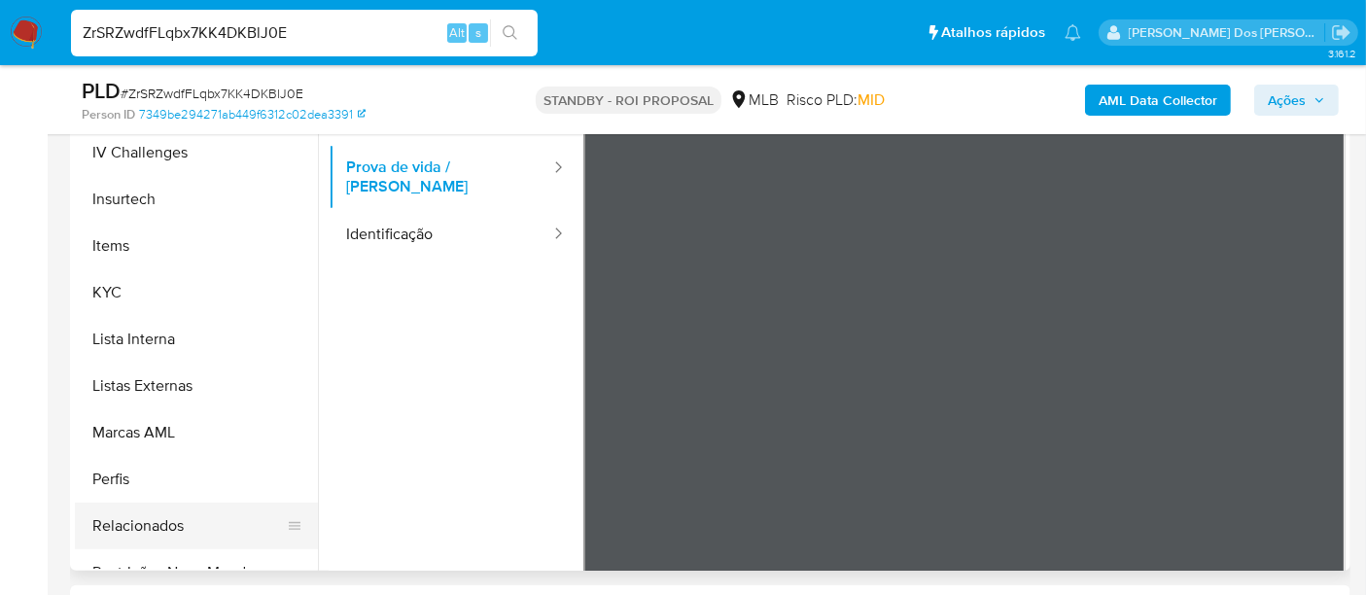
scroll to position [863, 0]
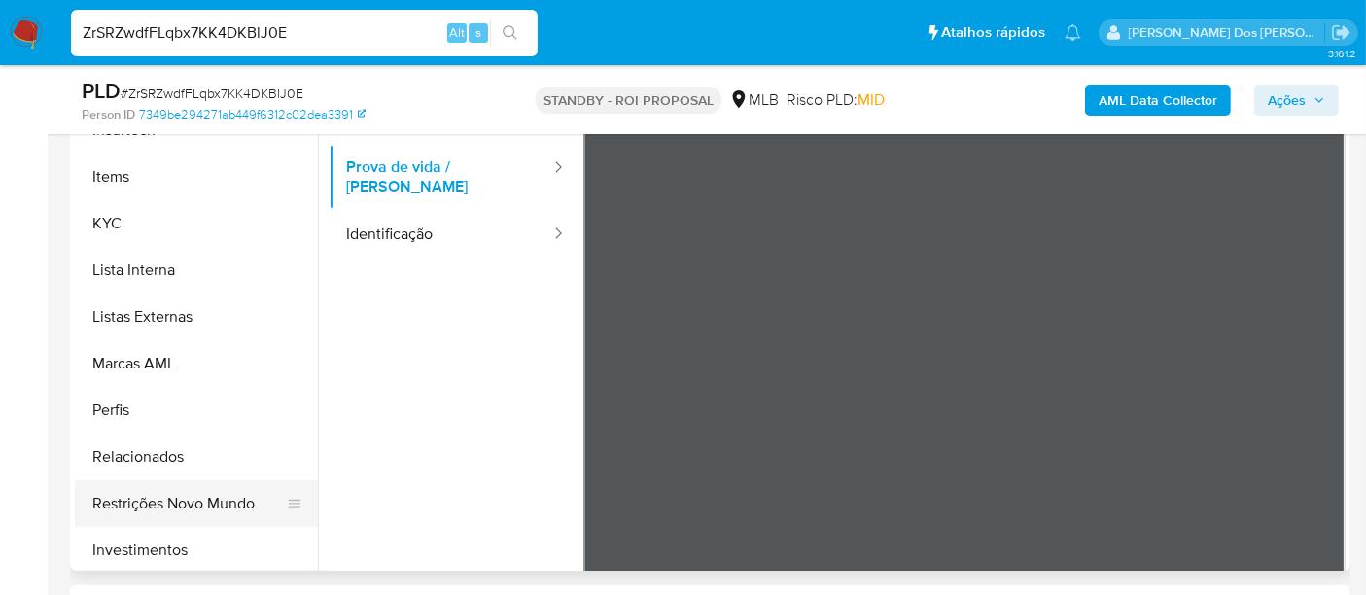
click at [224, 493] on button "Restrições Novo Mundo" at bounding box center [188, 503] width 227 height 47
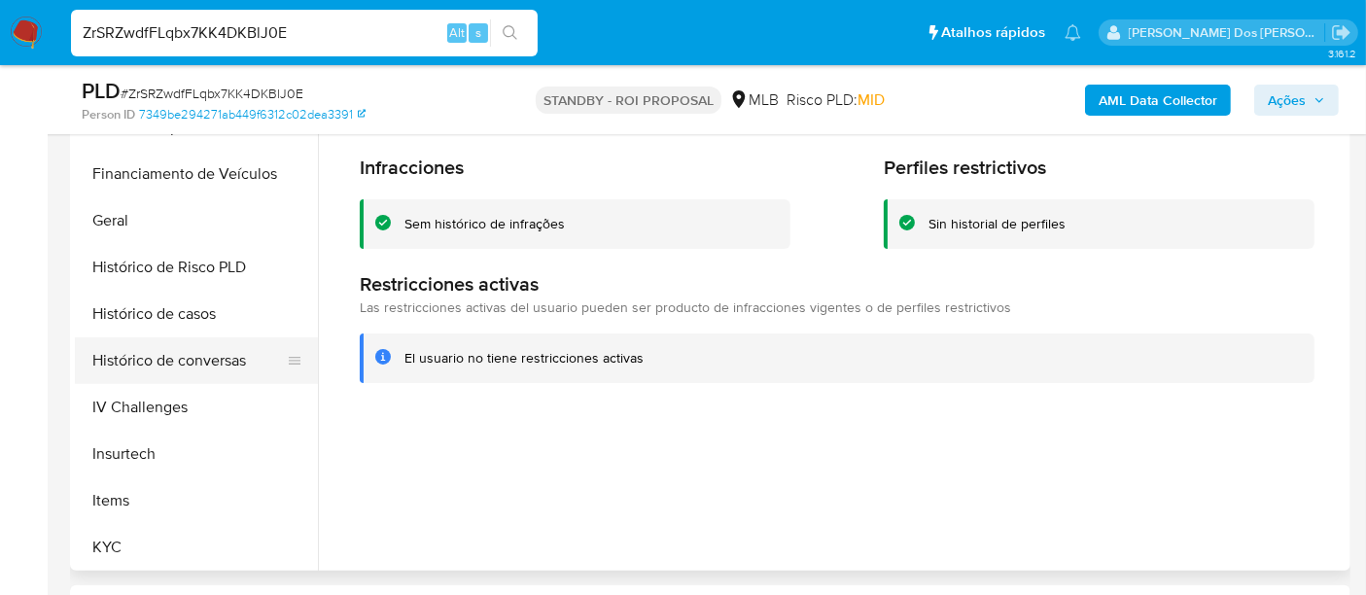
scroll to position [432, 0]
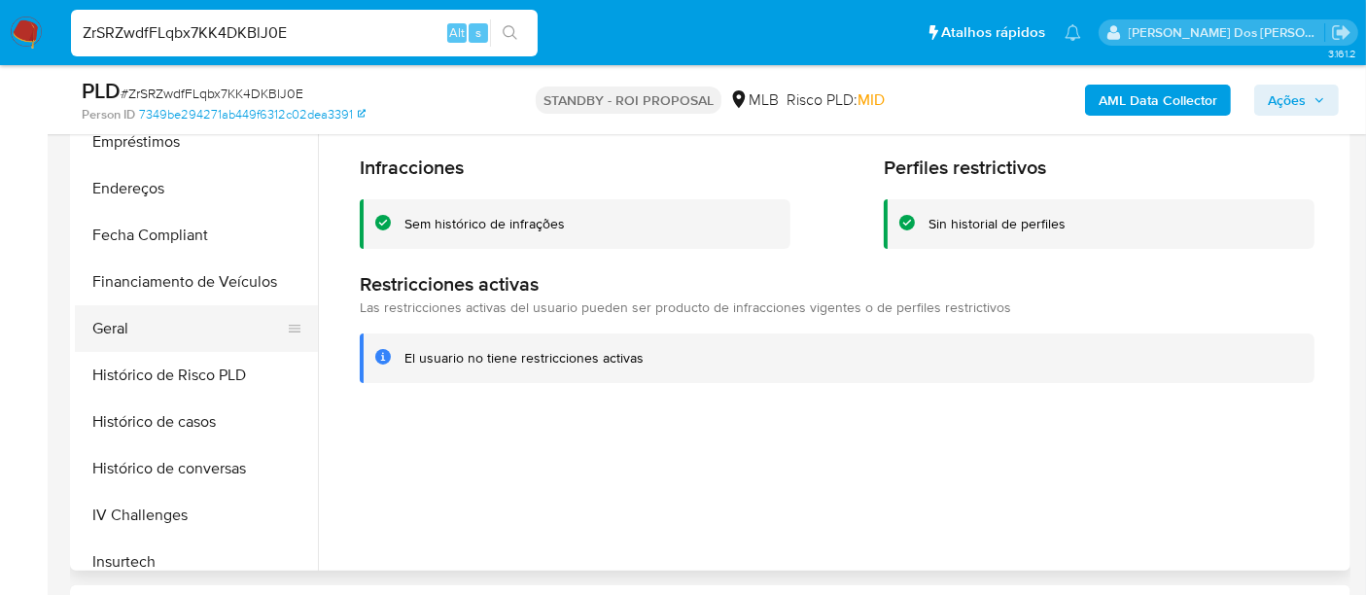
click at [115, 319] on button "Geral" at bounding box center [188, 328] width 227 height 47
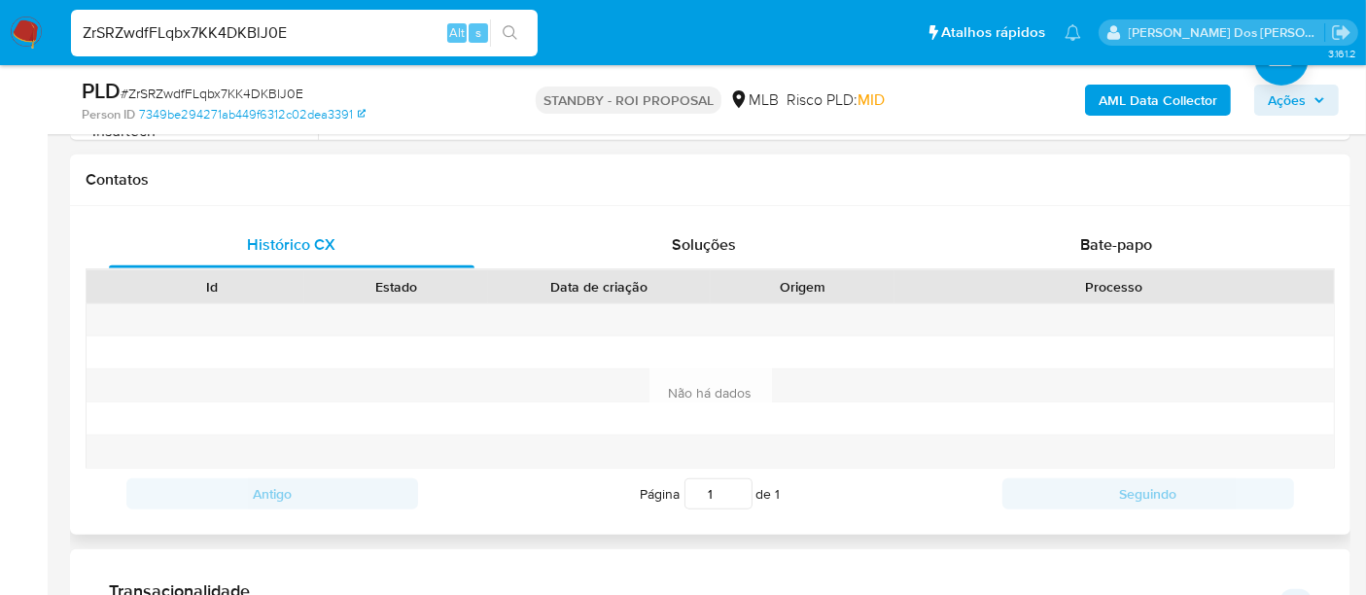
scroll to position [863, 0]
click at [1086, 248] on span "Bate-papo" at bounding box center [1116, 243] width 72 height 22
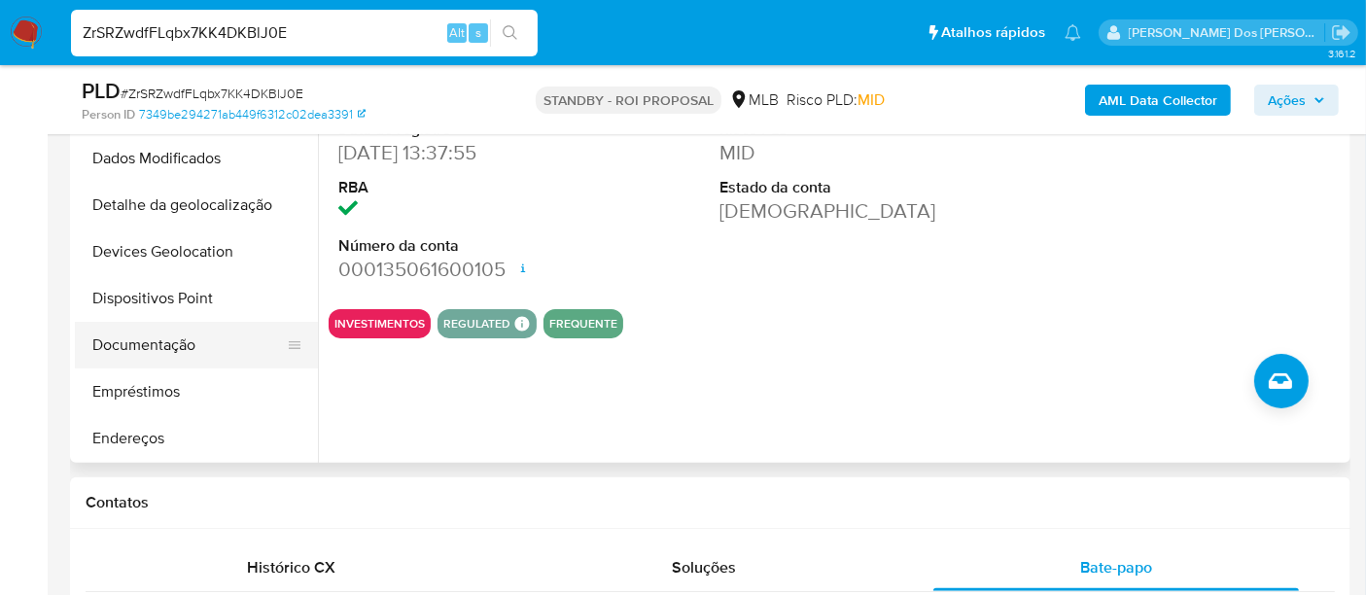
scroll to position [108, 0]
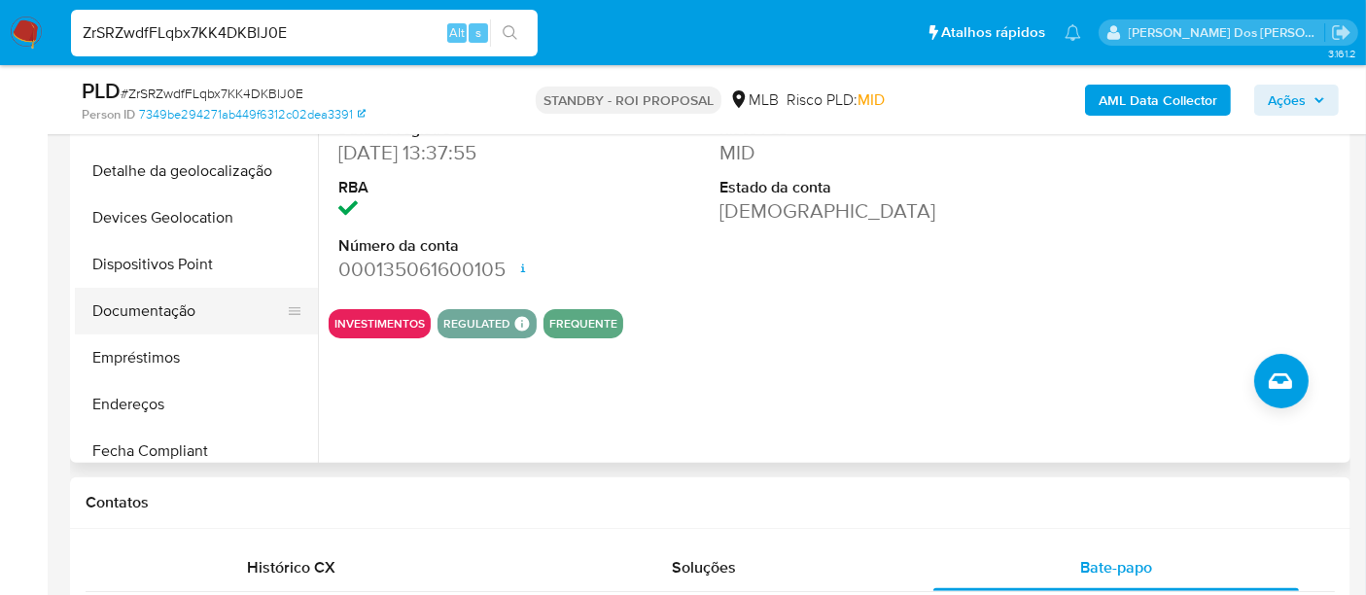
click at [156, 321] on button "Documentação" at bounding box center [188, 311] width 227 height 47
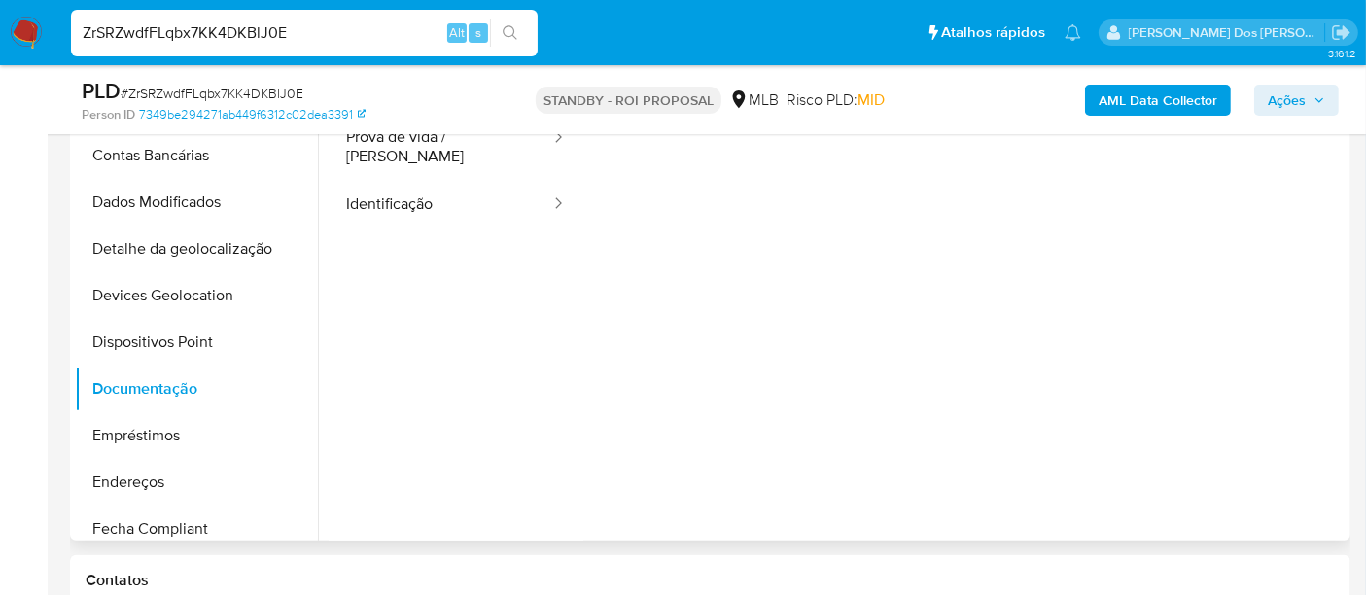
scroll to position [324, 0]
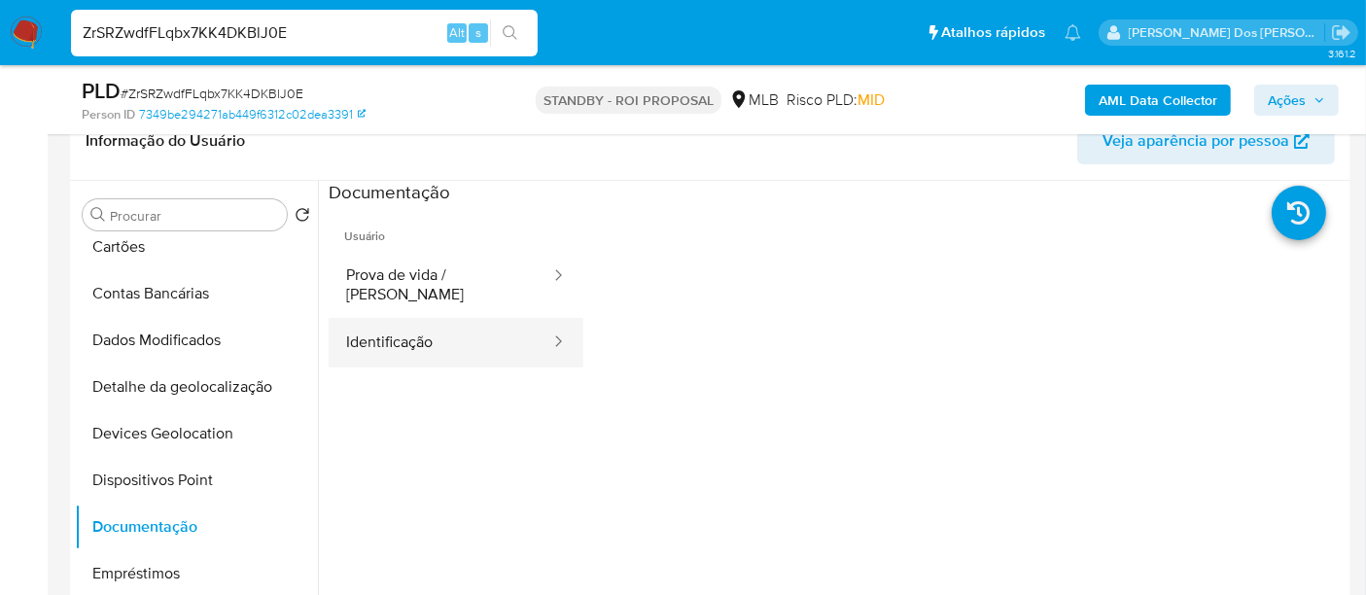
click at [420, 321] on button "Identificação" at bounding box center [441, 343] width 224 height 50
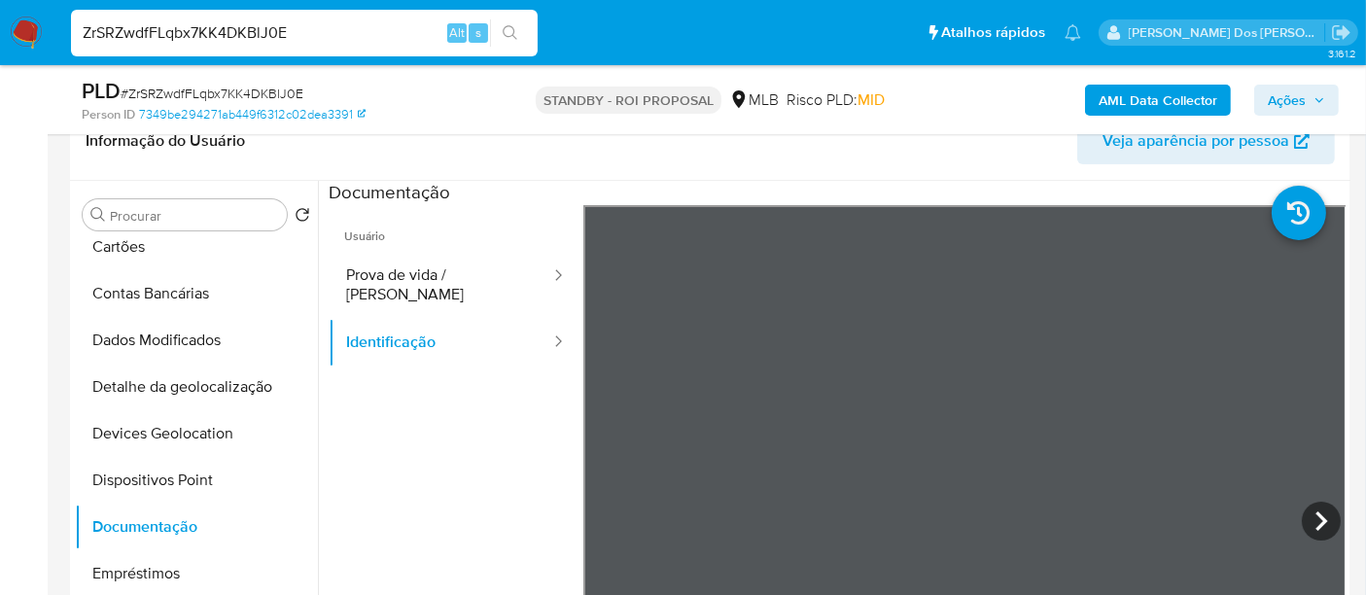
click at [160, 28] on input "ZrSRZwdfFLqbx7KK4DKBlJ0E" at bounding box center [304, 32] width 467 height 25
paste input "v6N7gmPkDf1wTSDgvsxLF20y"
type input "v6N7gmPkDf1wTSDgvsxLF20y"
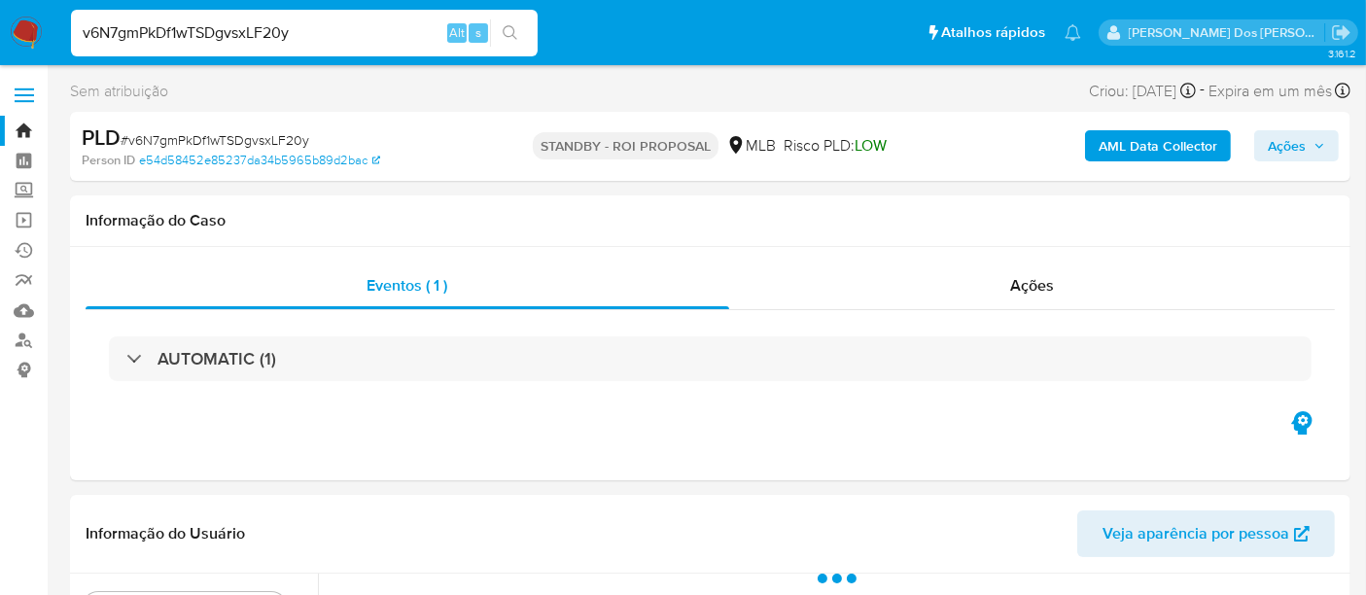
select select "10"
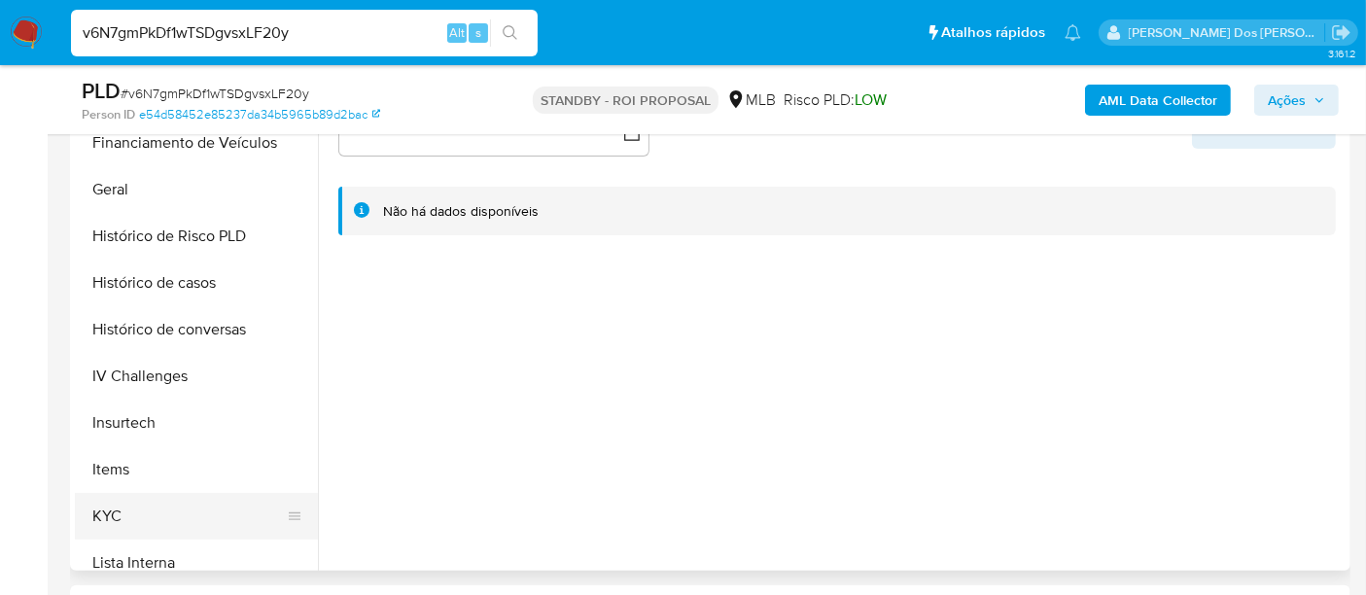
scroll to position [647, 0]
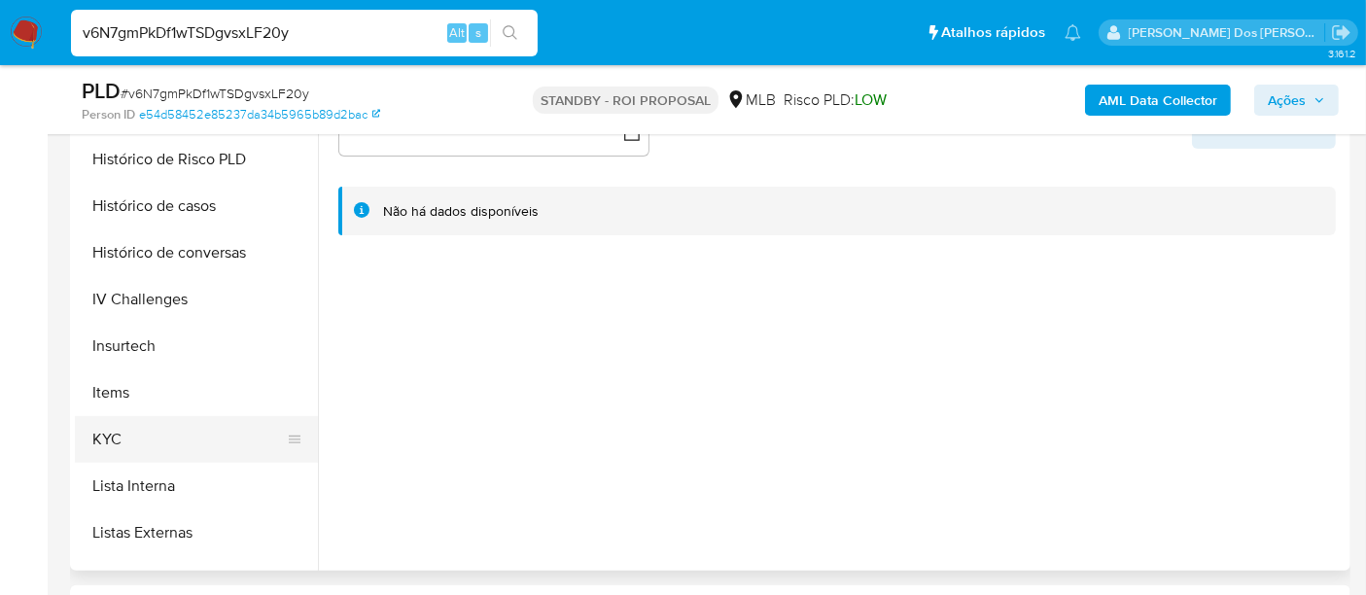
click at [116, 442] on button "KYC" at bounding box center [188, 439] width 227 height 47
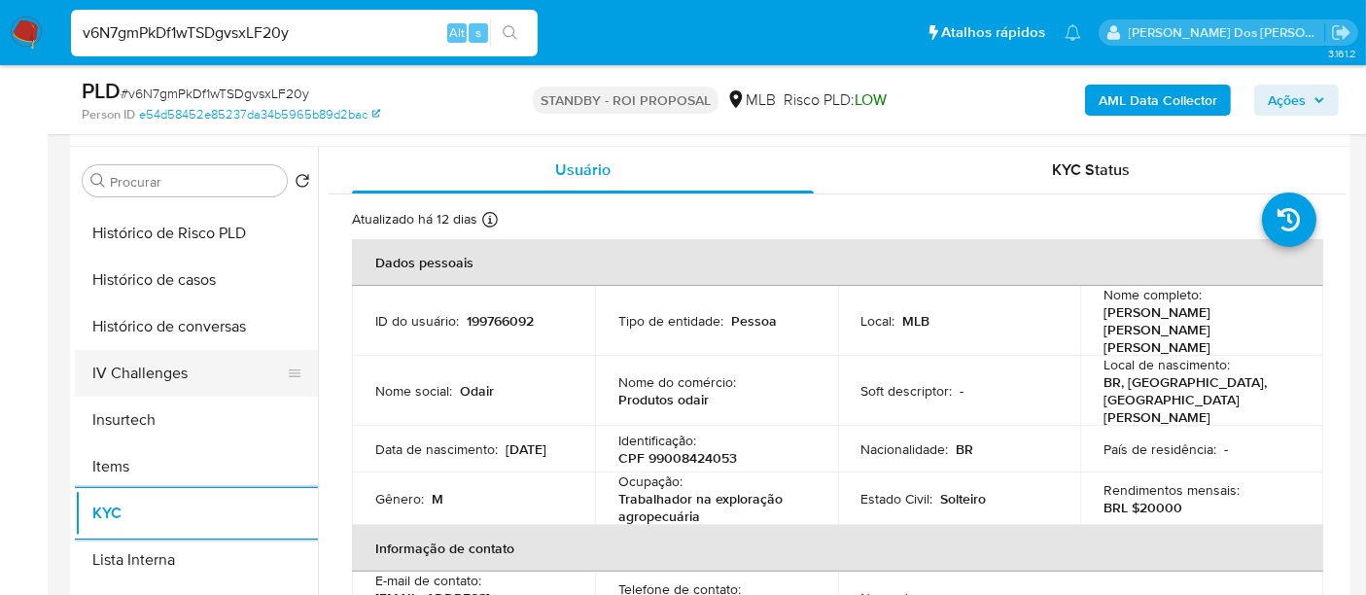
scroll to position [324, 0]
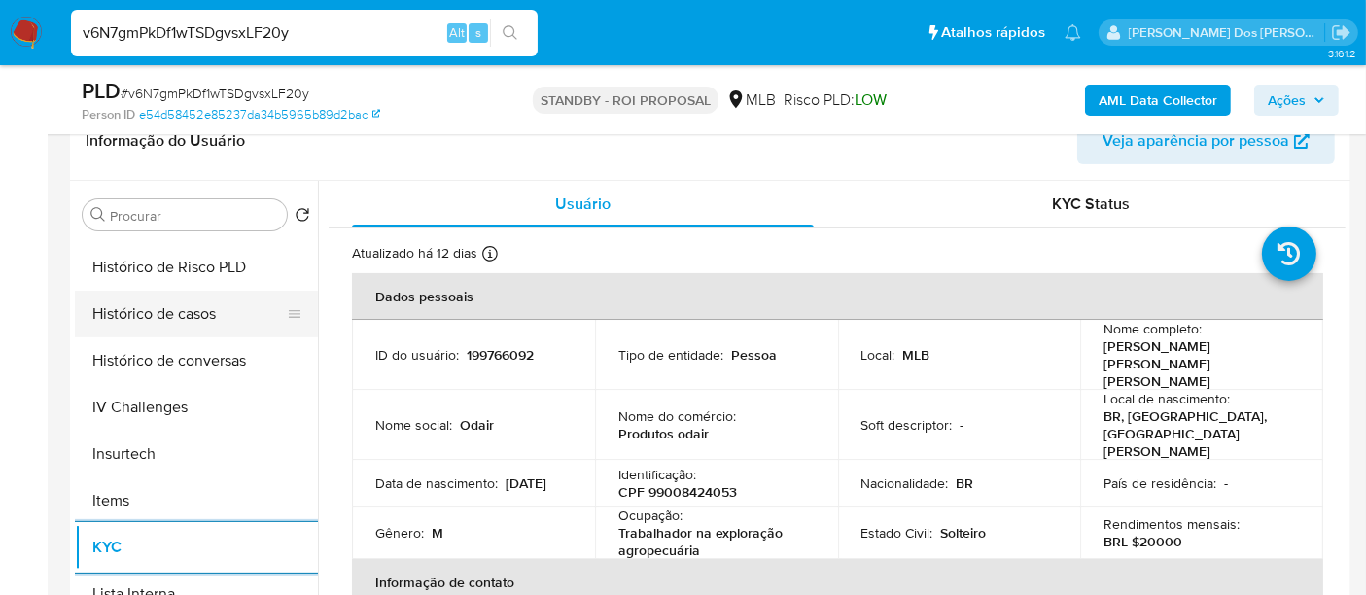
click at [177, 314] on button "Histórico de casos" at bounding box center [188, 314] width 227 height 47
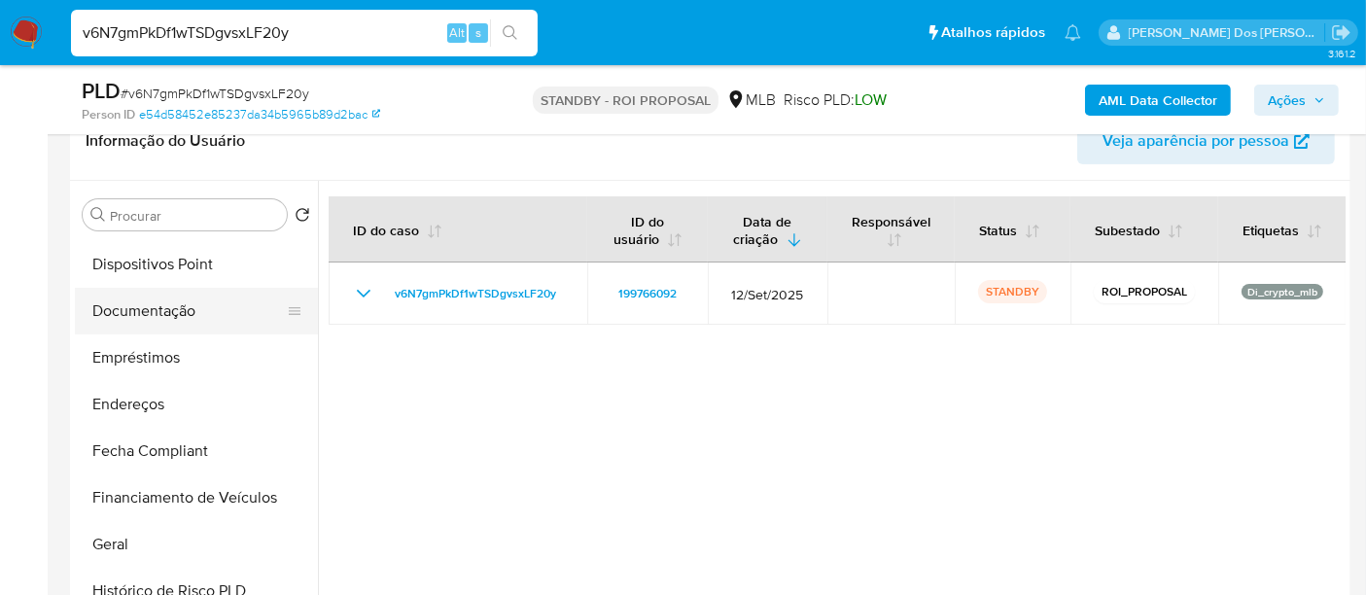
click at [172, 314] on button "Documentação" at bounding box center [188, 311] width 227 height 47
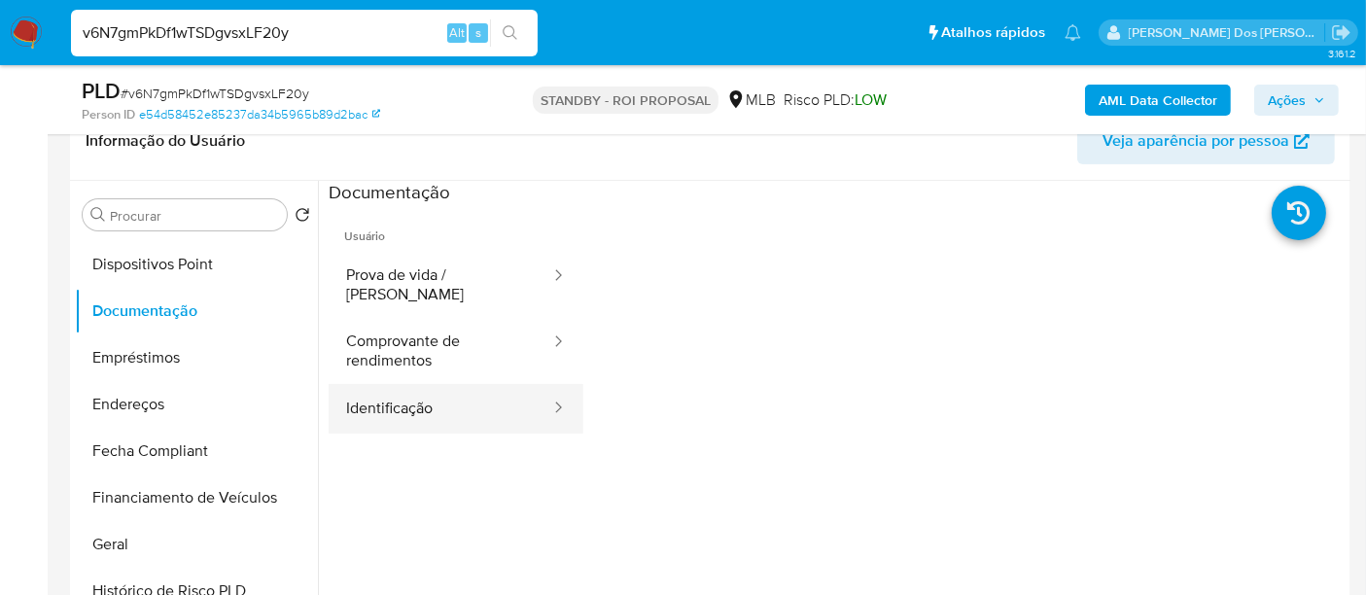
click at [391, 384] on button "Identificação" at bounding box center [441, 409] width 224 height 50
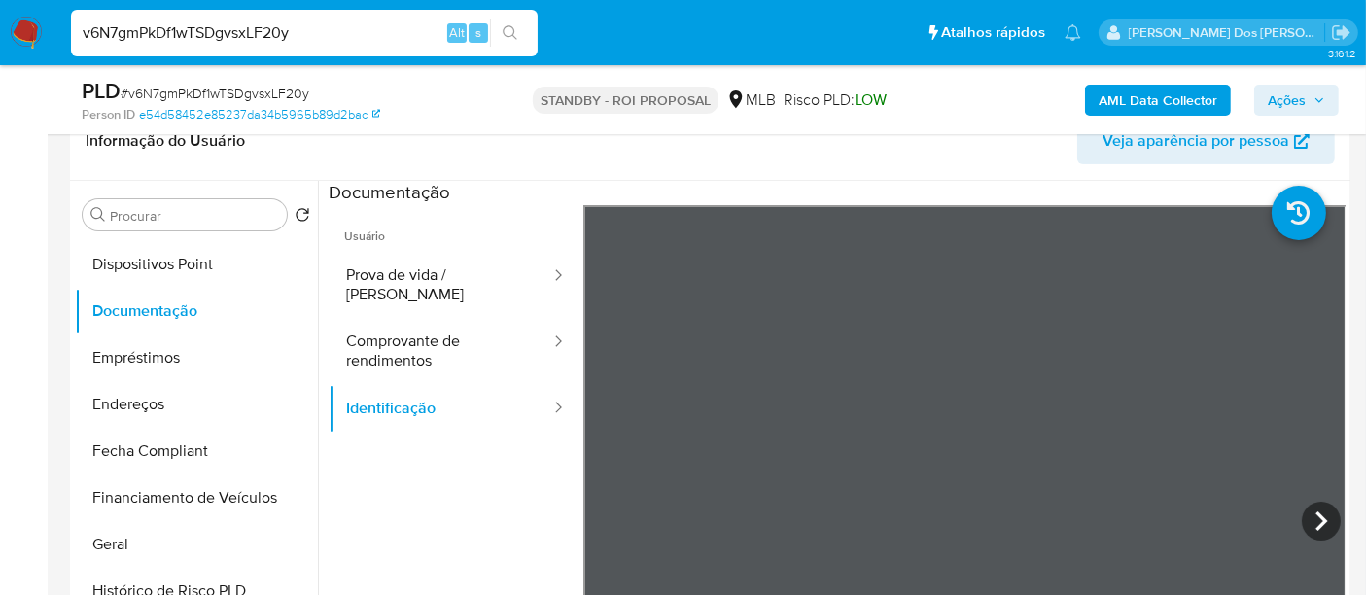
click at [17, 20] on img at bounding box center [26, 33] width 33 height 33
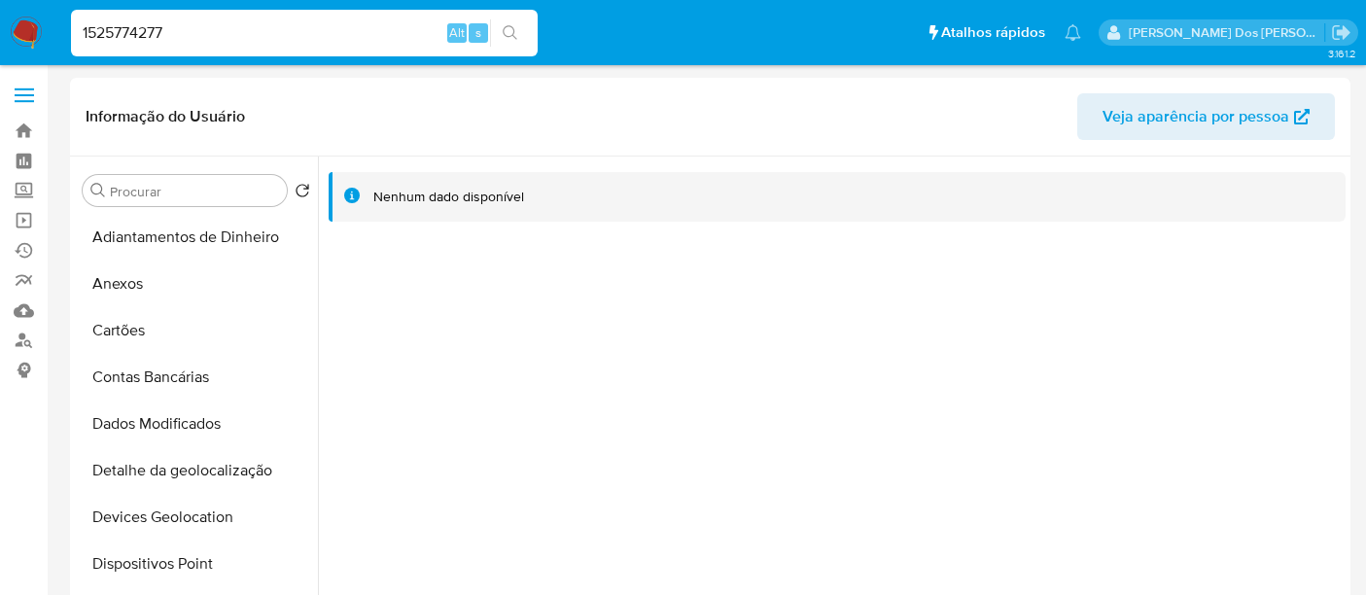
select select "10"
click at [253, 37] on input "1525774277" at bounding box center [304, 32] width 467 height 25
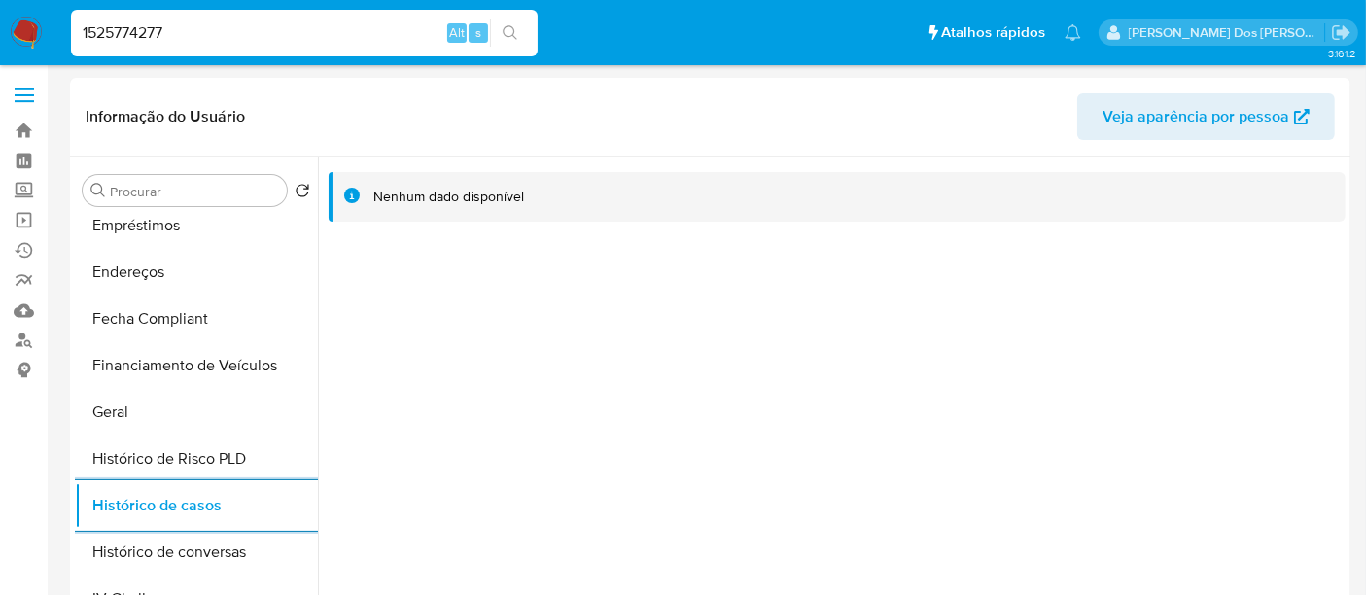
drag, startPoint x: 0, startPoint y: 0, endPoint x: 253, endPoint y: 38, distance: 255.5
click at [253, 38] on input "1525774277" at bounding box center [304, 32] width 467 height 25
paste input "2100692634"
type input "2100692634"
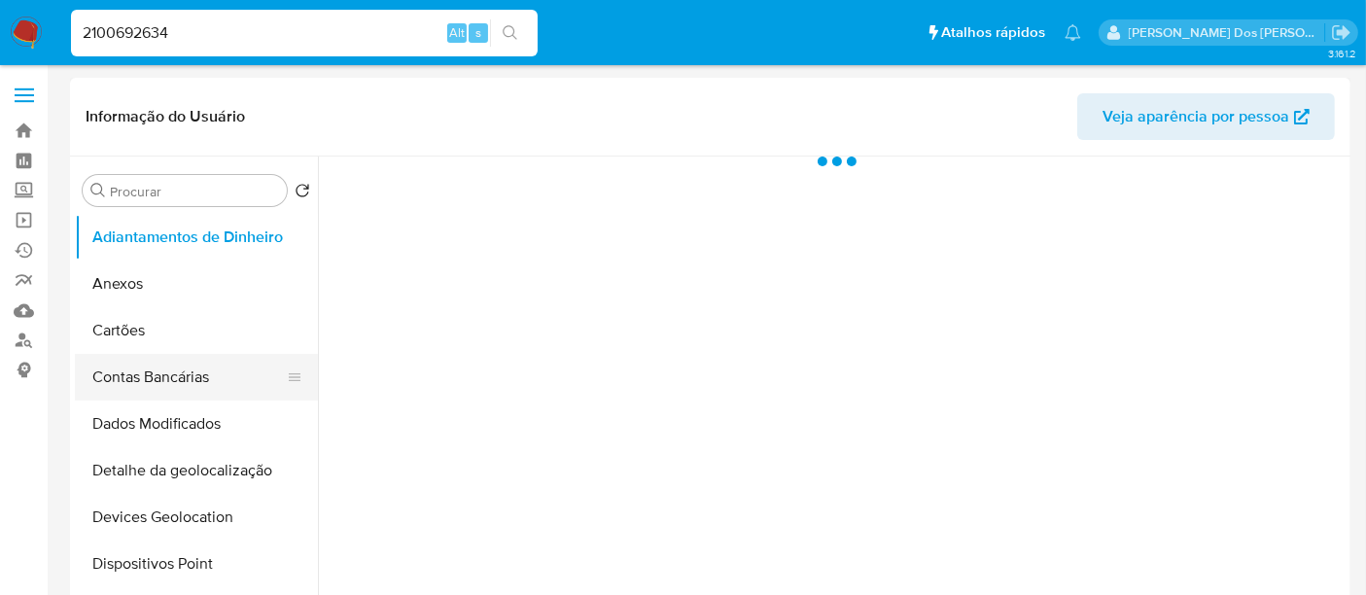
select select "10"
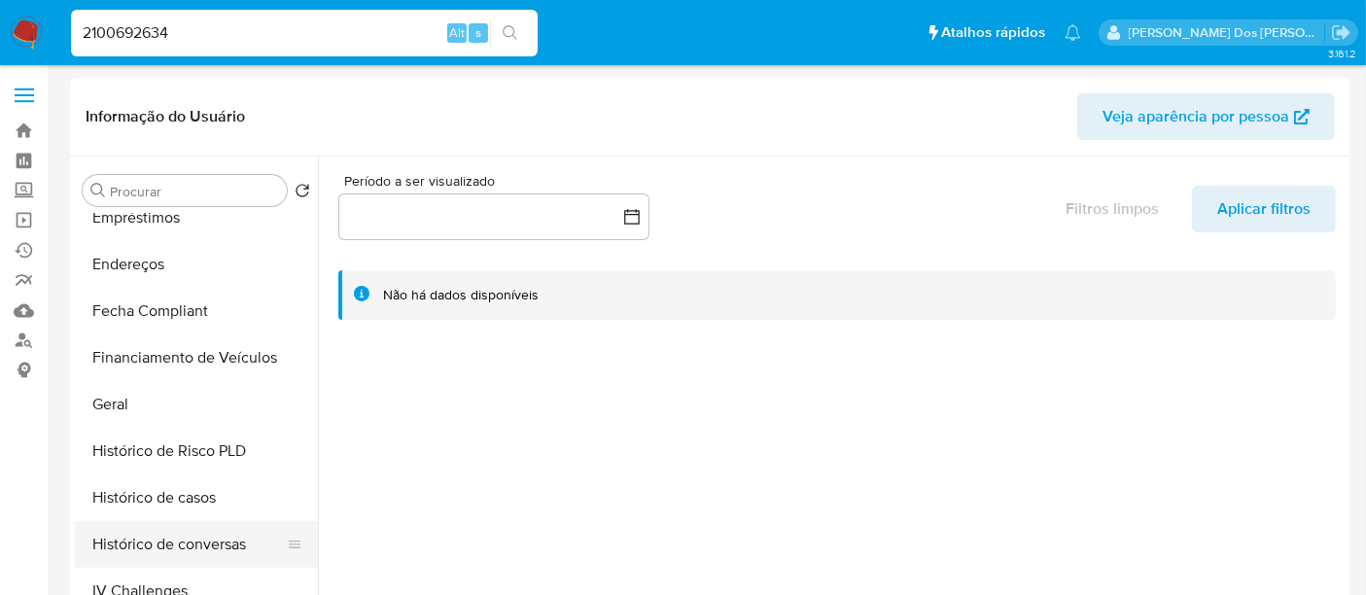
scroll to position [539, 0]
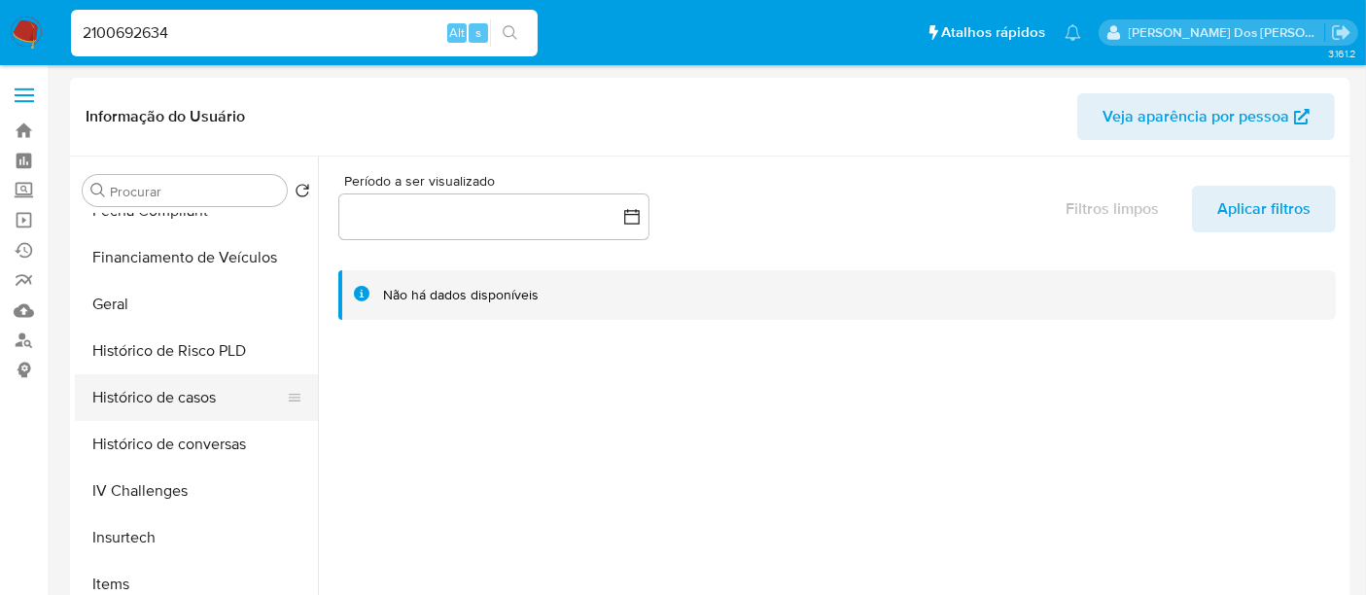
click at [166, 403] on button "Histórico de casos" at bounding box center [188, 397] width 227 height 47
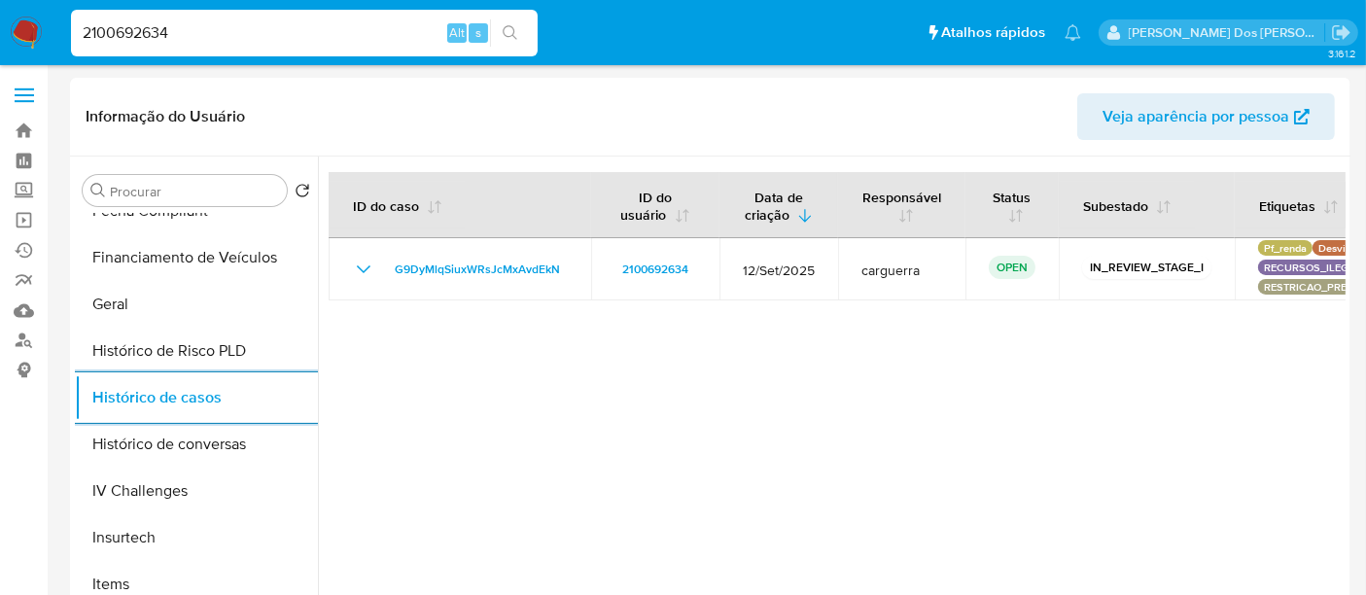
click at [243, 26] on input "2100692634" at bounding box center [304, 32] width 467 height 25
paste input "566877027"
type input "2566877027"
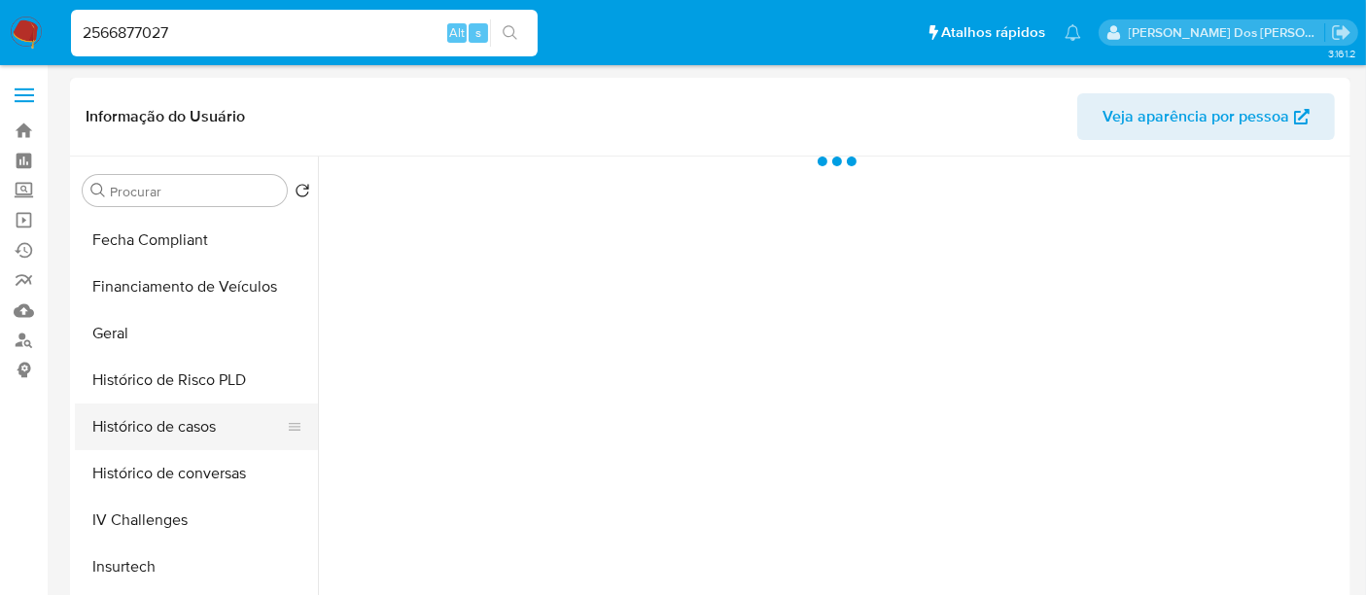
select select "10"
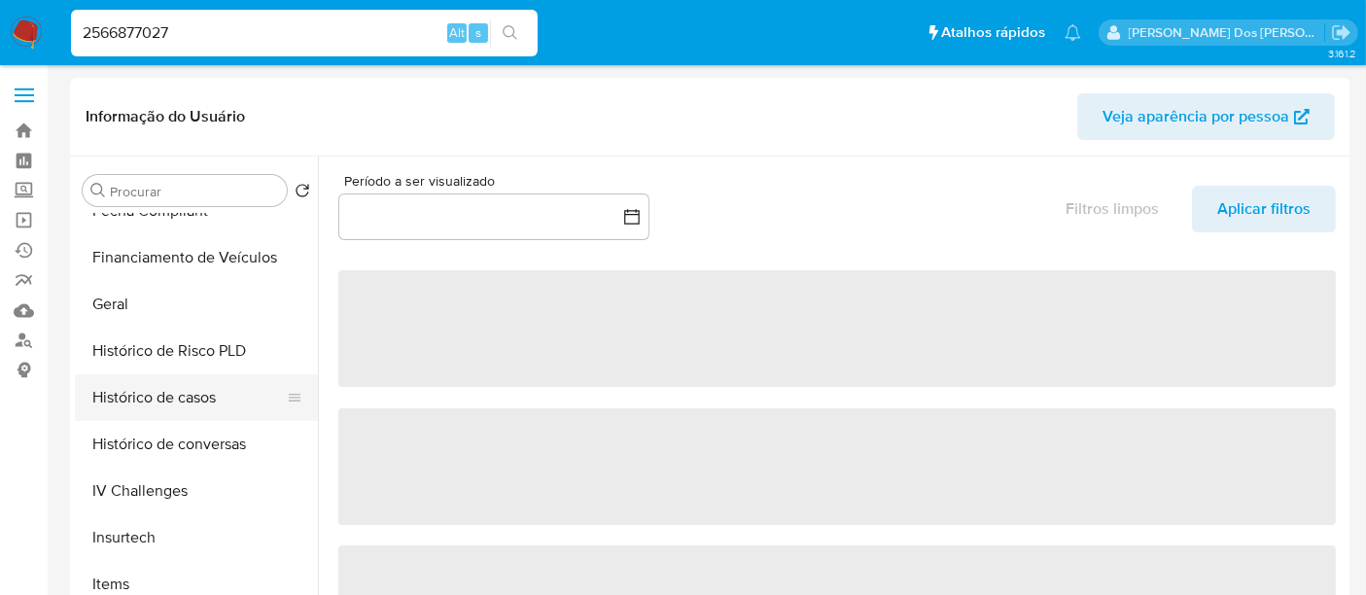
click at [176, 398] on button "Histórico de casos" at bounding box center [188, 397] width 227 height 47
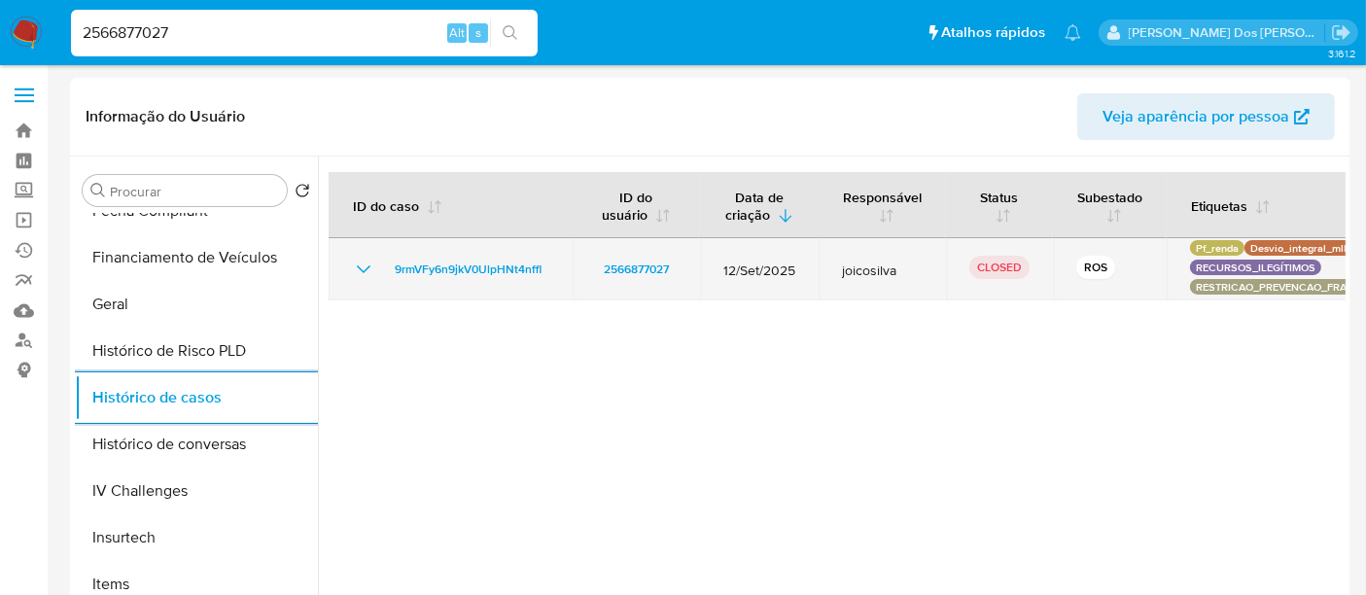
click at [364, 258] on icon "Mostrar/Ocultar" at bounding box center [363, 269] width 23 height 23
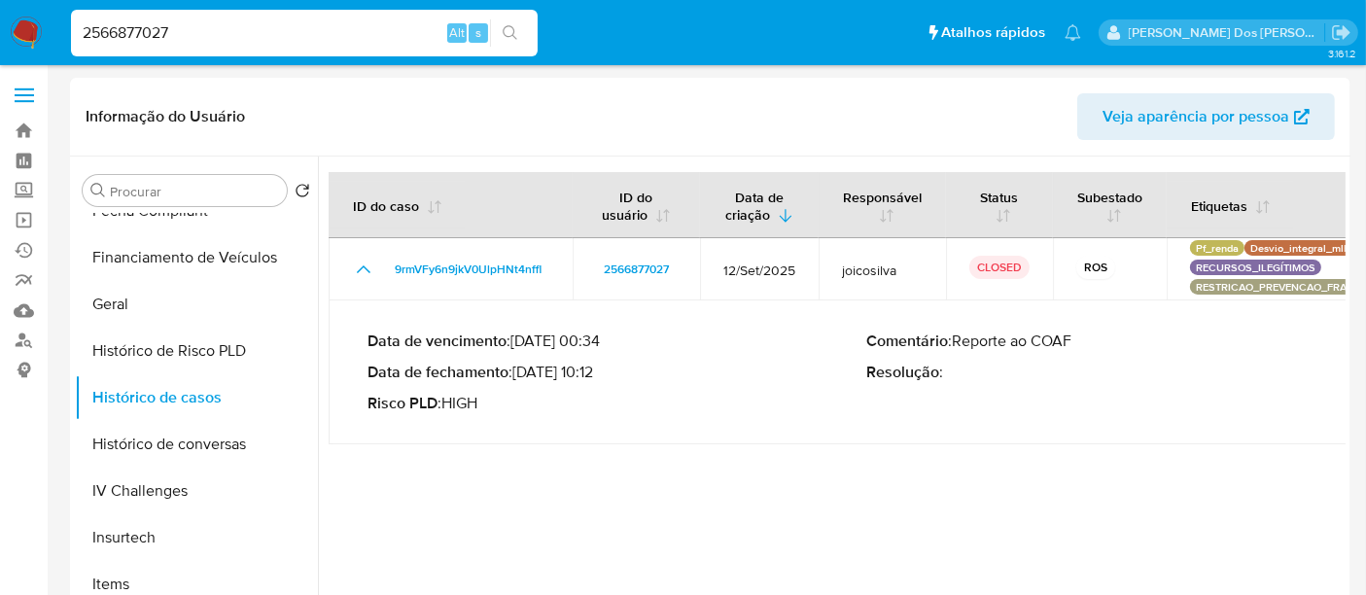
click at [315, 33] on input "2566877027" at bounding box center [304, 32] width 467 height 25
paste input "415919773"
type input "415919773"
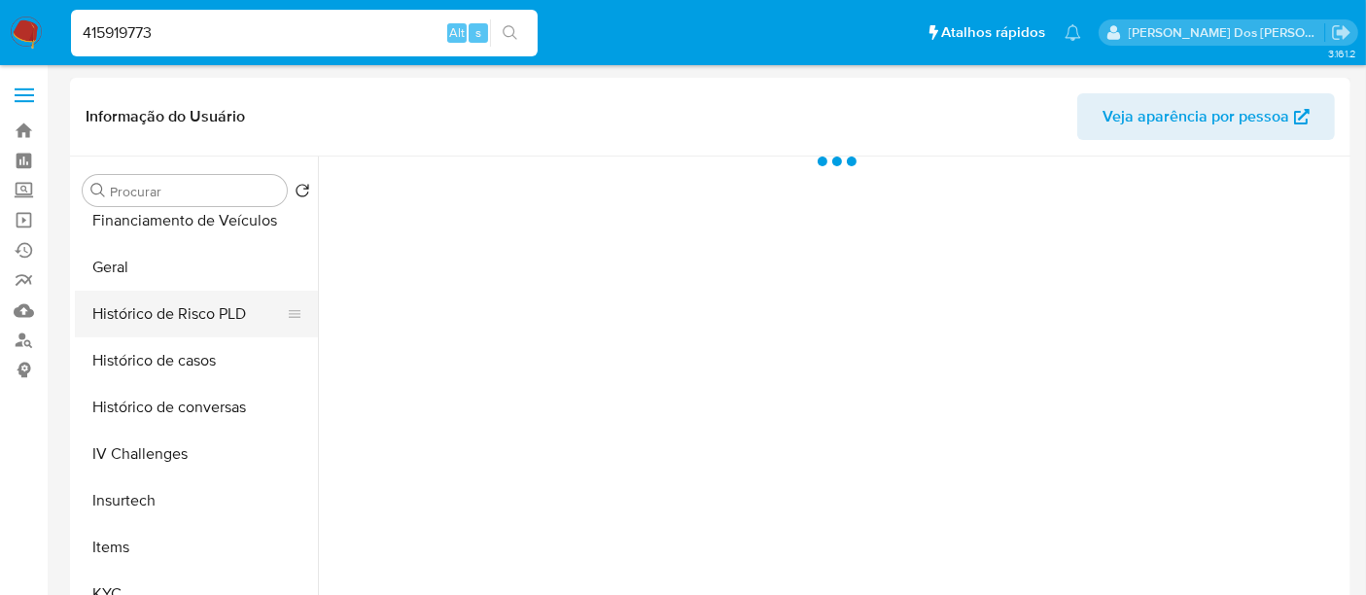
scroll to position [539, 0]
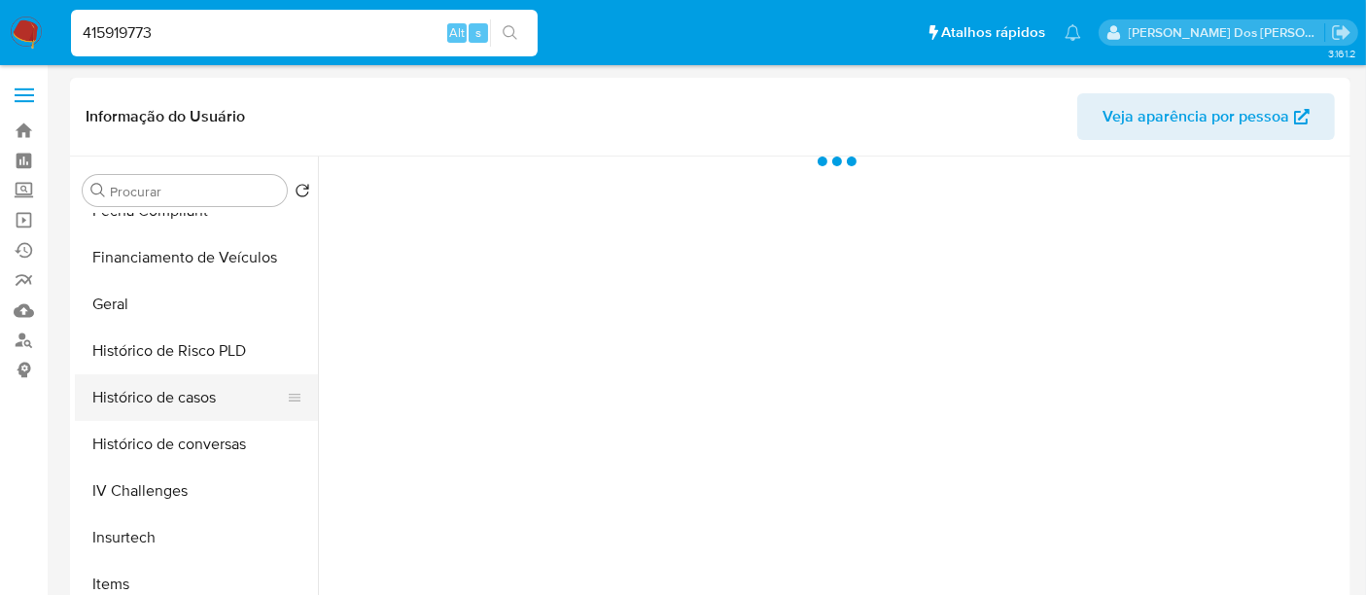
select select "10"
click at [153, 390] on button "Histórico de casos" at bounding box center [188, 397] width 227 height 47
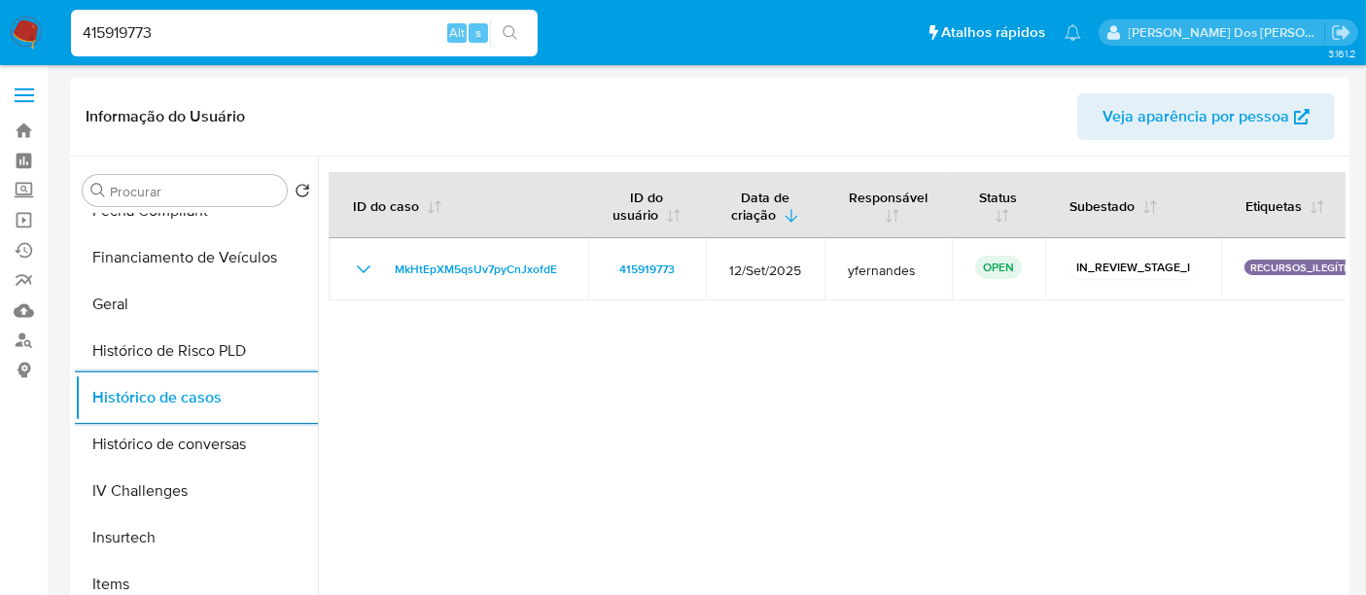
click at [276, 37] on input "415919773" at bounding box center [304, 32] width 467 height 25
paste input "2580070896"
type input "2580070896"
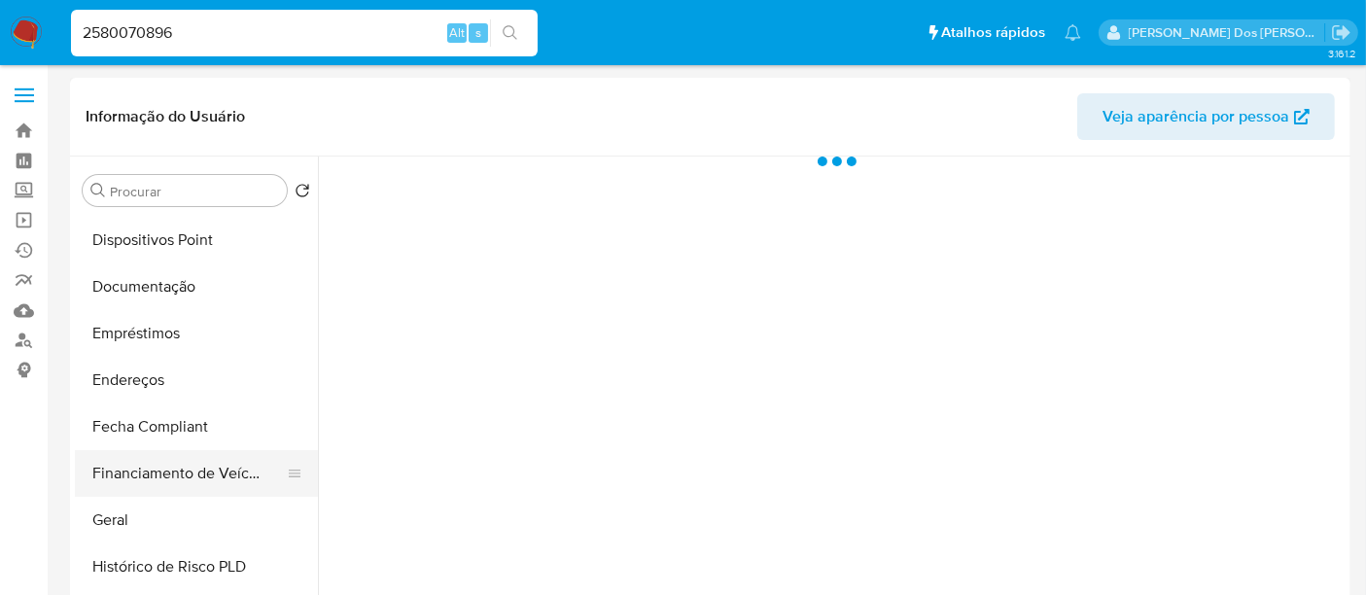
select select "10"
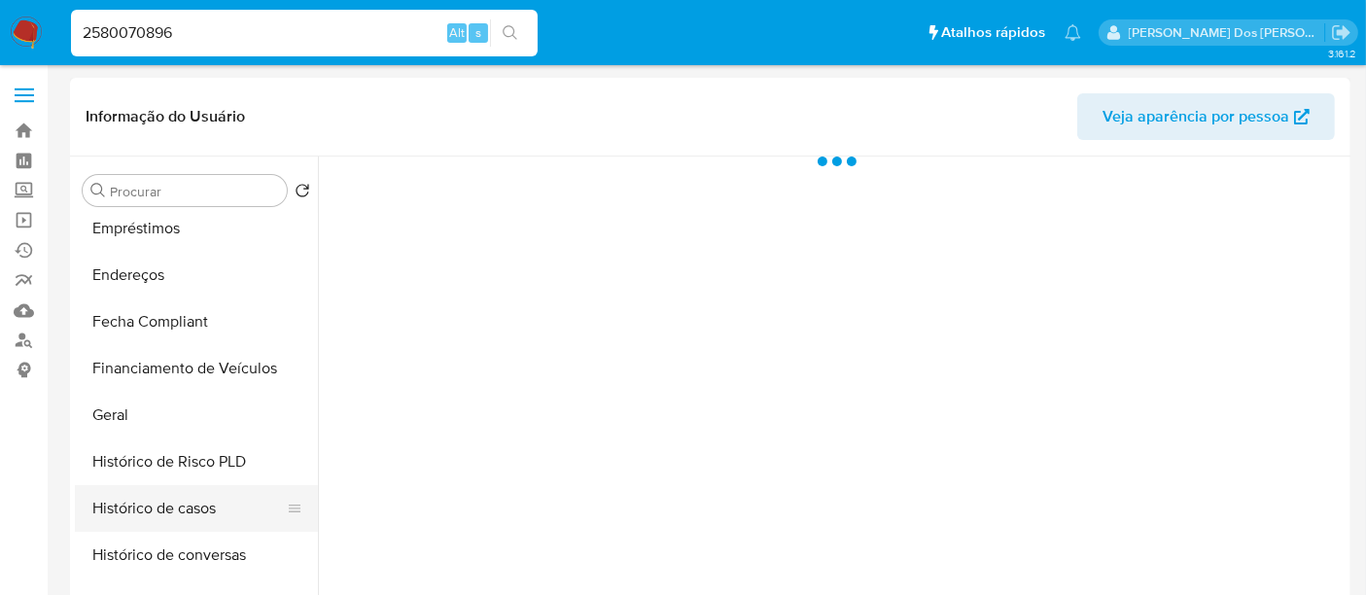
scroll to position [432, 0]
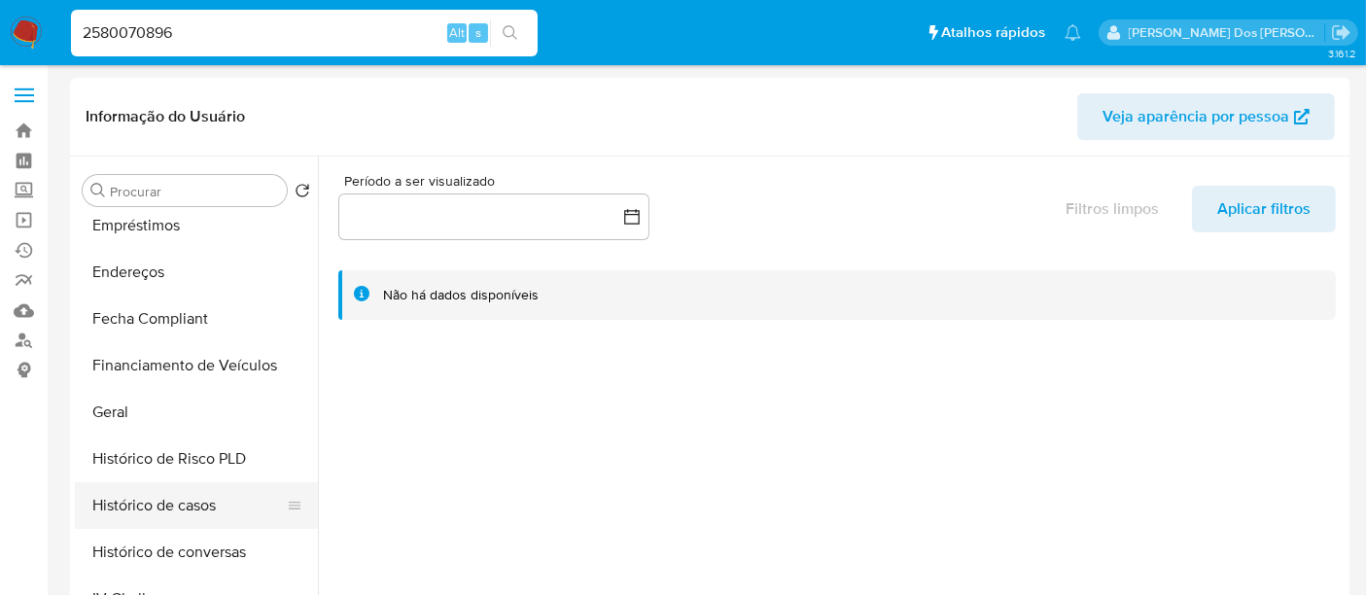
click at [175, 503] on button "Histórico de casos" at bounding box center [188, 505] width 227 height 47
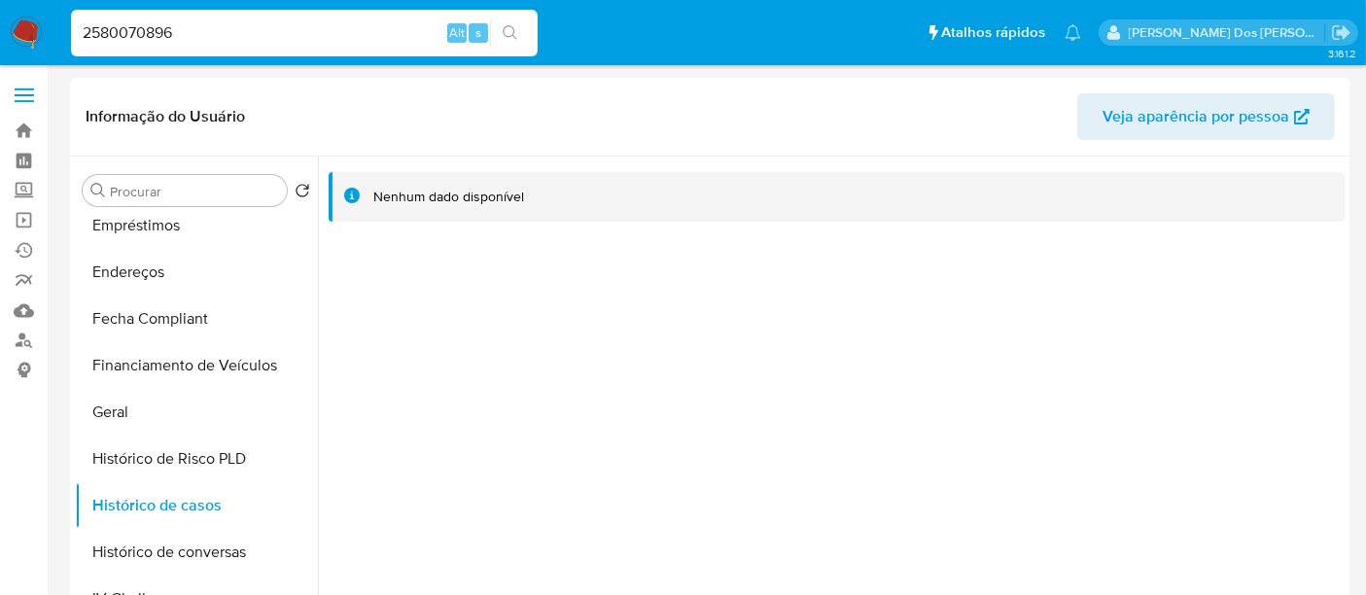
click at [269, 27] on input "2580070896" at bounding box center [304, 32] width 467 height 25
paste input "36649860"
type input "2366498606"
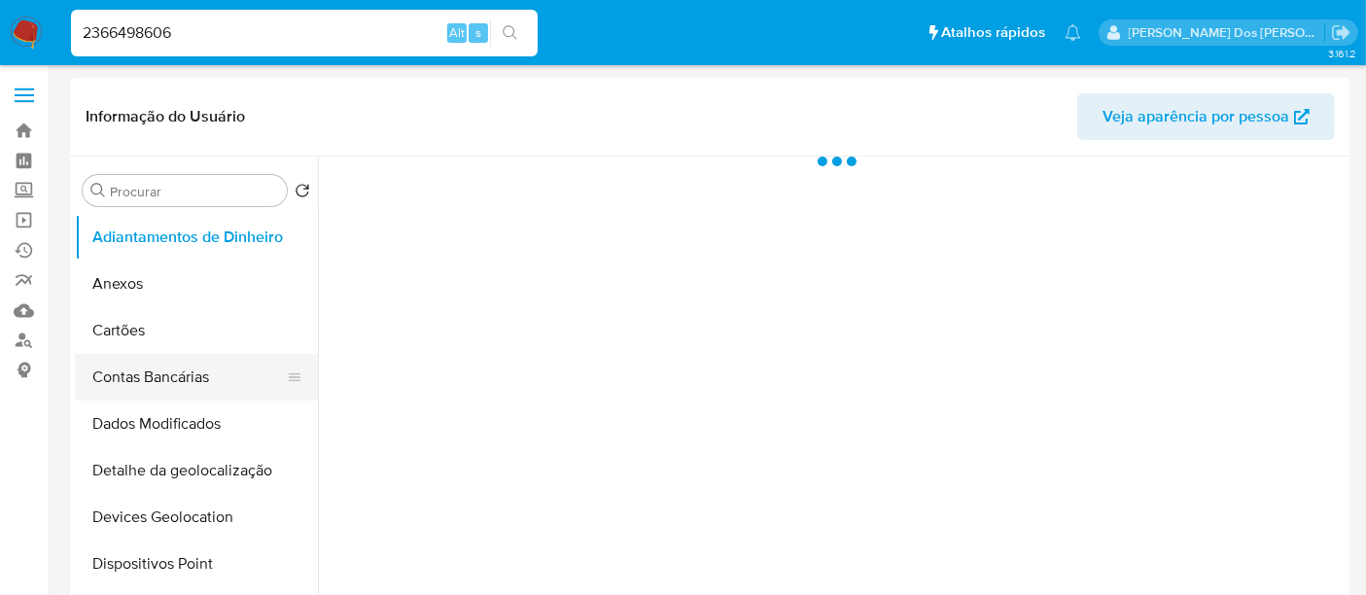
select select "10"
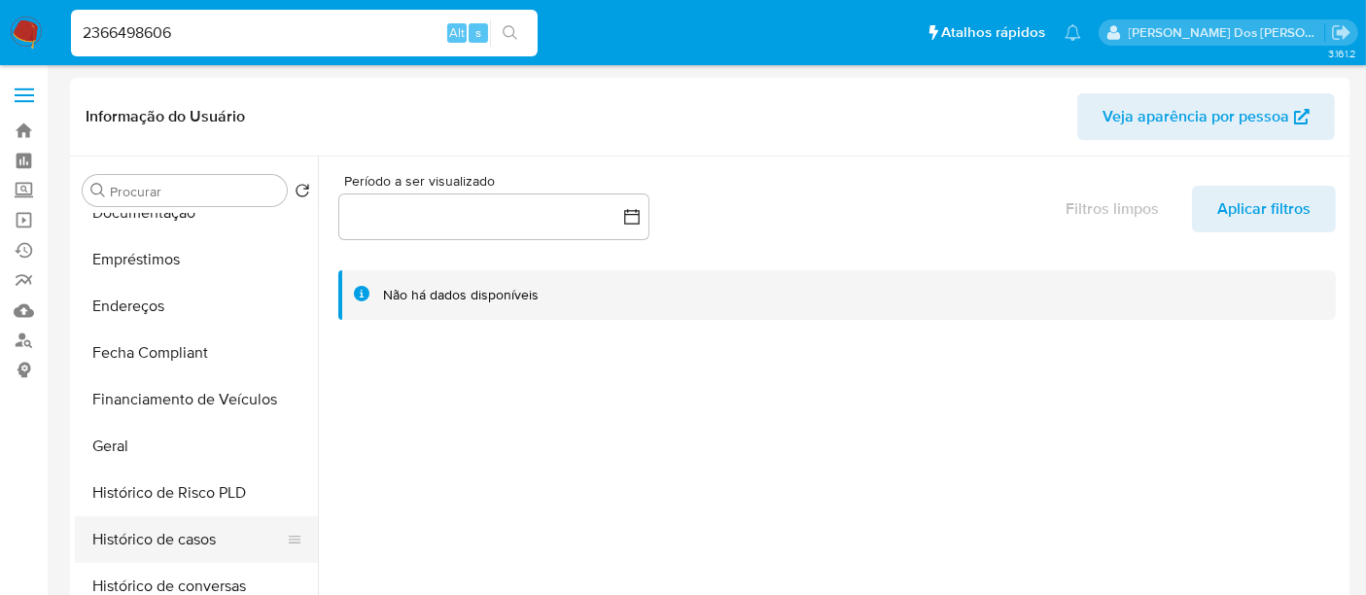
scroll to position [432, 0]
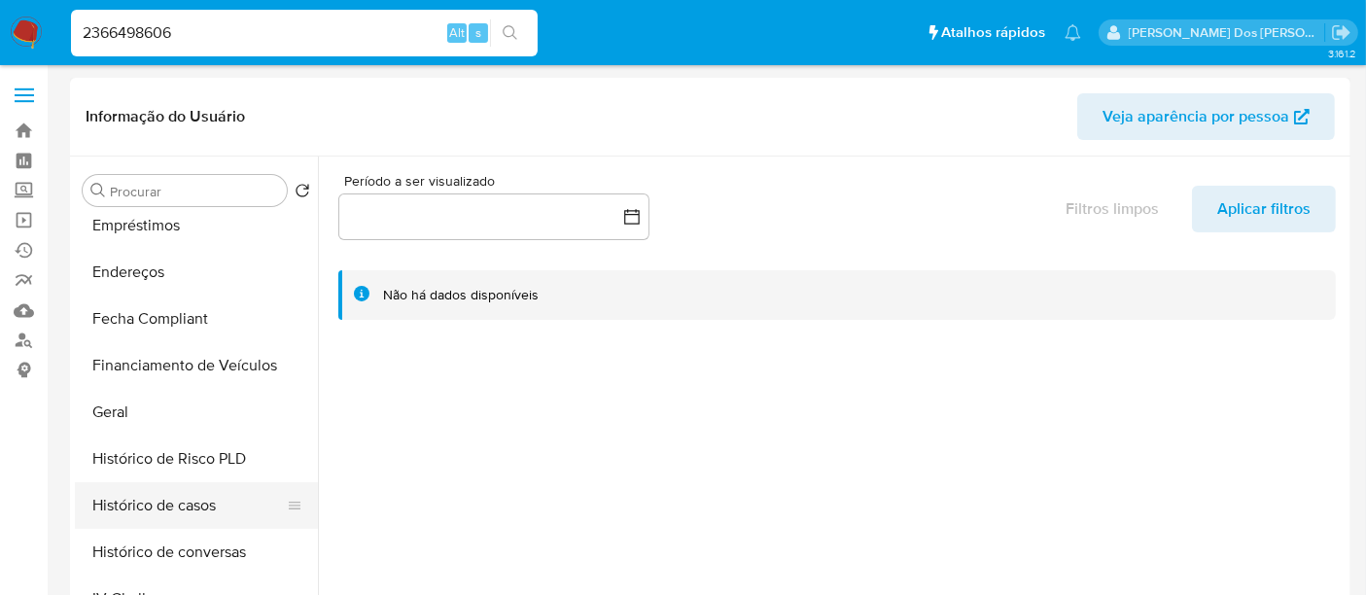
click at [166, 503] on button "Histórico de casos" at bounding box center [188, 505] width 227 height 47
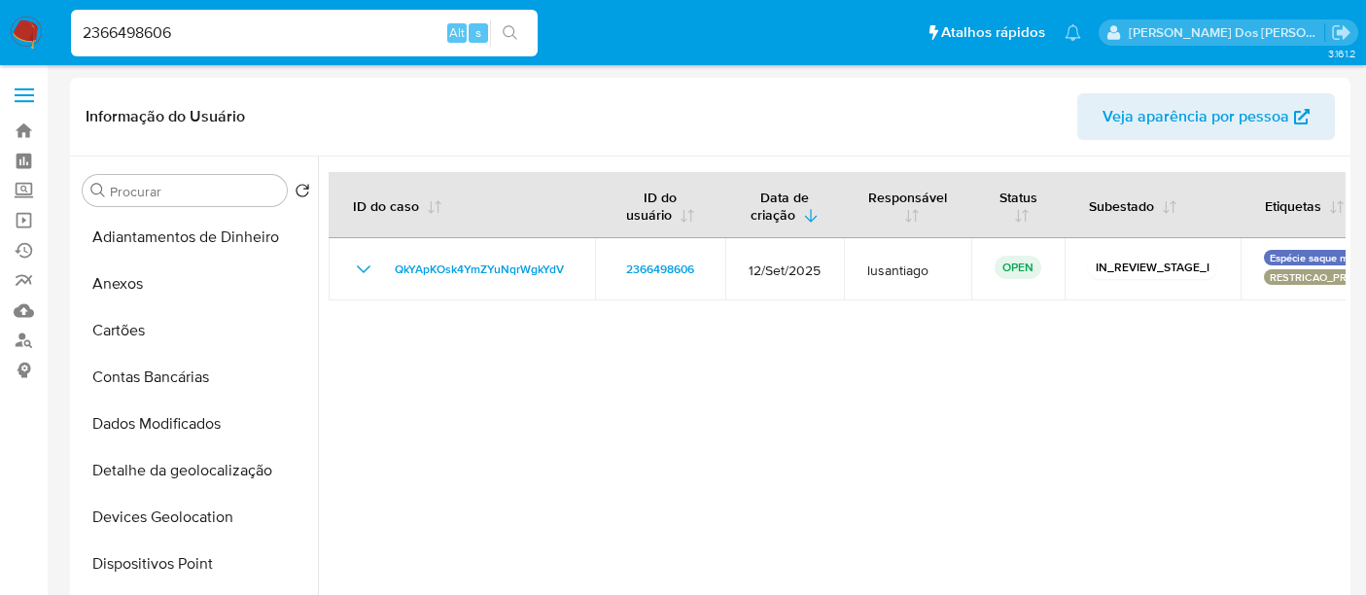
select select "10"
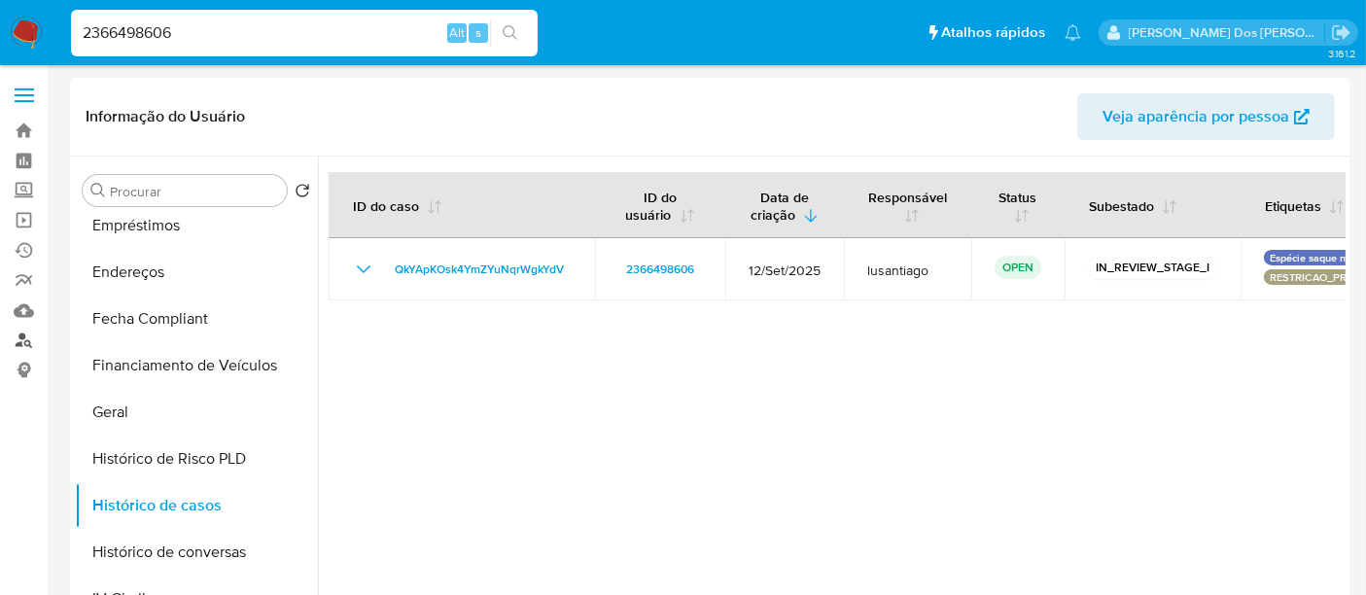
click at [19, 339] on link "Localizador de pessoas" at bounding box center [115, 341] width 231 height 30
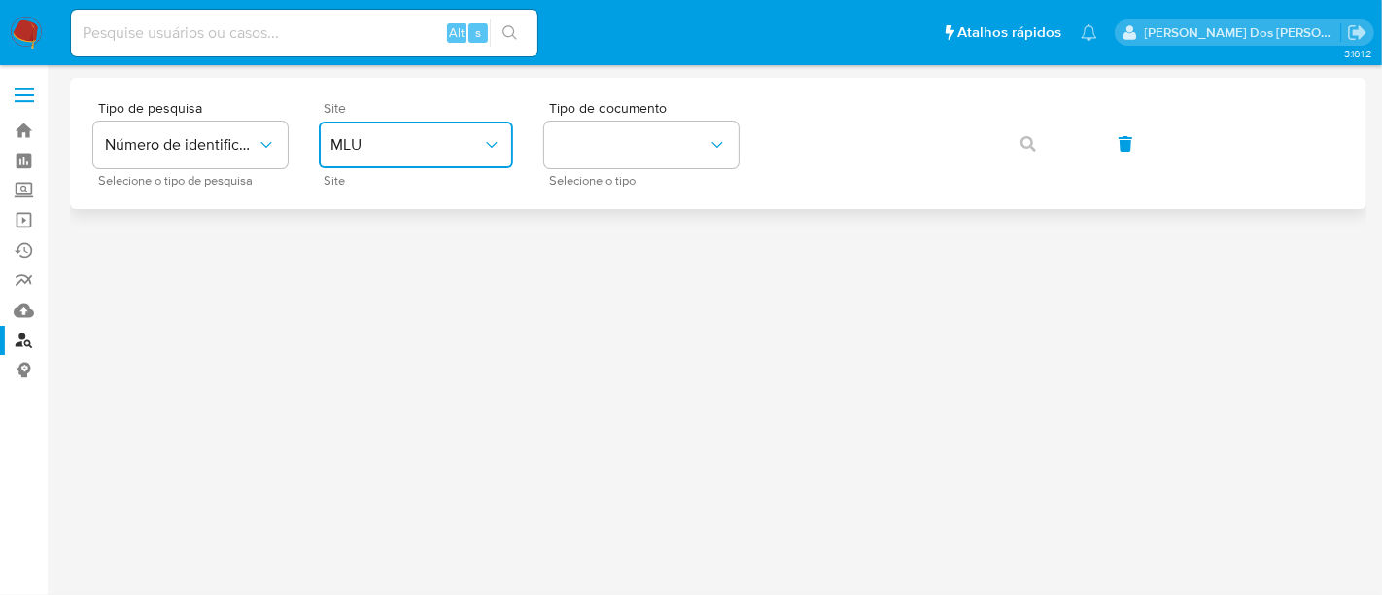
click at [400, 143] on span "MLU" at bounding box center [406, 144] width 152 height 19
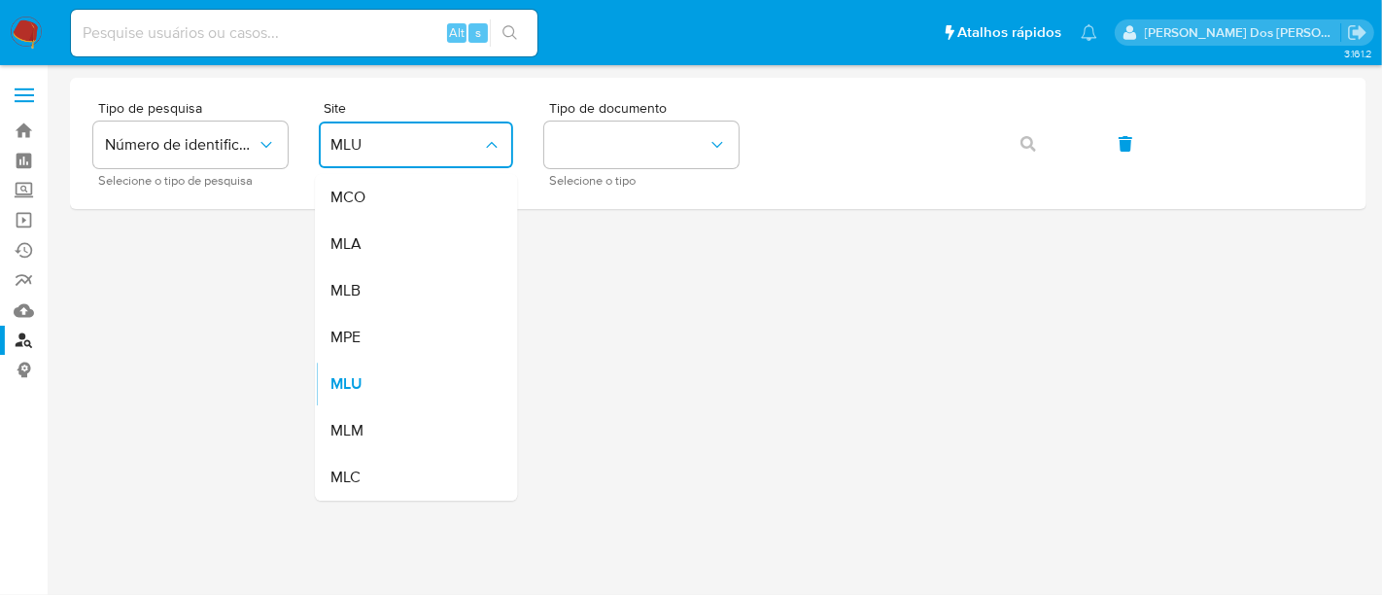
drag, startPoint x: 391, startPoint y: 287, endPoint x: 404, endPoint y: 272, distance: 19.9
click at [398, 276] on div "MLB" at bounding box center [409, 290] width 159 height 47
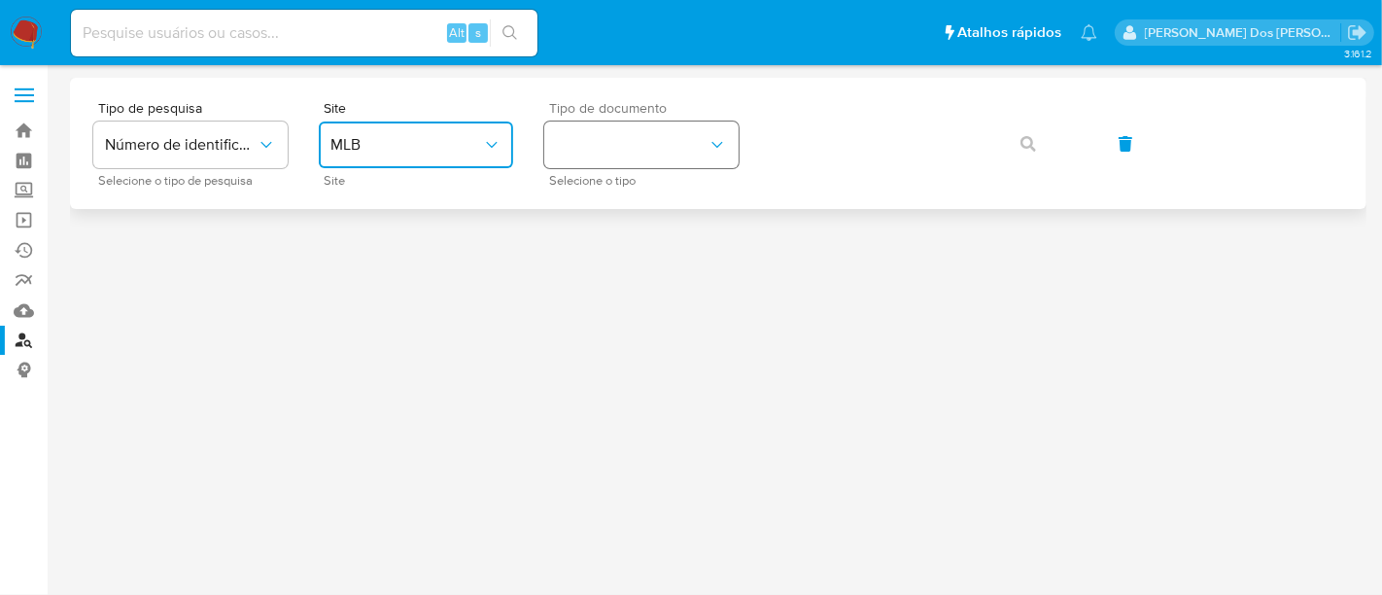
click at [581, 148] on button "identificationType" at bounding box center [641, 144] width 194 height 47
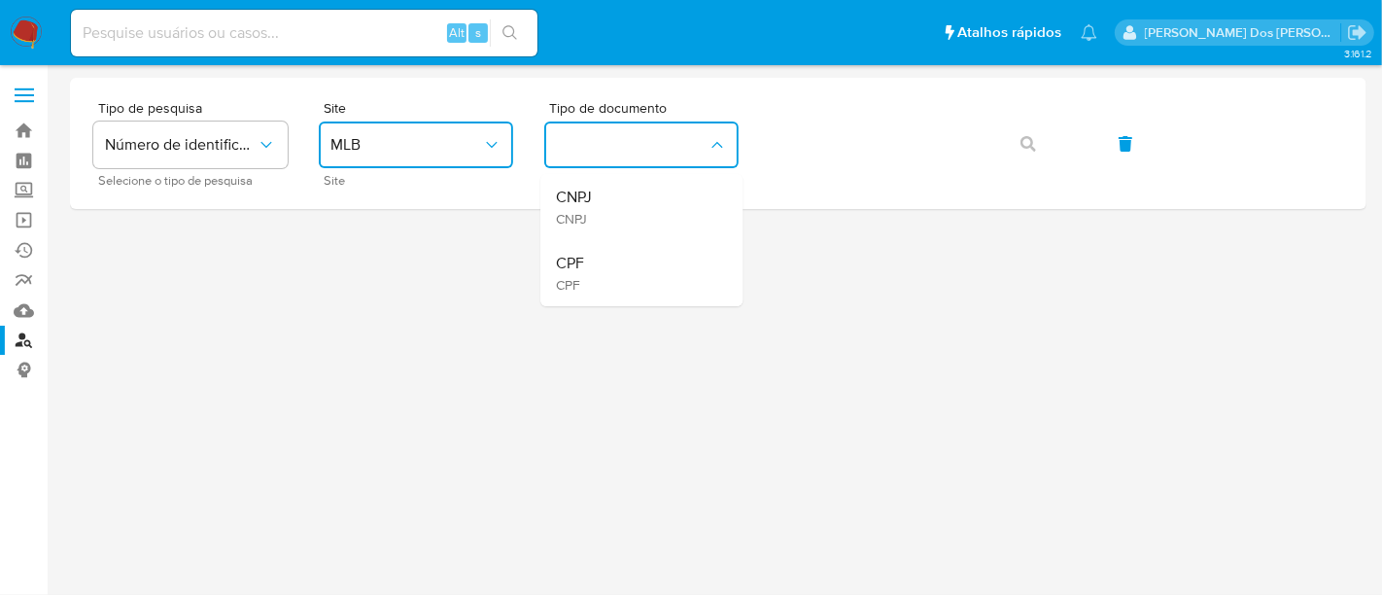
drag, startPoint x: 597, startPoint y: 257, endPoint x: 609, endPoint y: 243, distance: 18.6
click at [602, 248] on div "CPF CPF" at bounding box center [635, 273] width 159 height 66
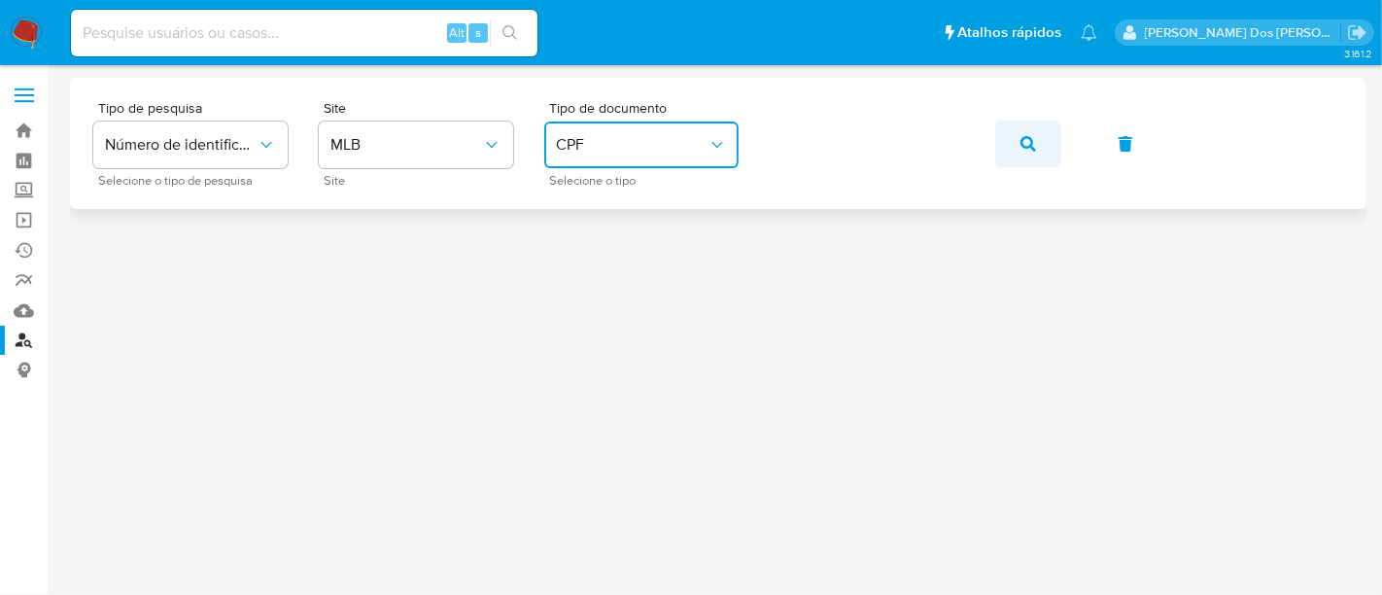
click at [1041, 143] on button "button" at bounding box center [1028, 144] width 66 height 47
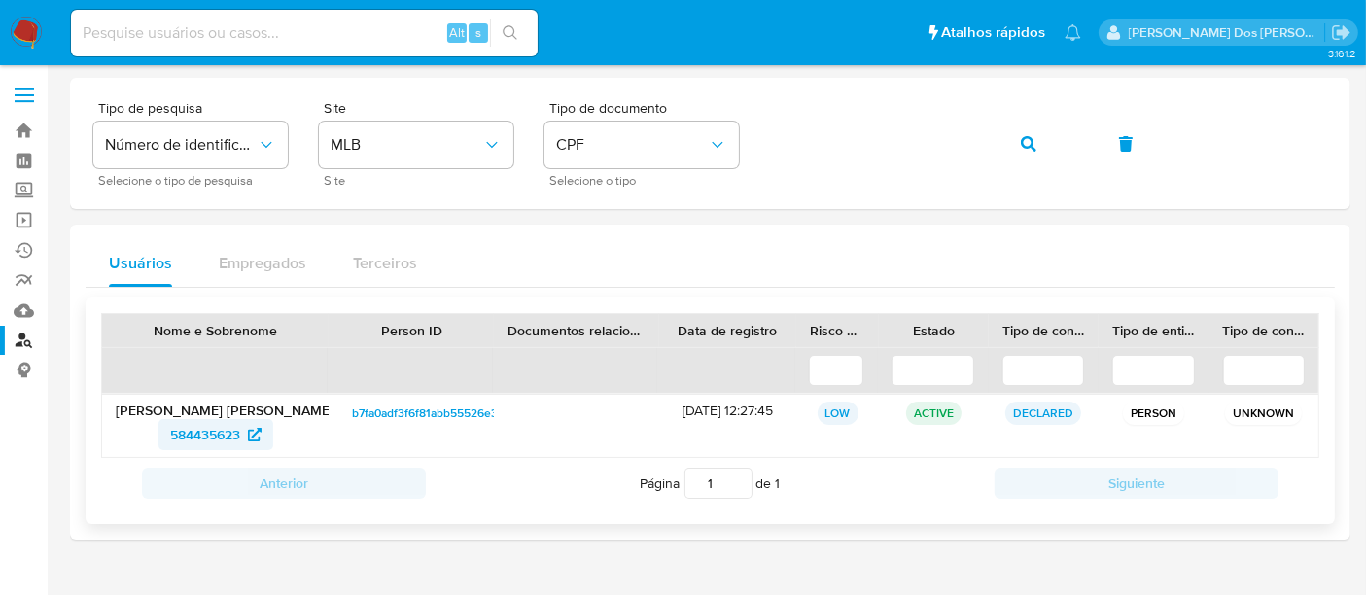
click at [199, 425] on span "584435623" at bounding box center [205, 434] width 70 height 31
click at [628, 145] on span "CPF" at bounding box center [632, 144] width 152 height 19
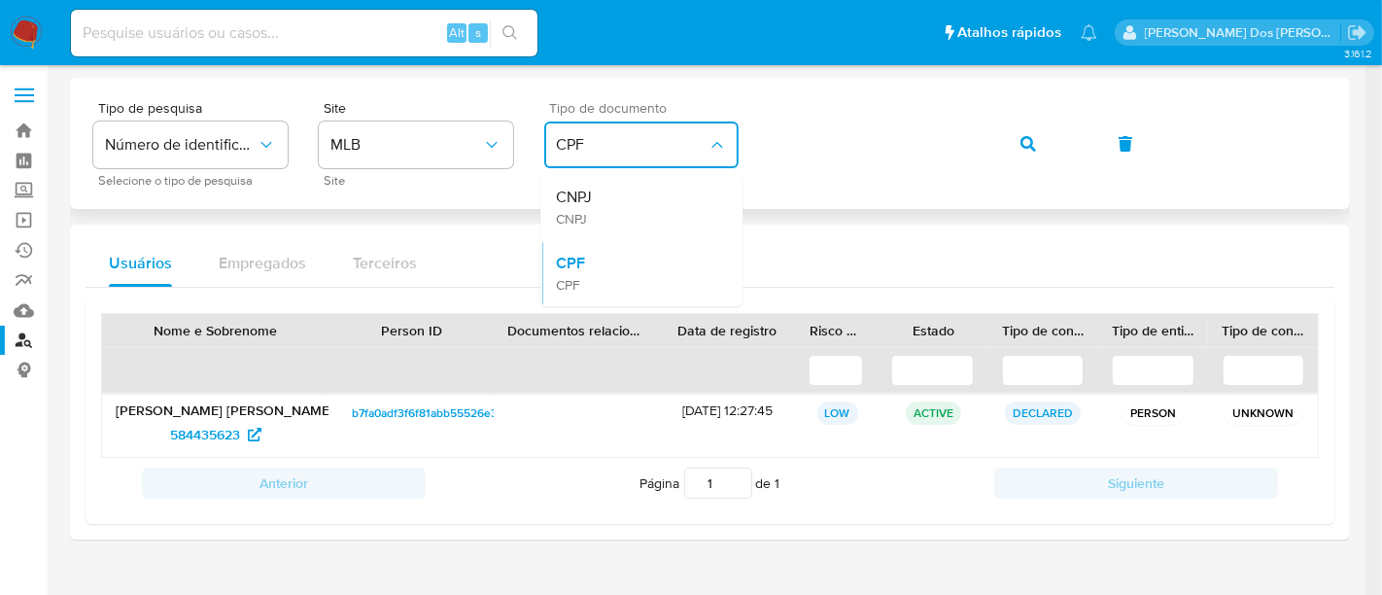
click at [629, 198] on div "CNPJ CNPJ" at bounding box center [635, 207] width 159 height 66
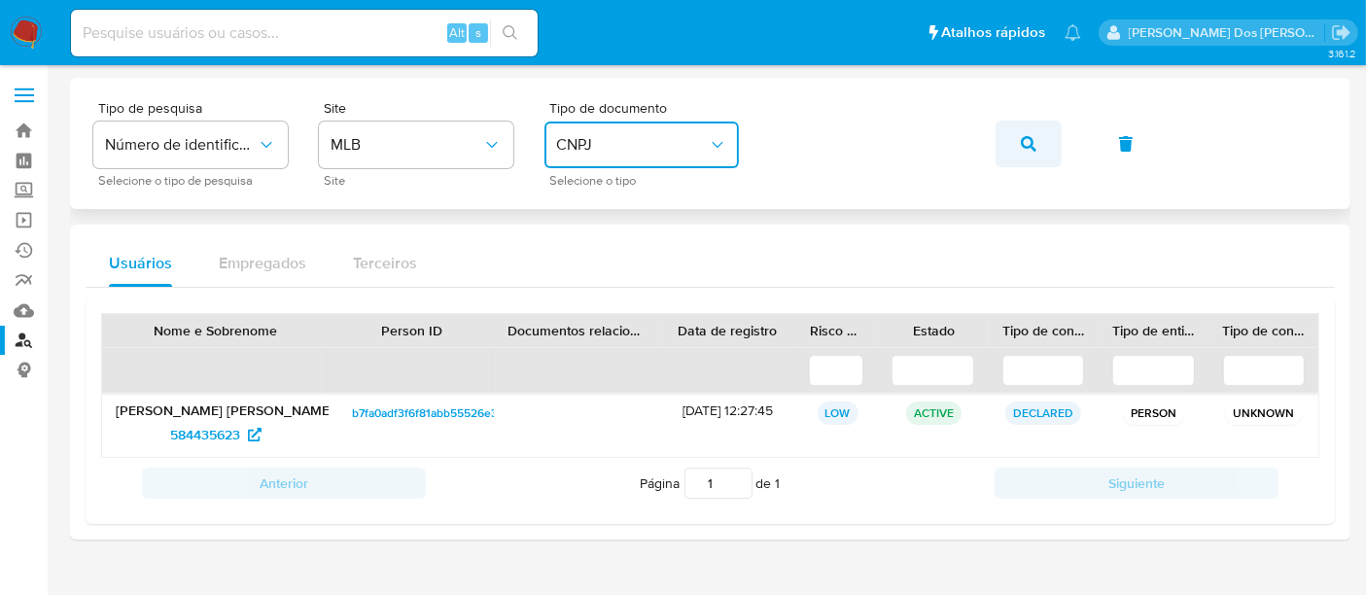
click at [1021, 133] on span "button" at bounding box center [1029, 143] width 16 height 43
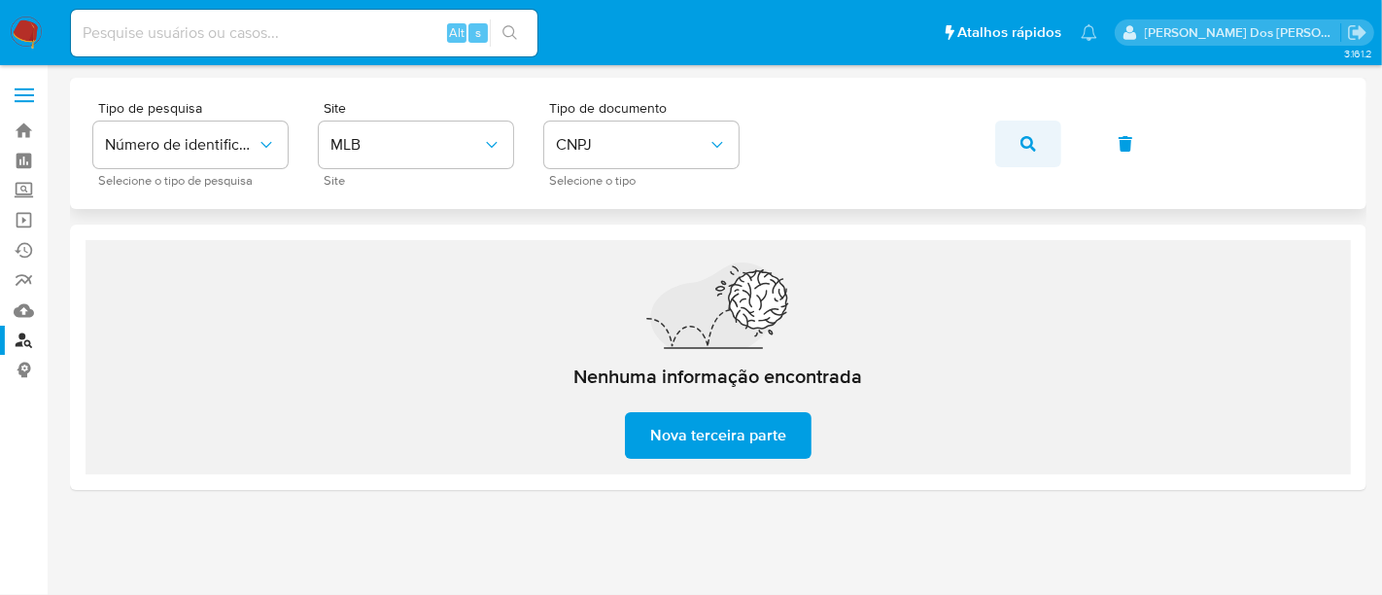
click at [1021, 145] on icon "button" at bounding box center [1029, 144] width 16 height 16
drag, startPoint x: 33, startPoint y: 32, endPoint x: 60, endPoint y: 42, distance: 28.9
click at [33, 32] on img at bounding box center [26, 33] width 33 height 33
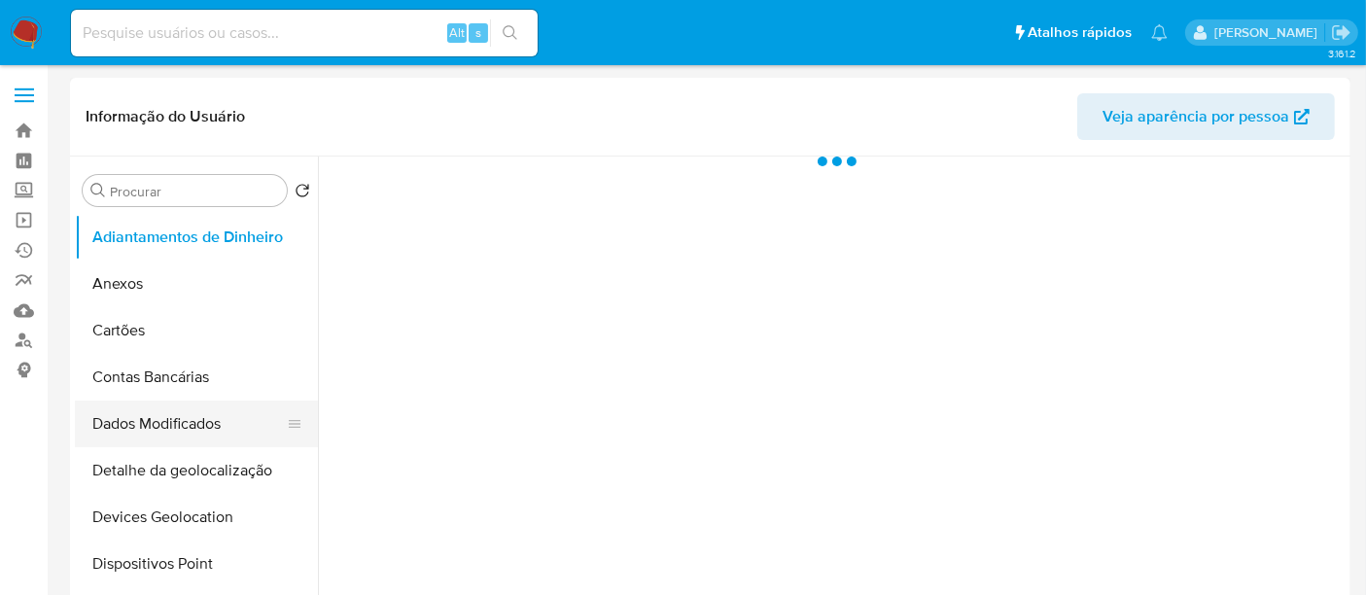
select select "10"
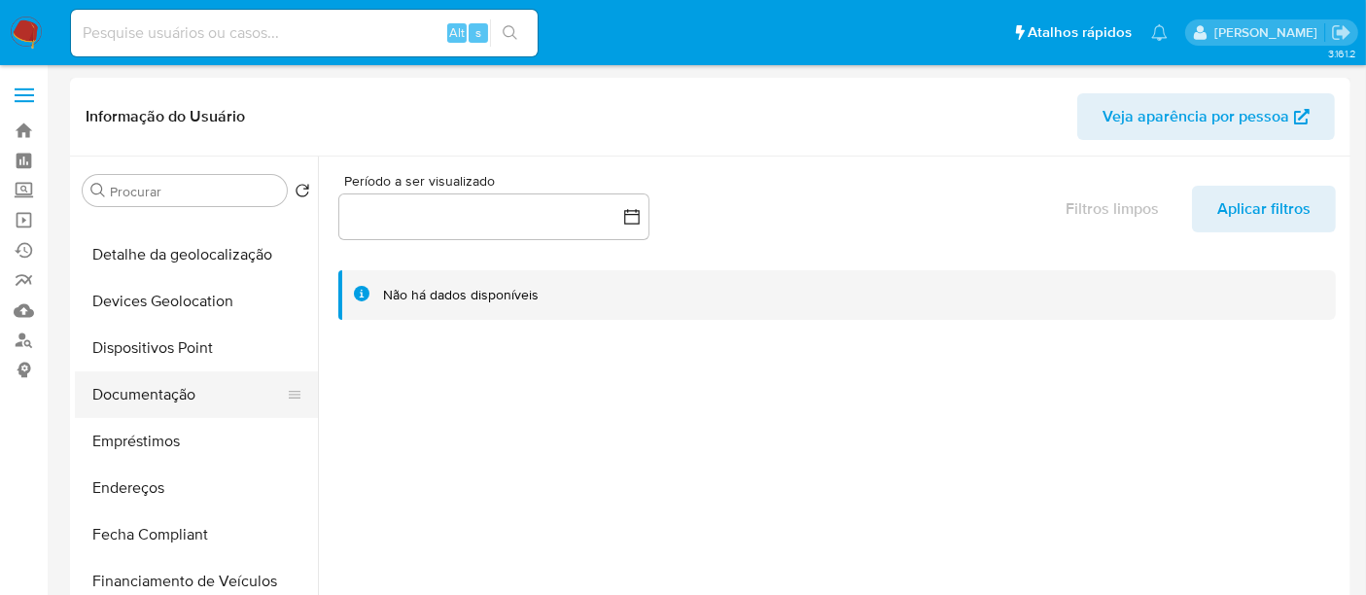
click at [166, 398] on button "Documentação" at bounding box center [188, 394] width 227 height 47
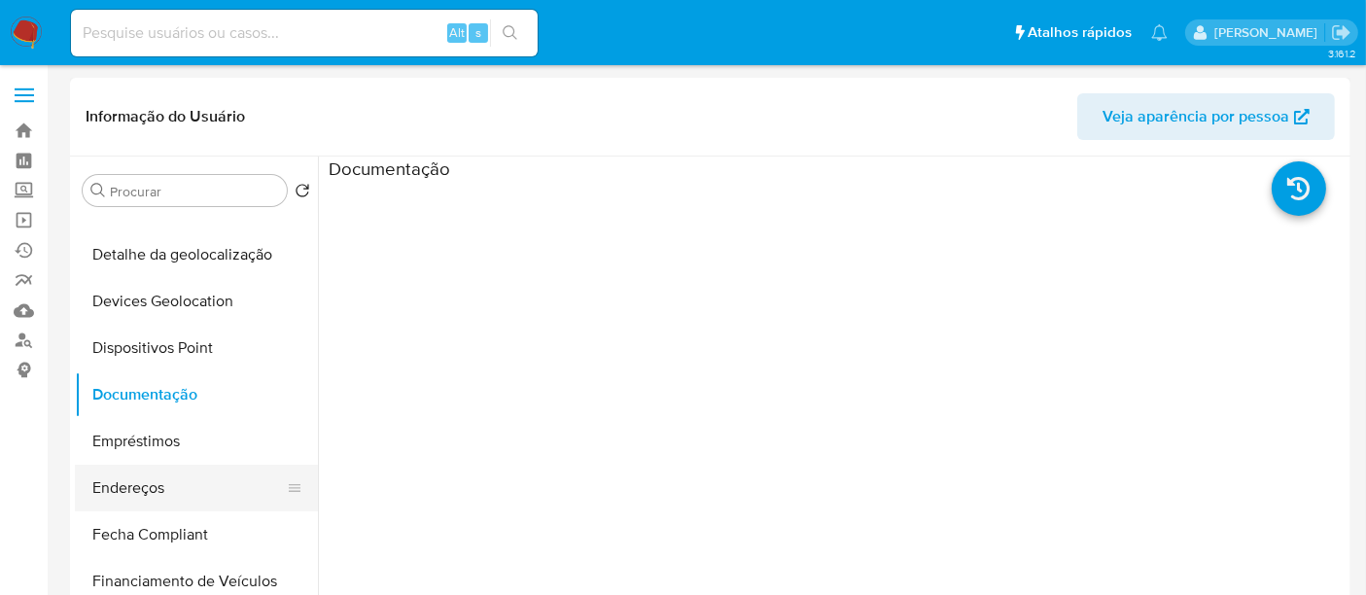
click at [155, 481] on button "Endereços" at bounding box center [188, 488] width 227 height 47
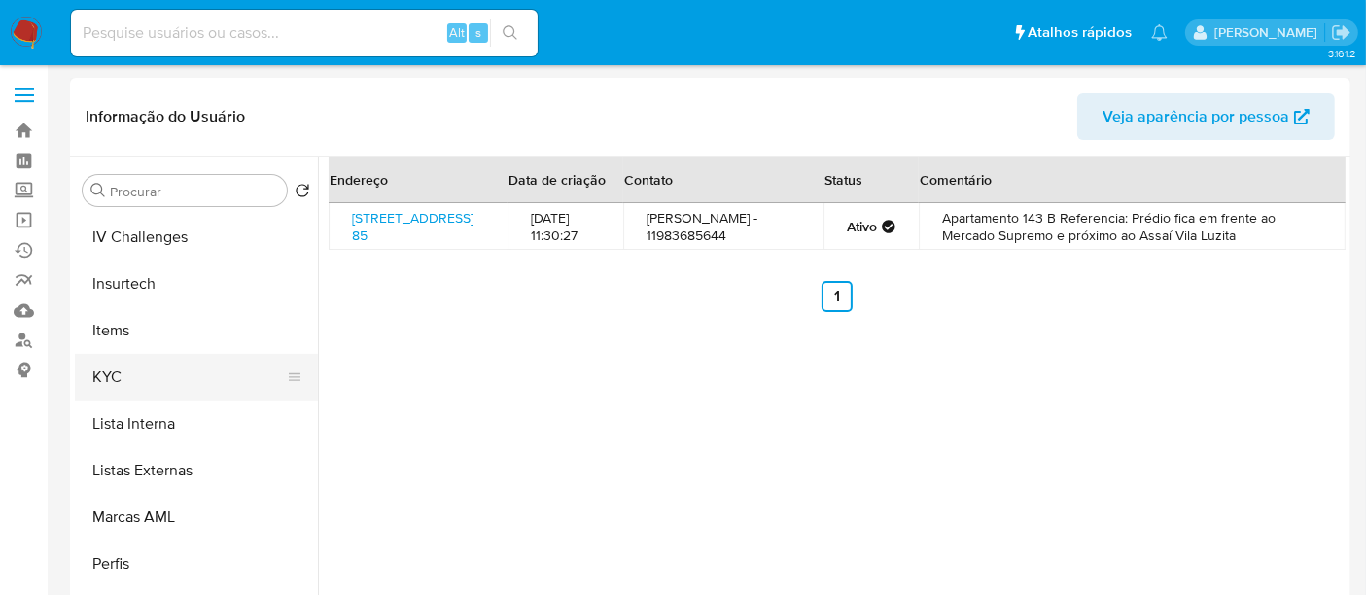
scroll to position [791, 0]
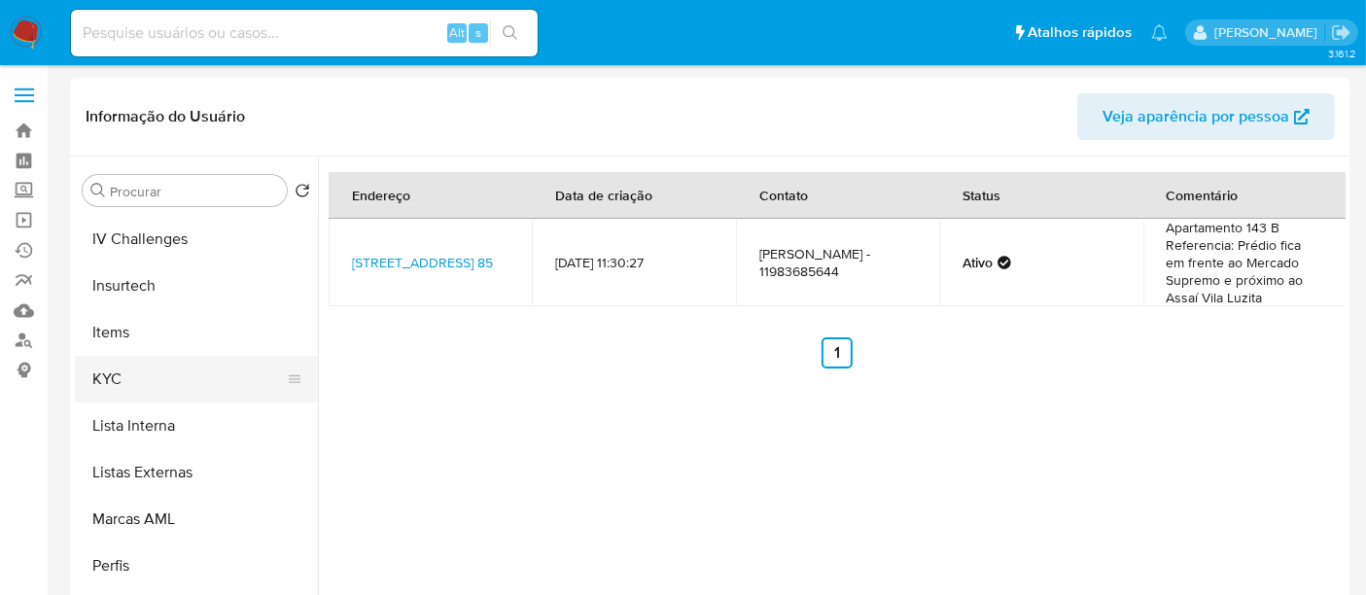
click at [102, 377] on button "KYC" at bounding box center [188, 379] width 227 height 47
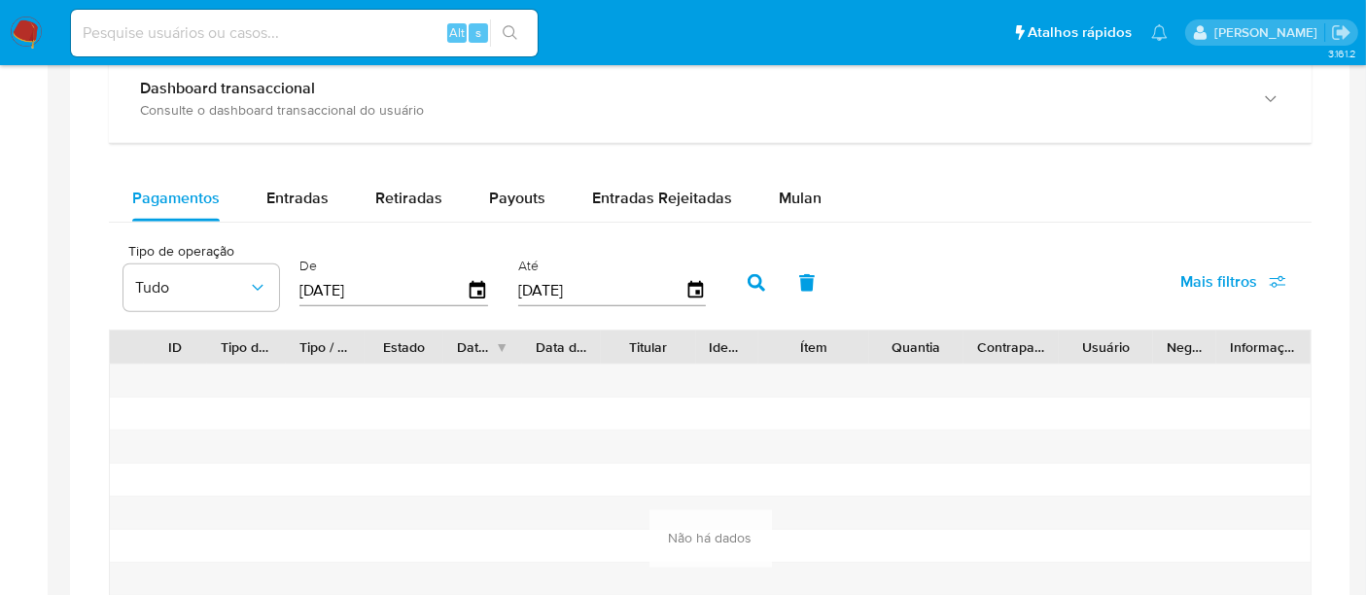
scroll to position [1296, 0]
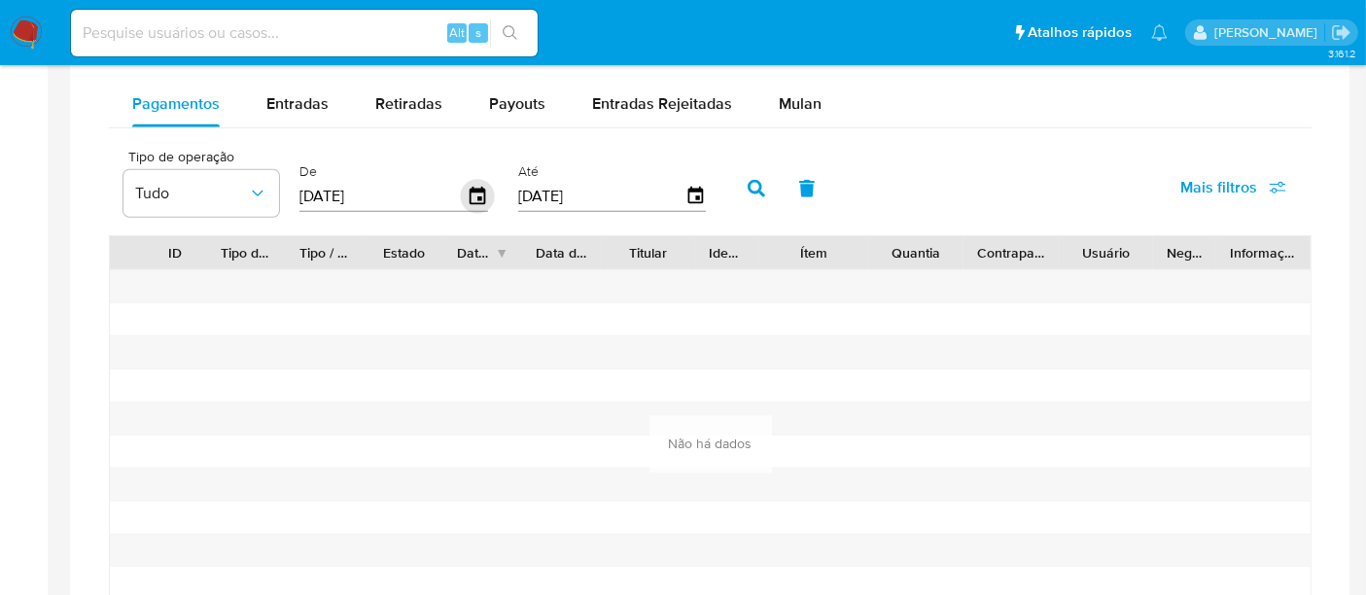
click at [471, 192] on icon "button" at bounding box center [478, 197] width 34 height 34
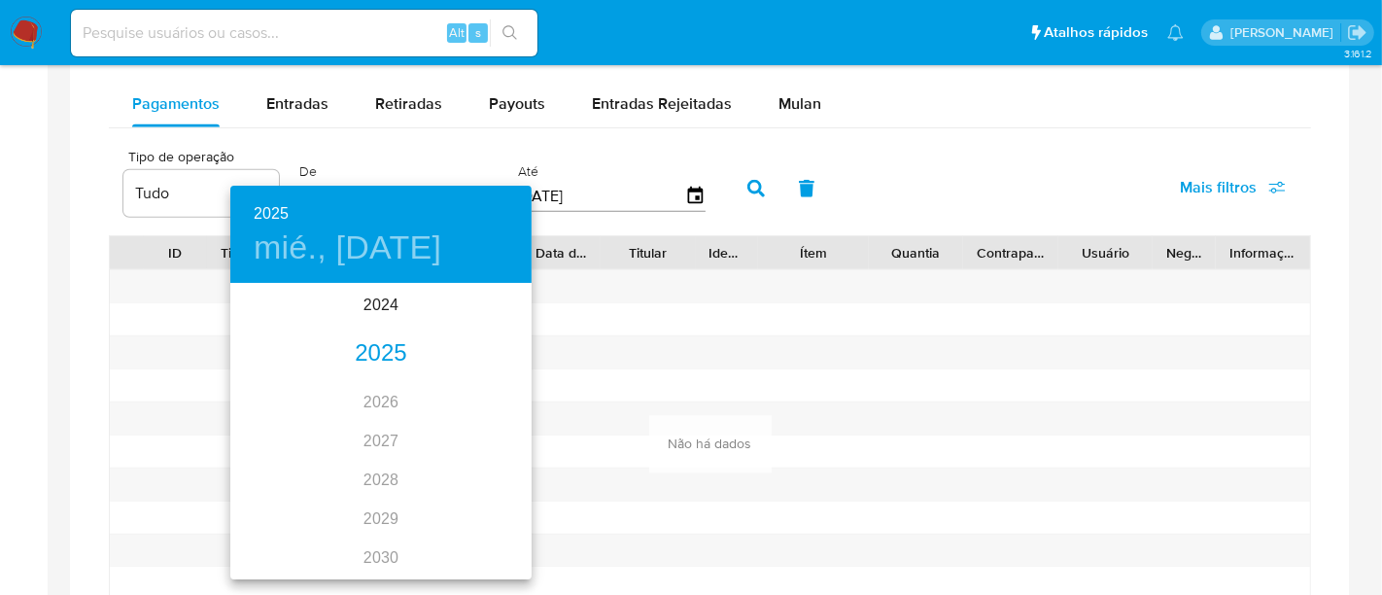
click at [371, 352] on div "2025" at bounding box center [380, 353] width 301 height 39
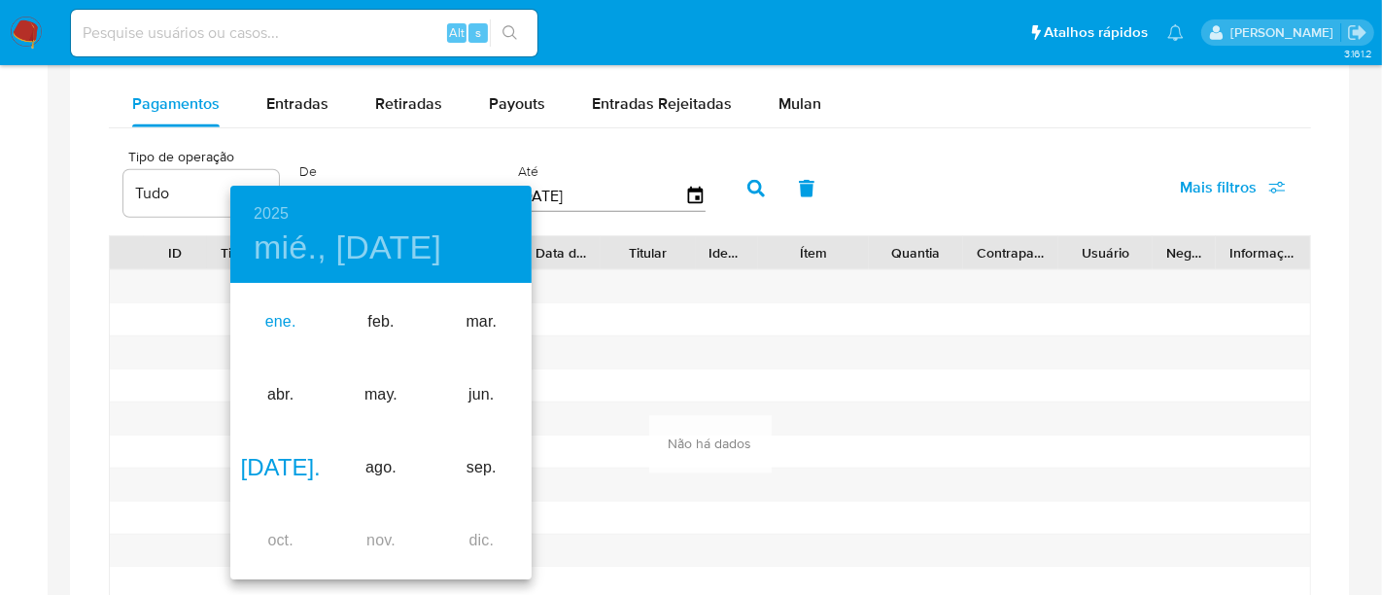
click at [291, 319] on div "ene." at bounding box center [280, 322] width 100 height 73
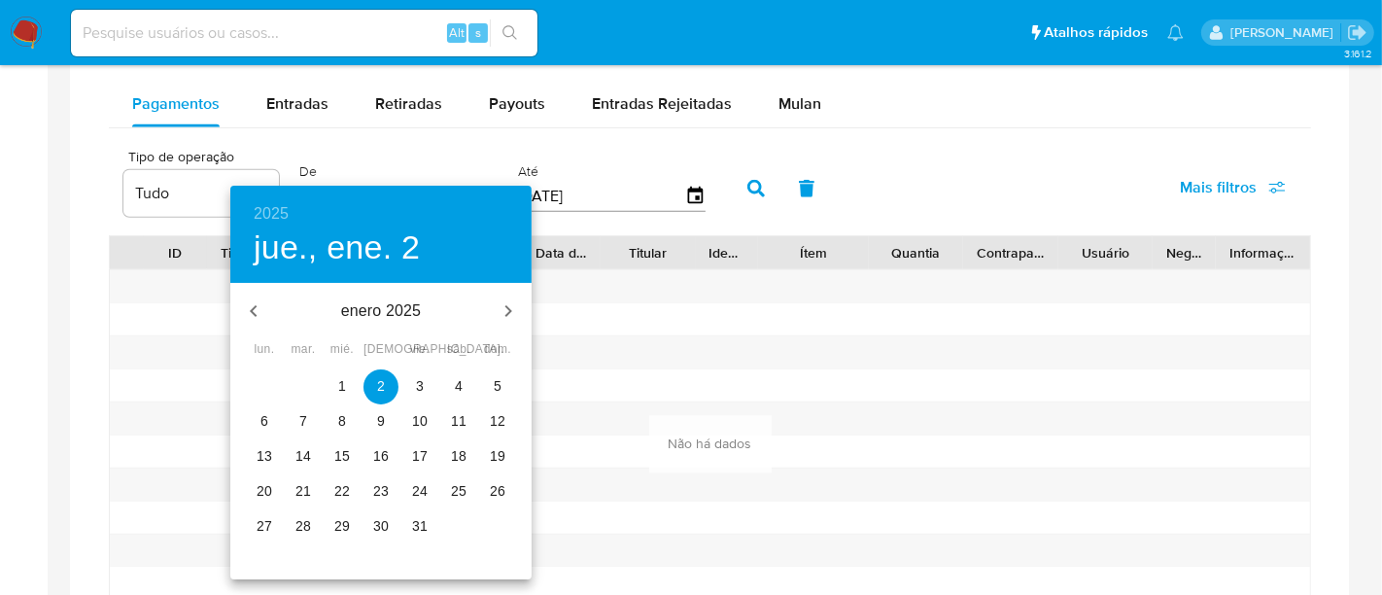
click at [345, 380] on p "1" at bounding box center [342, 385] width 8 height 19
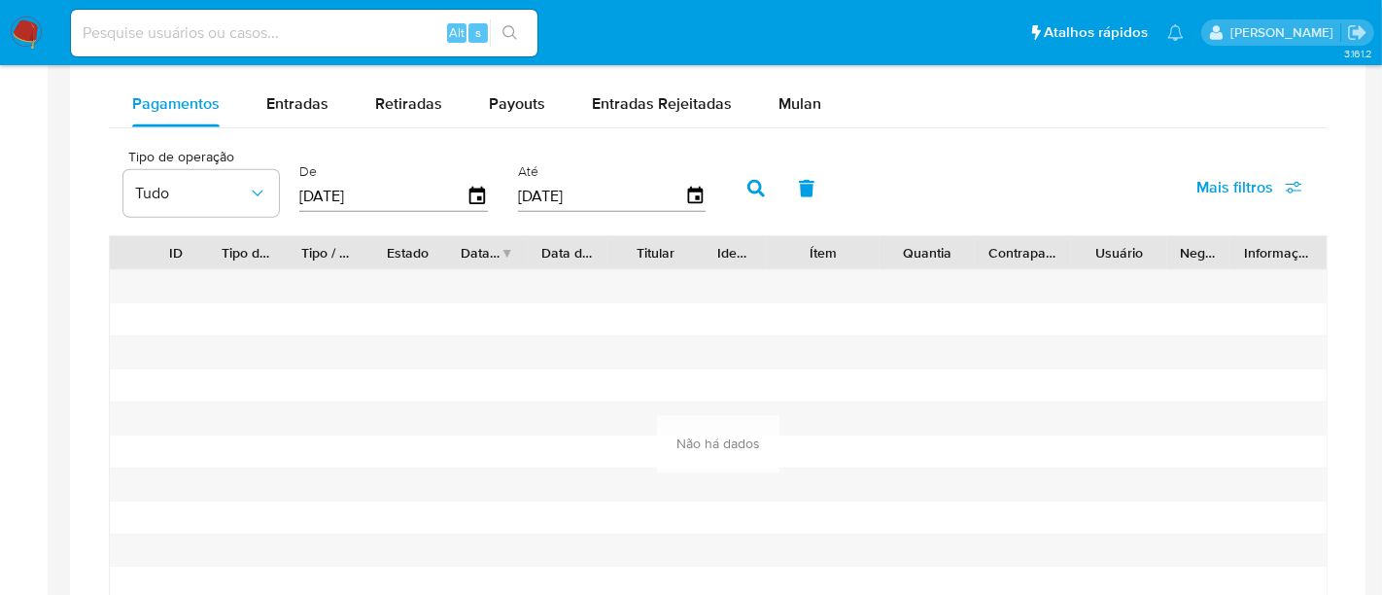
type input "[DATE]"
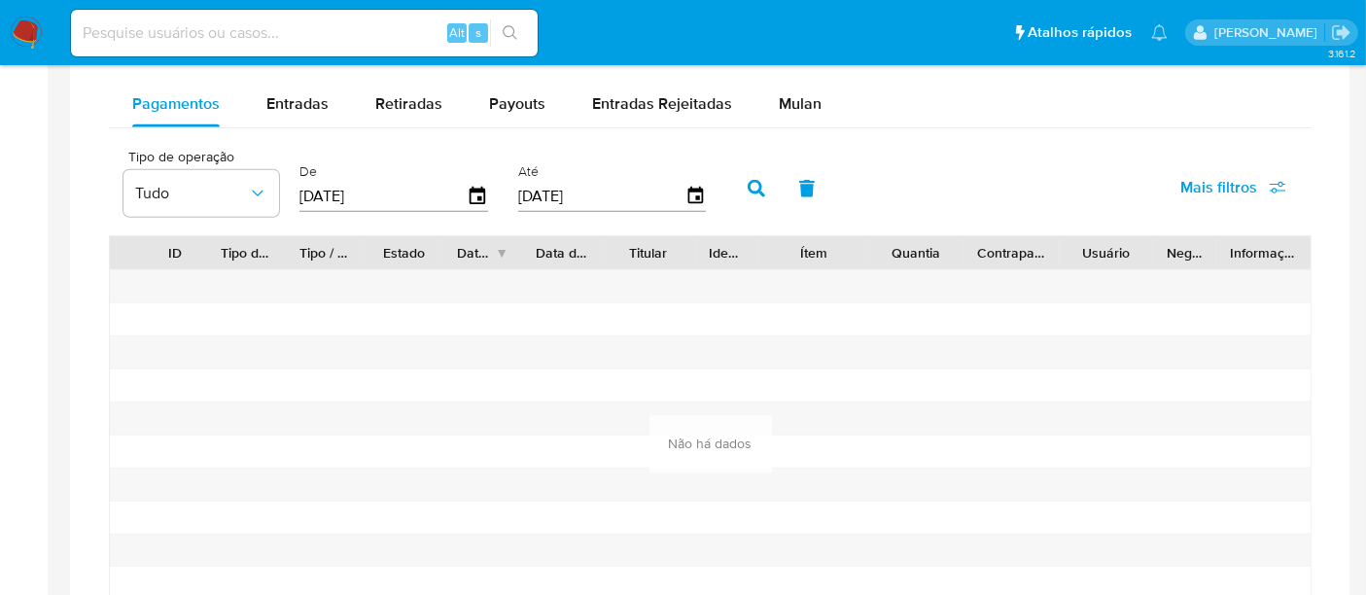
click at [755, 182] on icon "button" at bounding box center [755, 188] width 17 height 17
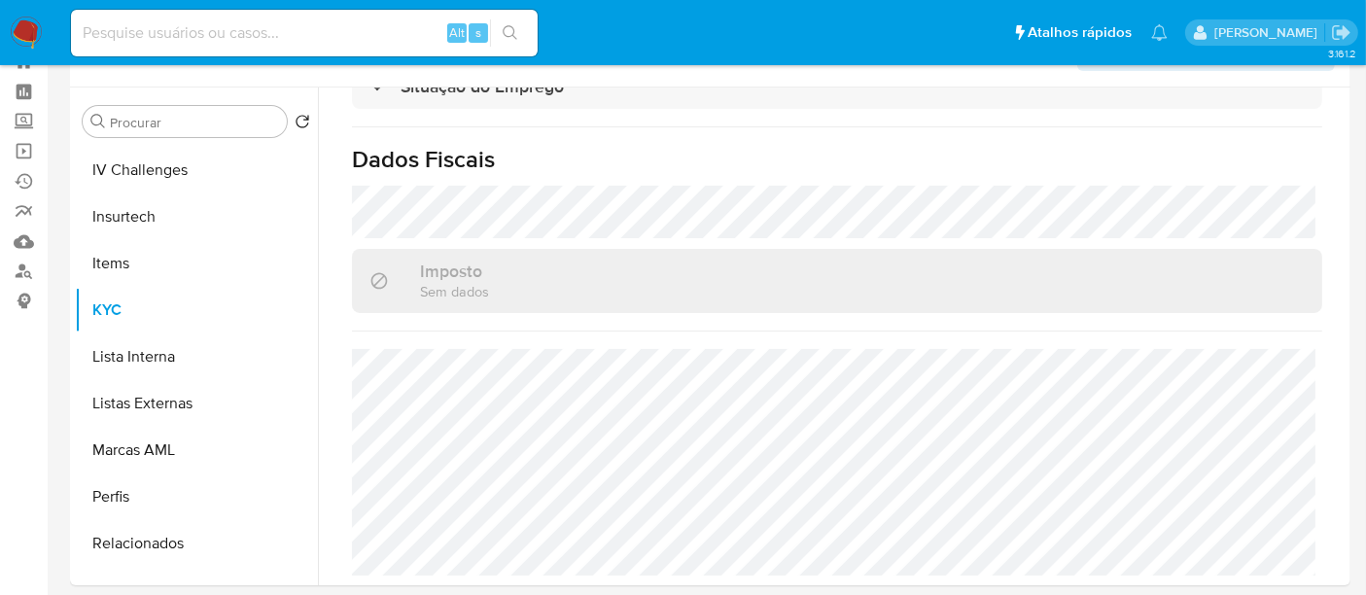
scroll to position [0, 0]
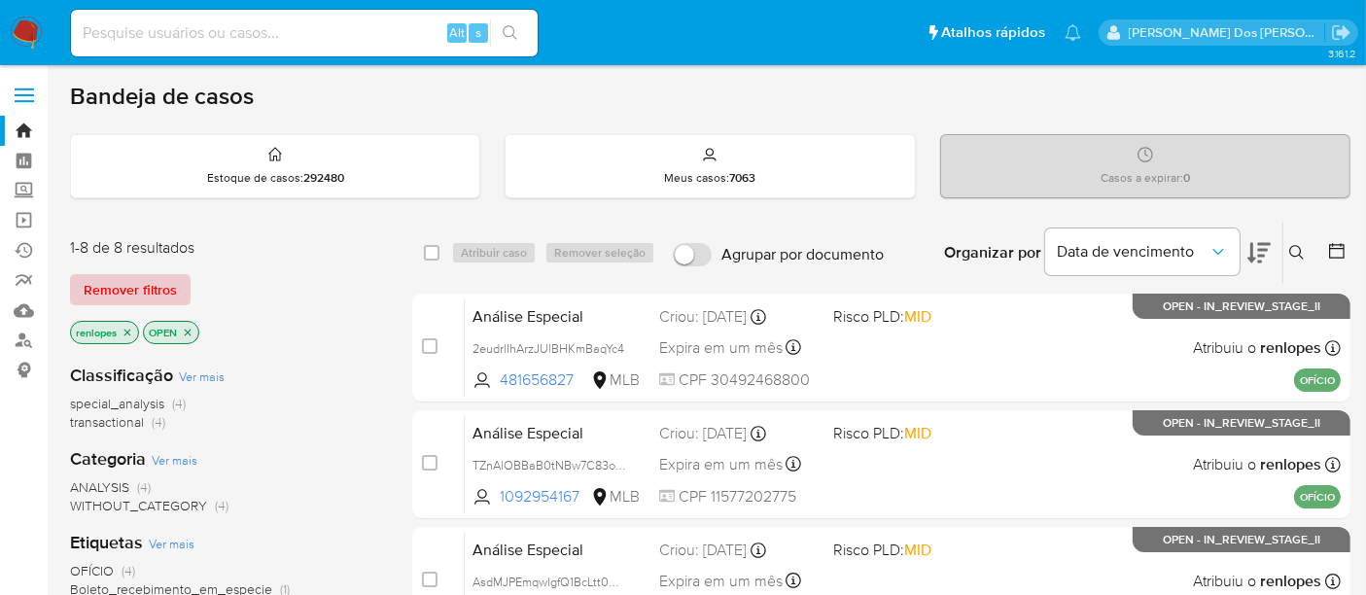
click at [169, 288] on span "Remover filtros" at bounding box center [130, 289] width 93 height 27
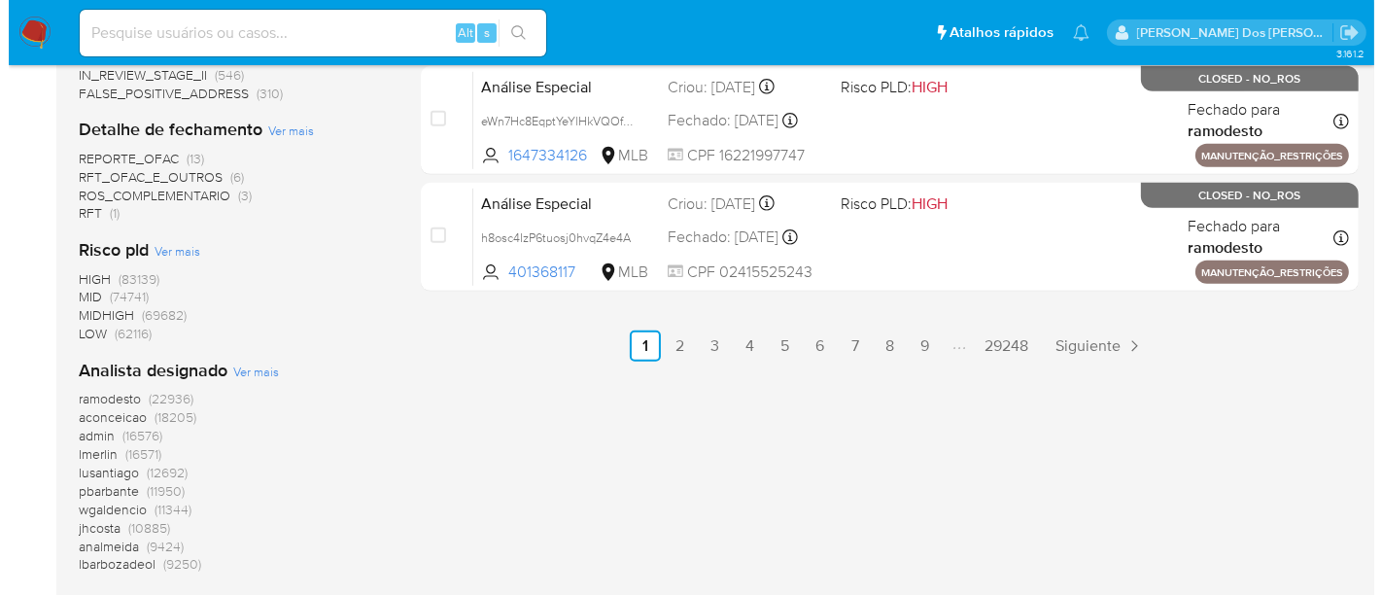
scroll to position [1188, 0]
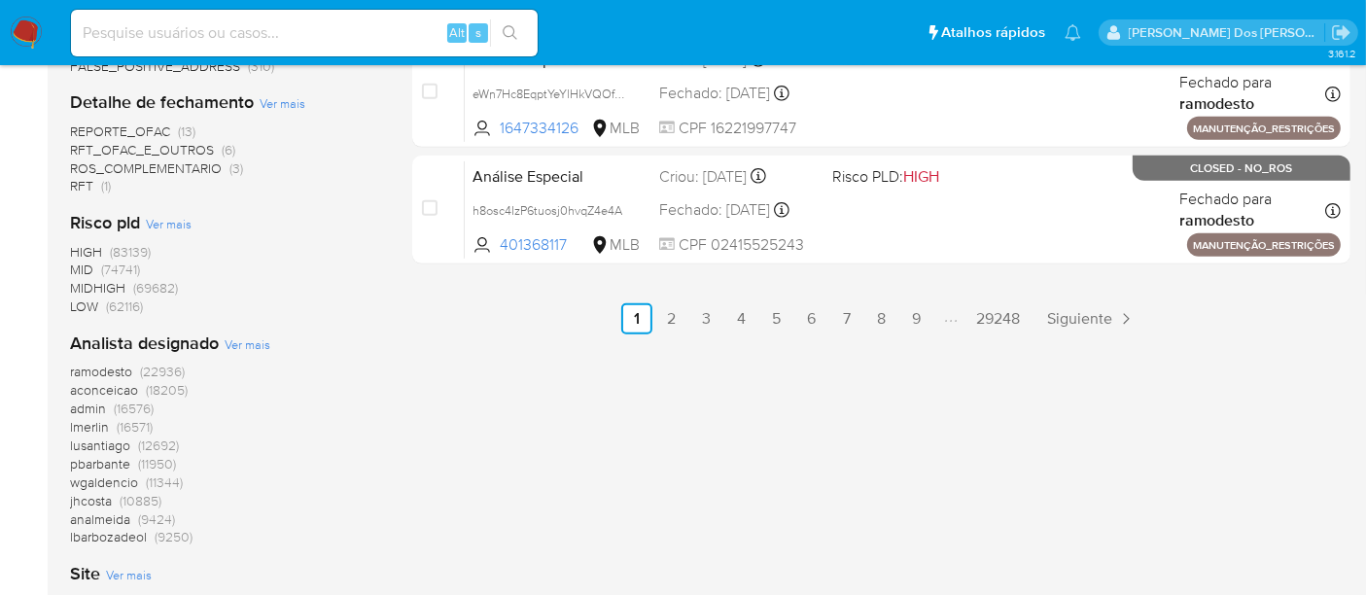
click at [245, 346] on span "Ver mais" at bounding box center [248, 343] width 46 height 17
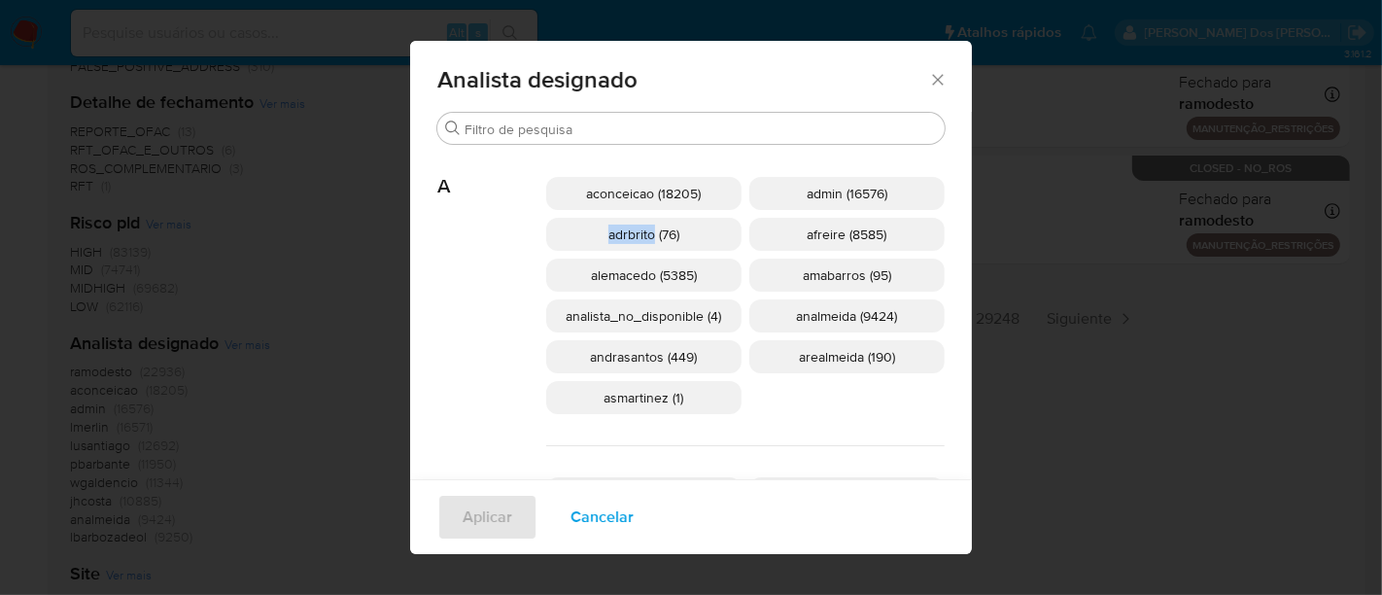
drag, startPoint x: 611, startPoint y: 239, endPoint x: 656, endPoint y: 239, distance: 44.7
click at [656, 239] on span "adrbrito (76)" at bounding box center [643, 234] width 71 height 19
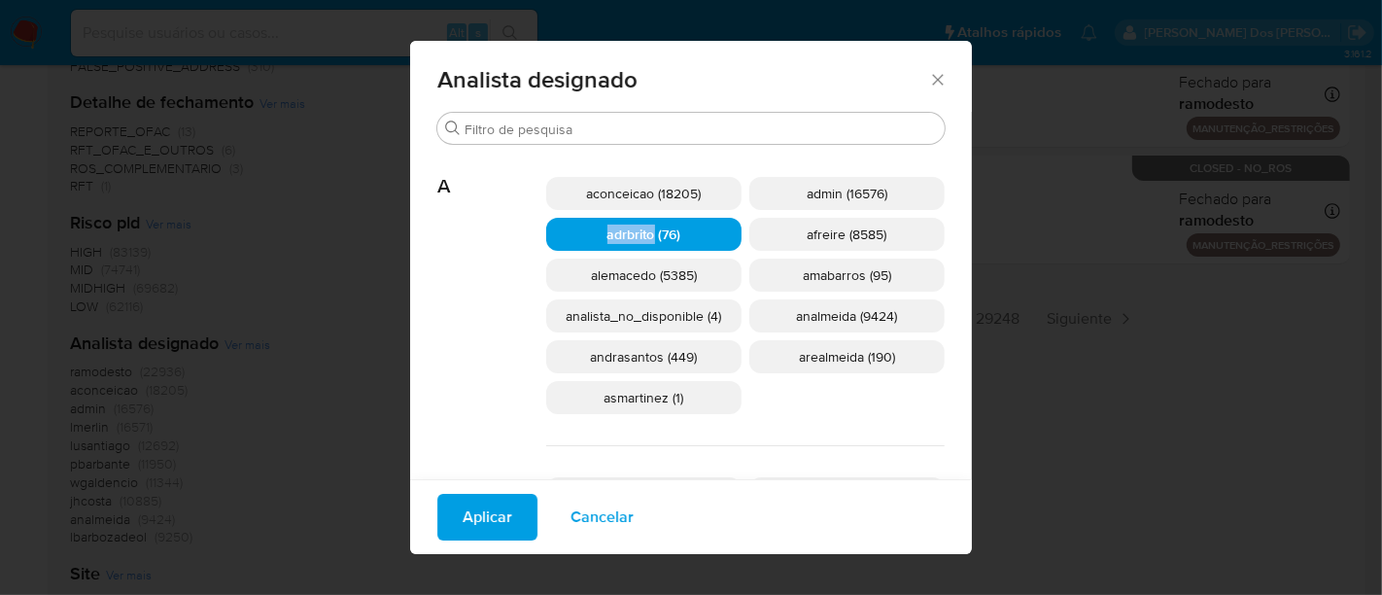
copy span "adrbrito"
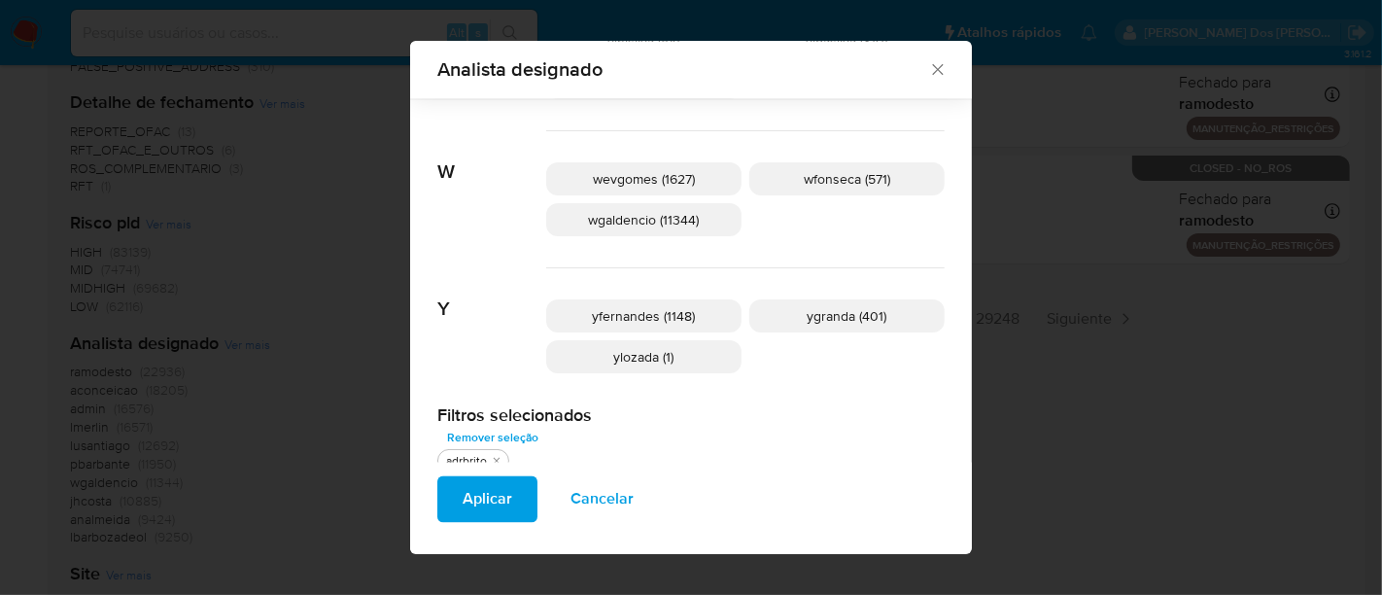
click at [932, 70] on icon "Fechar" at bounding box center [937, 69] width 11 height 11
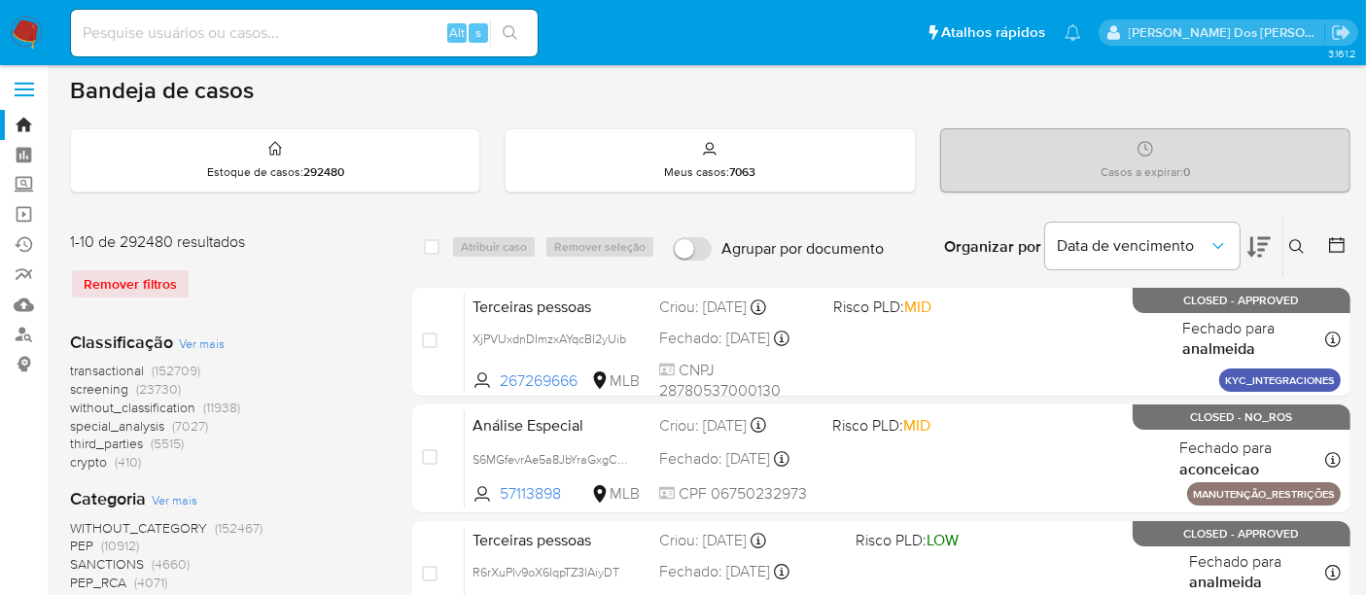
scroll to position [0, 0]
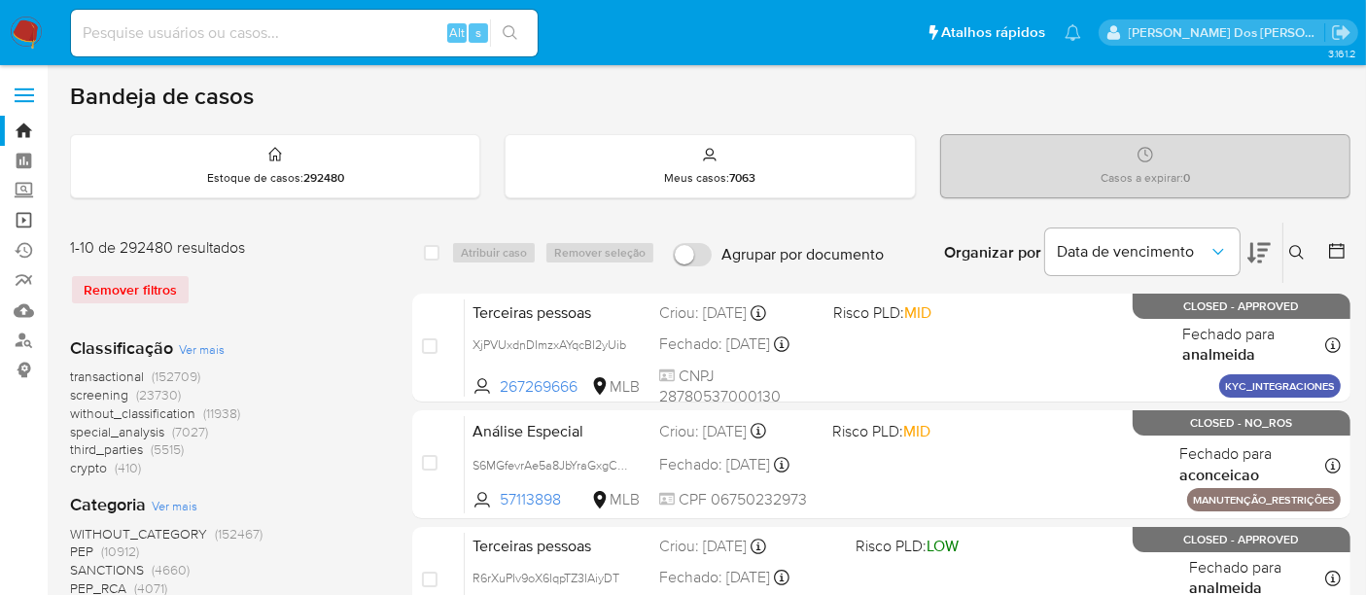
click at [25, 225] on link "Operações em massa" at bounding box center [115, 220] width 231 height 30
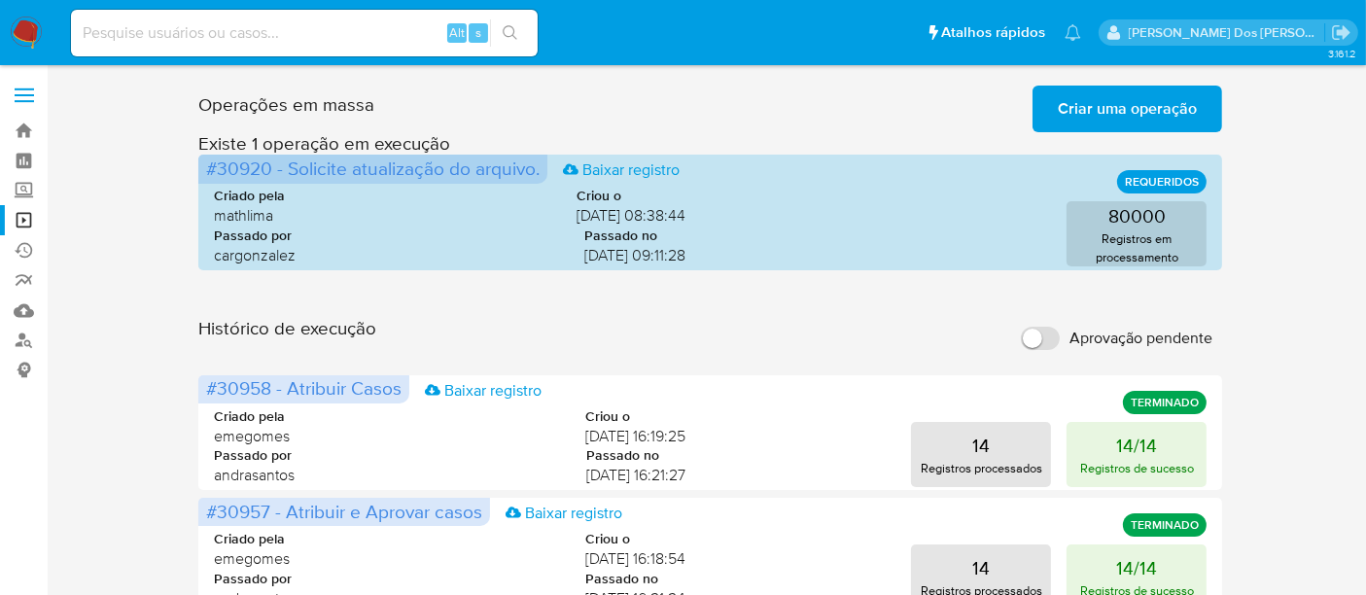
click at [1099, 118] on span "Criar uma operação" at bounding box center [1126, 108] width 139 height 43
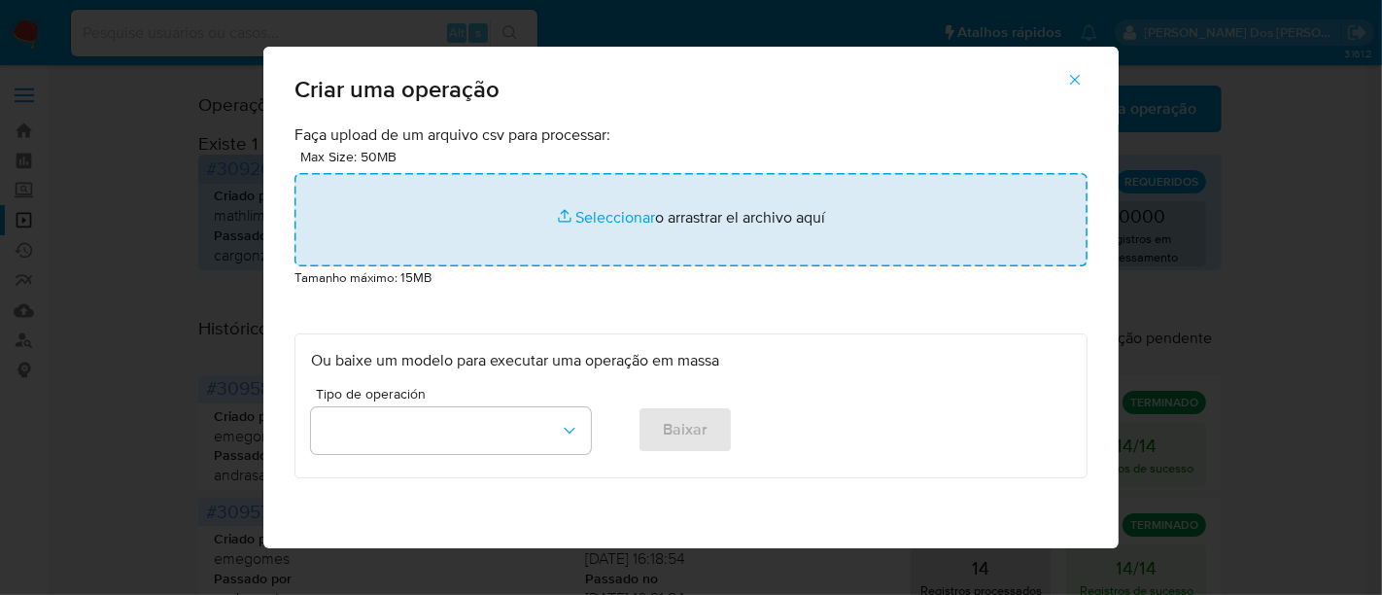
click at [583, 212] on input "file" at bounding box center [690, 219] width 793 height 93
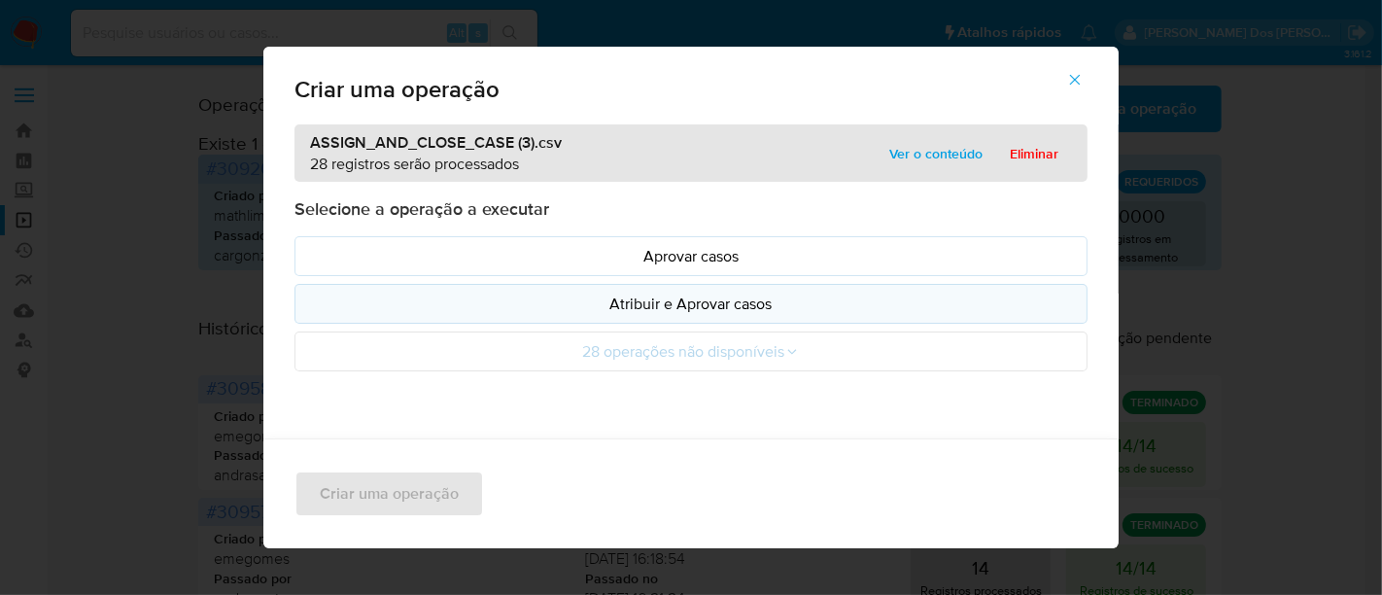
click at [594, 309] on p "Atribuir e Aprovar casos" at bounding box center [691, 304] width 760 height 22
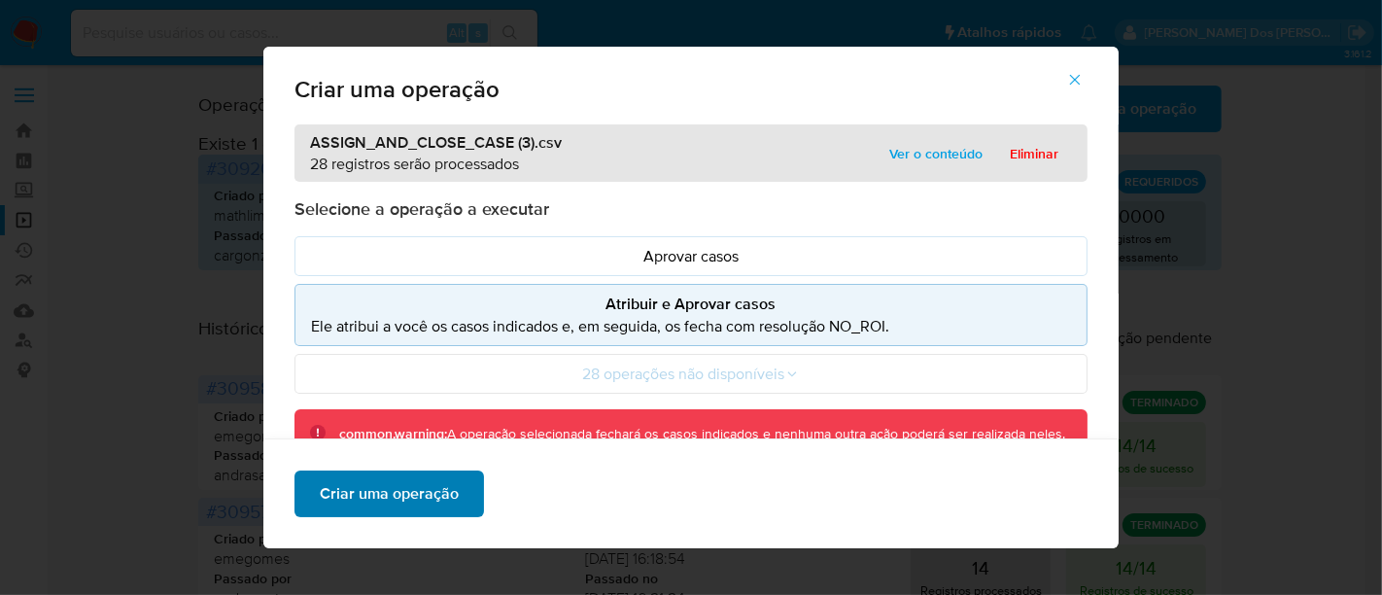
click at [444, 495] on span "Criar uma operação" at bounding box center [389, 493] width 139 height 43
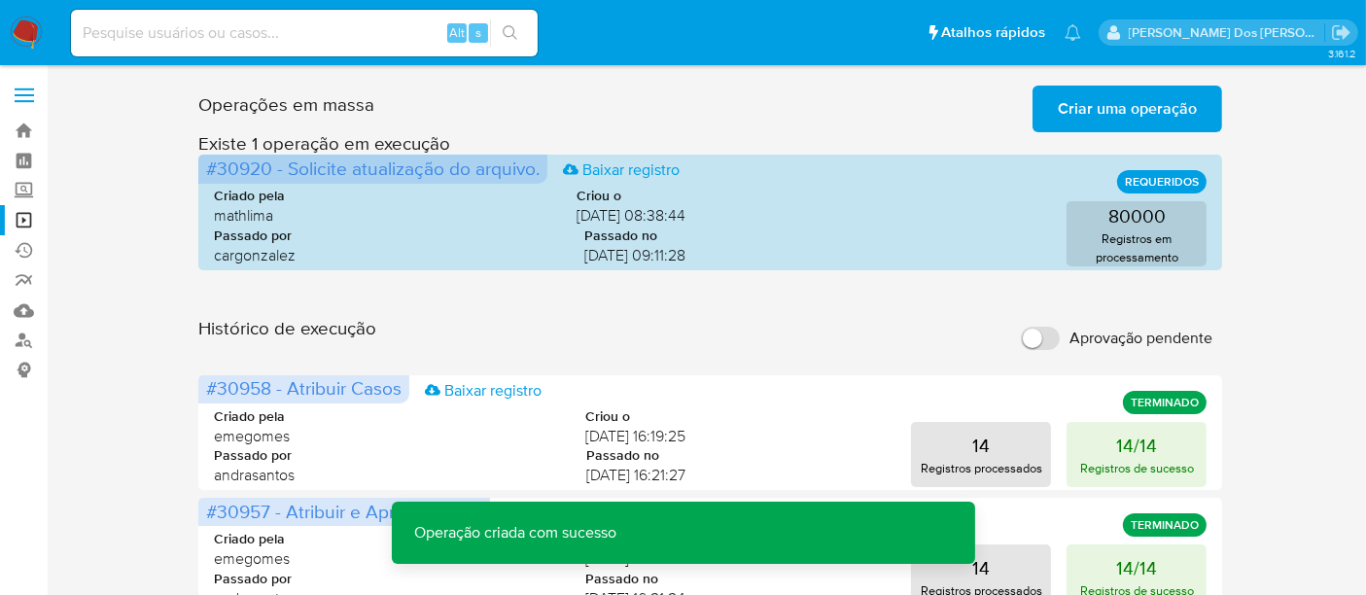
click at [1072, 119] on span "Criar uma operação" at bounding box center [1126, 108] width 139 height 43
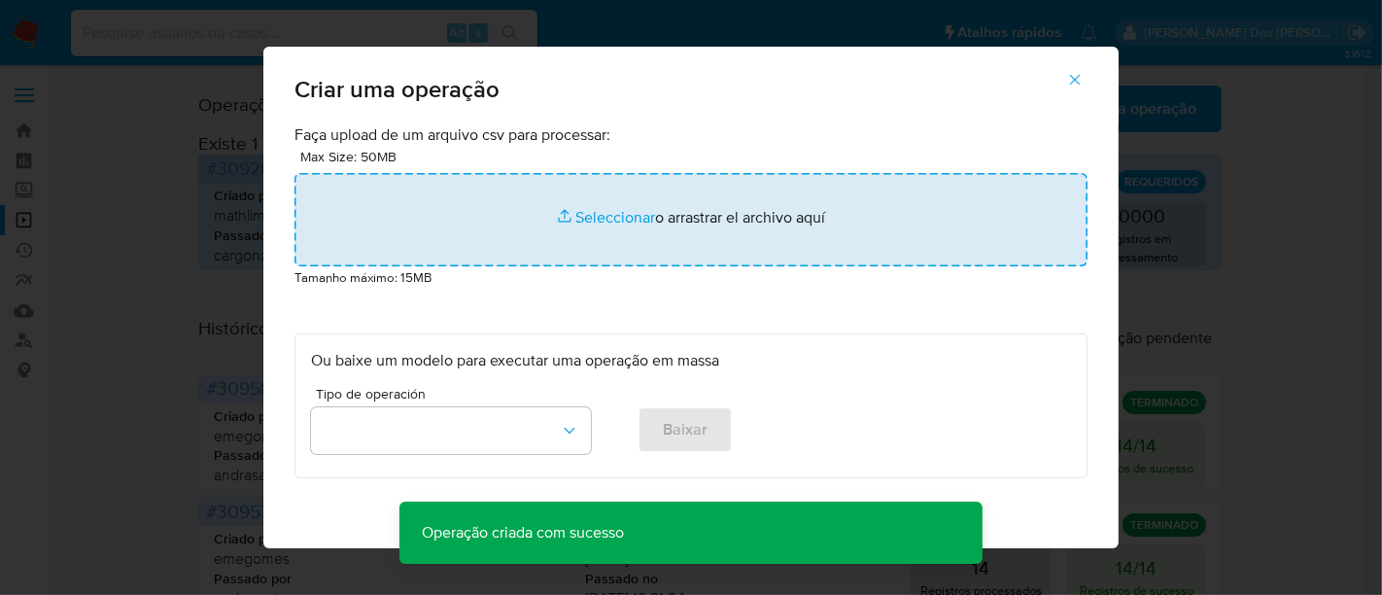
click at [620, 224] on input "file" at bounding box center [690, 219] width 793 height 93
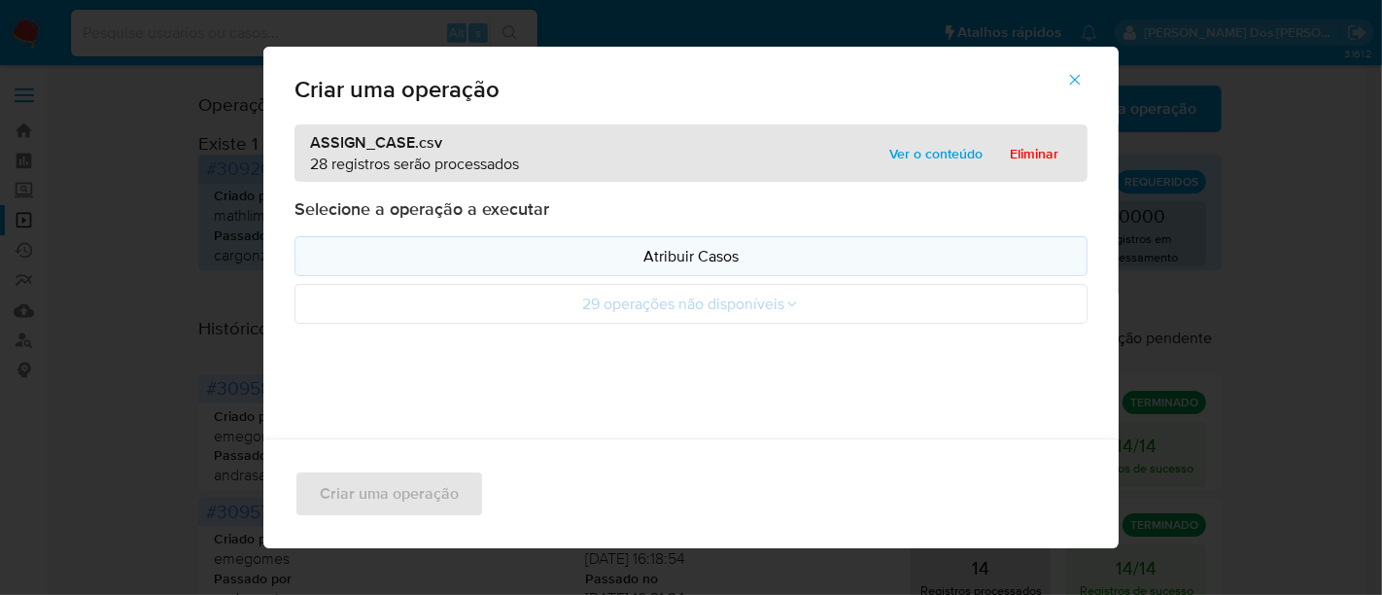
click at [494, 258] on p "Atribuir Casos" at bounding box center [691, 256] width 760 height 22
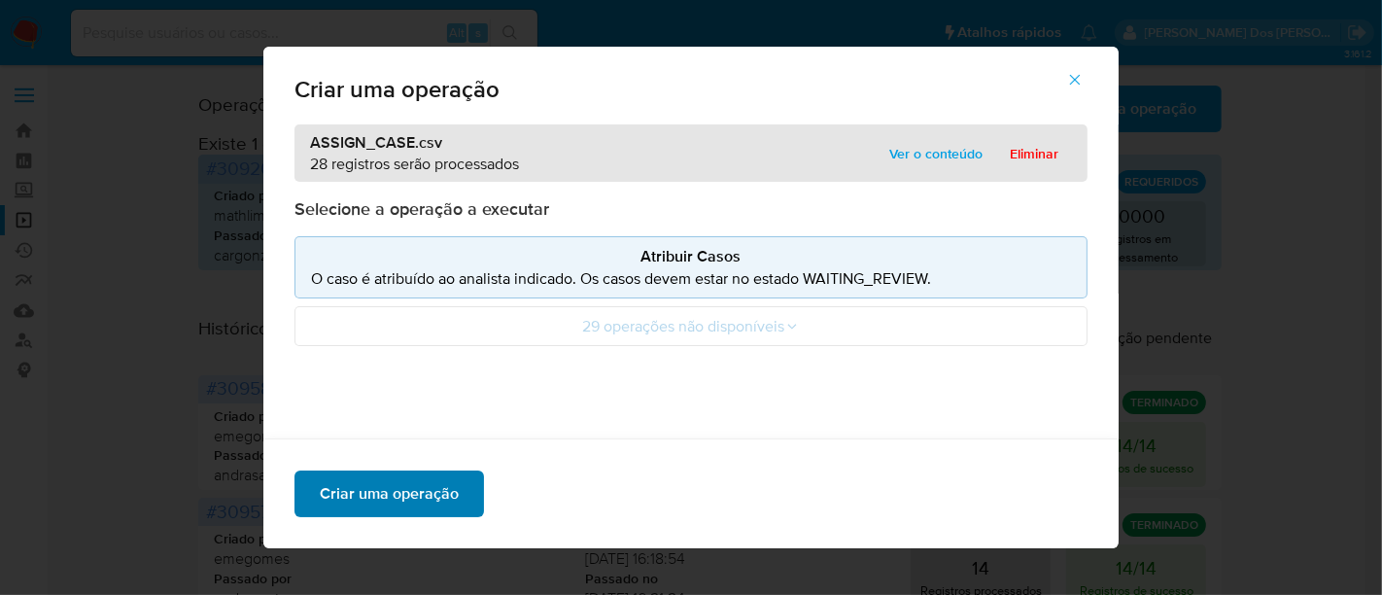
click at [445, 490] on span "Criar uma operação" at bounding box center [389, 493] width 139 height 43
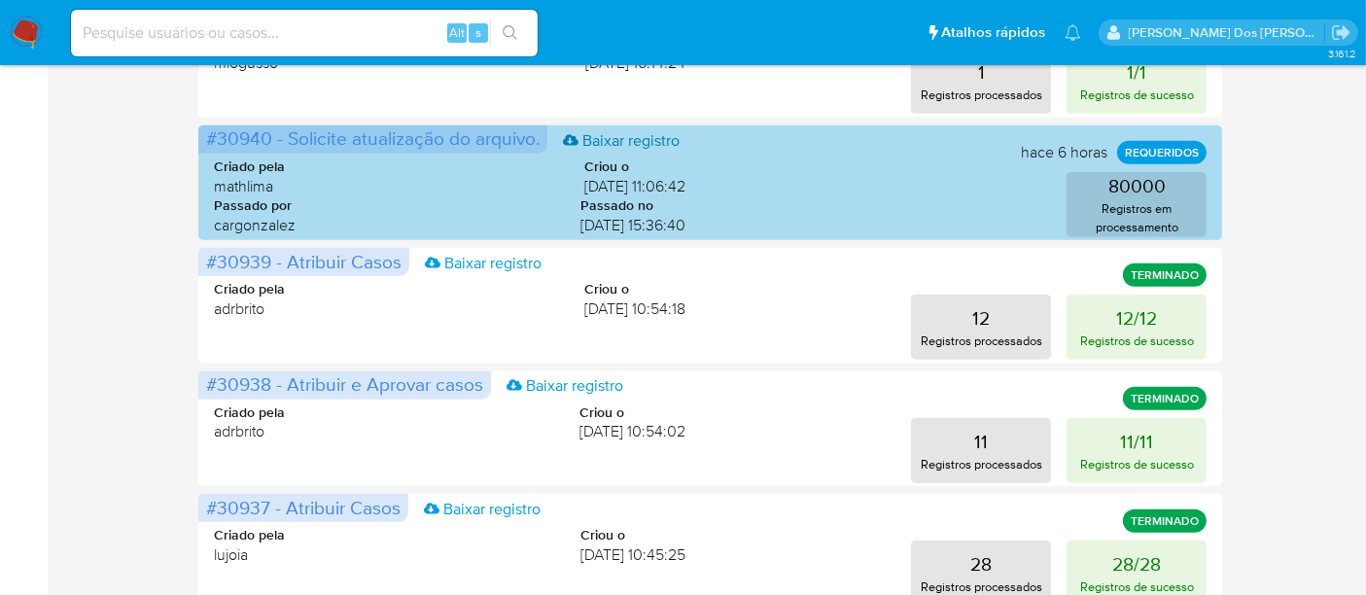
scroll to position [972, 0]
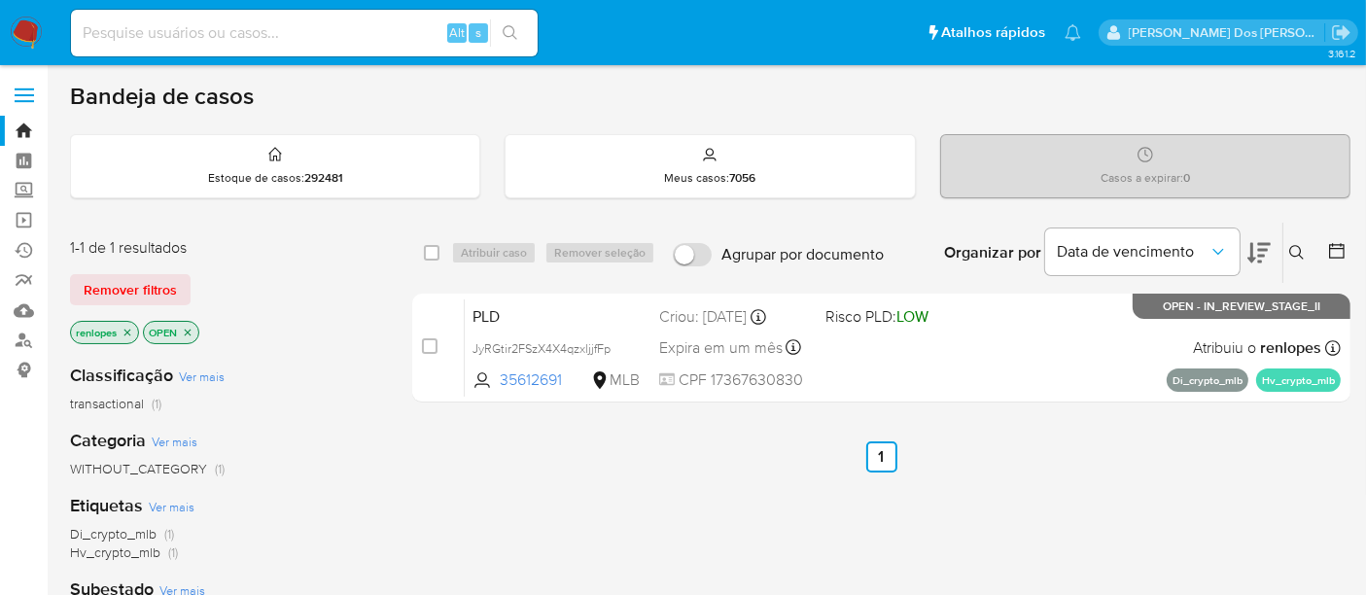
click at [244, 38] on input at bounding box center [304, 32] width 467 height 25
paste input "v6N7gmPkDf1wTSDgvsxLF20y"
type input "v6N7gmPkDf1wTSDgvsxLF20y"
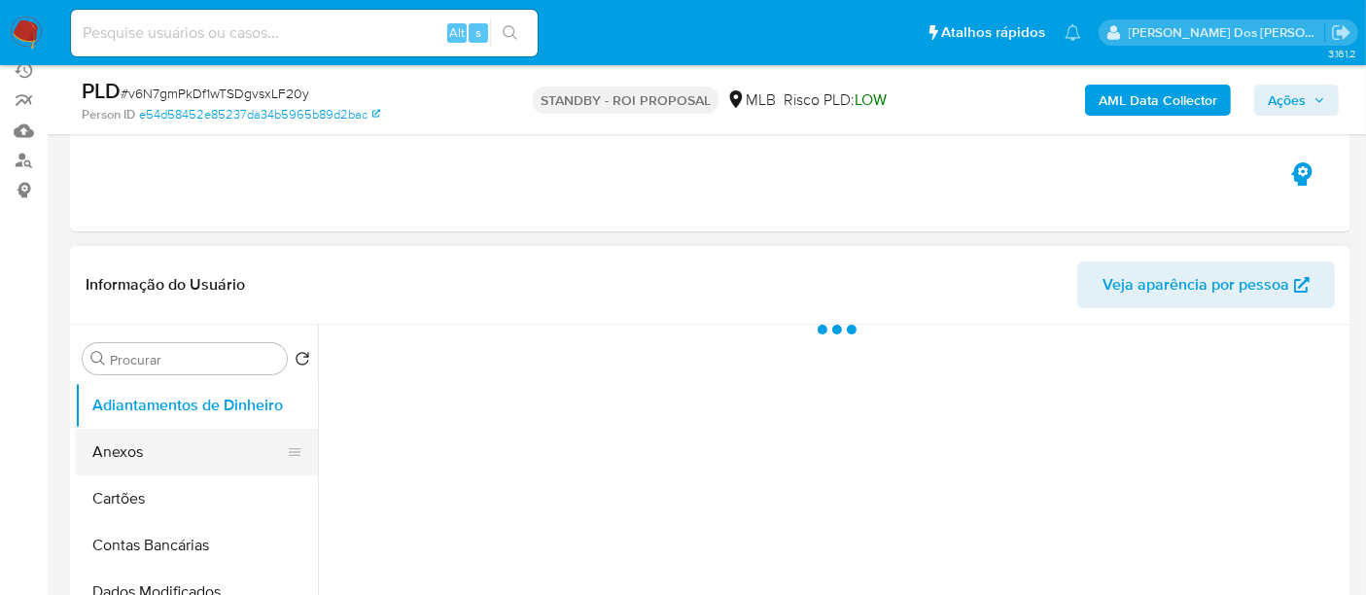
scroll to position [324, 0]
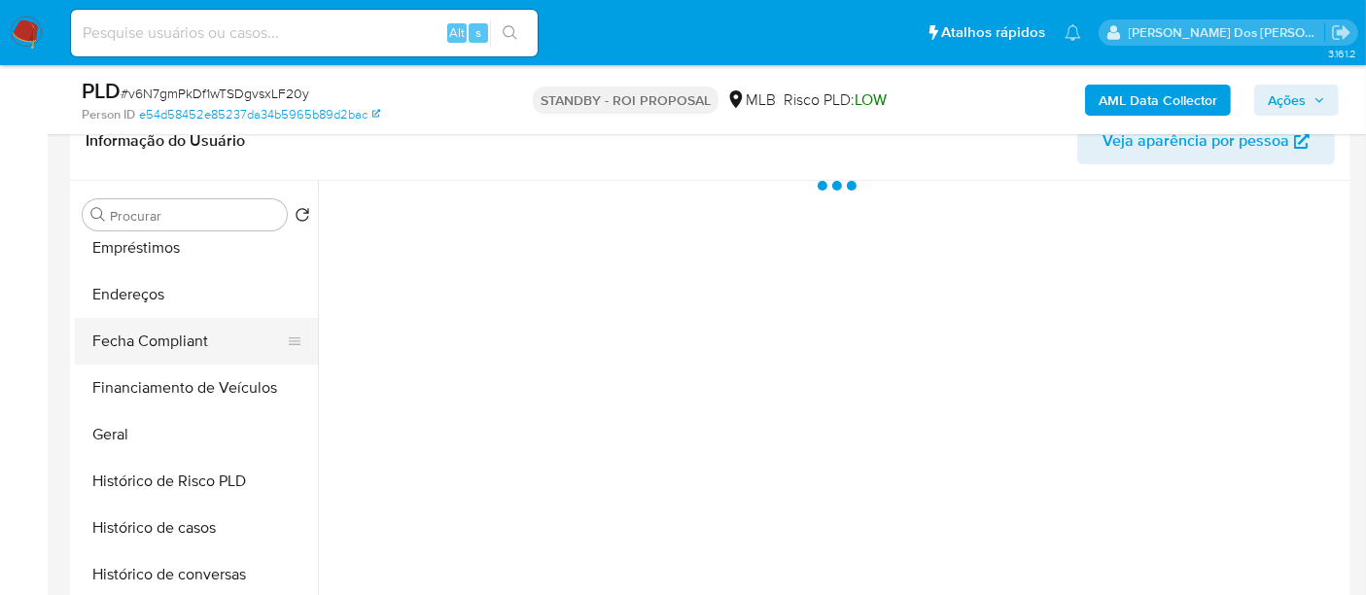
select select "10"
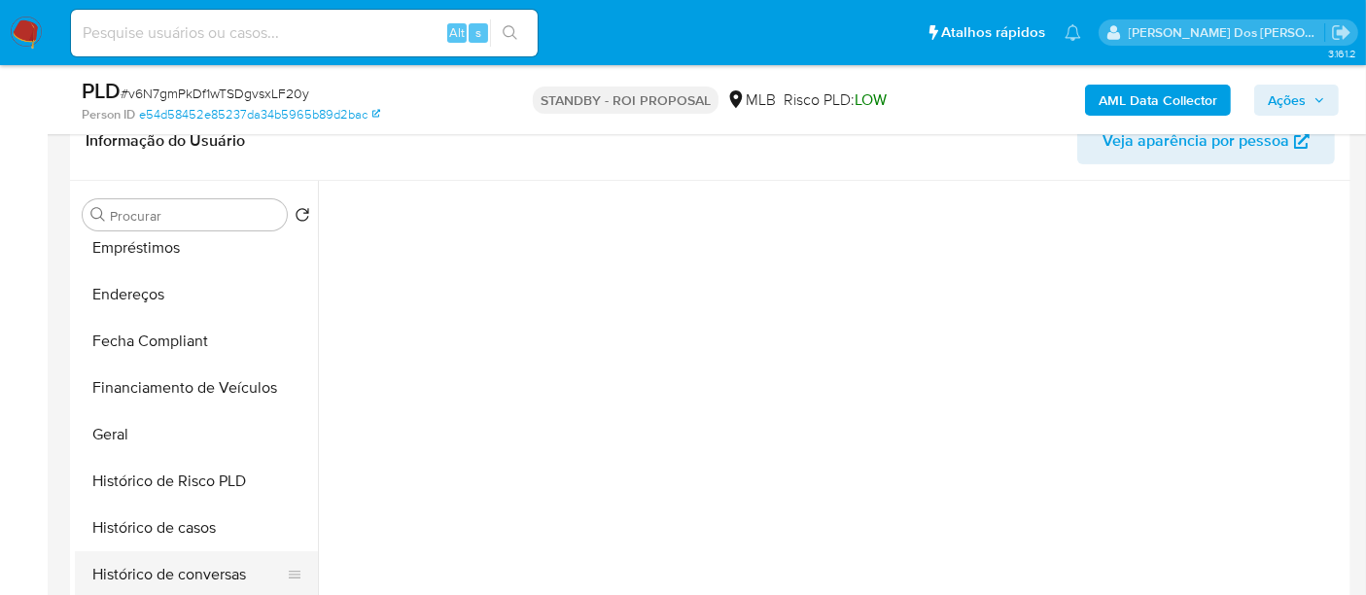
scroll to position [647, 0]
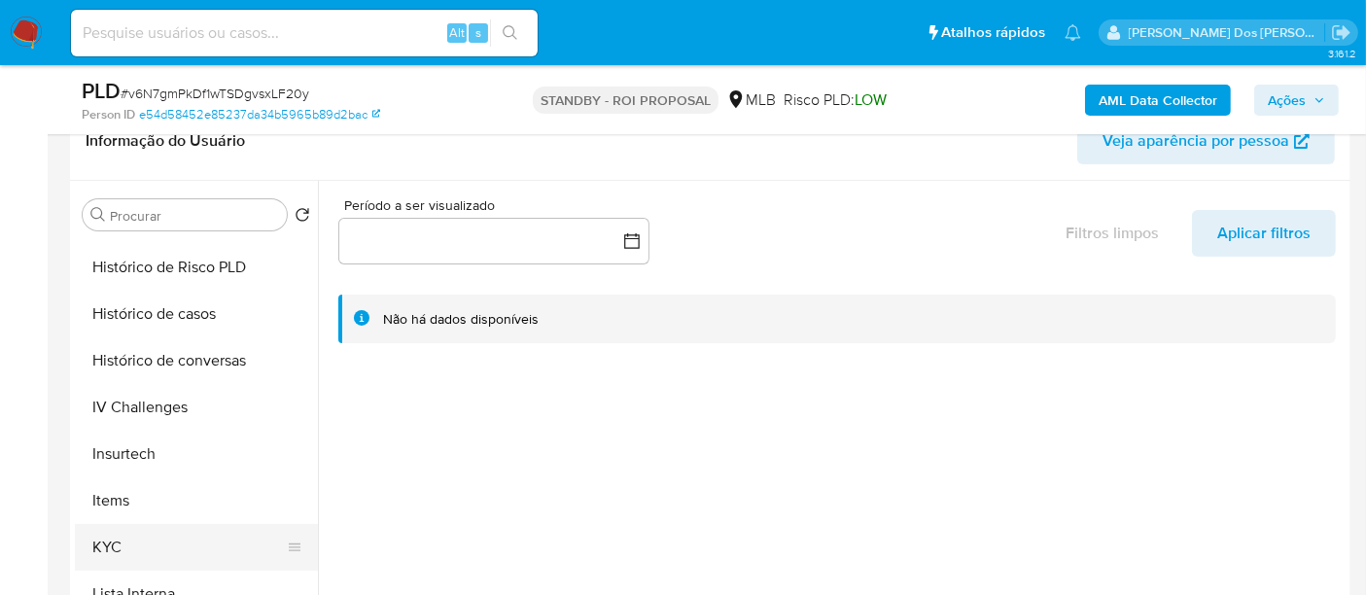
click at [111, 538] on button "KYC" at bounding box center [188, 547] width 227 height 47
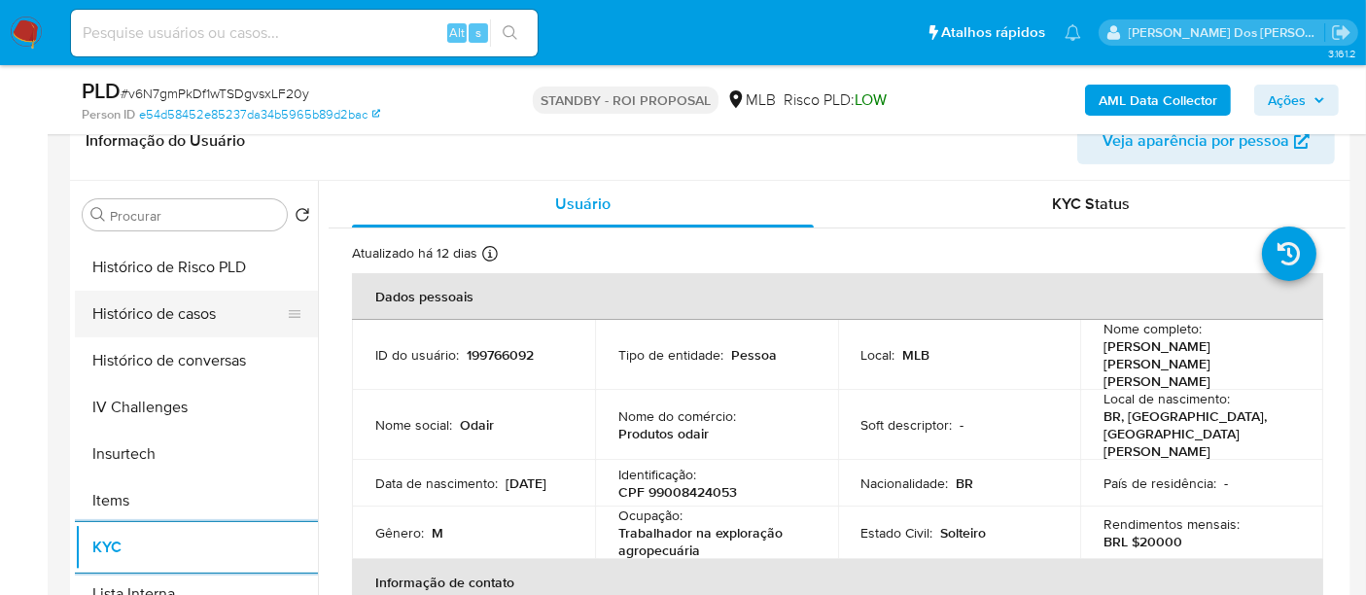
click at [189, 315] on button "Histórico de casos" at bounding box center [188, 314] width 227 height 47
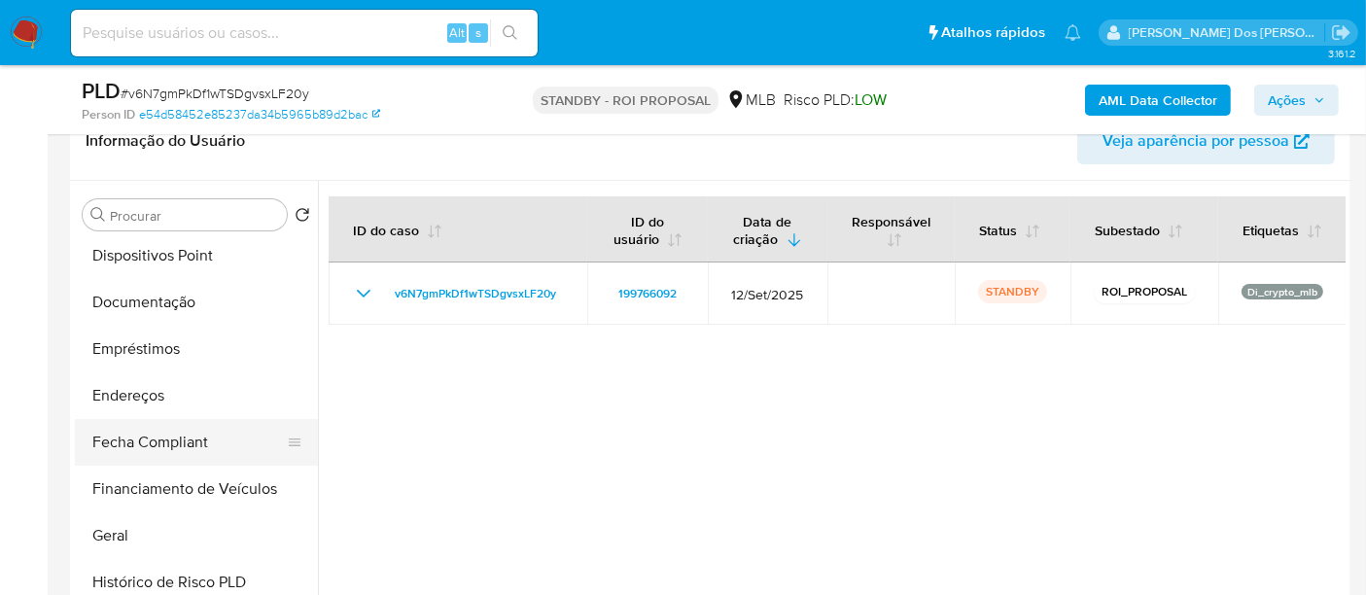
scroll to position [324, 0]
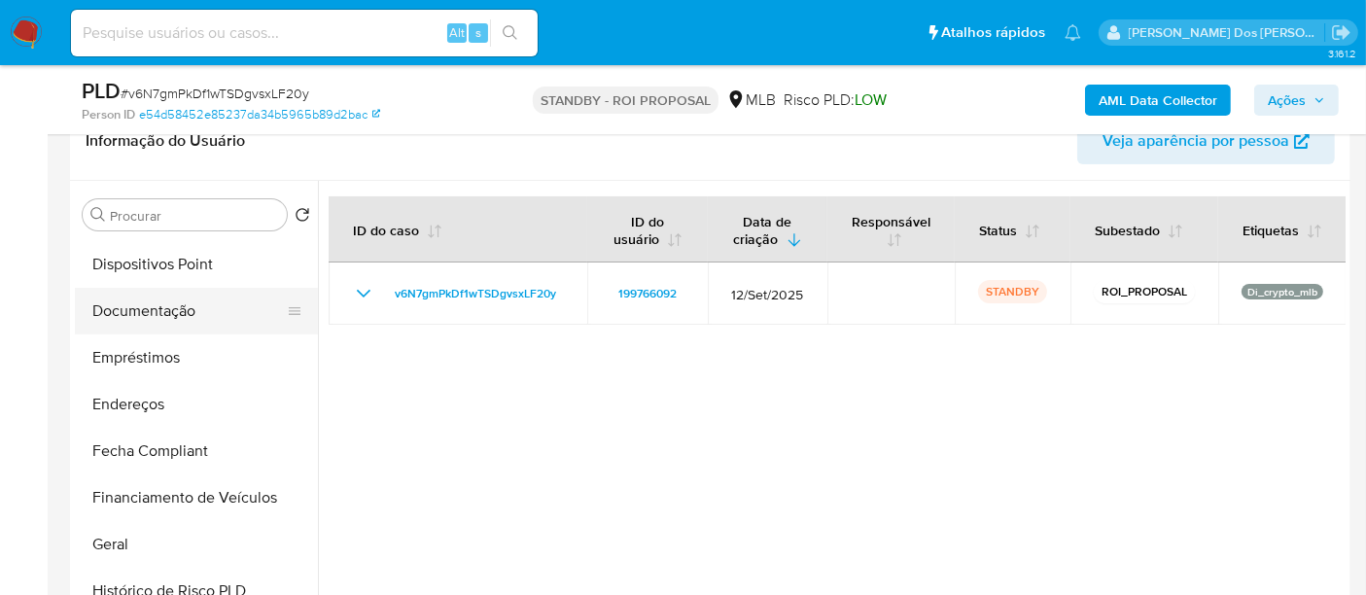
click at [174, 306] on button "Documentação" at bounding box center [188, 311] width 227 height 47
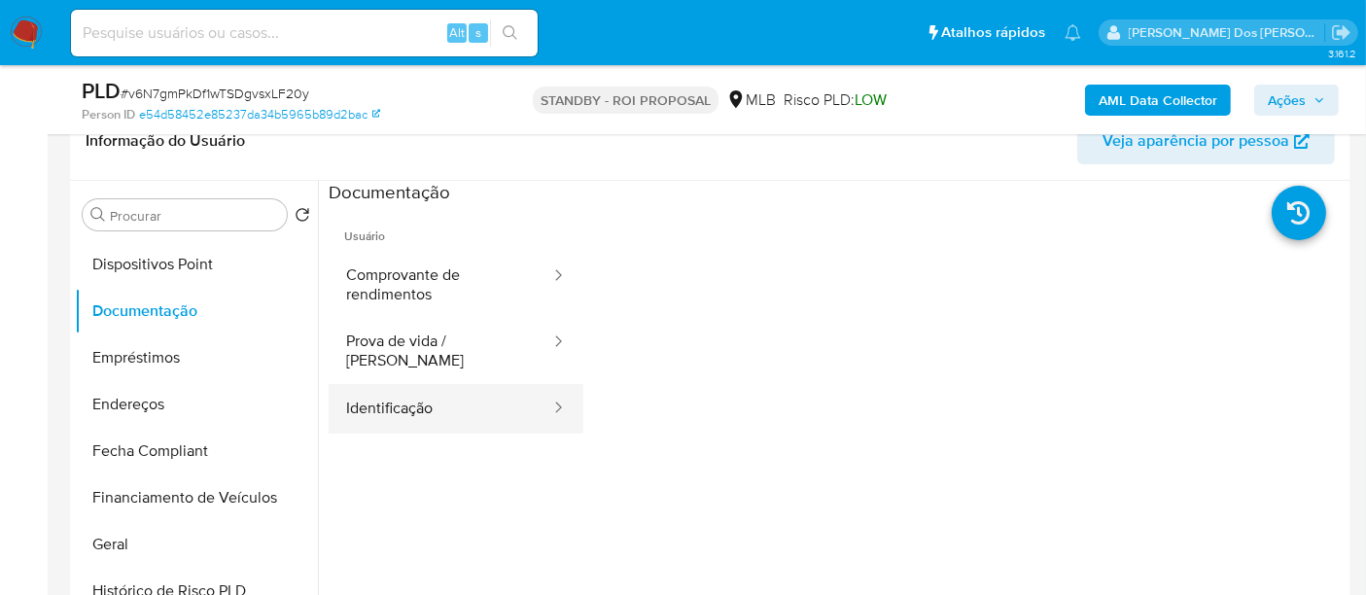
click at [395, 388] on button "Identificação" at bounding box center [441, 409] width 224 height 50
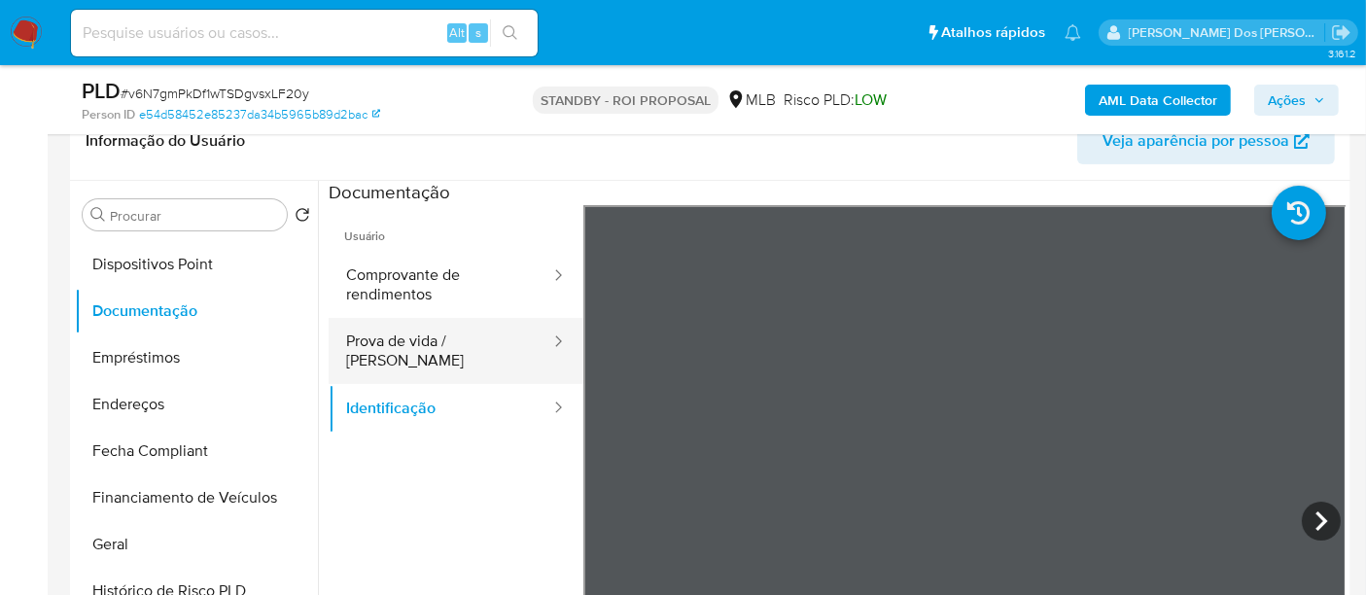
click at [462, 343] on button "Prova de vida / [PERSON_NAME]" at bounding box center [441, 351] width 224 height 66
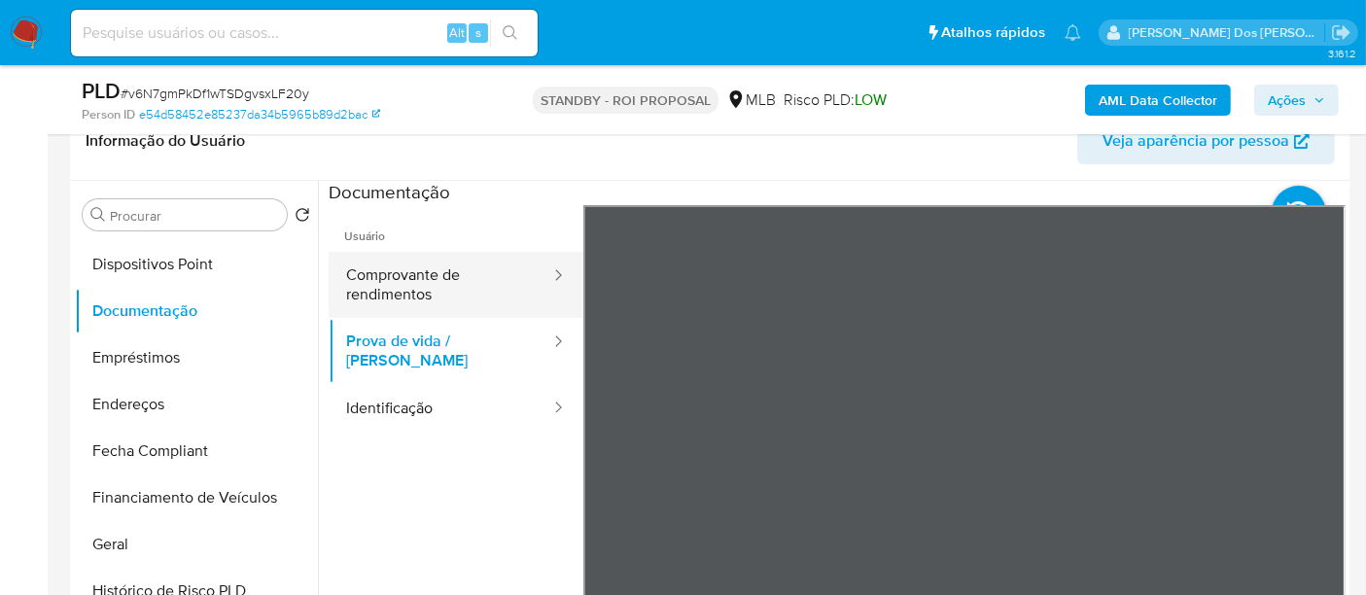
click at [422, 271] on button "Comprovante de rendimentos" at bounding box center [441, 285] width 224 height 66
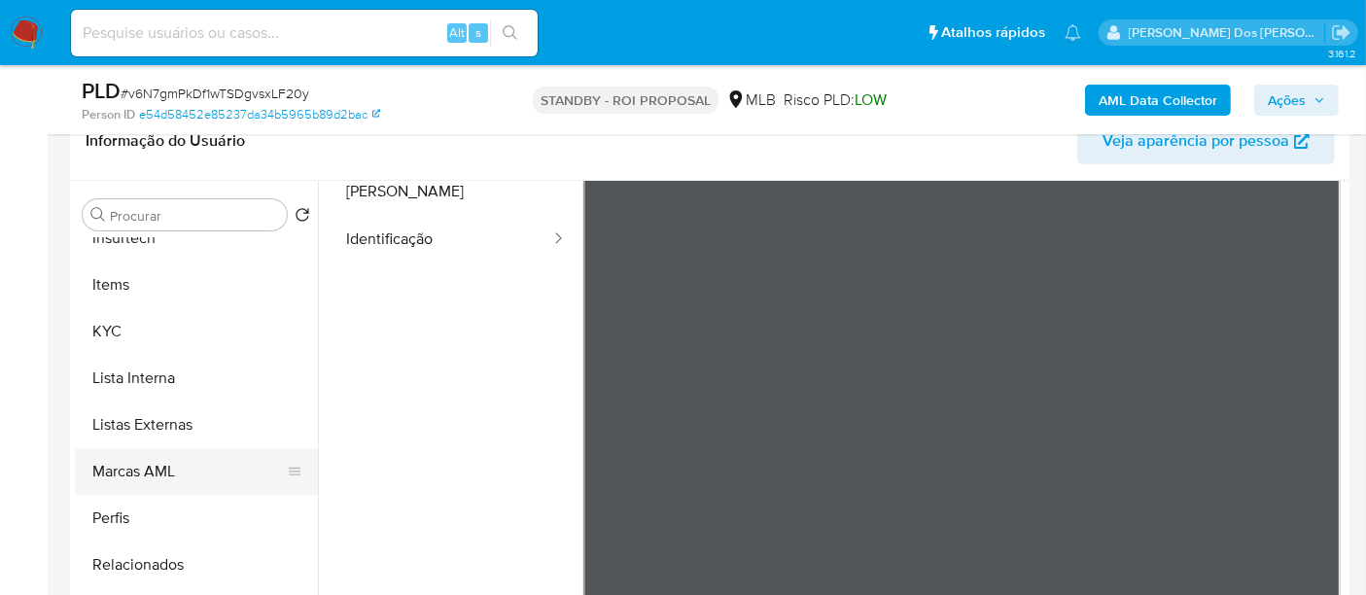
scroll to position [972, 0]
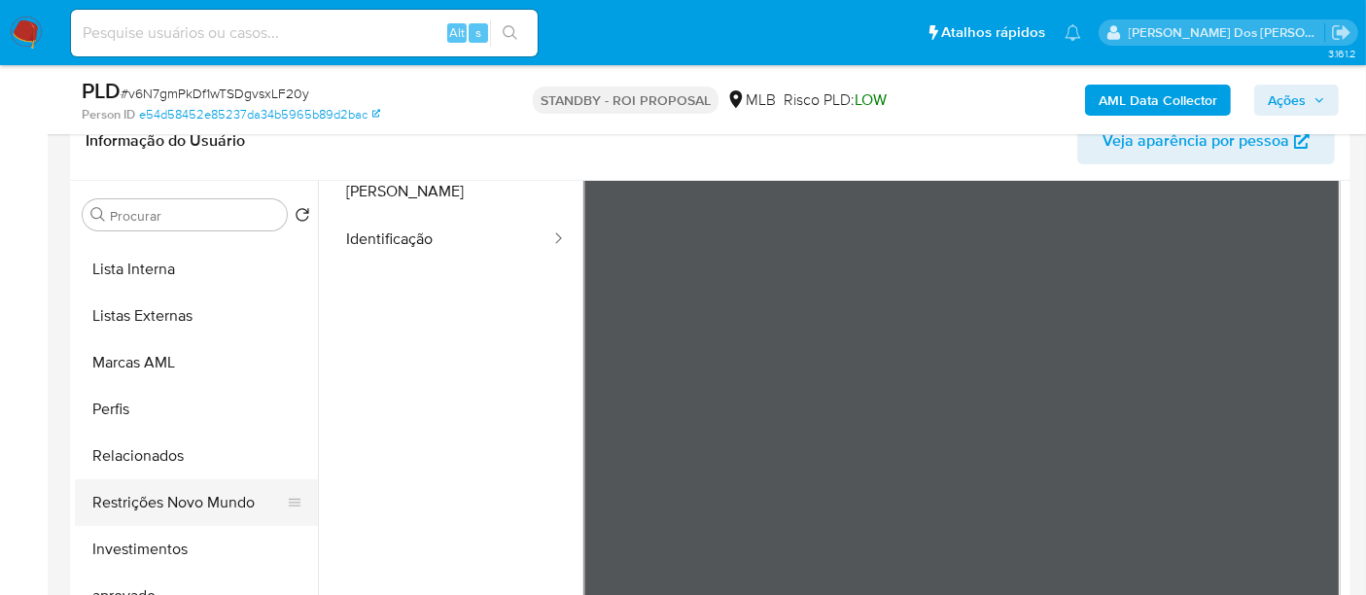
click at [233, 502] on button "Restrições Novo Mundo" at bounding box center [188, 502] width 227 height 47
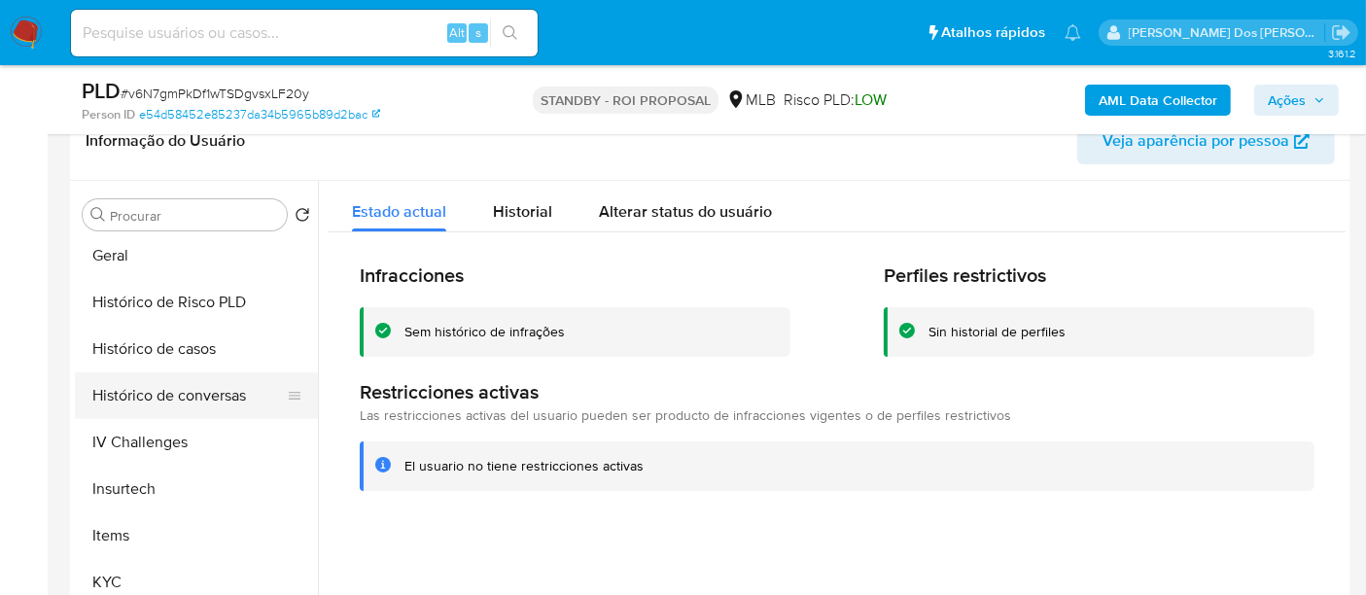
scroll to position [539, 0]
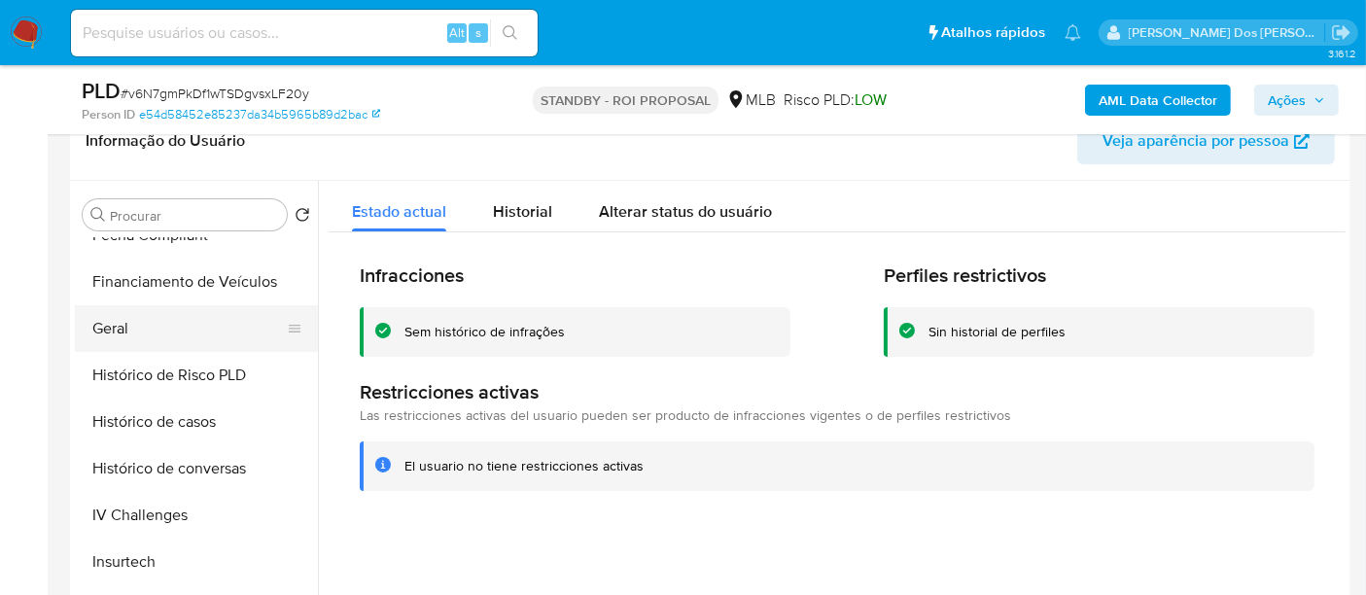
click at [120, 334] on button "Geral" at bounding box center [188, 328] width 227 height 47
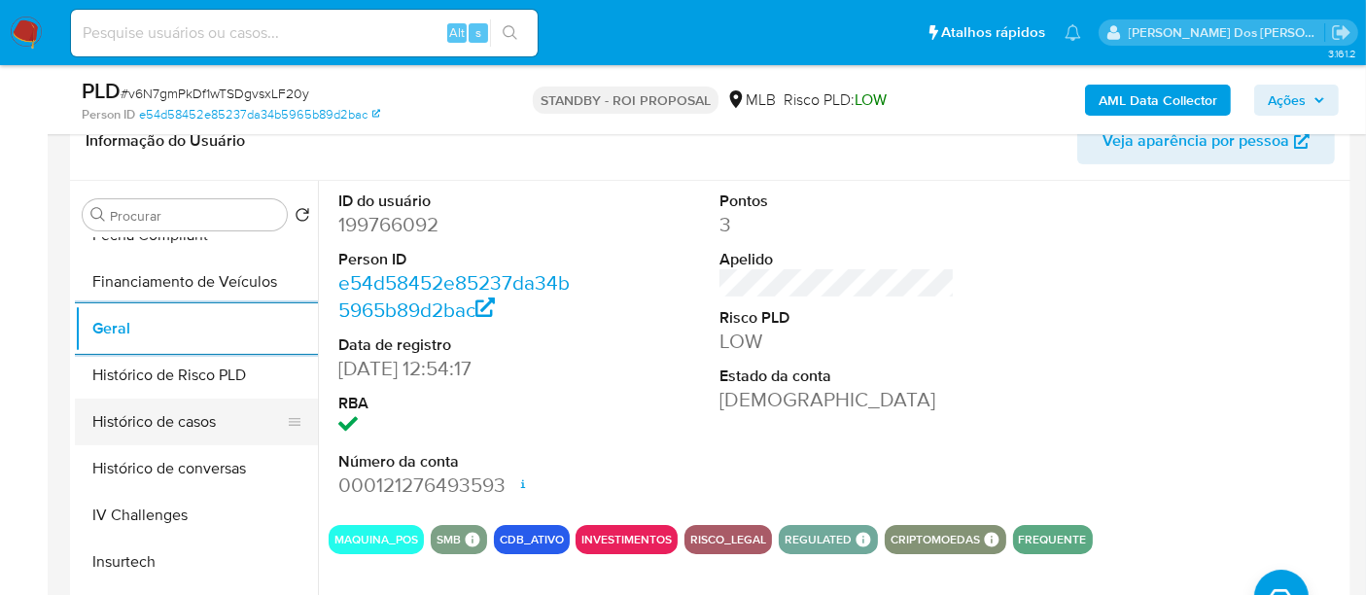
scroll to position [216, 0]
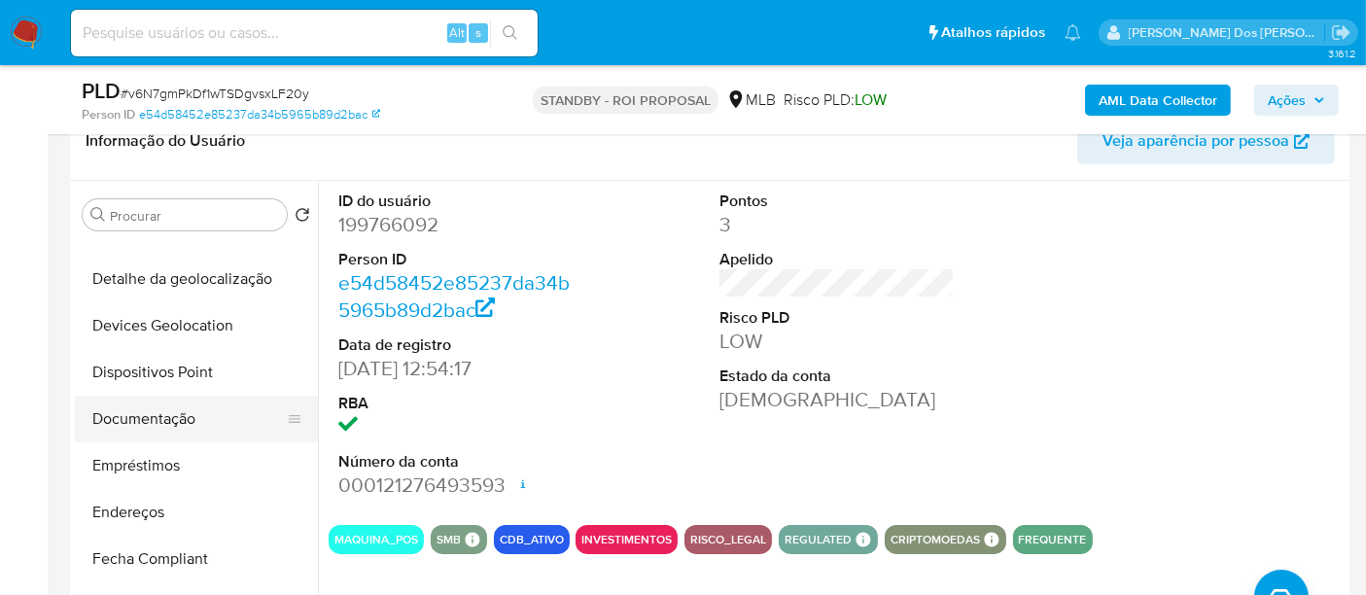
click at [170, 411] on button "Documentação" at bounding box center [188, 419] width 227 height 47
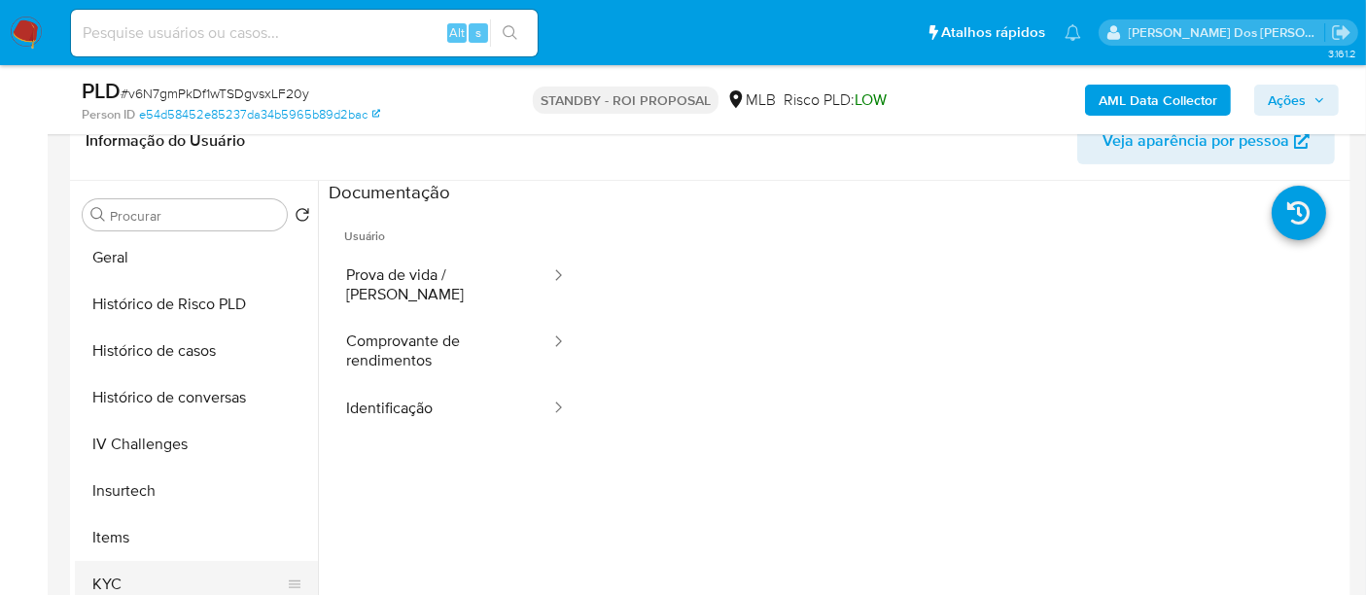
scroll to position [755, 0]
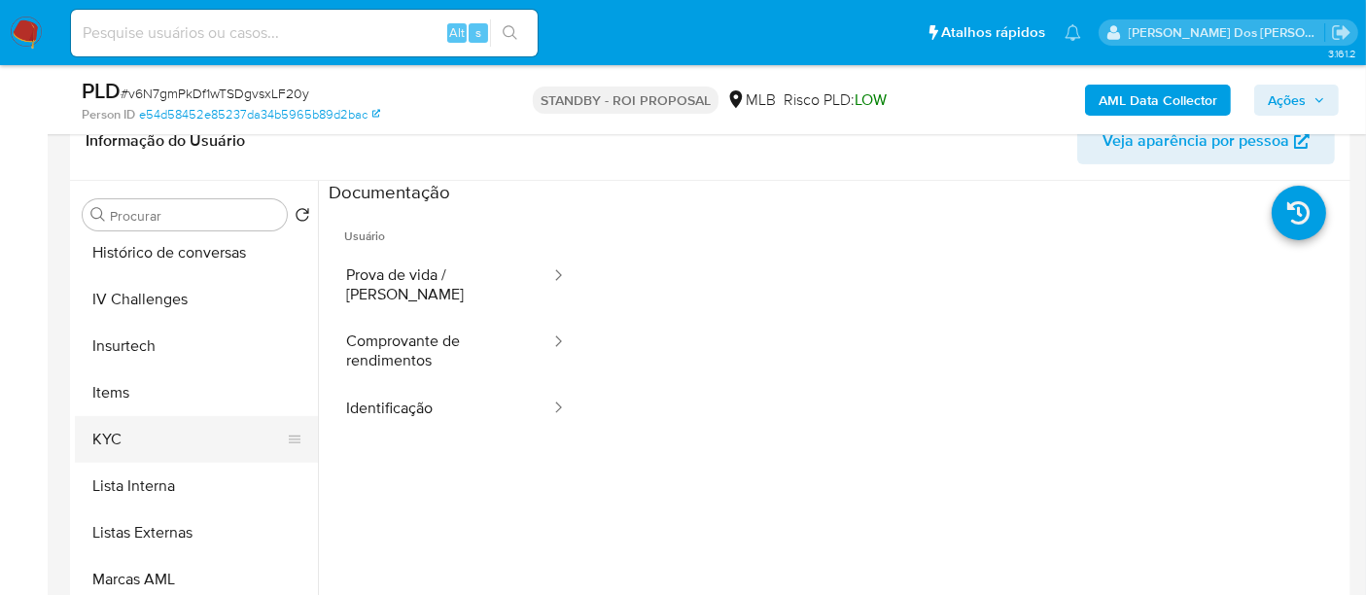
click at [113, 434] on button "KYC" at bounding box center [188, 439] width 227 height 47
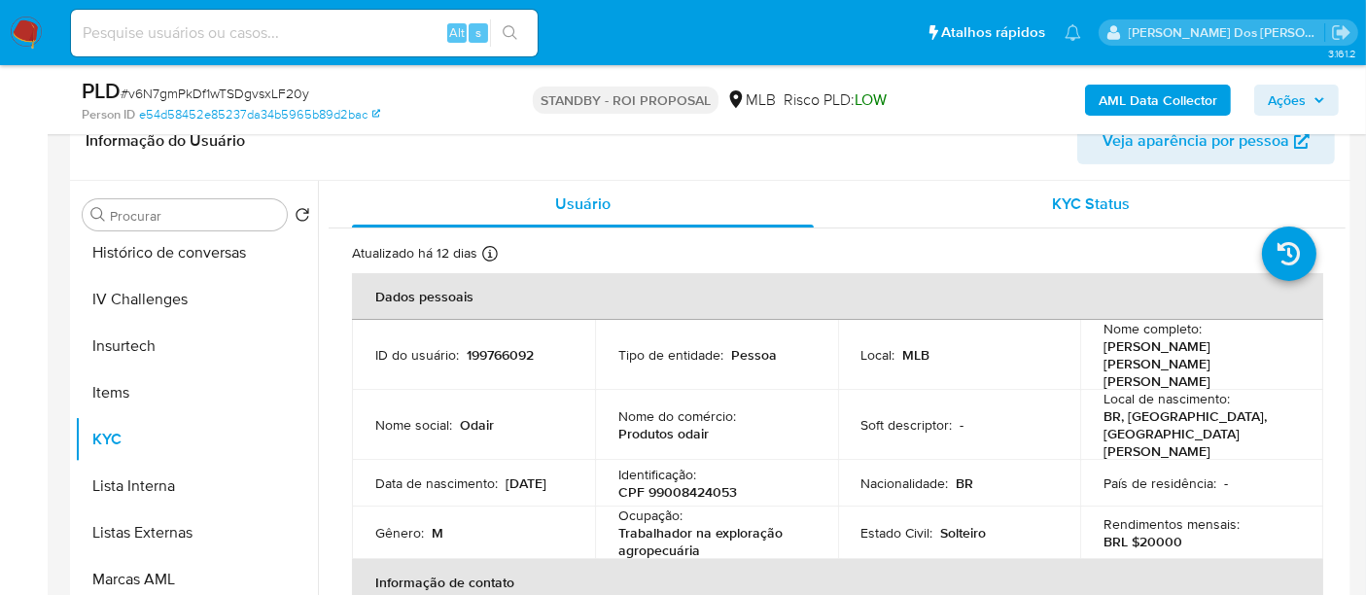
click at [1071, 195] on span "KYC Status" at bounding box center [1092, 203] width 78 height 22
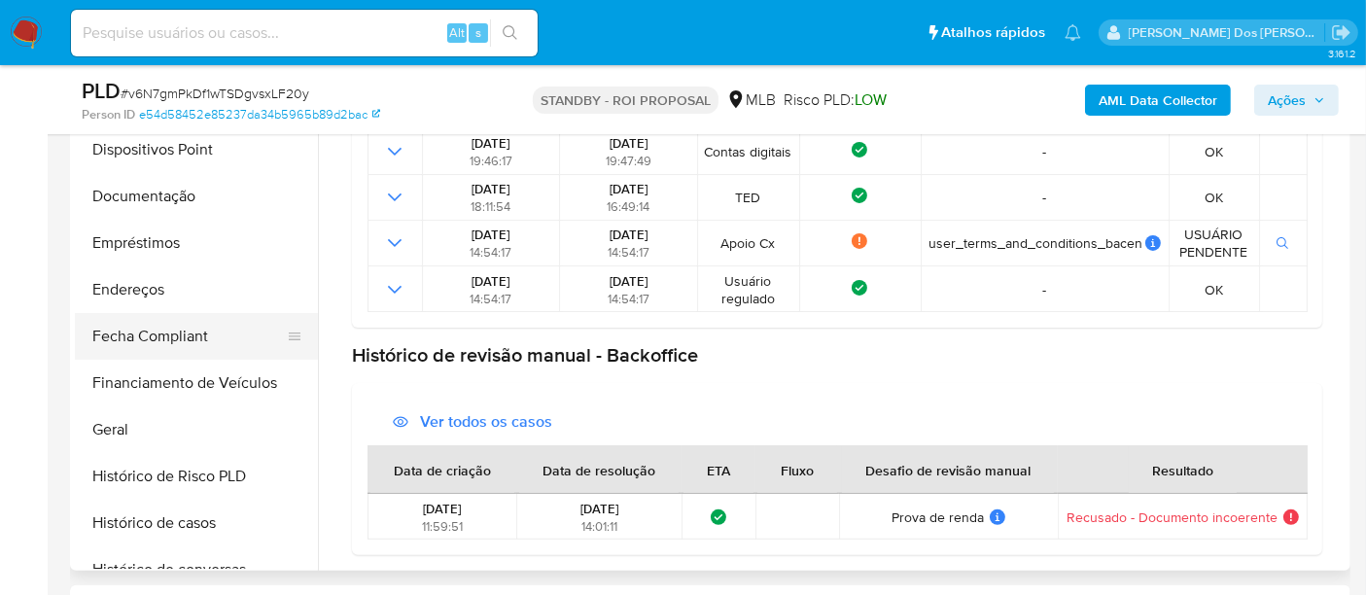
scroll to position [324, 0]
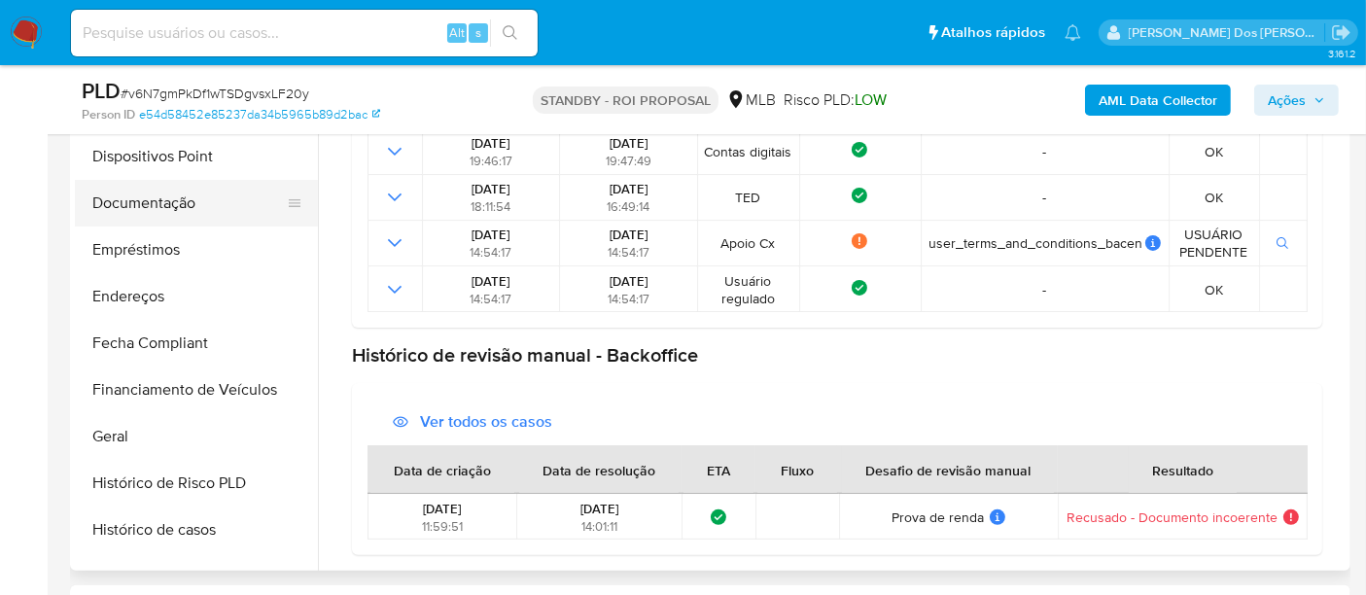
click at [176, 212] on button "Documentação" at bounding box center [188, 203] width 227 height 47
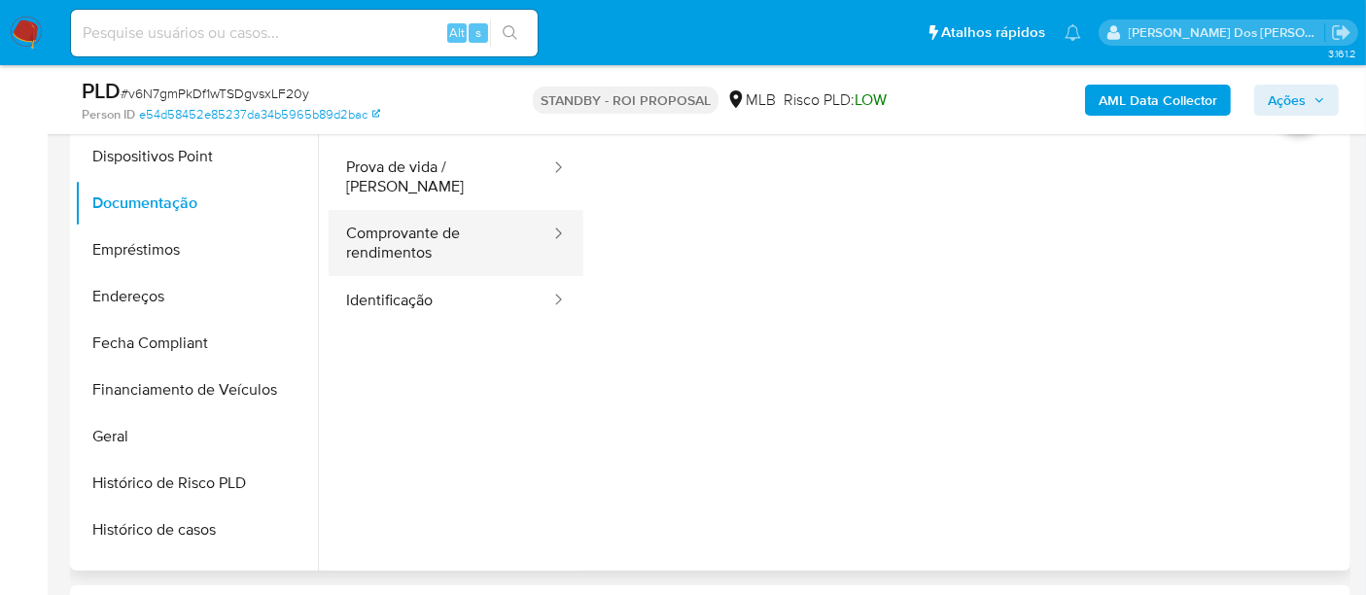
click at [359, 225] on button "Comprovante de rendimentos" at bounding box center [441, 243] width 224 height 66
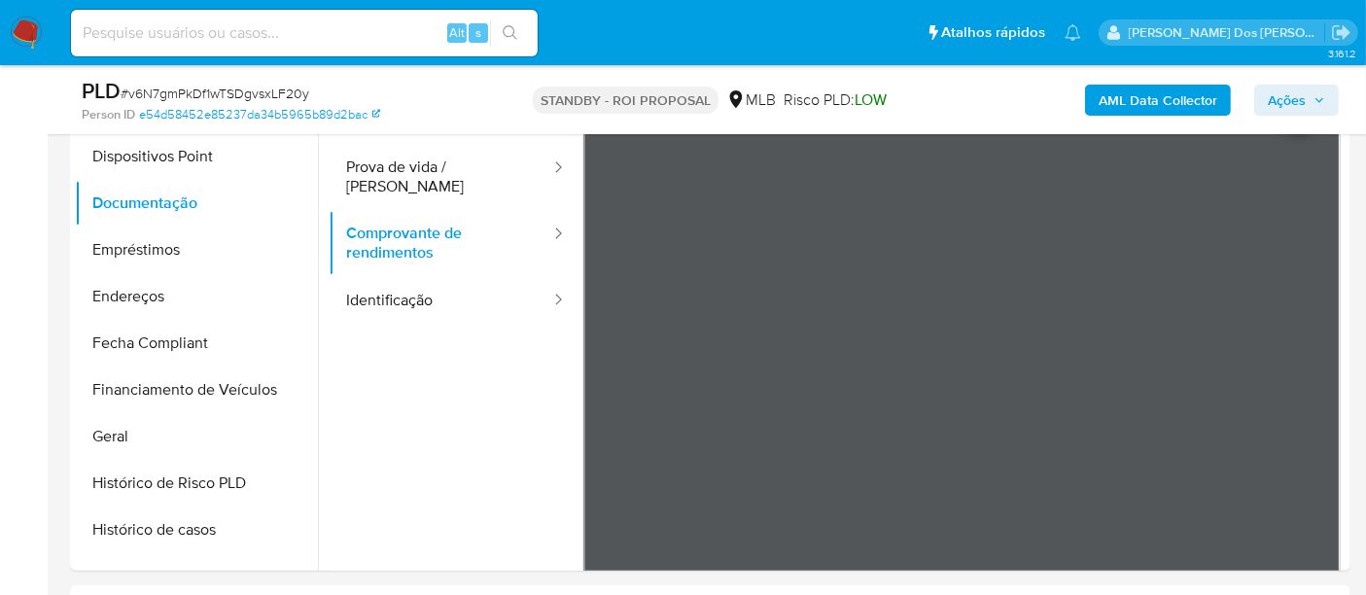
click at [296, 32] on input at bounding box center [304, 32] width 467 height 25
paste input "B8JkCec2jFUJaNTVfciANWmO"
type input "B8JkCec2jFUJaNTVfciANWmO"
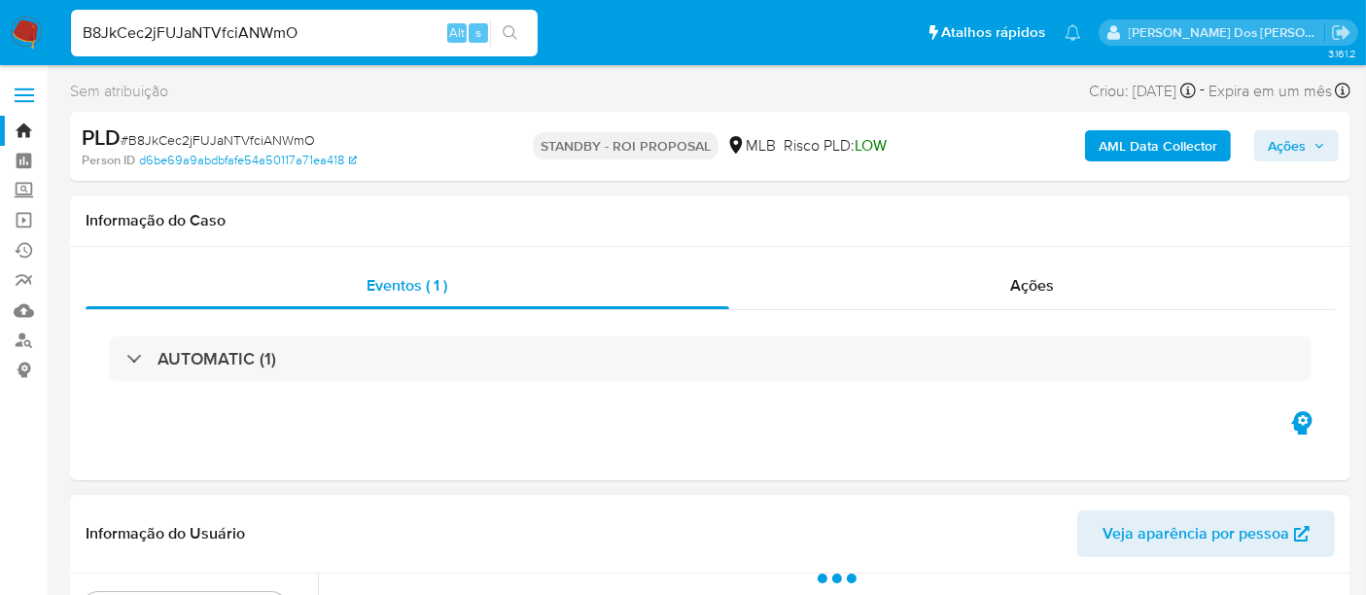
scroll to position [432, 0]
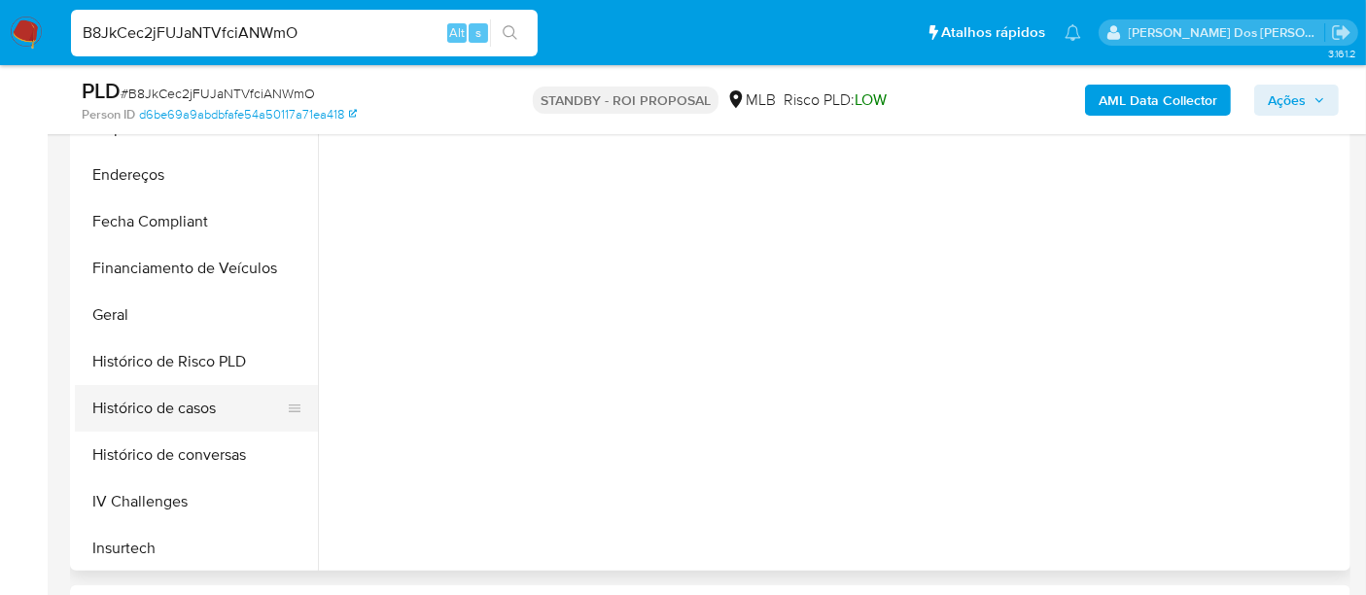
select select "10"
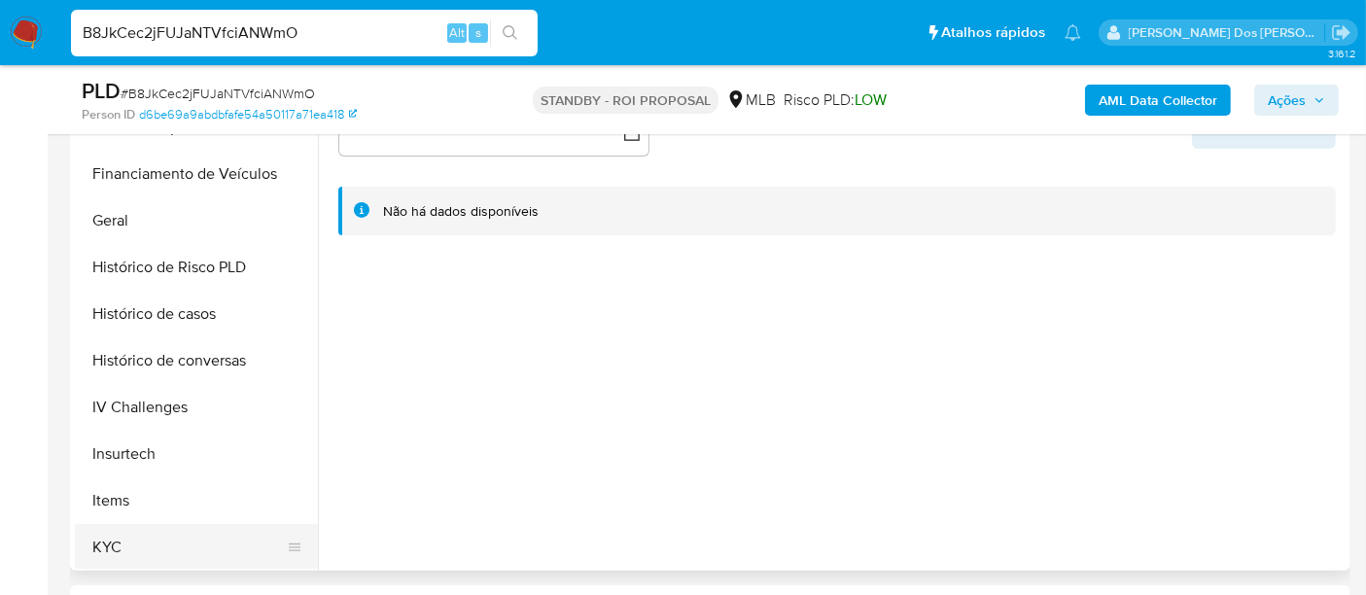
click at [107, 535] on button "KYC" at bounding box center [188, 547] width 227 height 47
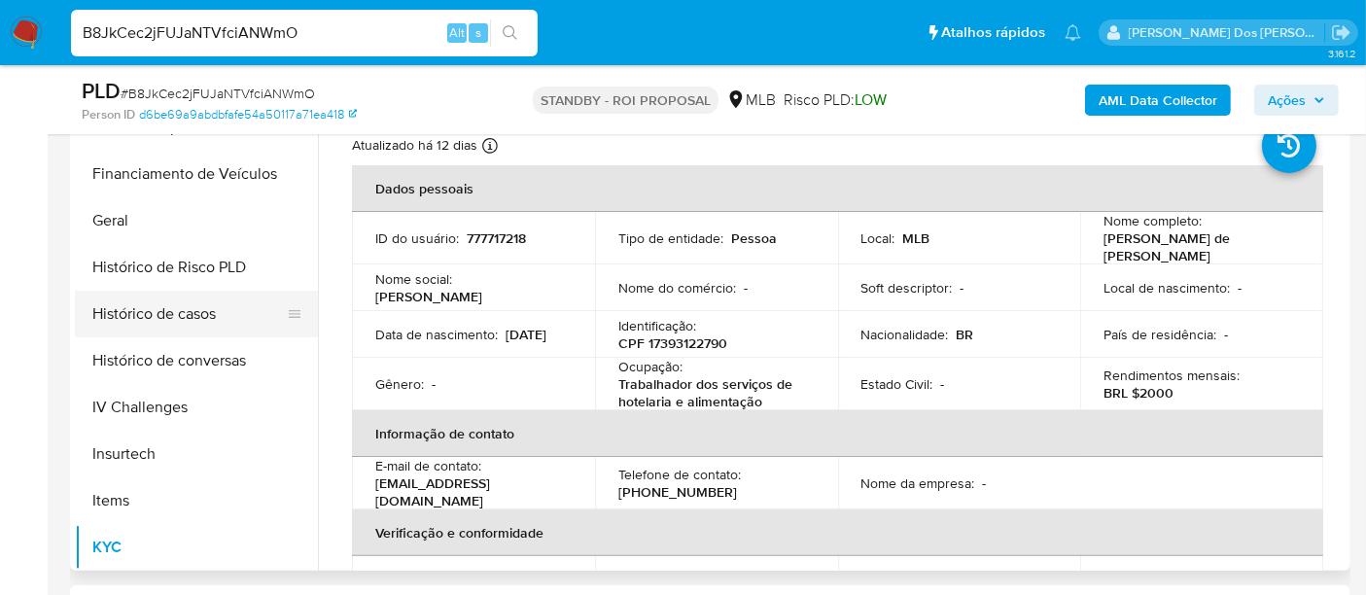
click at [166, 314] on button "Histórico de casos" at bounding box center [188, 314] width 227 height 47
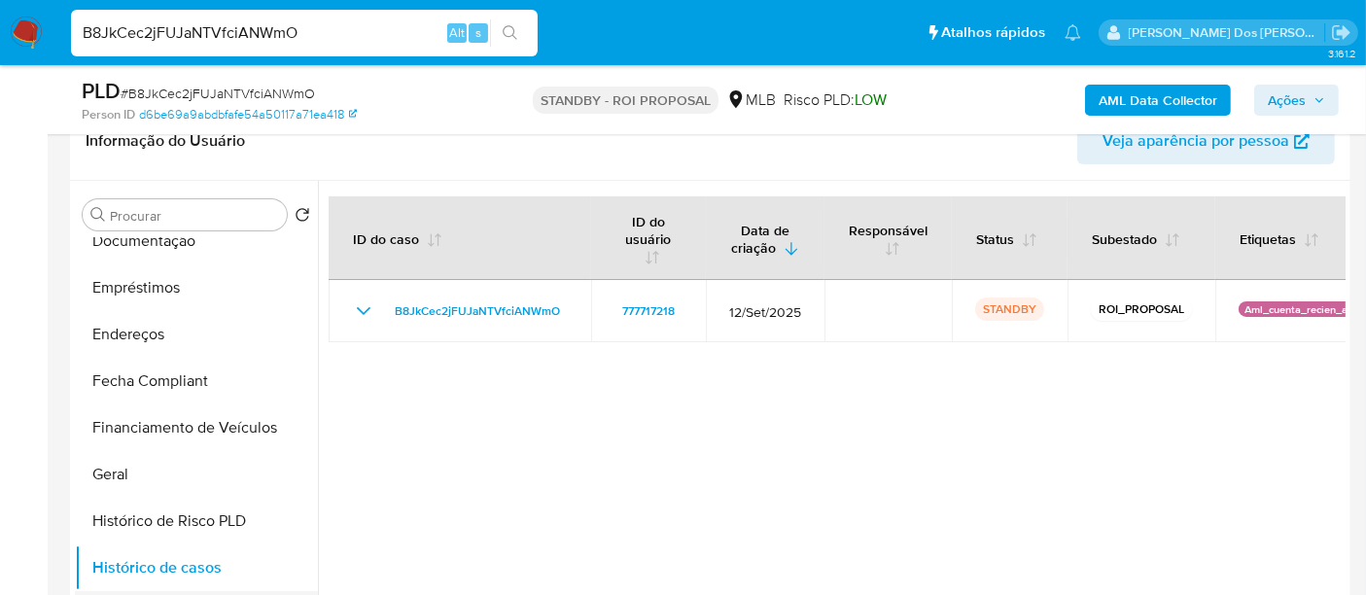
scroll to position [216, 0]
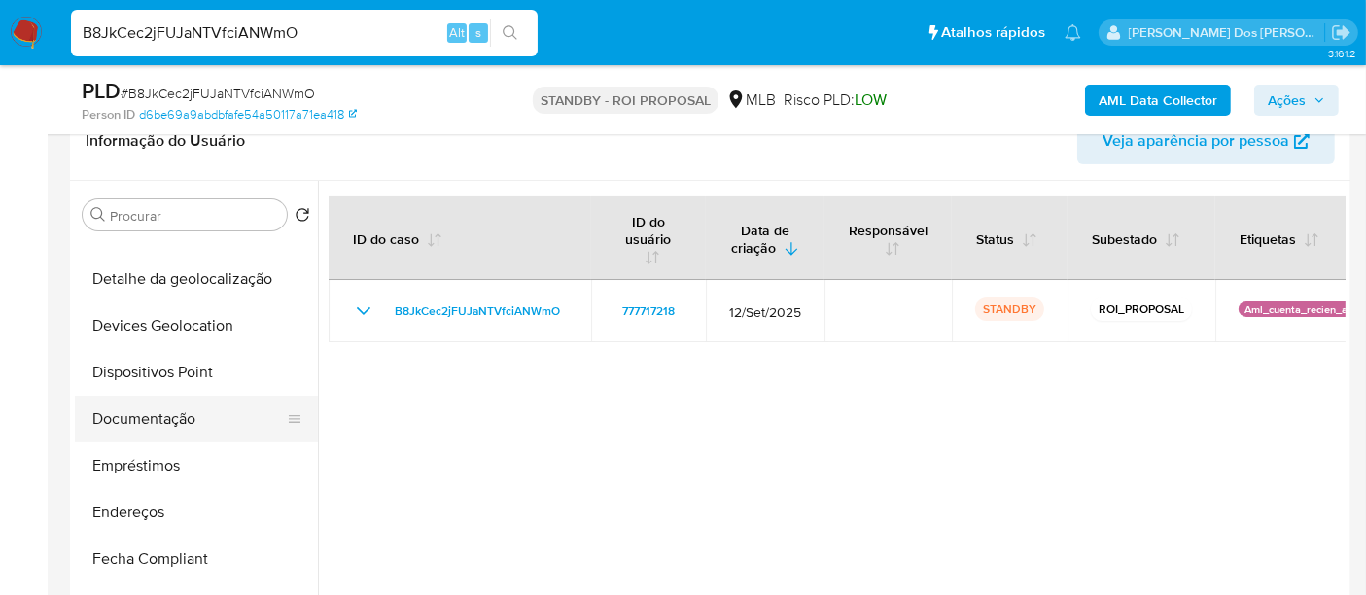
click at [179, 422] on button "Documentação" at bounding box center [188, 419] width 227 height 47
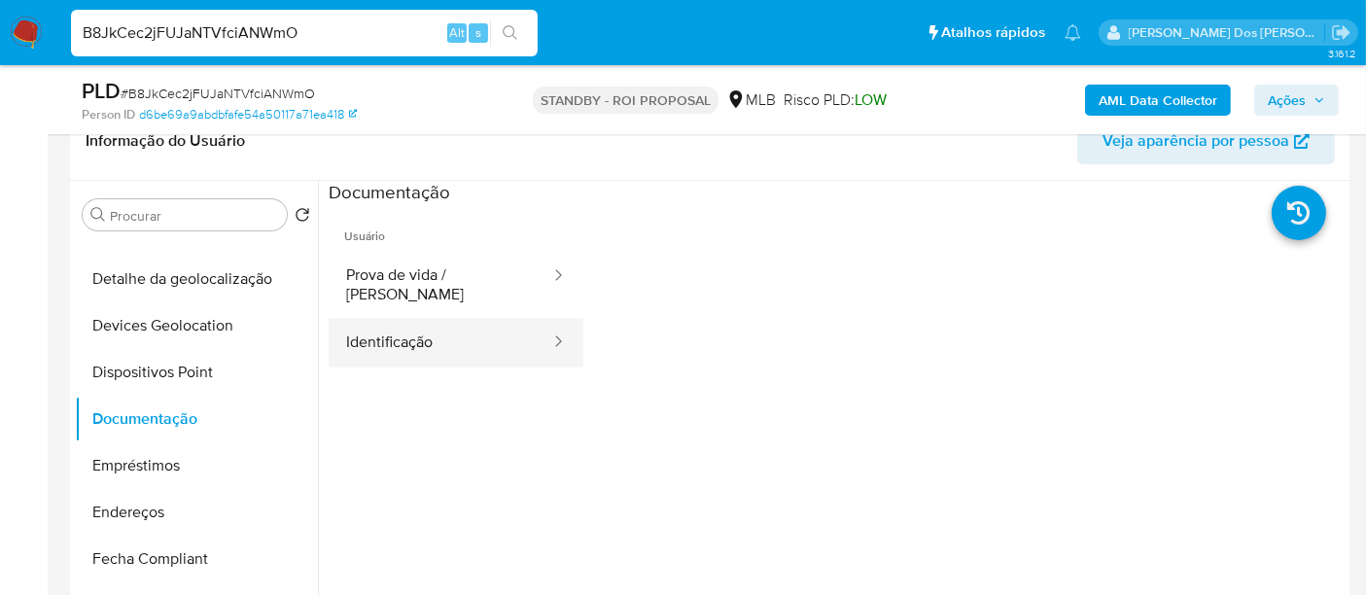
click at [375, 318] on button "Identificação" at bounding box center [441, 343] width 224 height 50
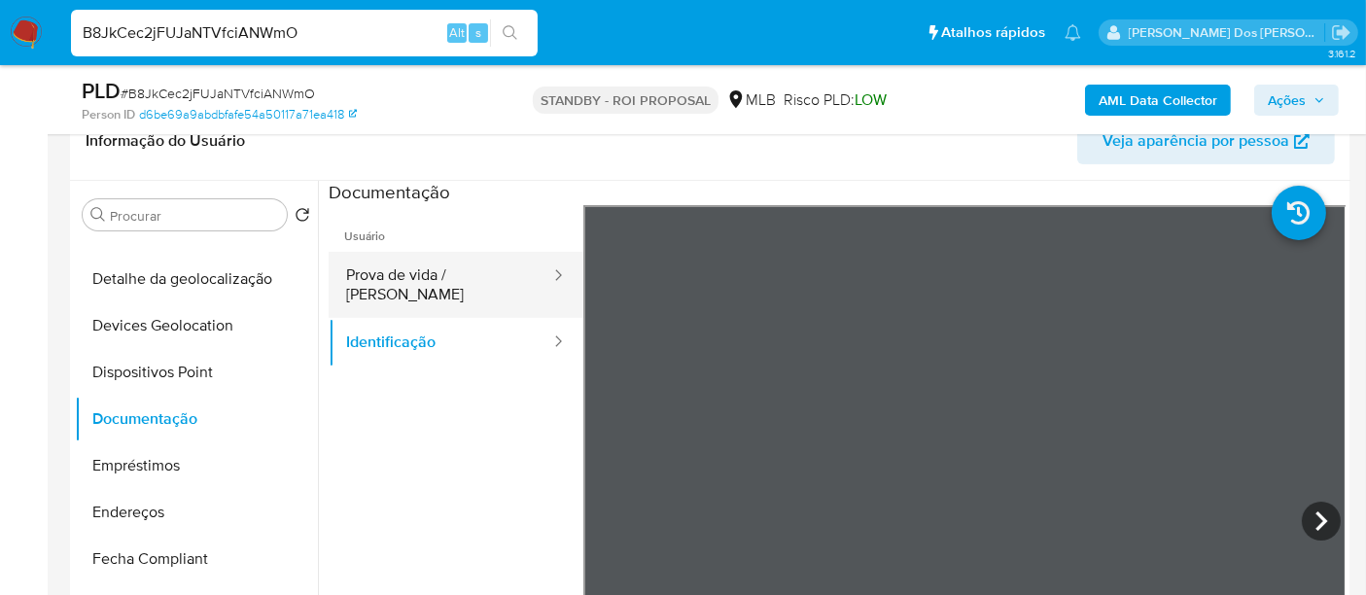
click at [459, 284] on button "Prova de vida / [PERSON_NAME]" at bounding box center [441, 285] width 224 height 66
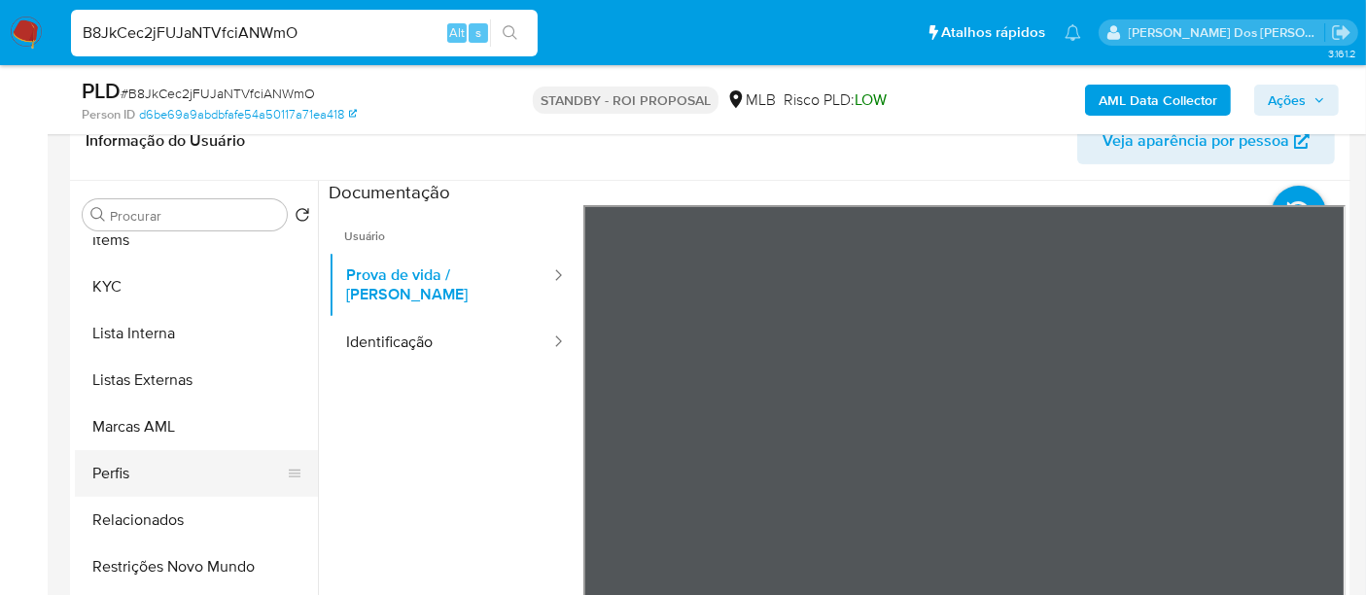
scroll to position [972, 0]
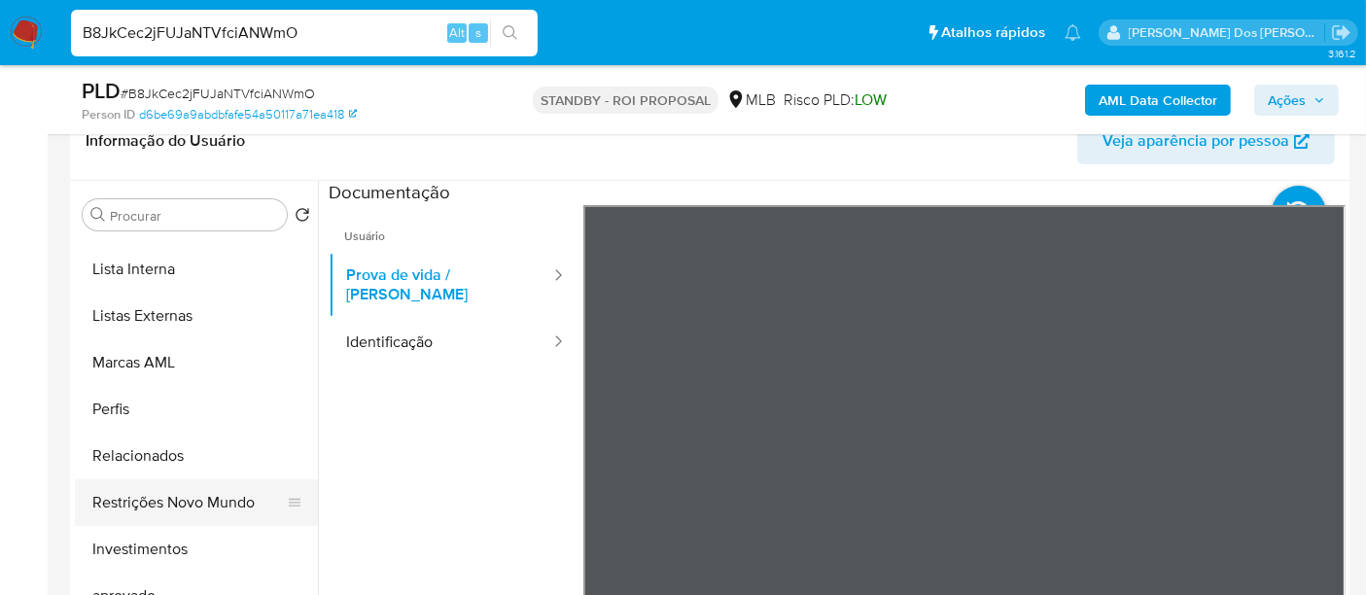
click at [207, 491] on button "Restrições Novo Mundo" at bounding box center [188, 502] width 227 height 47
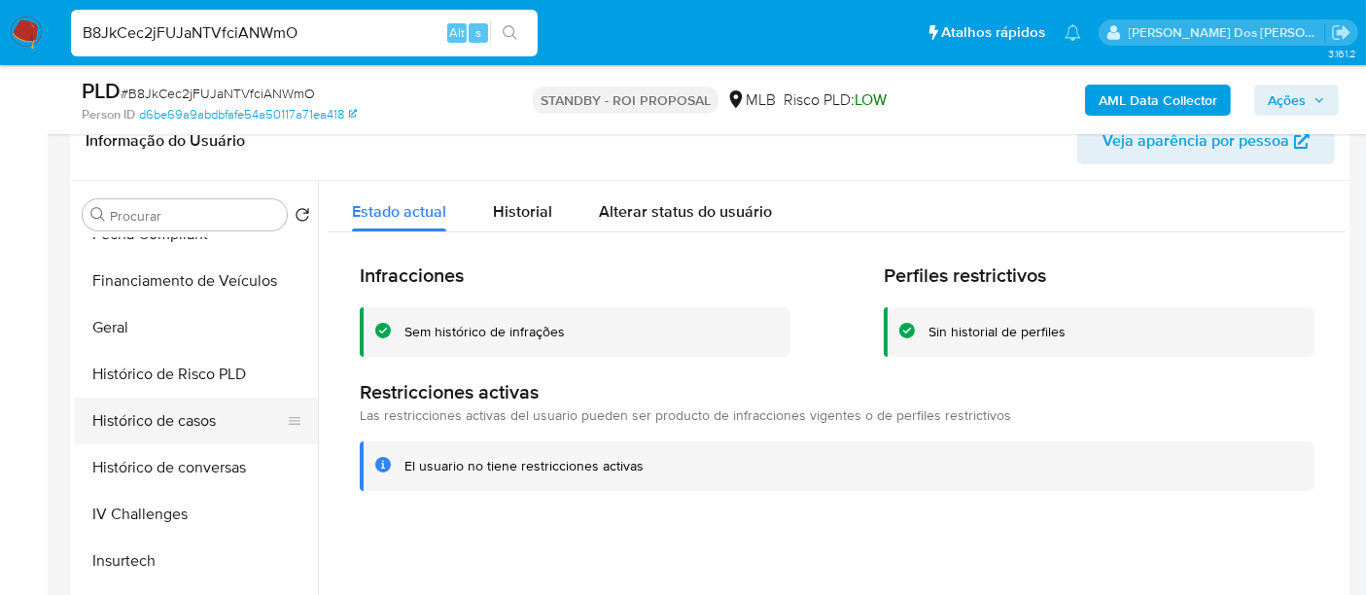
scroll to position [539, 0]
click at [118, 317] on button "Geral" at bounding box center [188, 328] width 227 height 47
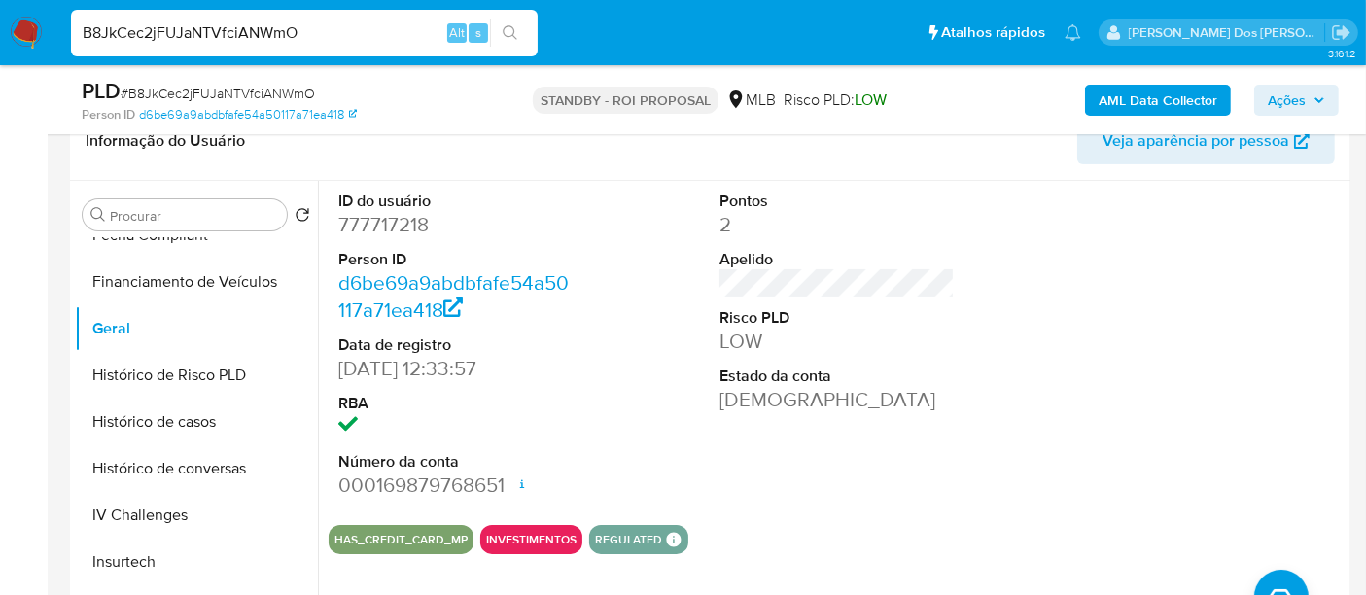
click at [323, 36] on input "B8JkCec2jFUJaNTVfciANWmO" at bounding box center [304, 32] width 467 height 25
paste input "6YXouPaW3BwBp00kZkjE2J8F"
type input "6YXouPaW3BwBp00kZkjE2J8F"
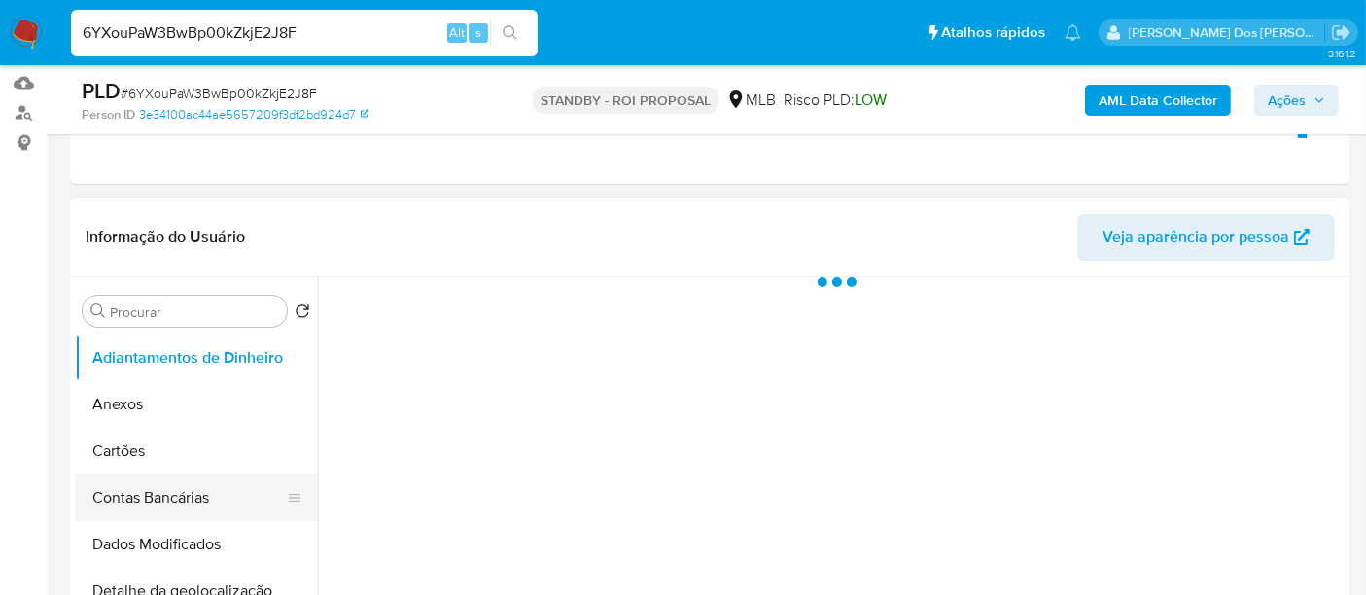
scroll to position [324, 0]
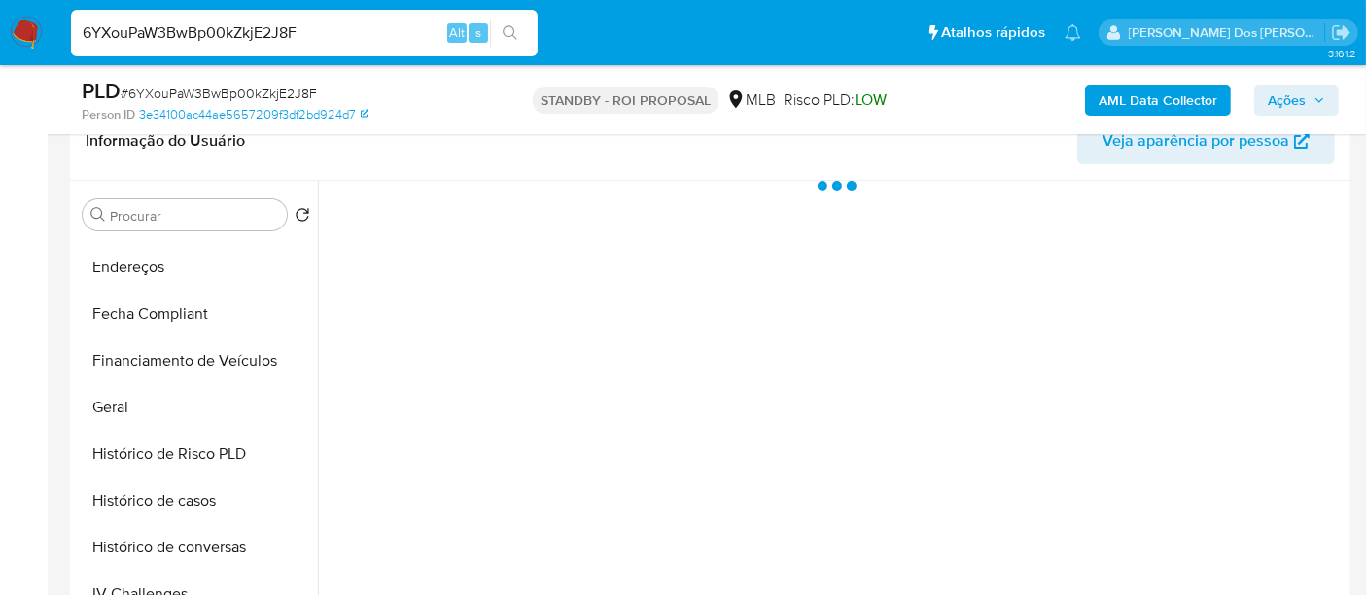
select select "10"
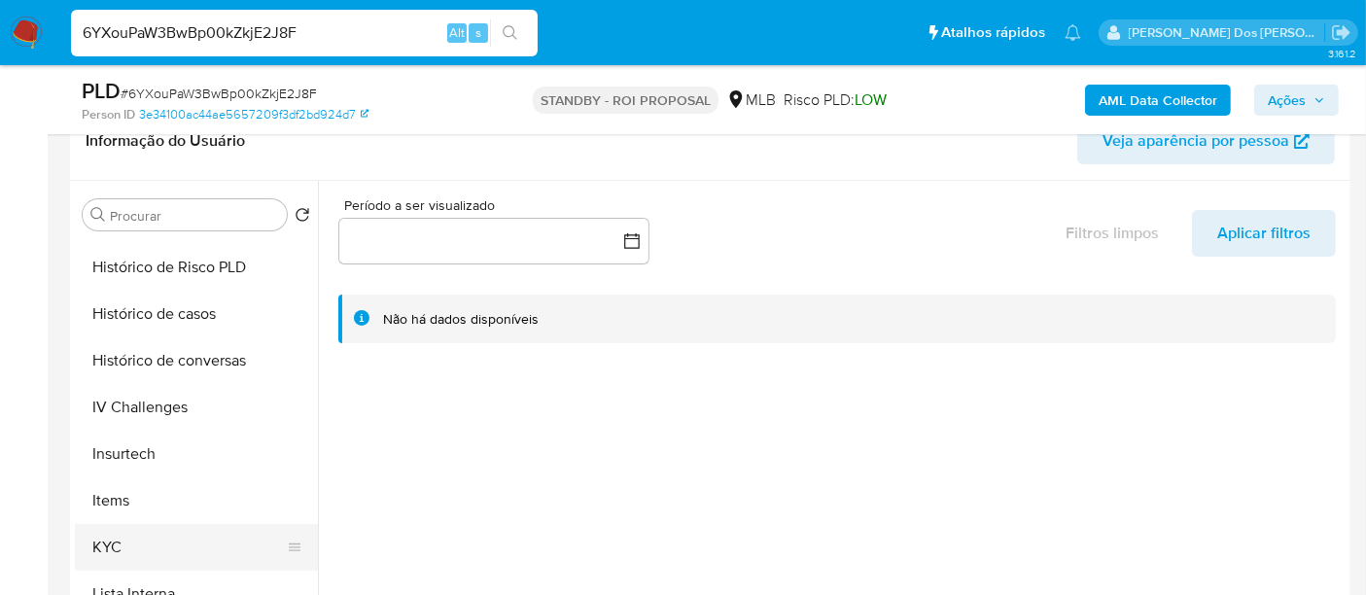
click at [109, 534] on button "KYC" at bounding box center [188, 547] width 227 height 47
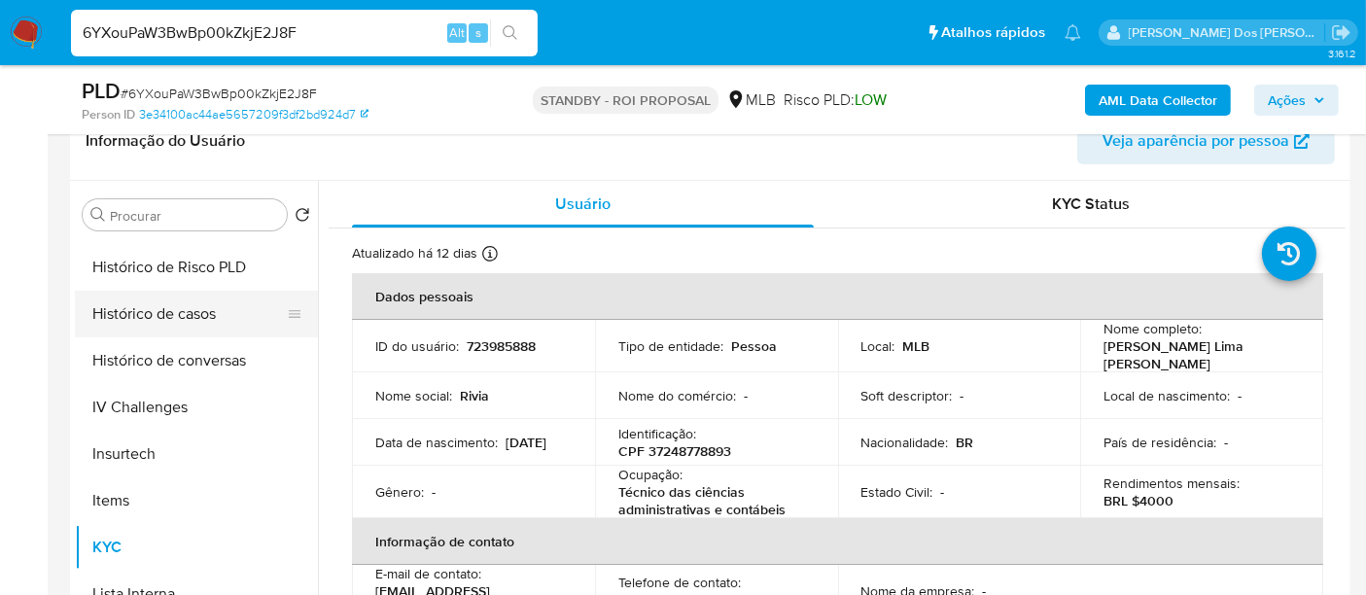
click at [179, 321] on button "Histórico de casos" at bounding box center [188, 314] width 227 height 47
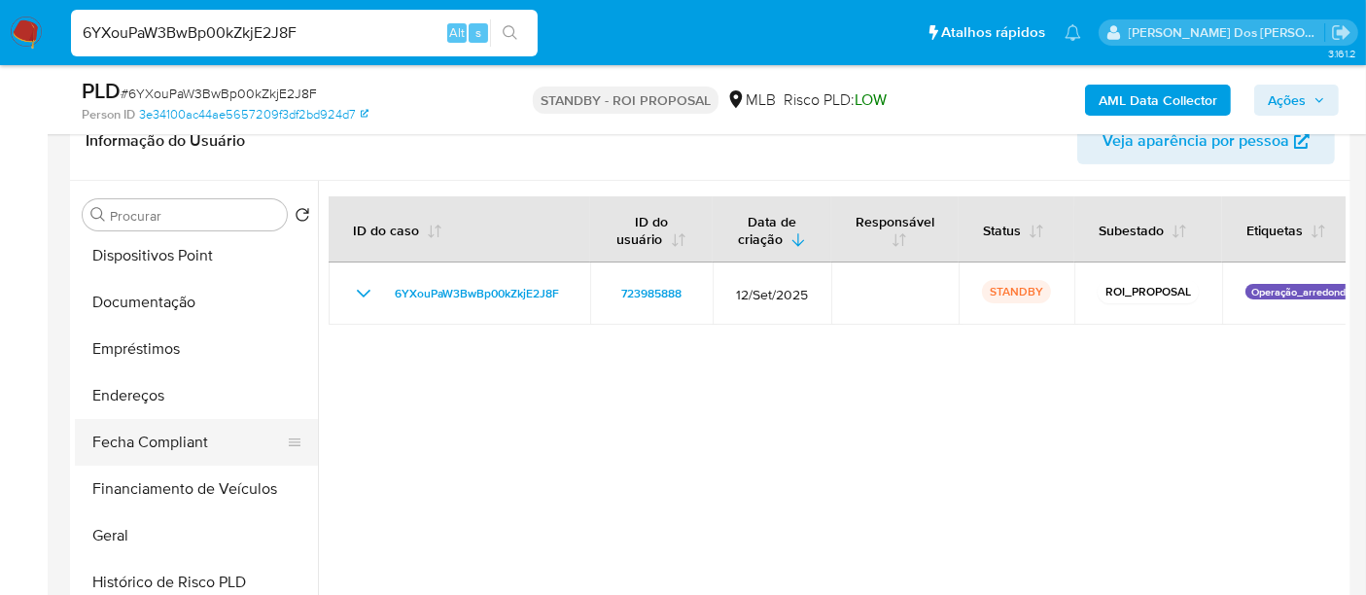
scroll to position [324, 0]
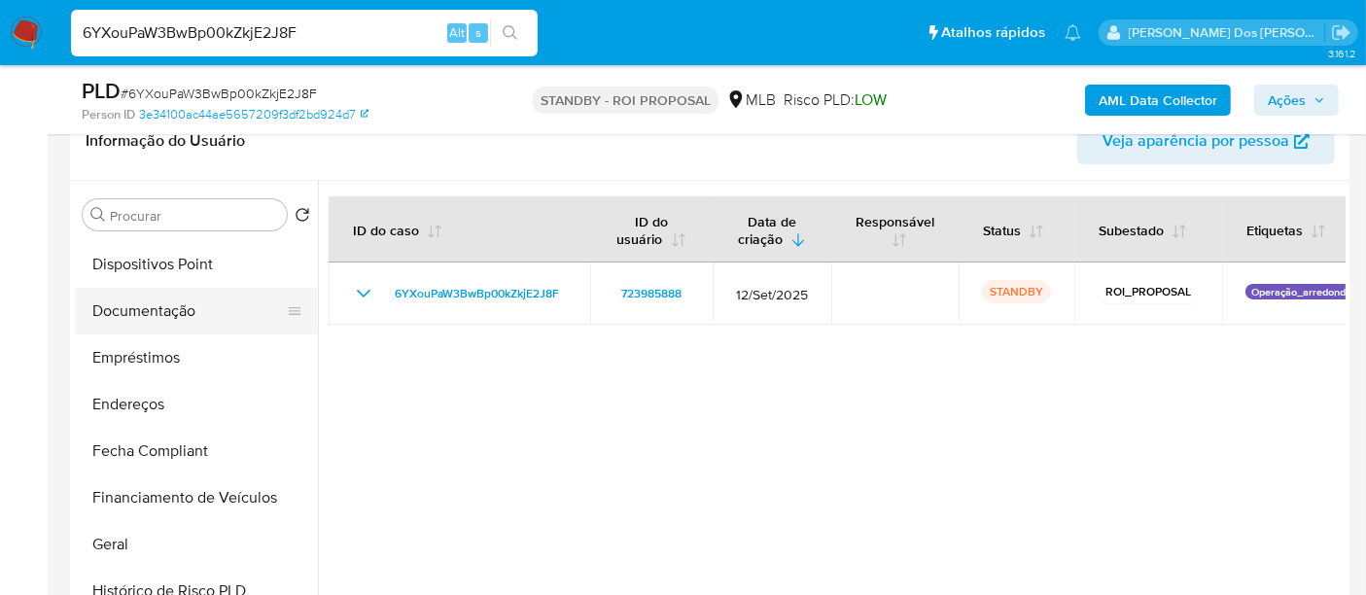
click at [153, 303] on button "Documentação" at bounding box center [188, 311] width 227 height 47
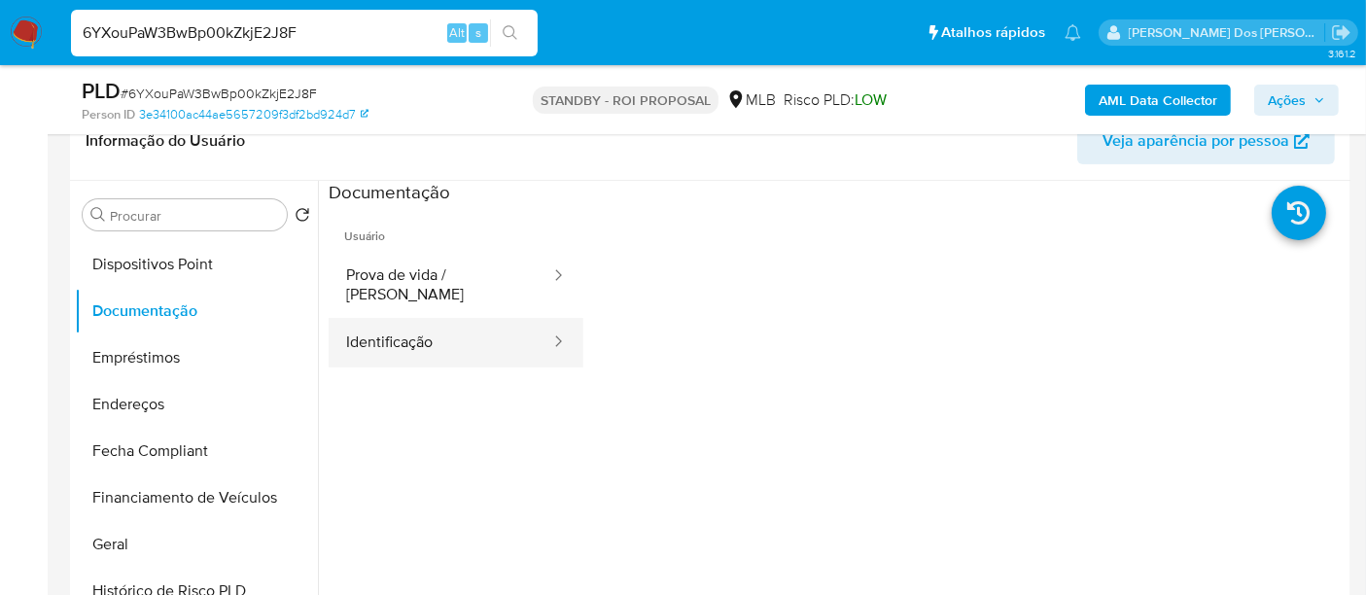
drag, startPoint x: 397, startPoint y: 319, endPoint x: 411, endPoint y: 320, distance: 14.6
click at [411, 320] on button "Identificação" at bounding box center [441, 343] width 224 height 50
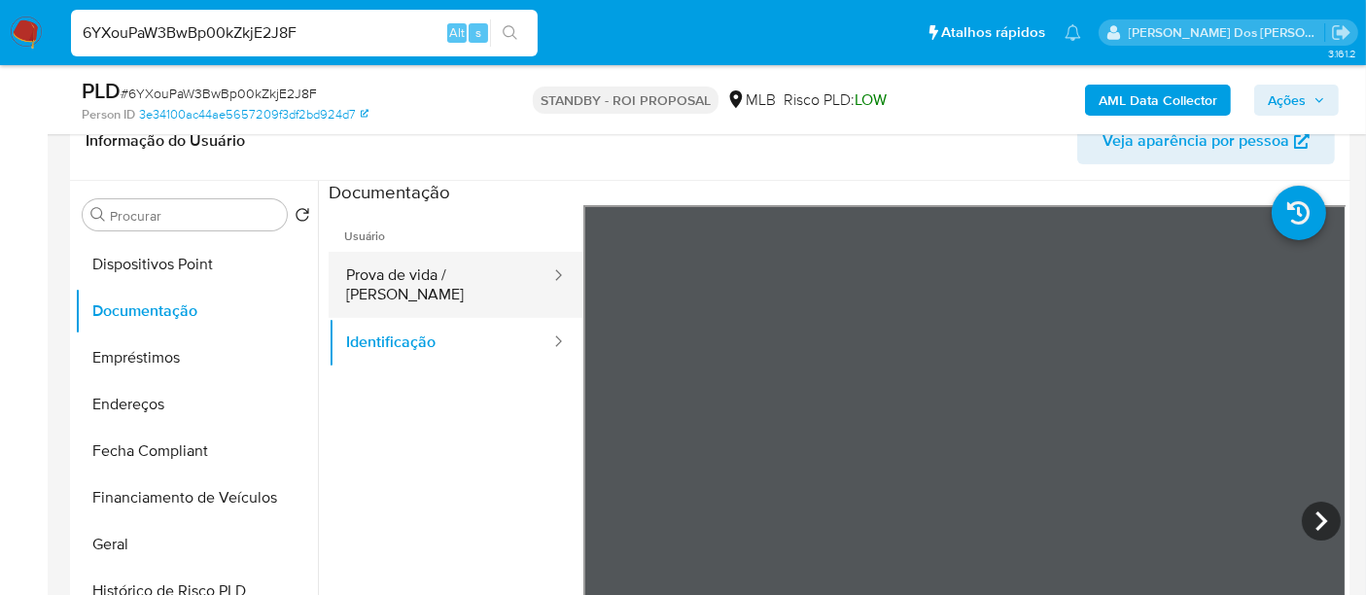
click at [469, 277] on button "Prova de vida / [PERSON_NAME]" at bounding box center [441, 285] width 224 height 66
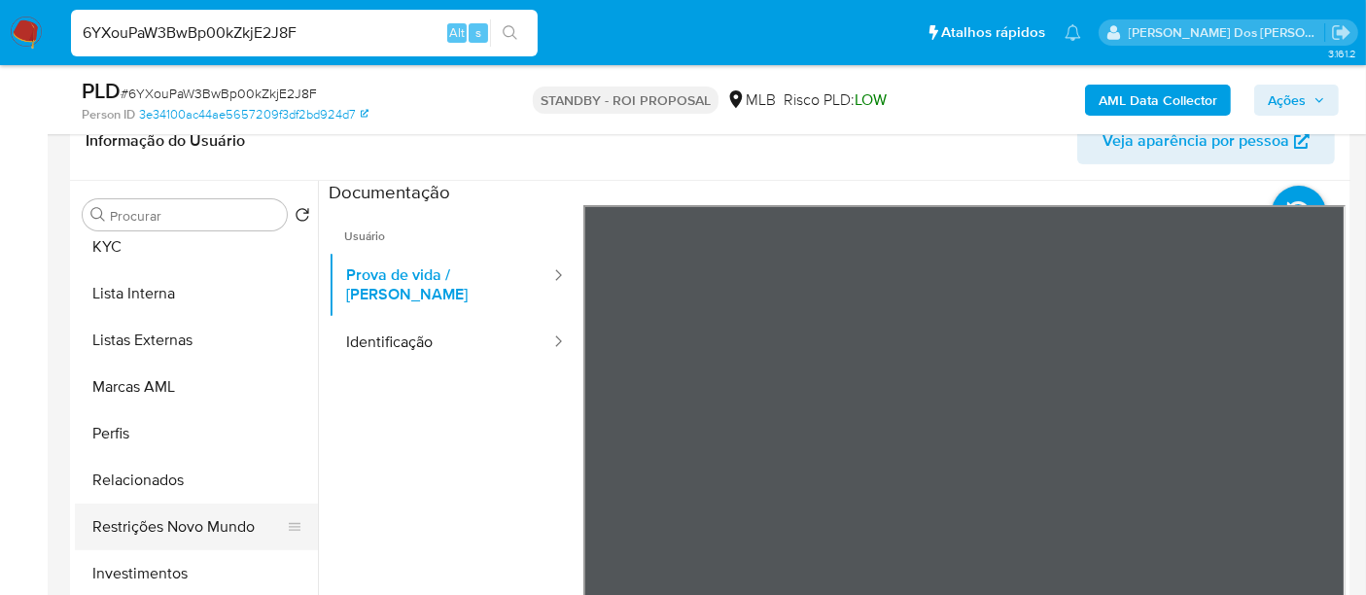
scroll to position [1007, 0]
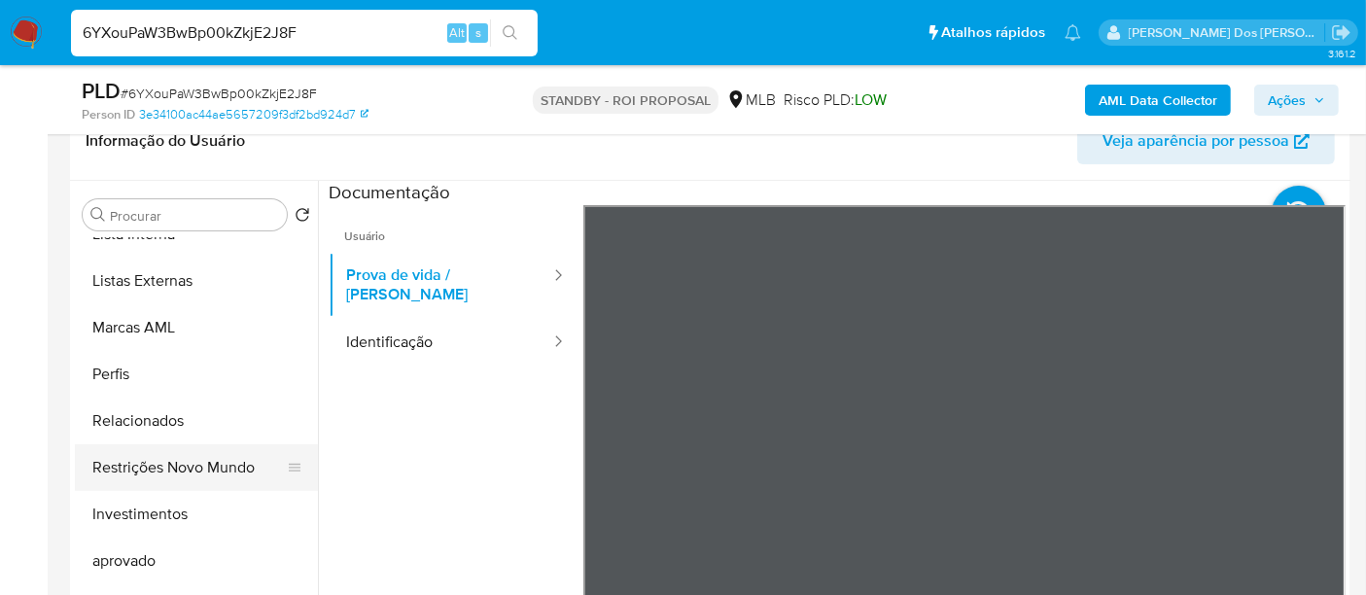
click at [234, 465] on button "Restrições Novo Mundo" at bounding box center [188, 467] width 227 height 47
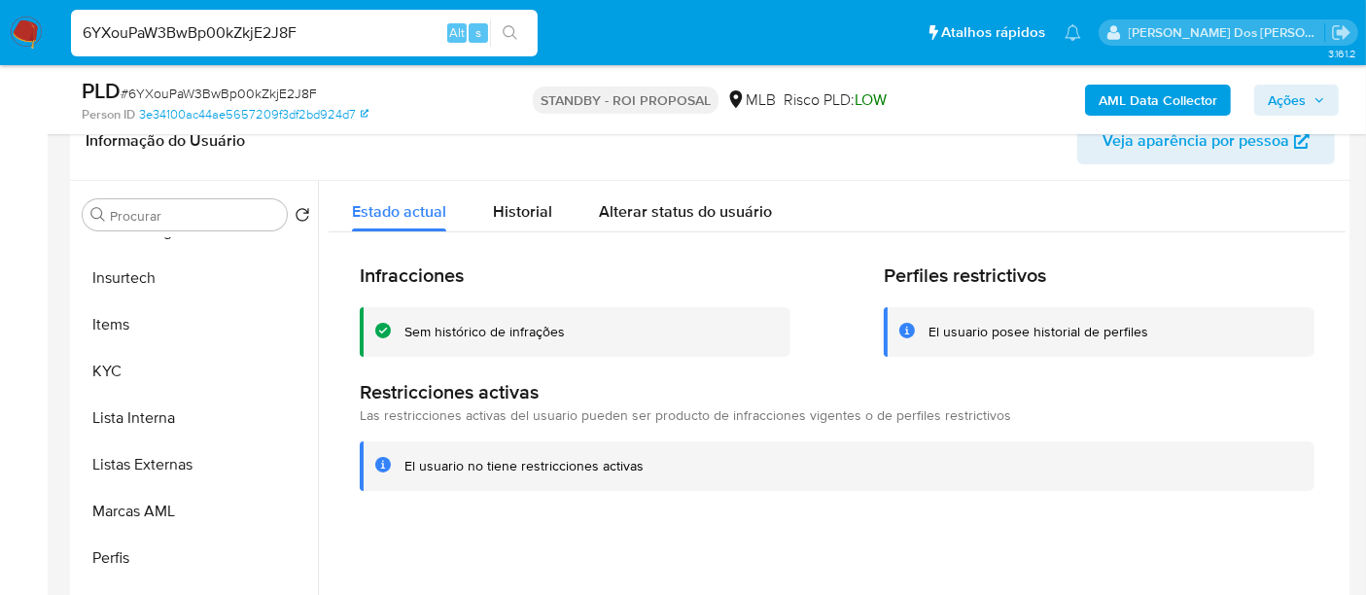
scroll to position [574, 0]
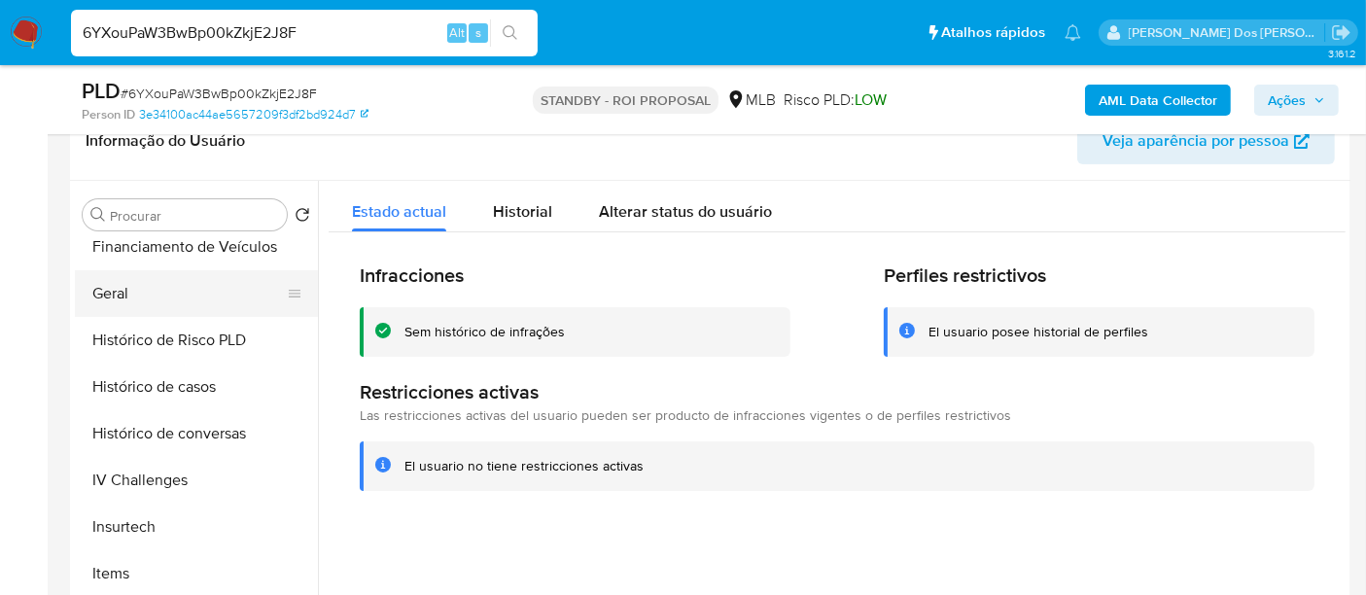
click at [111, 285] on button "Geral" at bounding box center [188, 293] width 227 height 47
